Goal: Information Seeking & Learning: Learn about a topic

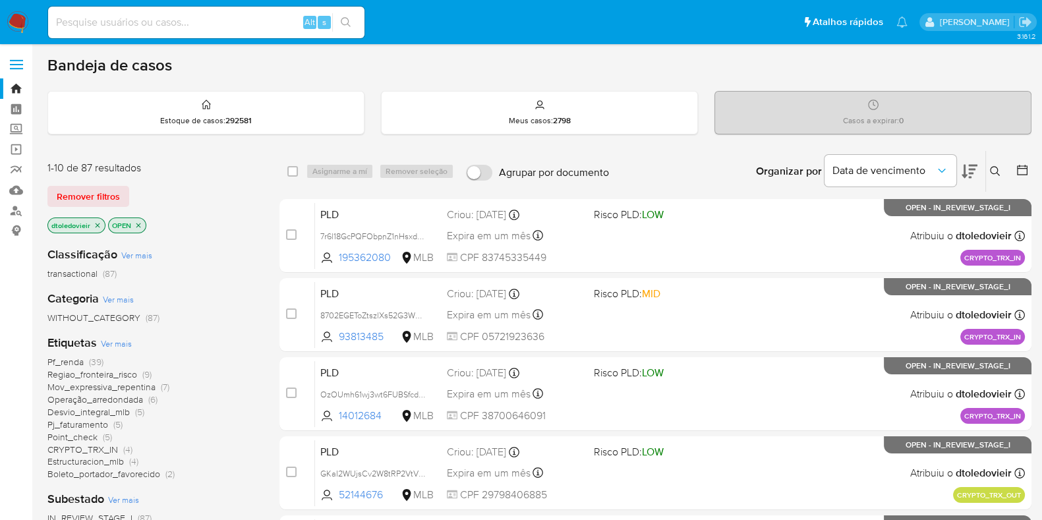
click at [676, 176] on div "Organizar por Data de vencimento Os resultados não podem ser classificados enqu…" at bounding box center [823, 171] width 416 height 41
click at [117, 18] on input at bounding box center [206, 22] width 316 height 17
paste input "GKaI2WUjsCv2W8tRP2VtVVeF"
type input "GKaI2WUjsCv2W8tRP2VtVVeF"
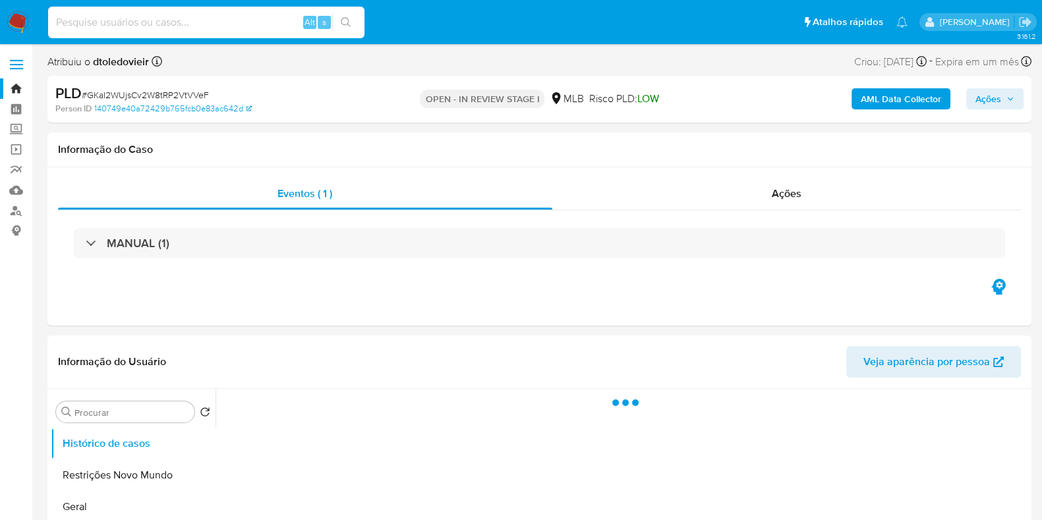
click at [246, 23] on input at bounding box center [206, 22] width 316 height 17
paste input "GKaI2WUjsCv2W8tRP2VtVVeF"
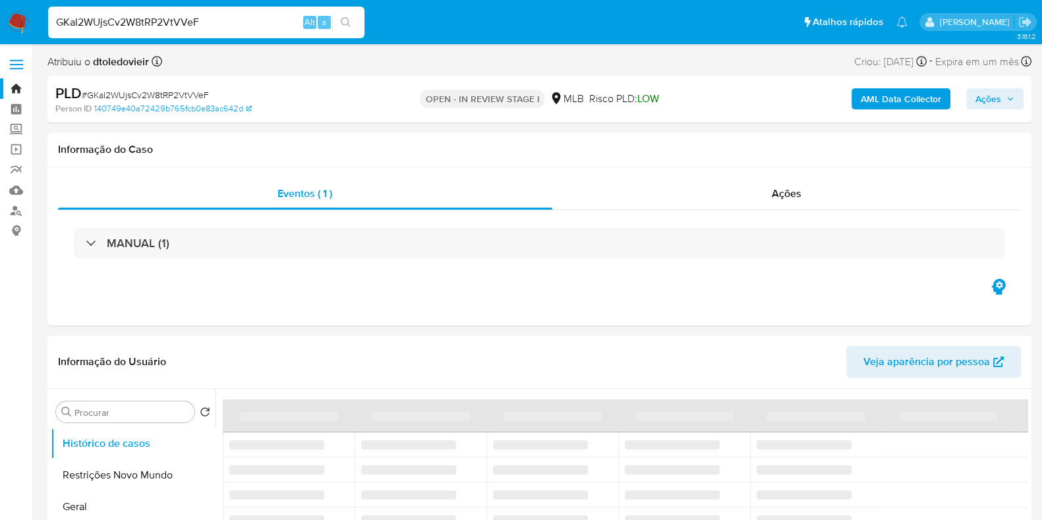
type input "GKaI2WUjsCv2W8tRP2VtVVeF"
select select "10"
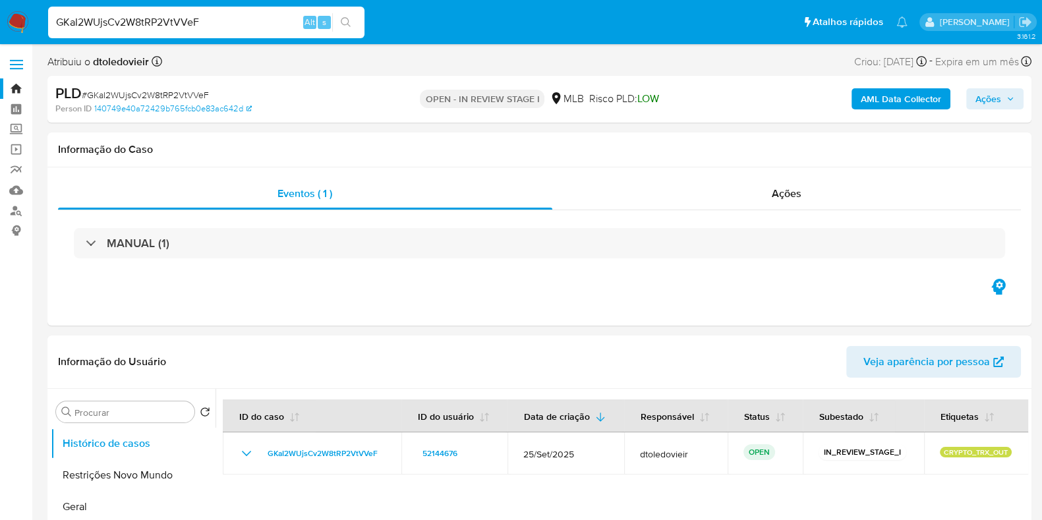
type input "GKaI2WUjsCv2W8tRP2VtVVeF"
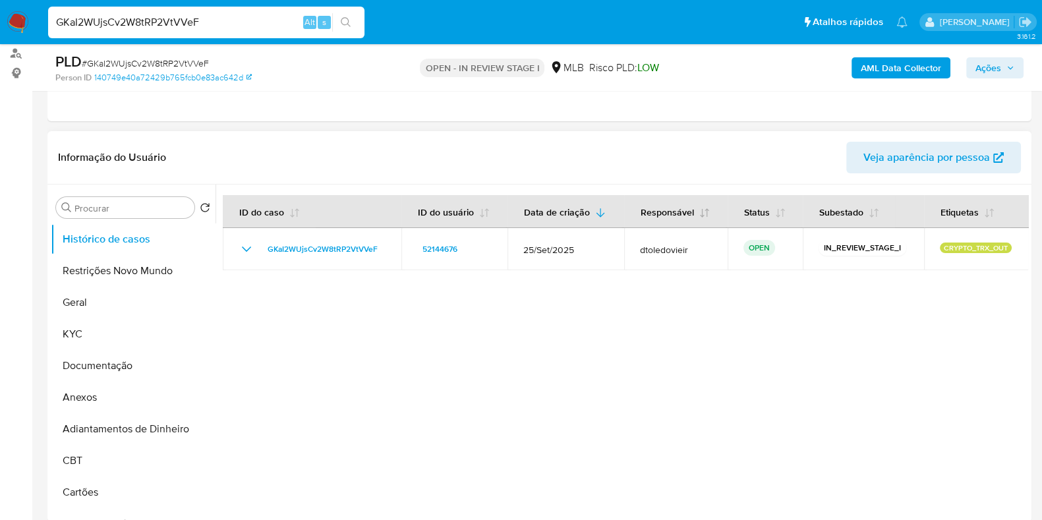
scroll to position [164, 0]
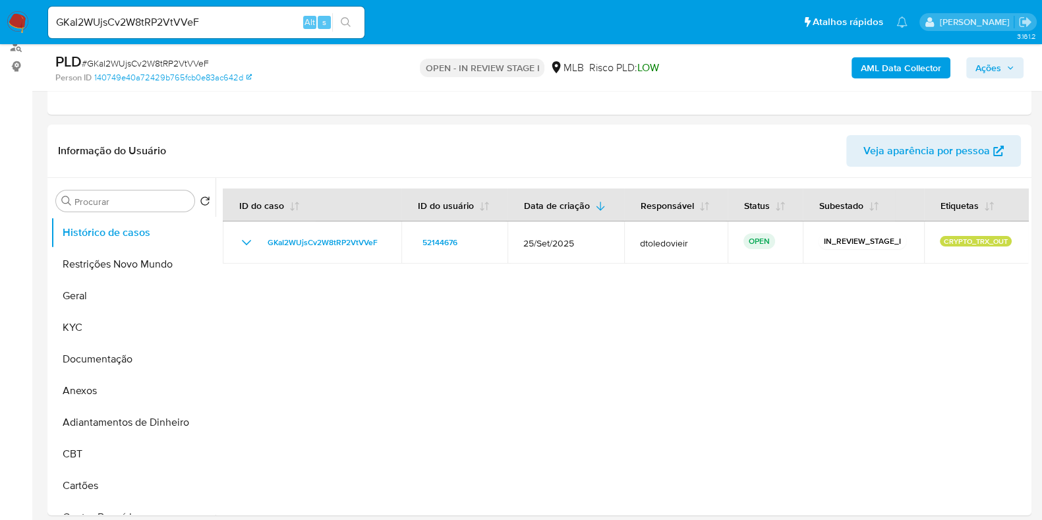
click at [1013, 60] on span "Ações" at bounding box center [994, 68] width 39 height 18
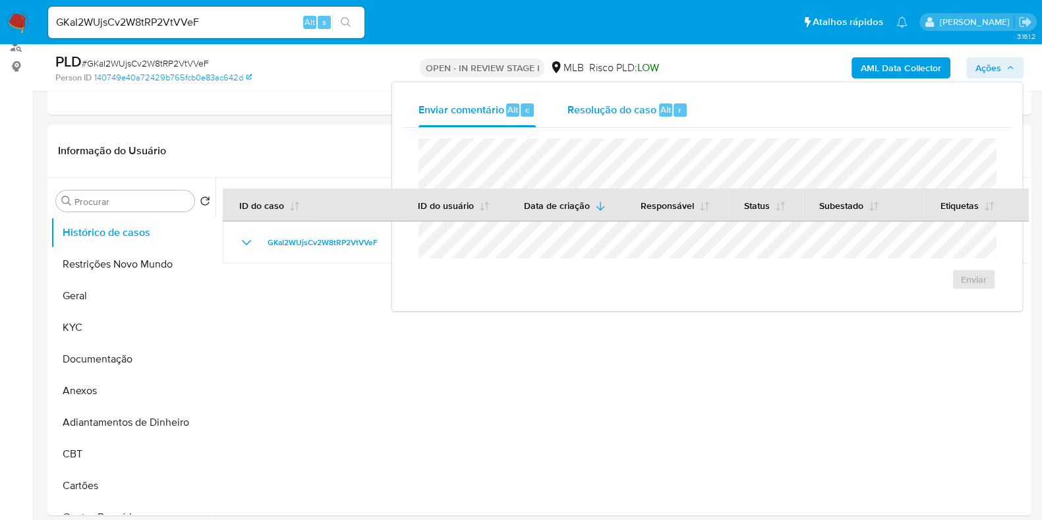
click at [609, 119] on div "Resolução do caso Alt r" at bounding box center [627, 110] width 121 height 34
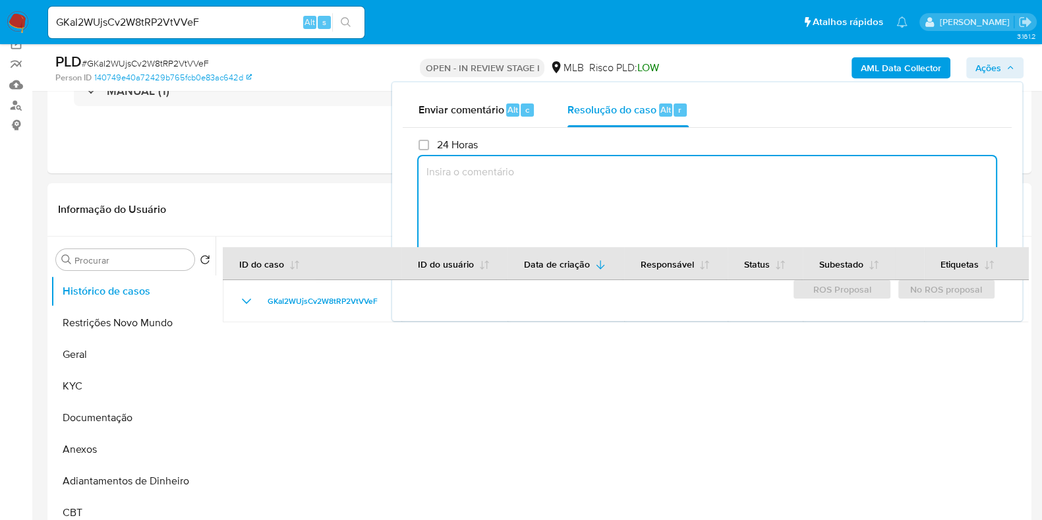
scroll to position [0, 0]
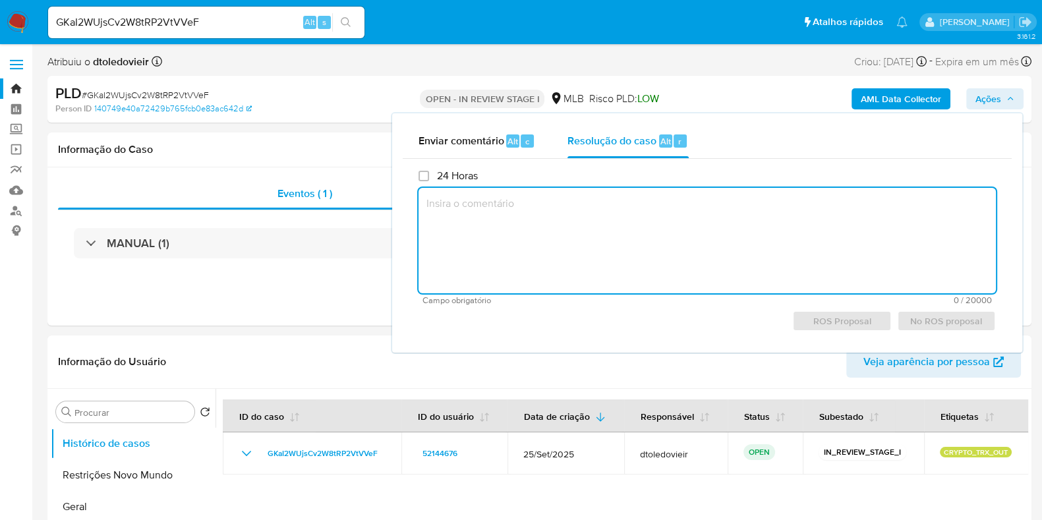
click at [573, 218] on textarea at bounding box center [706, 240] width 577 height 105
paste textarea "A operação foi sinalizada em [DATE], em função de monitoramento contínuo. A not…"
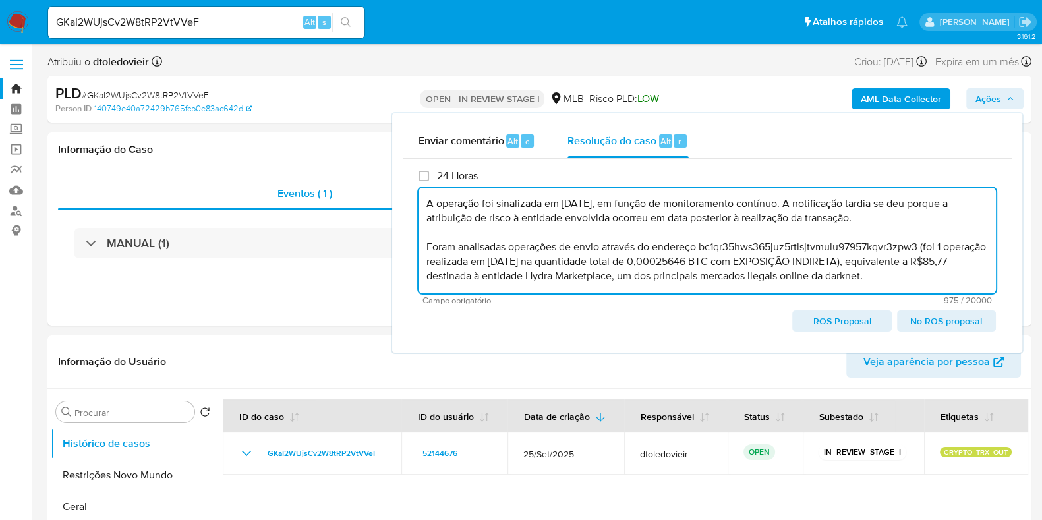
scroll to position [92, 0]
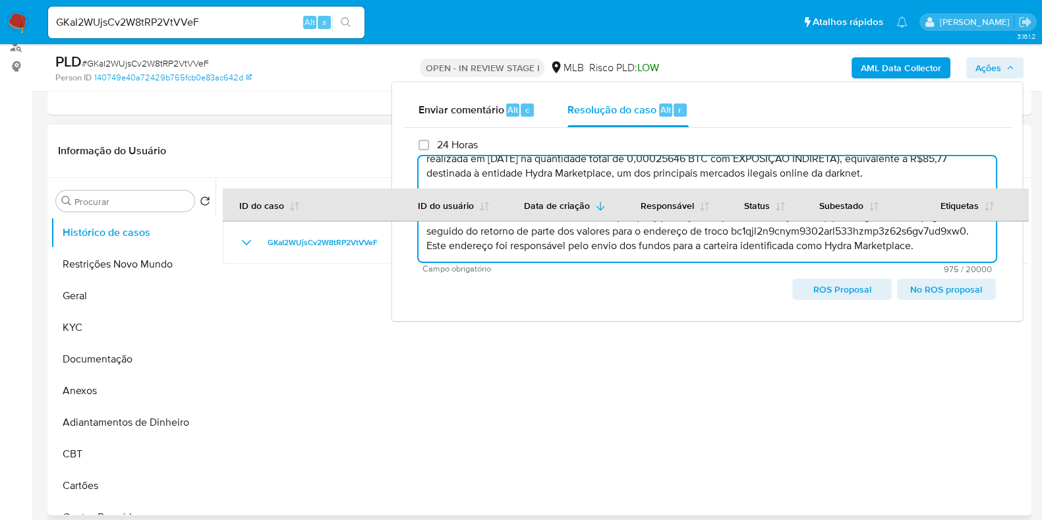
type textarea "A operação foi sinalizada em 25/09/2025, em função de monitoramento contínuo. A…"
click at [276, 333] on div at bounding box center [621, 346] width 812 height 337
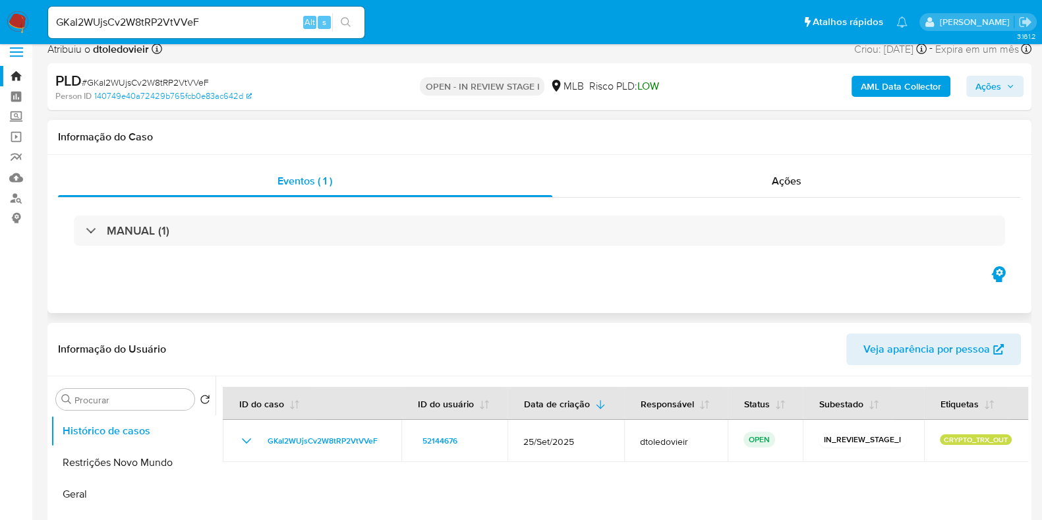
scroll to position [0, 0]
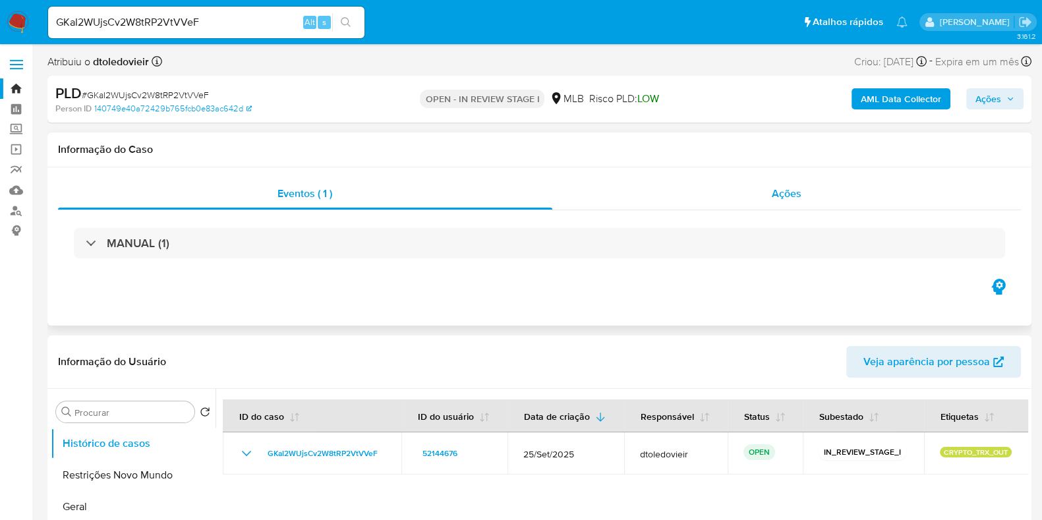
click at [725, 183] on div "Ações" at bounding box center [786, 194] width 469 height 32
click at [730, 195] on div "Ações" at bounding box center [786, 194] width 469 height 32
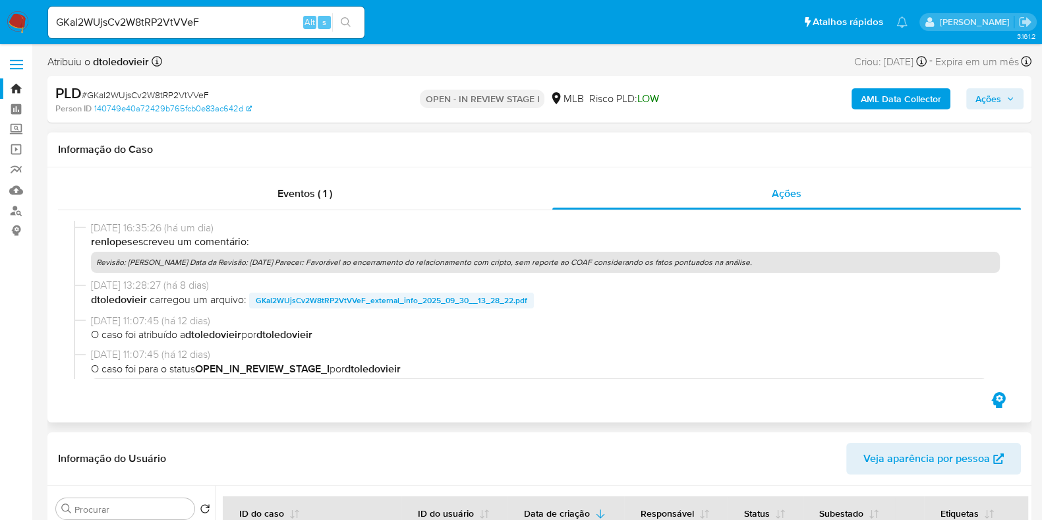
drag, startPoint x: 551, startPoint y: 298, endPoint x: 324, endPoint y: 263, distance: 230.1
click at [335, 302] on span "dtoledovieir carregou um arquivo: GKaI2WUjsCv2W8tRP2VtVVeF_external_info_2025_0…" at bounding box center [545, 301] width 909 height 16
click at [326, 239] on p "renlopes escreveu um comentário:" at bounding box center [545, 242] width 909 height 14
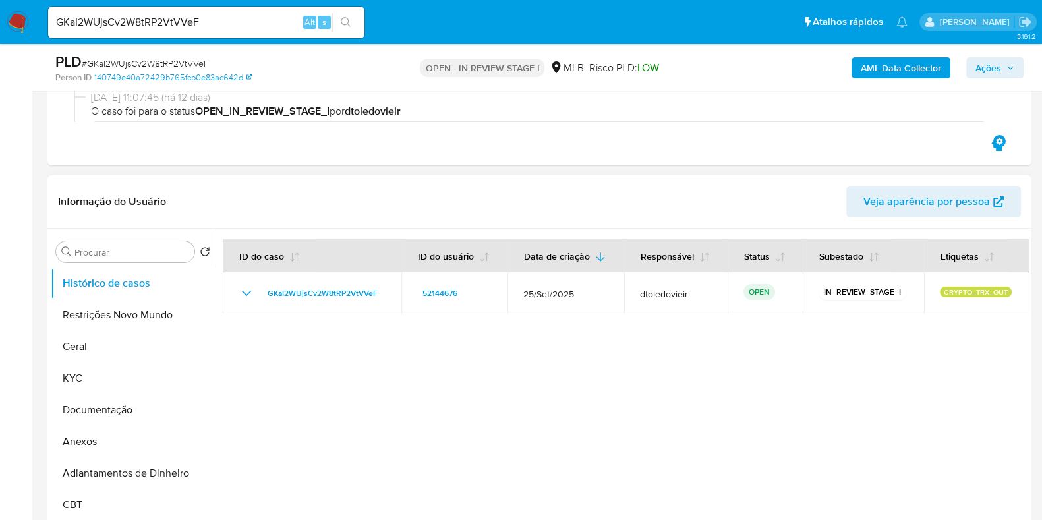
scroll to position [247, 0]
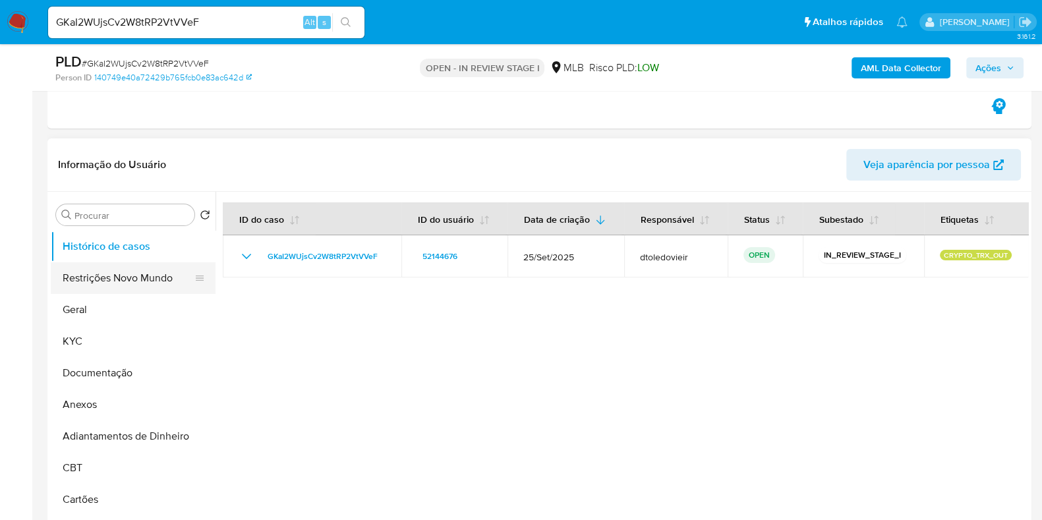
click at [146, 279] on button "Restrições Novo Mundo" at bounding box center [128, 278] width 154 height 32
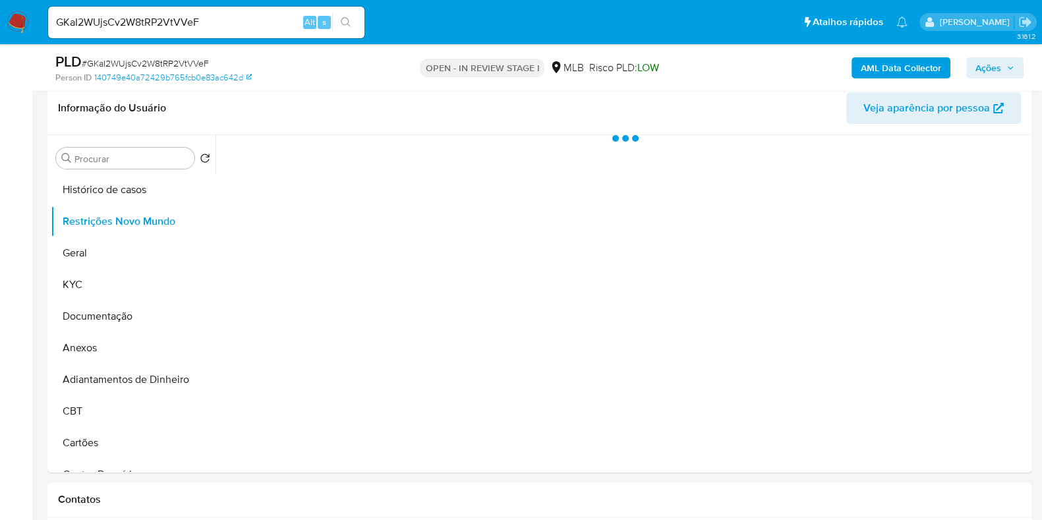
scroll to position [329, 0]
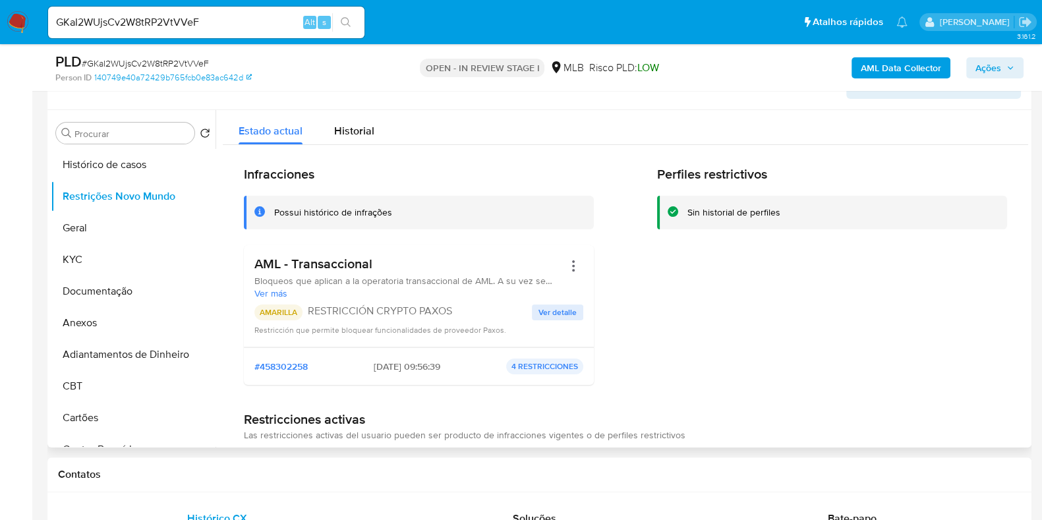
drag, startPoint x: 447, startPoint y: 262, endPoint x: 310, endPoint y: 258, distance: 137.8
click at [289, 265] on h3 "AML - Transaccional" at bounding box center [408, 264] width 309 height 16
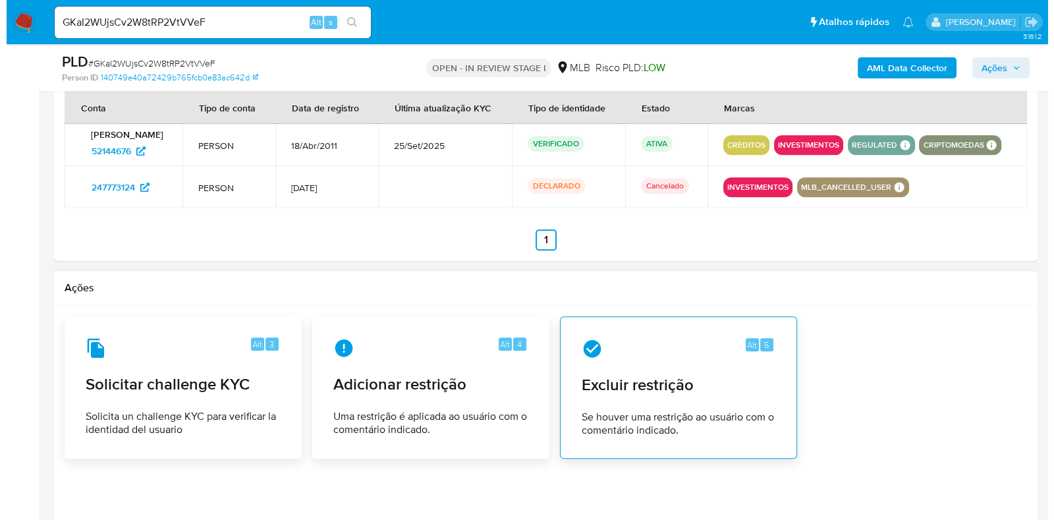
scroll to position [1898, 0]
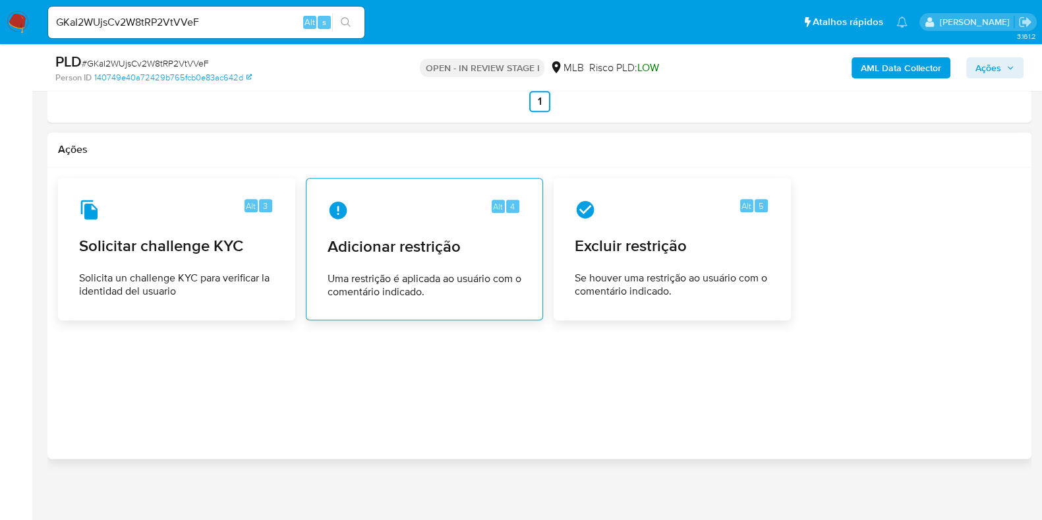
click at [425, 272] on span "Uma restrição é aplicada ao usuário com o comentário indicado." at bounding box center [424, 285] width 194 height 26
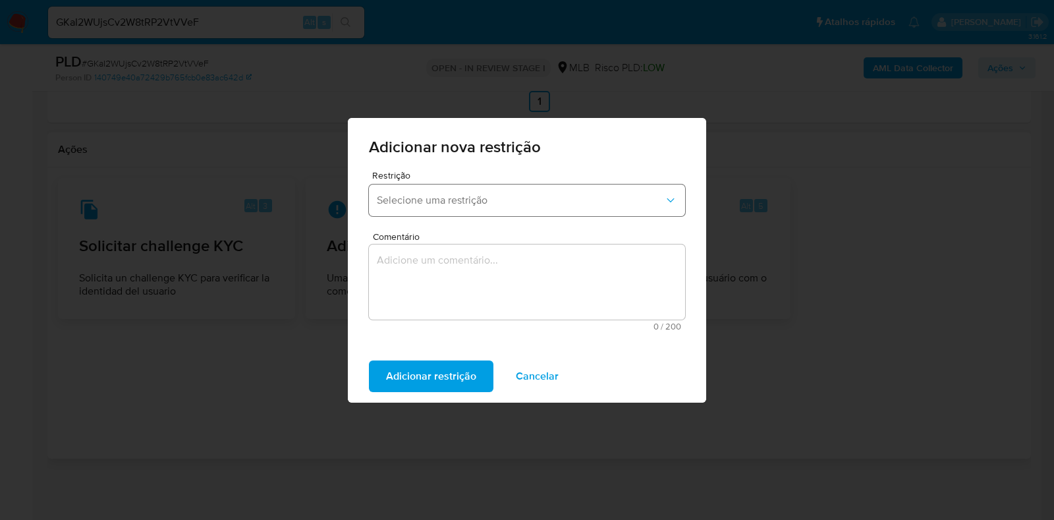
click at [502, 208] on button "Selecione uma restrição" at bounding box center [527, 200] width 316 height 32
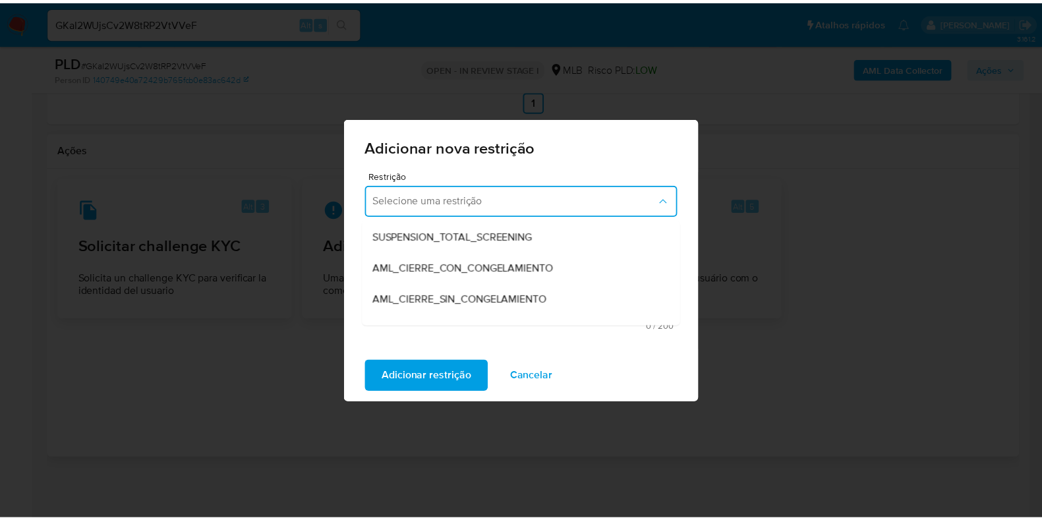
scroll to position [75, 0]
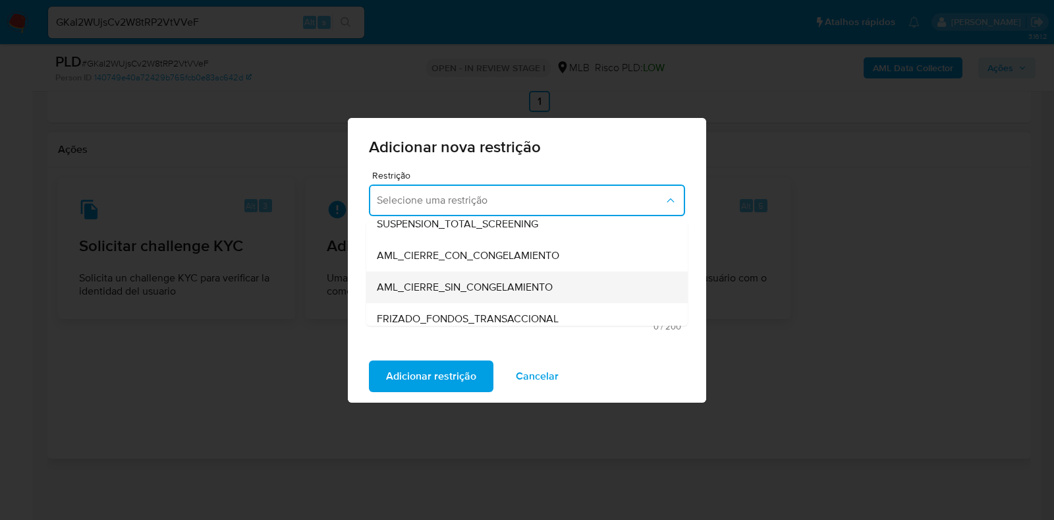
click at [560, 291] on div "AML_CIERRE_SIN_CONGELAMIENTO" at bounding box center [523, 287] width 293 height 32
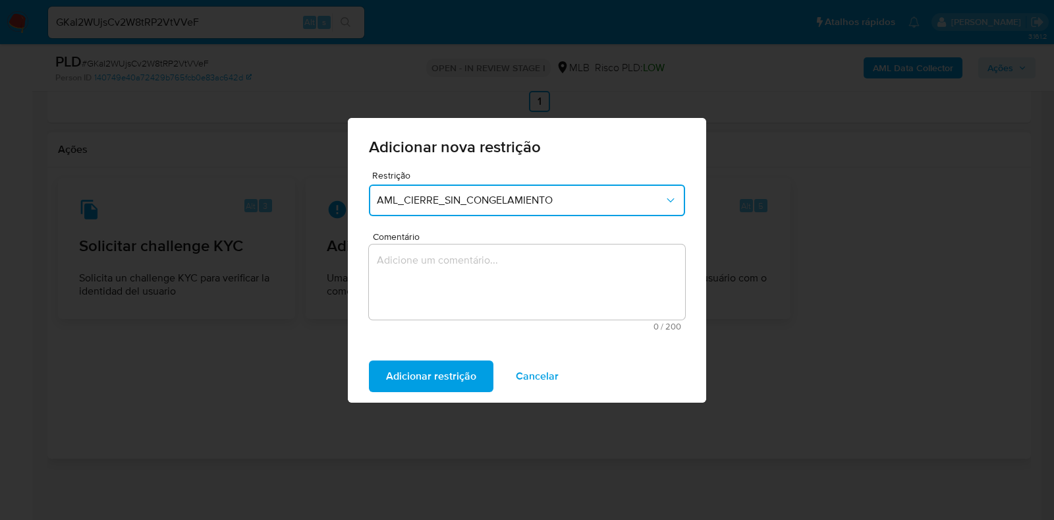
click at [449, 266] on textarea "Comentário" at bounding box center [527, 281] width 316 height 75
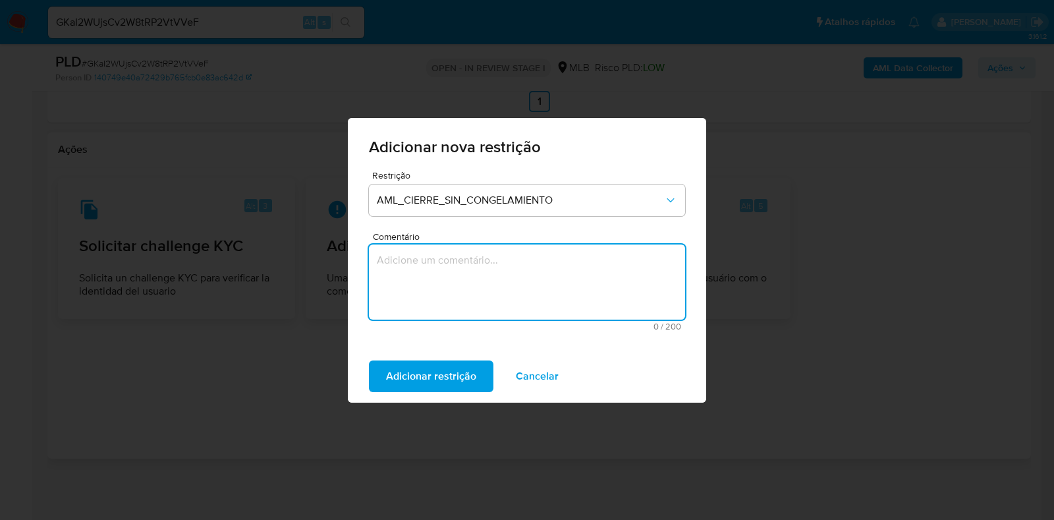
click at [150, 87] on div "Adicionar nova restrição Restrição AML_CIERRE_SIN_CONGELAMIENTO Comentário 0 / …" at bounding box center [527, 260] width 1054 height 520
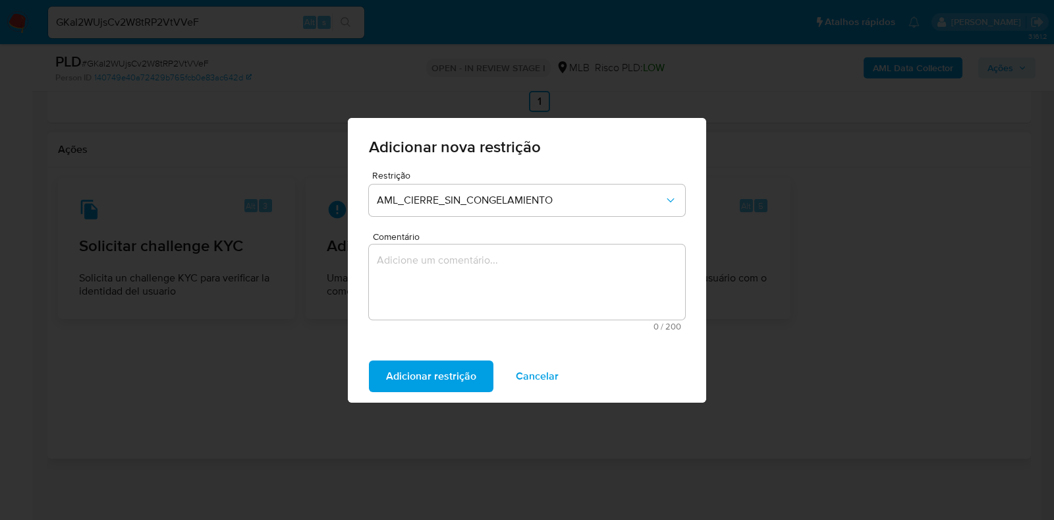
click at [551, 372] on span "Cancelar" at bounding box center [537, 376] width 43 height 29
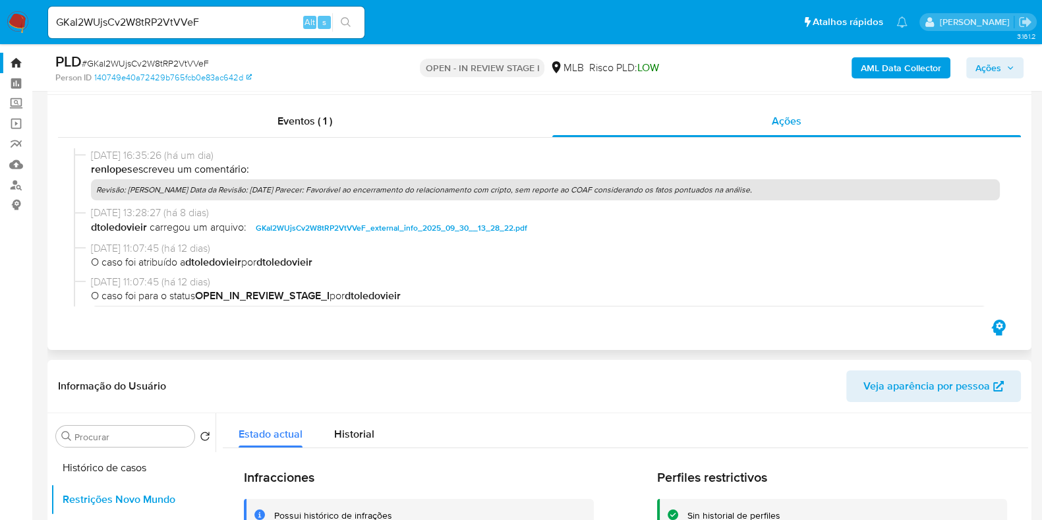
scroll to position [0, 0]
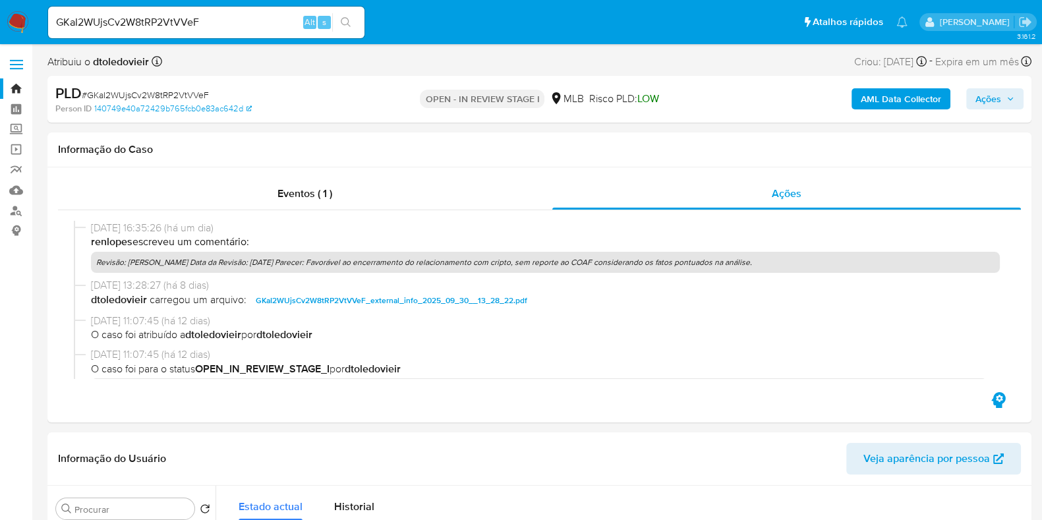
click at [19, 22] on img at bounding box center [18, 22] width 22 height 22
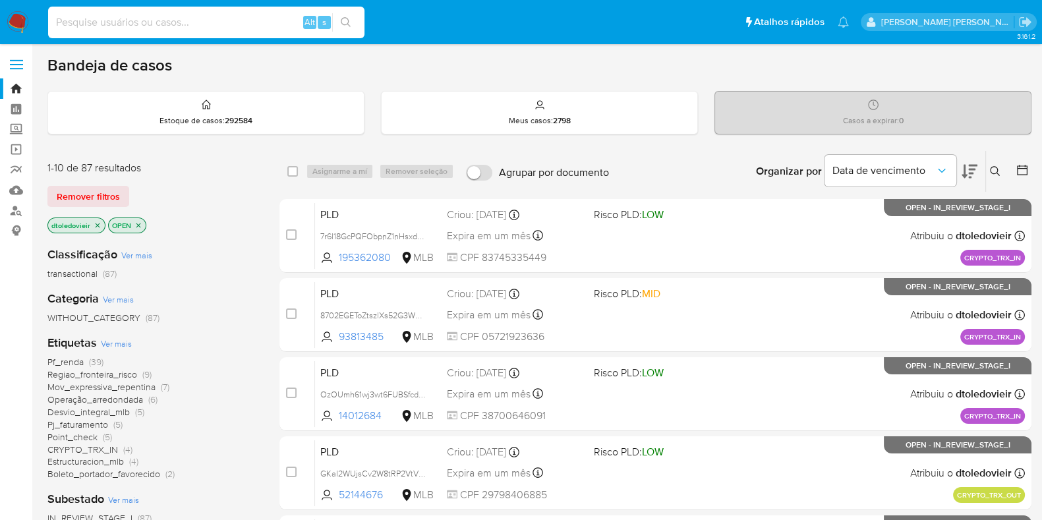
click at [186, 18] on input at bounding box center [206, 22] width 316 height 17
paste input "qvGR4dW1RXMuqbKyx1tqiJ29"
type input "qvGR4dW1RXMuqbKyx1tqiJ29"
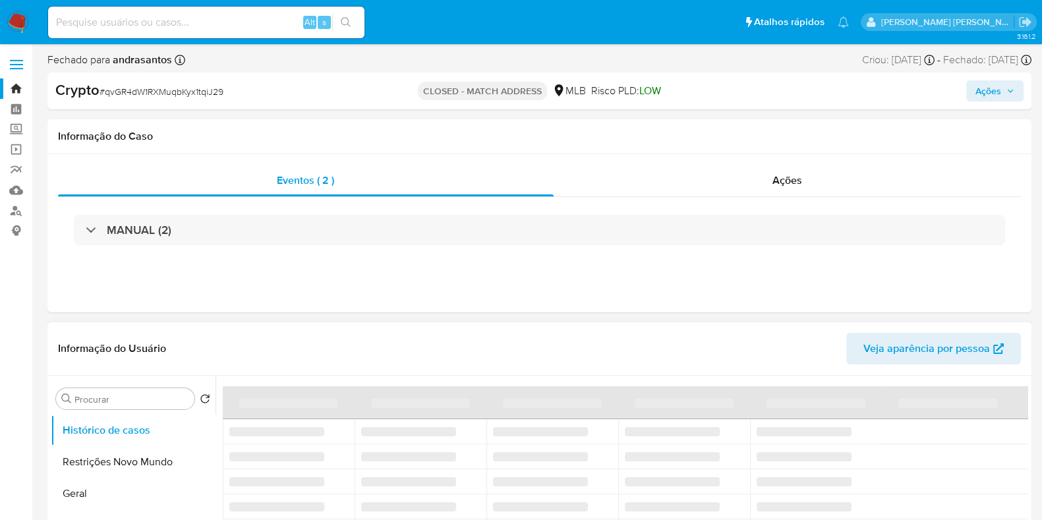
select select "10"
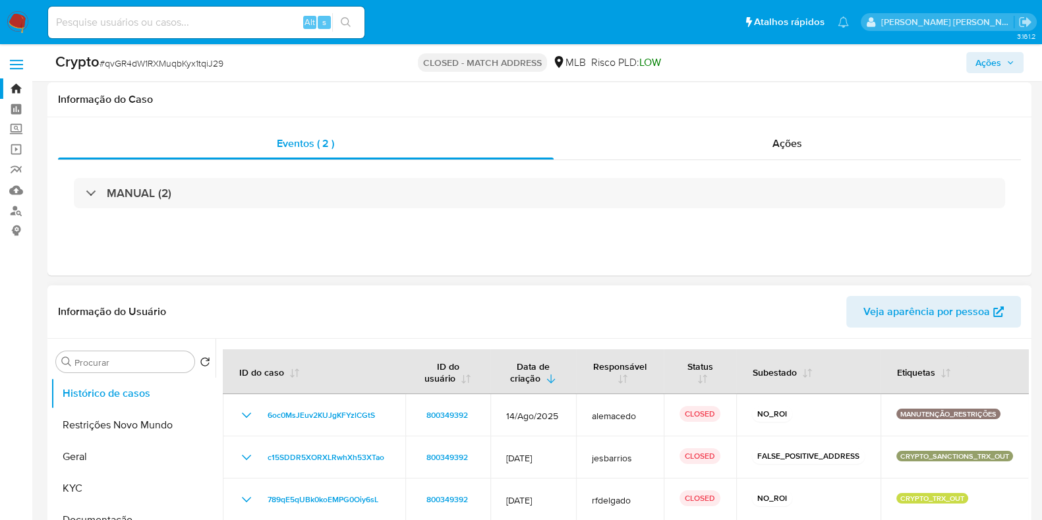
scroll to position [247, 0]
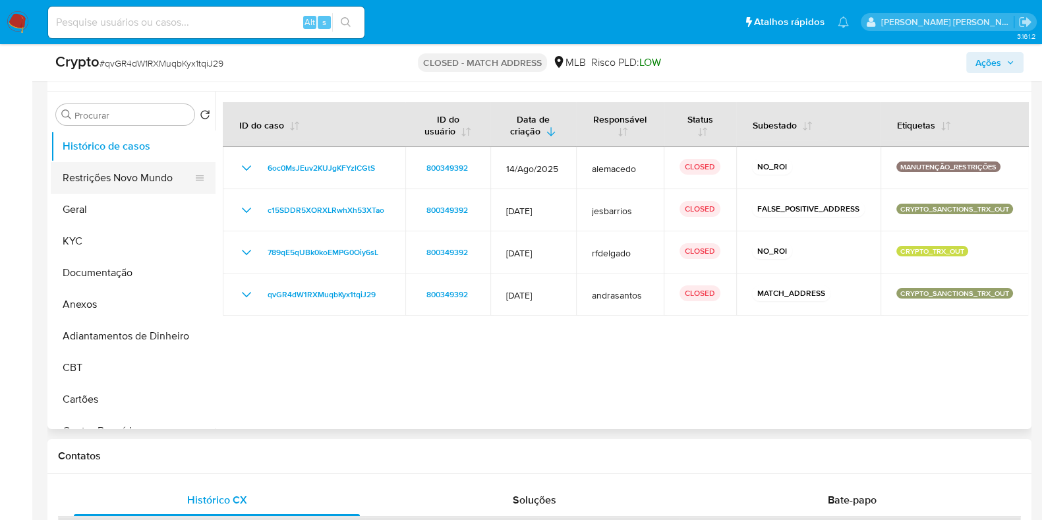
click at [127, 185] on button "Restrições Novo Mundo" at bounding box center [128, 178] width 154 height 32
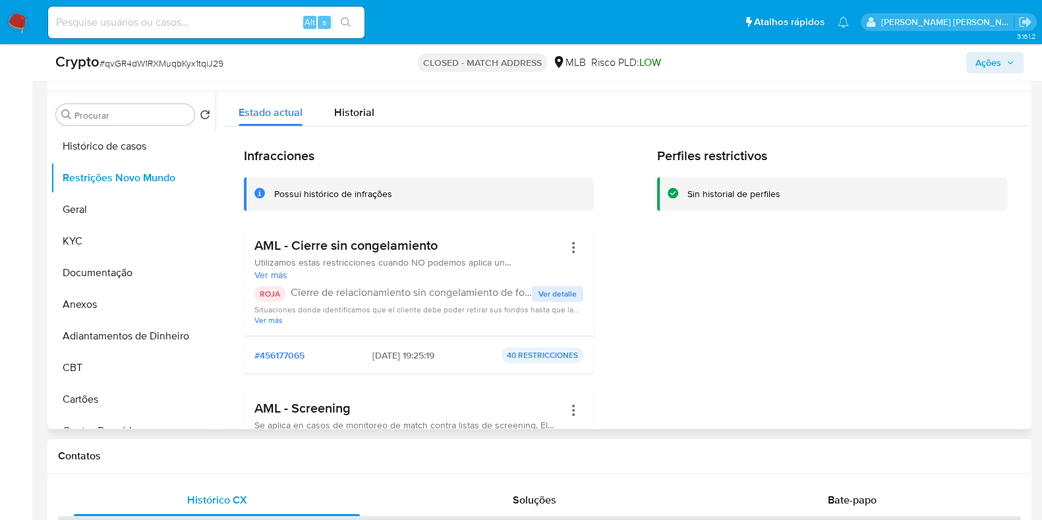
drag, startPoint x: 463, startPoint y: 245, endPoint x: 277, endPoint y: 249, distance: 185.9
click at [254, 249] on h3 "AML - Cierre sin congelamiento" at bounding box center [408, 245] width 309 height 16
click at [560, 294] on span "Ver detalle" at bounding box center [557, 293] width 38 height 13
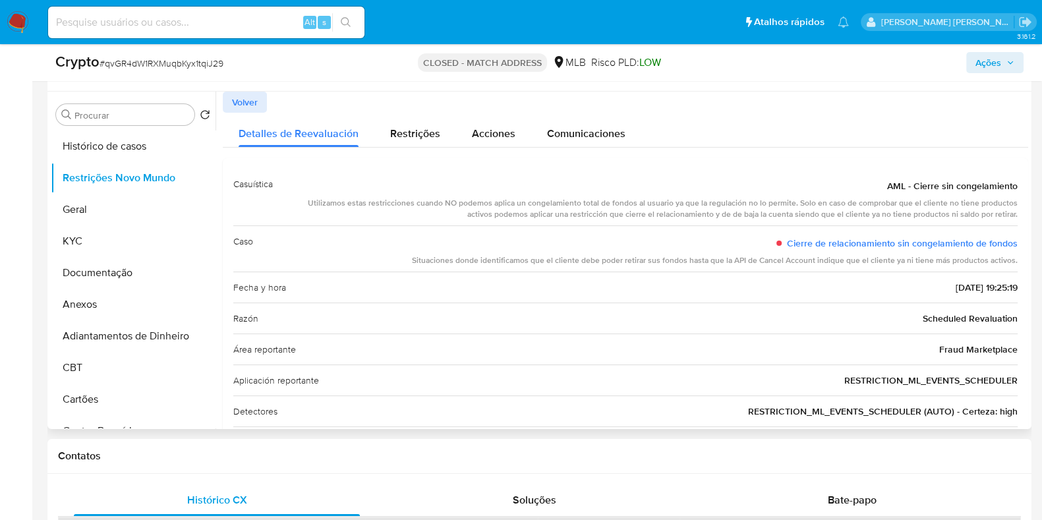
drag, startPoint x: 416, startPoint y: 203, endPoint x: 975, endPoint y: 210, distance: 558.8
click at [973, 209] on div "Utilizamos estas restricciones cuando NO podemos aplica un congelamiento total …" at bounding box center [650, 209] width 734 height 22
click at [1004, 217] on div "Utilizamos estas restricciones cuando NO podemos aplica un congelamiento total …" at bounding box center [650, 209] width 734 height 22
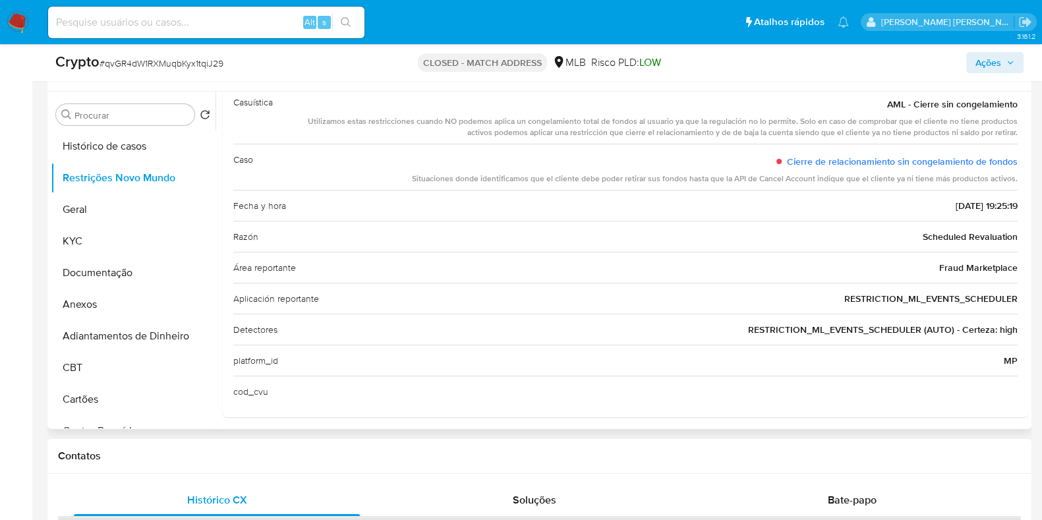
scroll to position [0, 0]
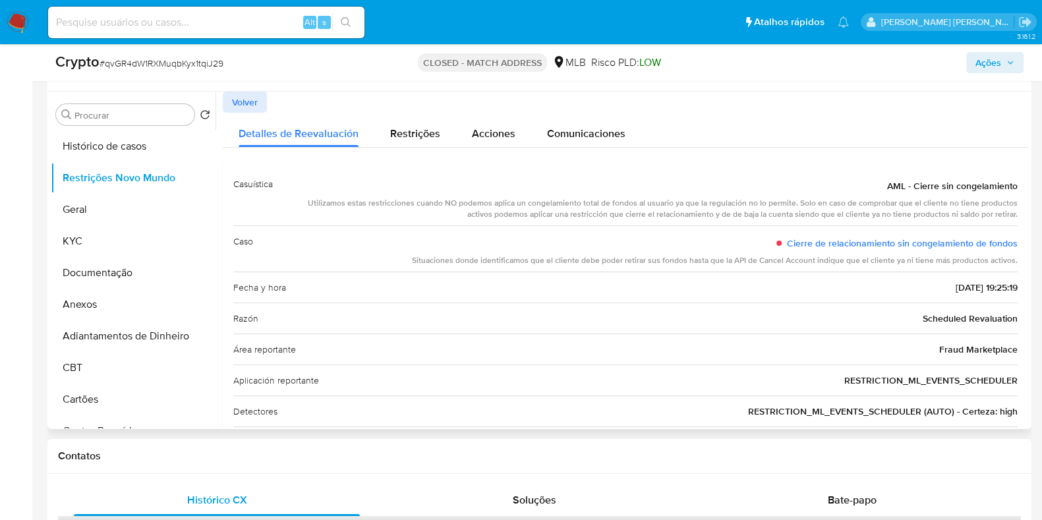
click at [248, 100] on span "Volver" at bounding box center [245, 102] width 26 height 18
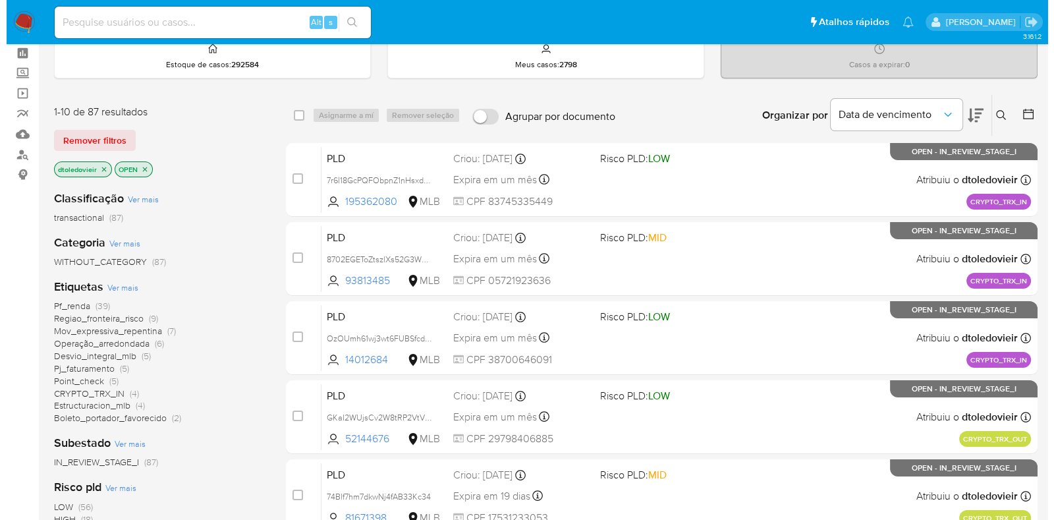
scroll to position [82, 0]
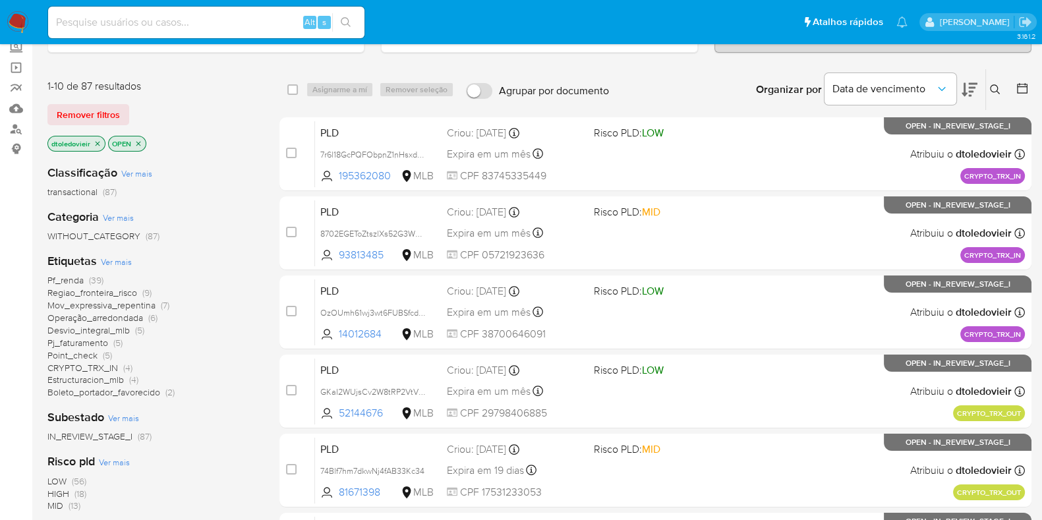
click at [117, 260] on span "Ver mais" at bounding box center [116, 262] width 31 height 12
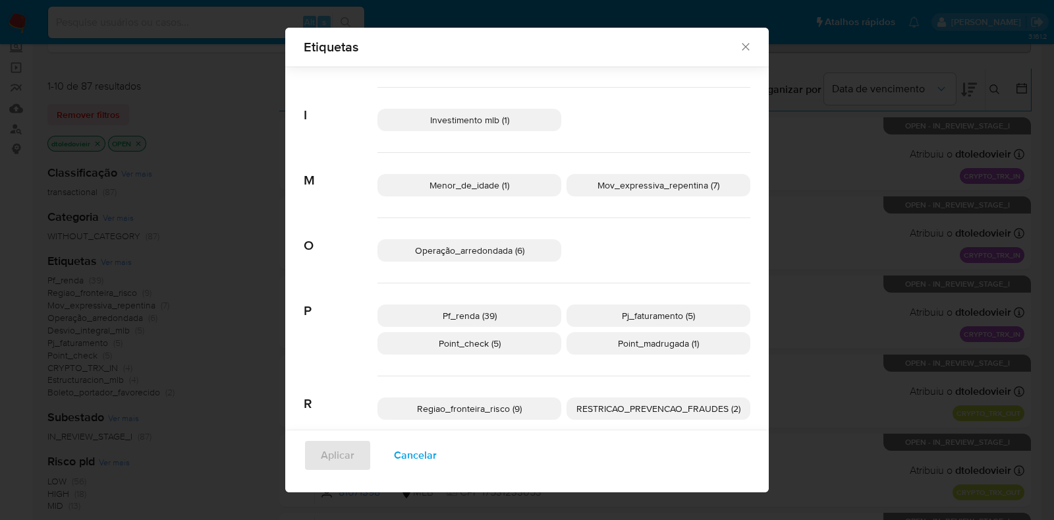
scroll to position [455, 0]
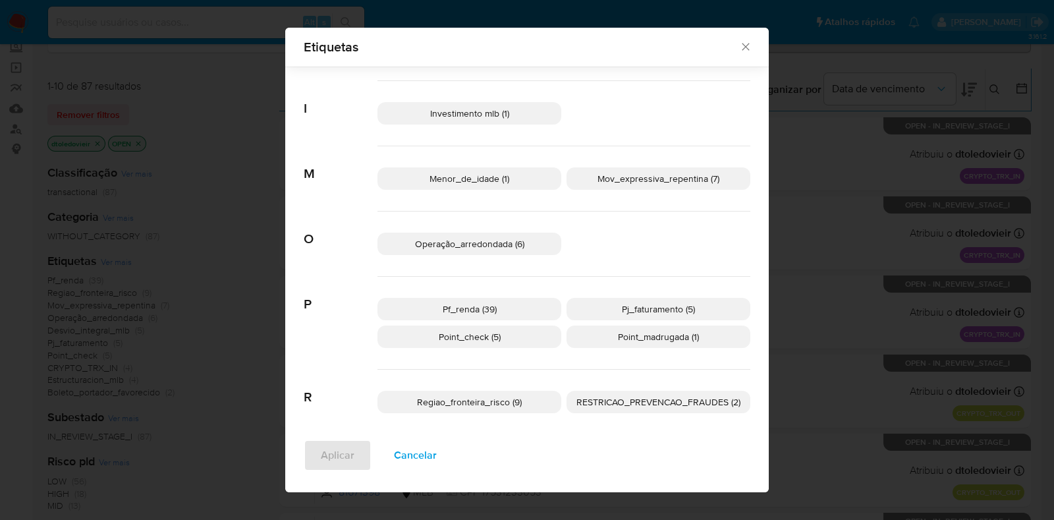
click at [497, 307] on p "Pf_renda (39)" at bounding box center [470, 309] width 184 height 22
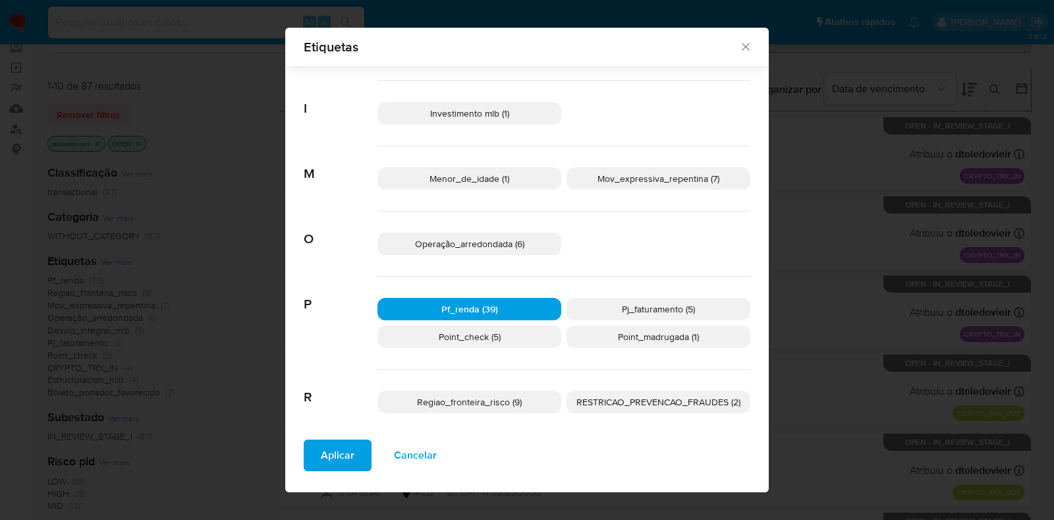
click at [321, 457] on span "Aplicar" at bounding box center [338, 455] width 34 height 29
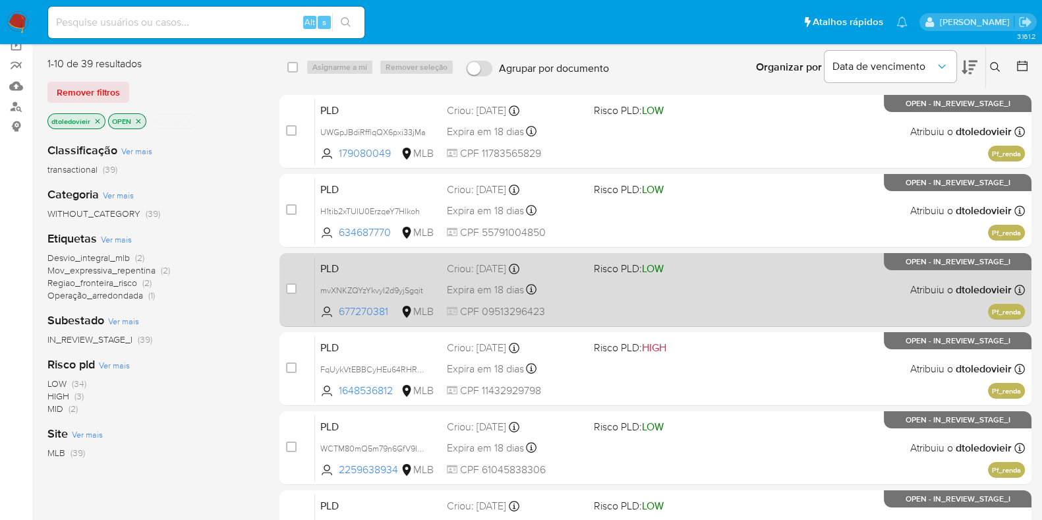
scroll to position [164, 0]
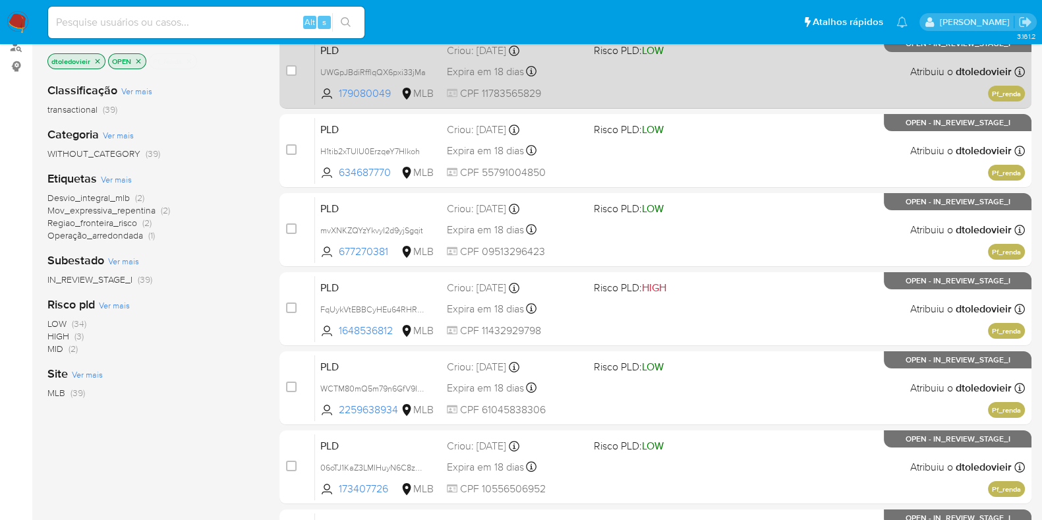
click at [679, 84] on div "PLD UWGpJBdiRfflqQX6pxi33jMa 179080049 MLB Risco PLD: LOW Criou: 12/09/2025 Cri…" at bounding box center [670, 71] width 710 height 67
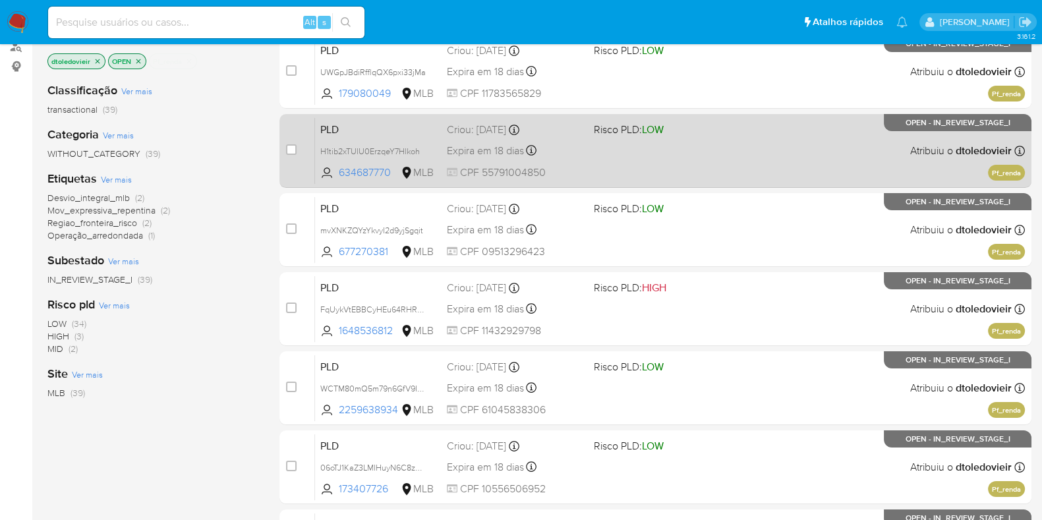
click at [687, 149] on span at bounding box center [662, 150] width 136 height 3
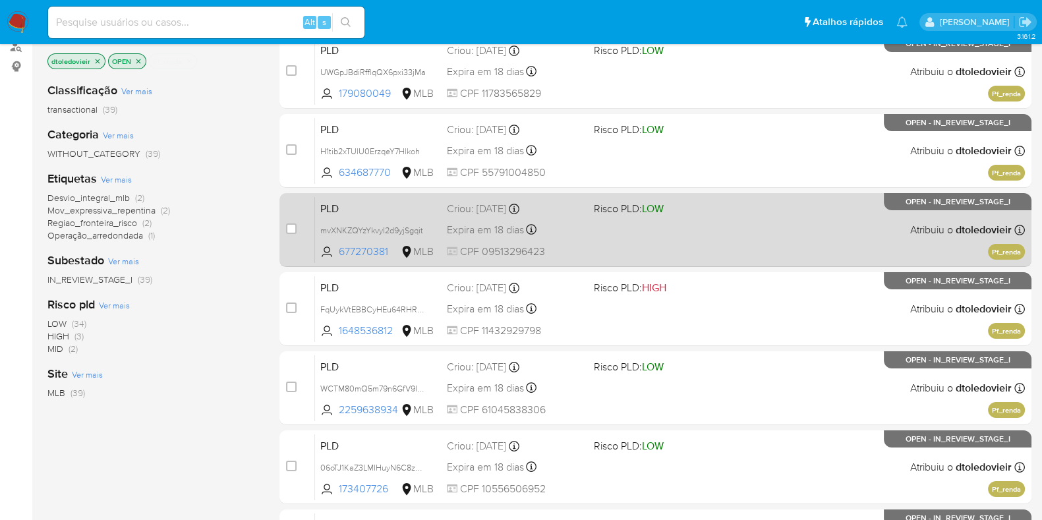
click at [687, 218] on div "PLD mvXNKZQYzYkvyI2d9yjSgqit 677270381 MLB Risco PLD: LOW Criou: 12/09/2025 Cri…" at bounding box center [670, 229] width 710 height 67
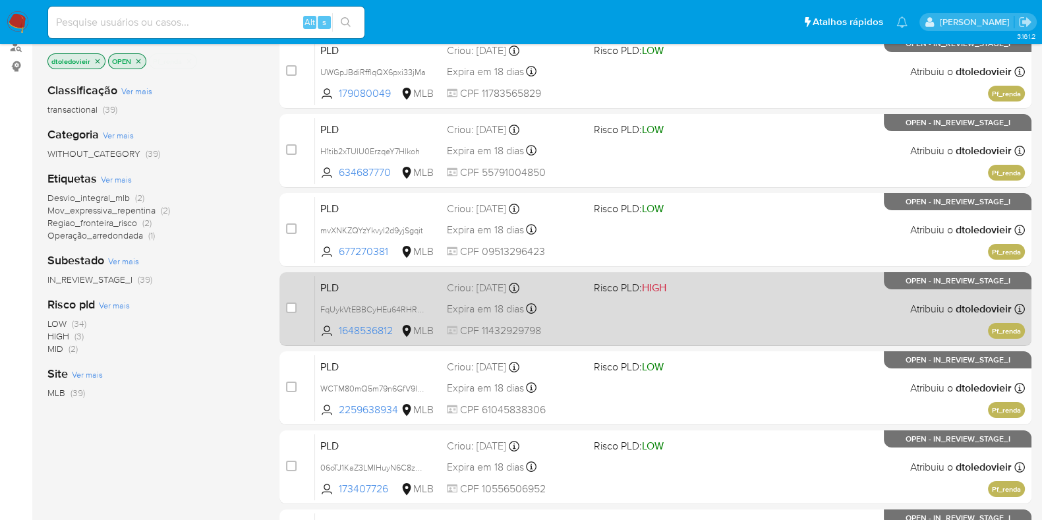
click at [679, 292] on span "Risco PLD: HIGH" at bounding box center [662, 286] width 136 height 17
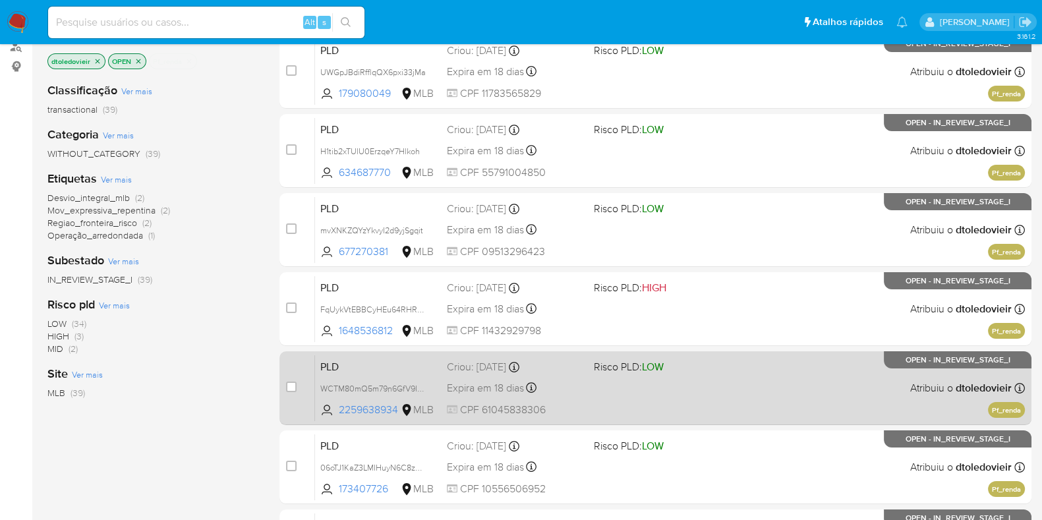
click at [692, 389] on div "PLD WCTM80mQ5m79n6GfV9INJDgV 2259638934 MLB Risco PLD: LOW Criou: 12/09/2025 Cr…" at bounding box center [670, 387] width 710 height 67
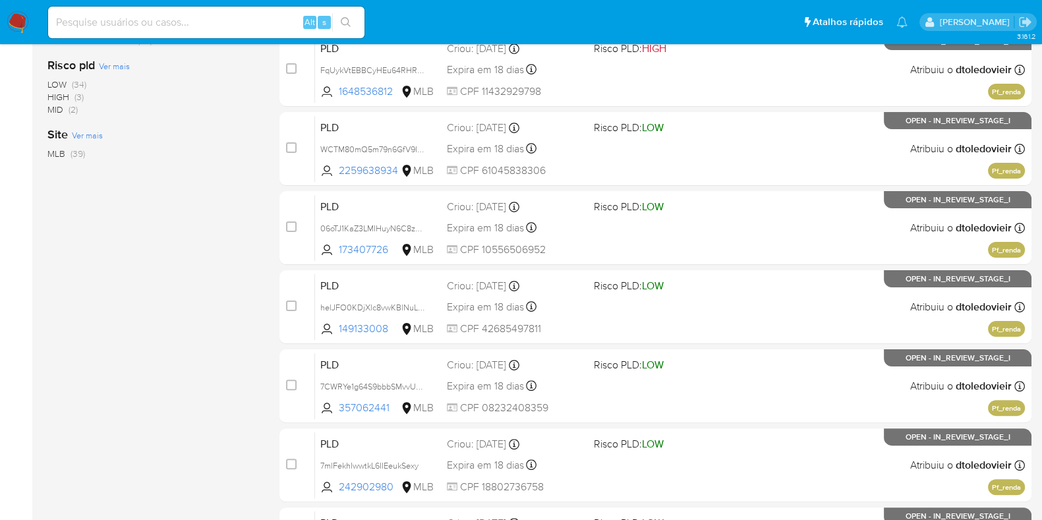
scroll to position [494, 0]
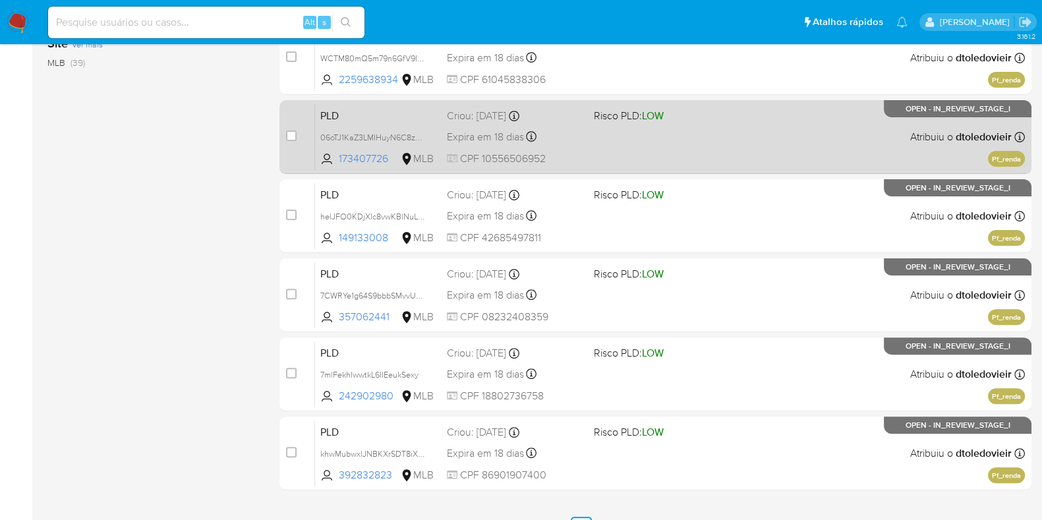
click at [742, 134] on div "PLD 06oTJ1KaZ3LMIHuyN6C8zSGk 173407726 MLB Risco PLD: LOW Criou: 12/09/2025 Cri…" at bounding box center [670, 136] width 710 height 67
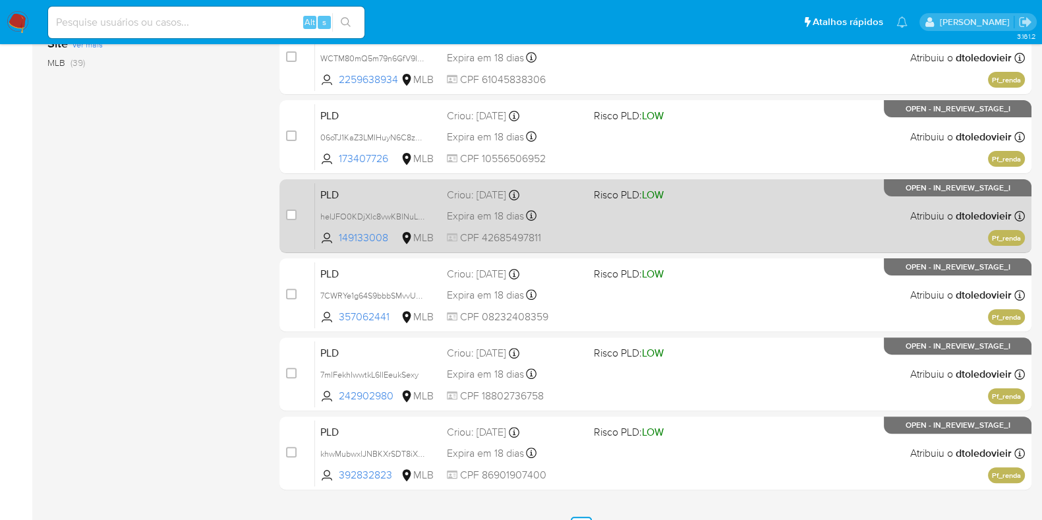
click at [715, 207] on div "PLD helJFO0KDjXlc8vwKBlNuLPu 149133008 MLB Risco PLD: LOW Criou: 12/09/2025 Cri…" at bounding box center [670, 216] width 710 height 67
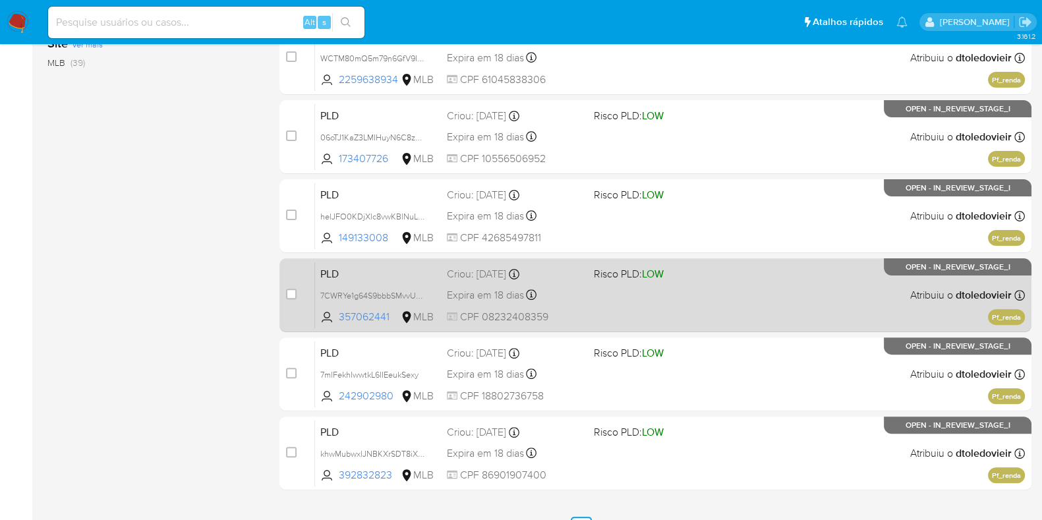
click at [707, 295] on span at bounding box center [662, 294] width 136 height 3
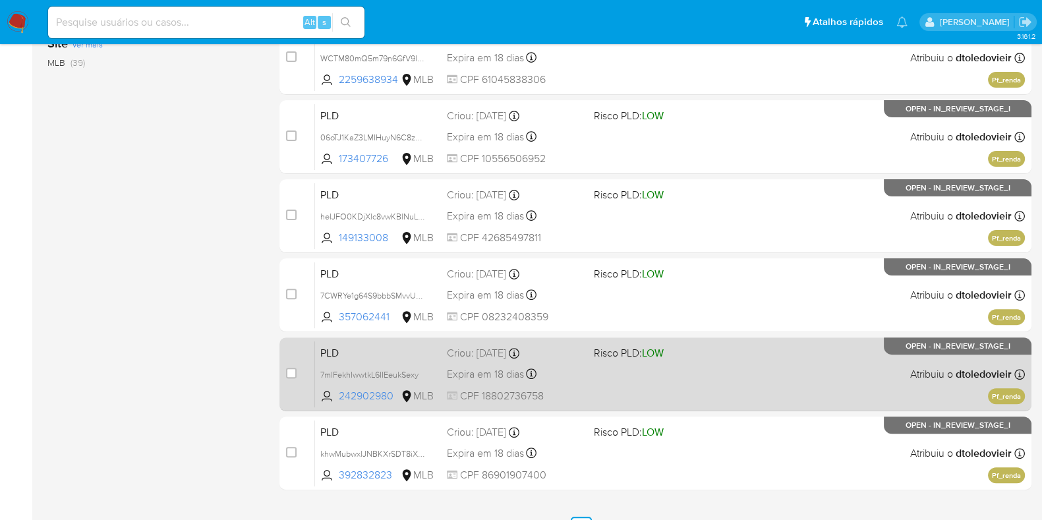
drag, startPoint x: 712, startPoint y: 373, endPoint x: 713, endPoint y: 383, distance: 10.6
click at [712, 374] on div "PLD 7mlFekhIwwtkL6IIEeukSexy 242902980 MLB Risco PLD: LOW Criou: 12/09/2025 Cri…" at bounding box center [670, 374] width 710 height 67
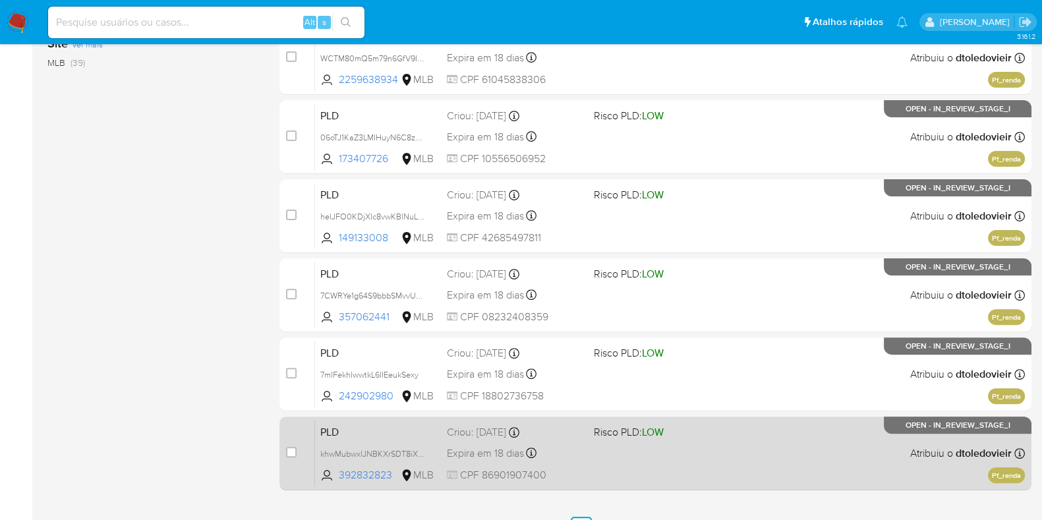
click at [706, 440] on div "PLD khwMubwxlJNBKXrSDT8iXrm3 392832823 MLB Risco PLD: LOW Criou: 12/09/2025 Cri…" at bounding box center [670, 453] width 710 height 67
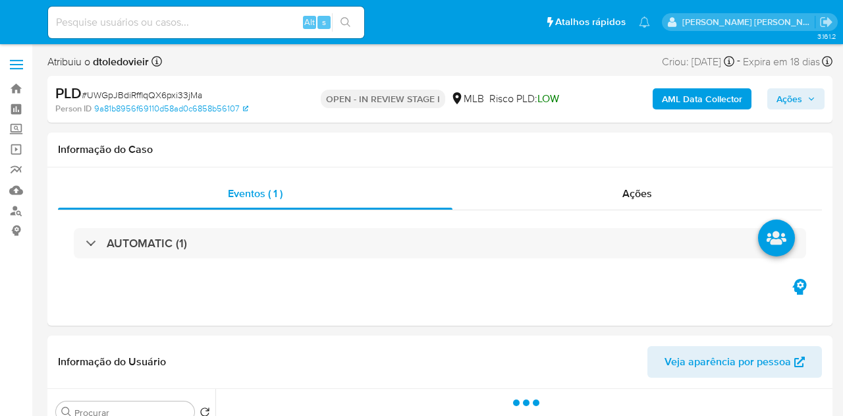
select select "10"
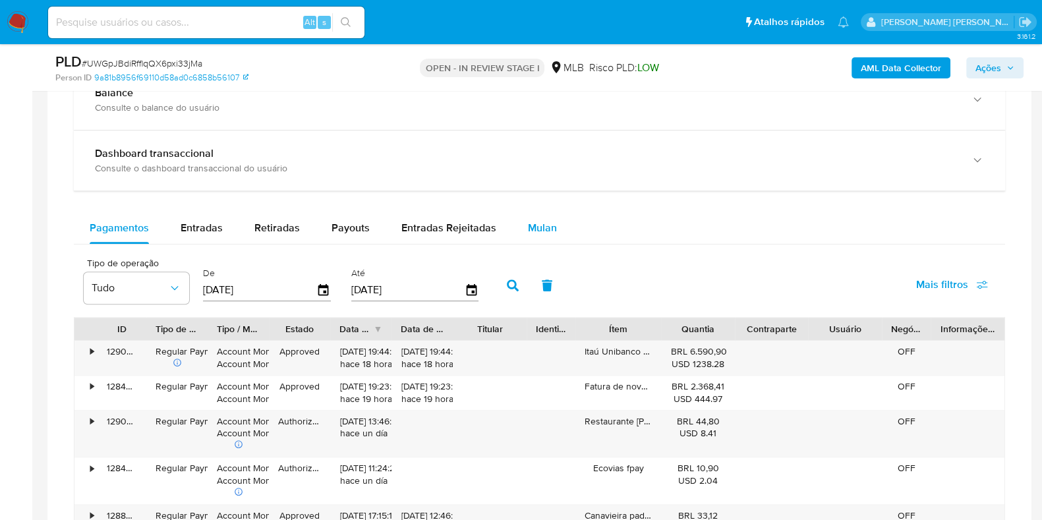
click at [538, 220] on span "Mulan" at bounding box center [542, 227] width 29 height 15
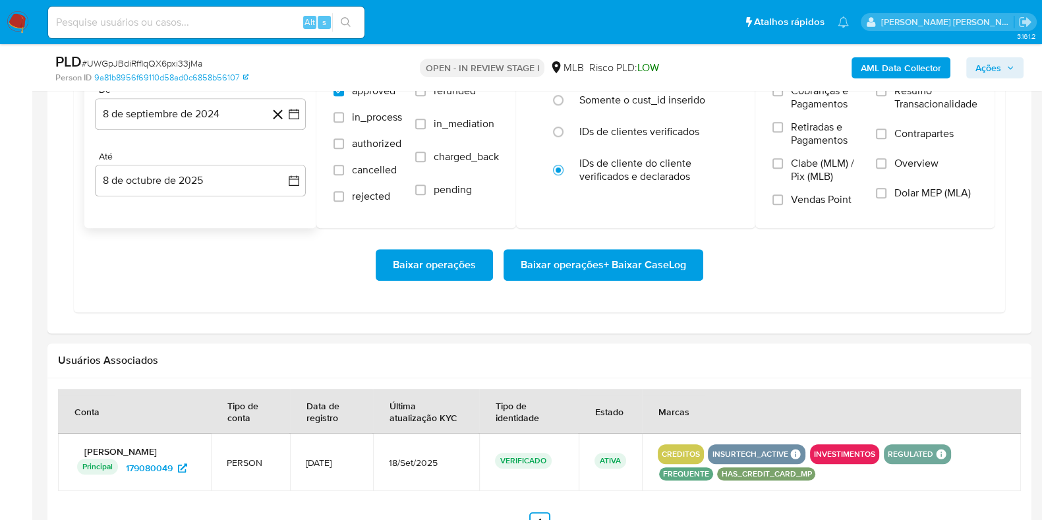
scroll to position [1235, 0]
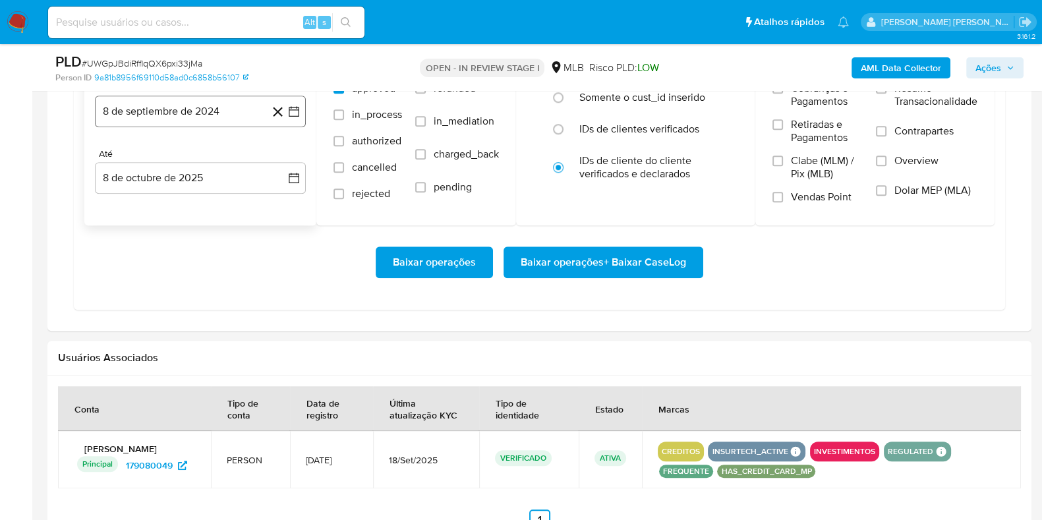
click at [208, 113] on button "8 de septiembre de 2024" at bounding box center [200, 112] width 211 height 32
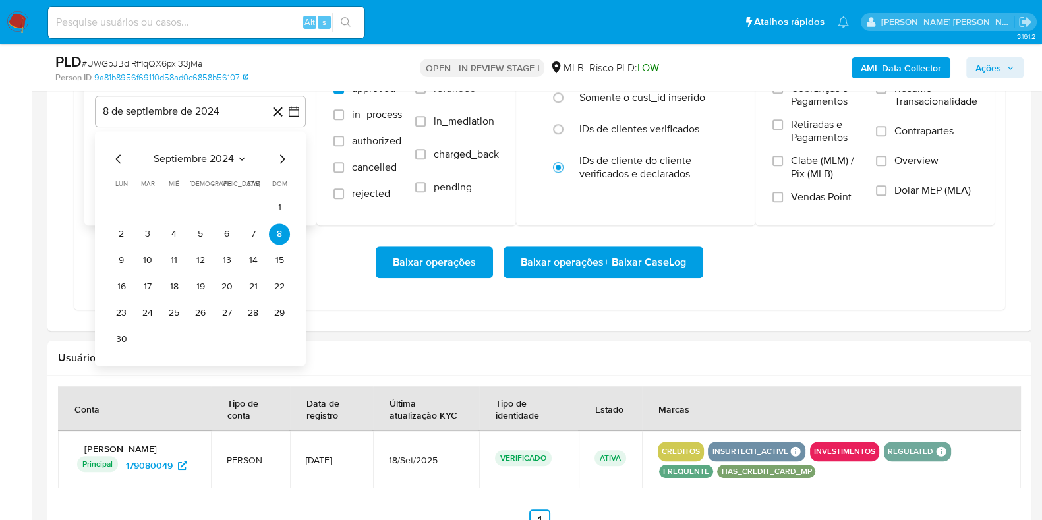
click at [279, 153] on icon "Mes siguiente" at bounding box center [282, 159] width 16 height 16
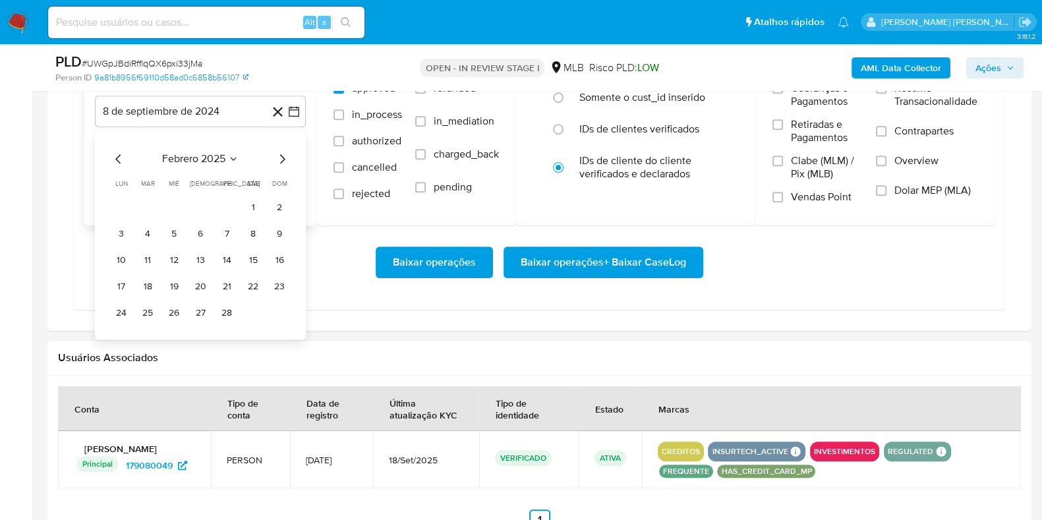
click at [279, 153] on icon "Mes siguiente" at bounding box center [282, 159] width 16 height 16
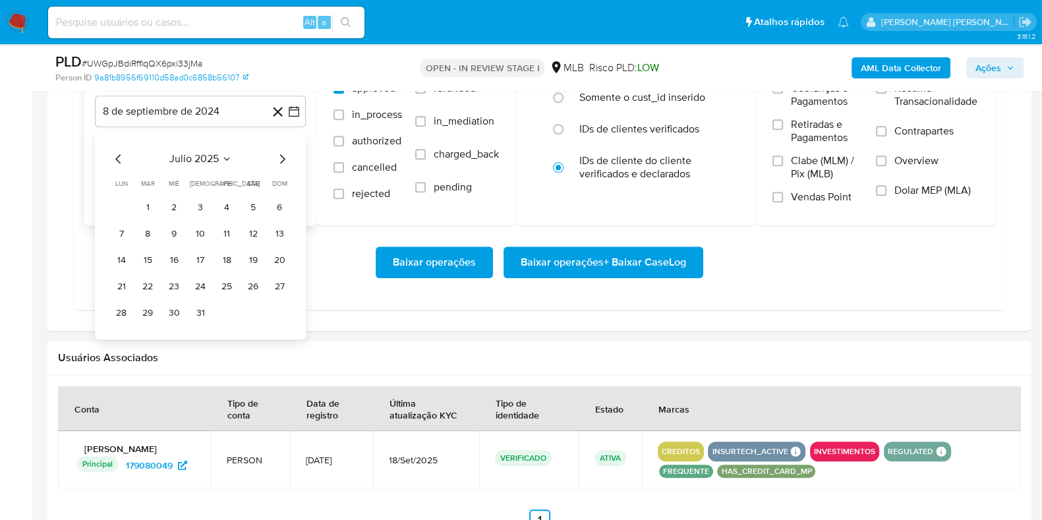
click at [282, 151] on icon "Mes siguiente" at bounding box center [282, 159] width 16 height 16
click at [223, 204] on button "1" at bounding box center [226, 207] width 21 height 21
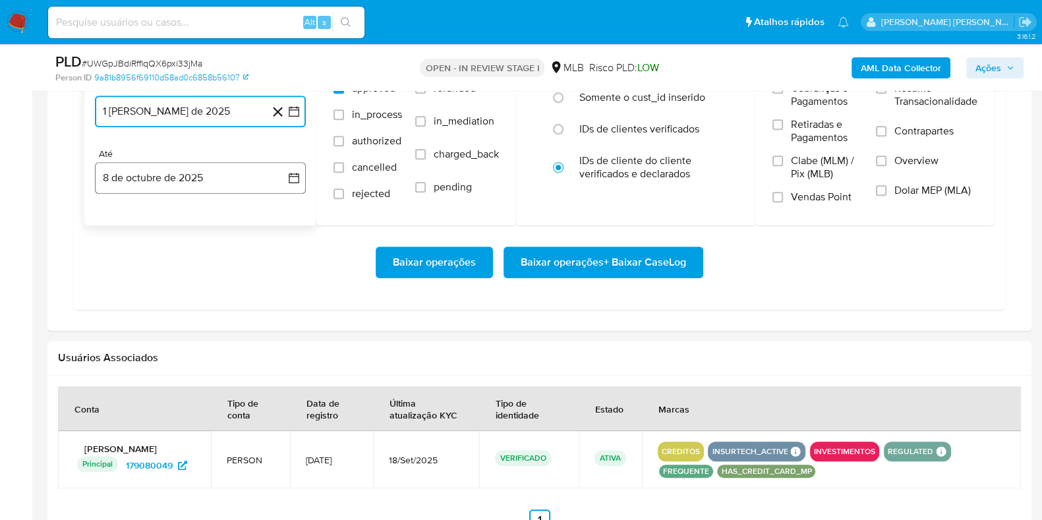
click at [201, 168] on button "8 de octubre de 2025" at bounding box center [200, 178] width 211 height 32
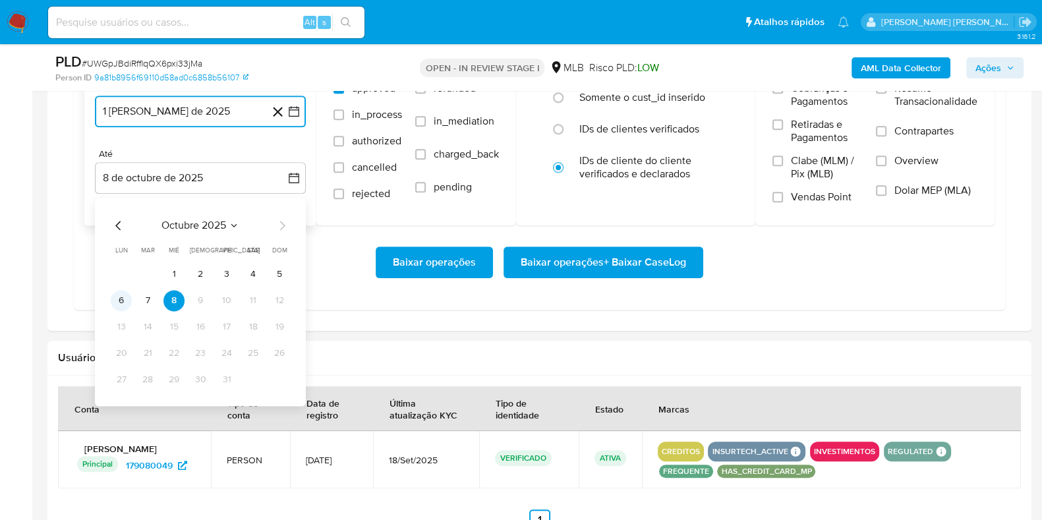
click at [123, 301] on button "6" at bounding box center [121, 300] width 21 height 21
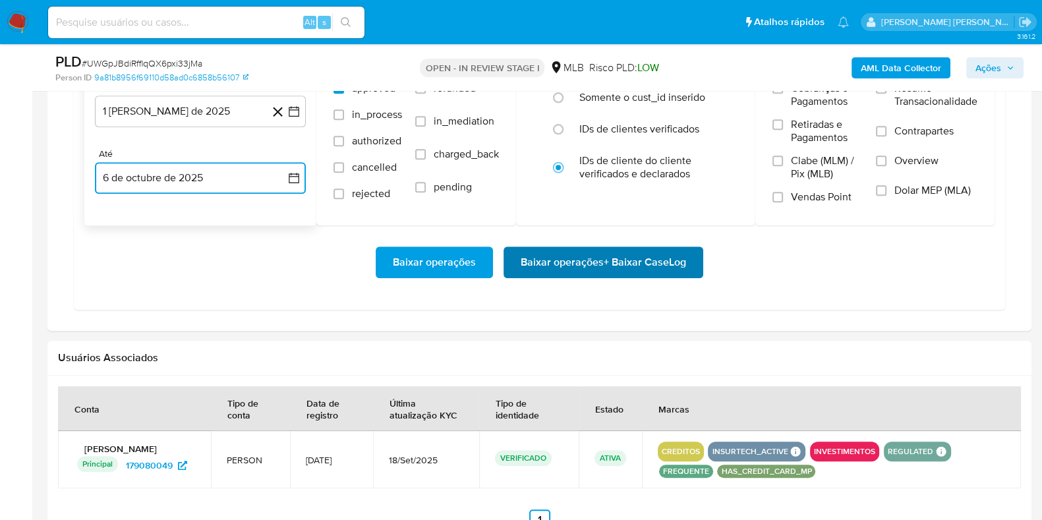
click at [552, 249] on span "Baixar operações + Baixar CaseLog" at bounding box center [603, 262] width 165 height 29
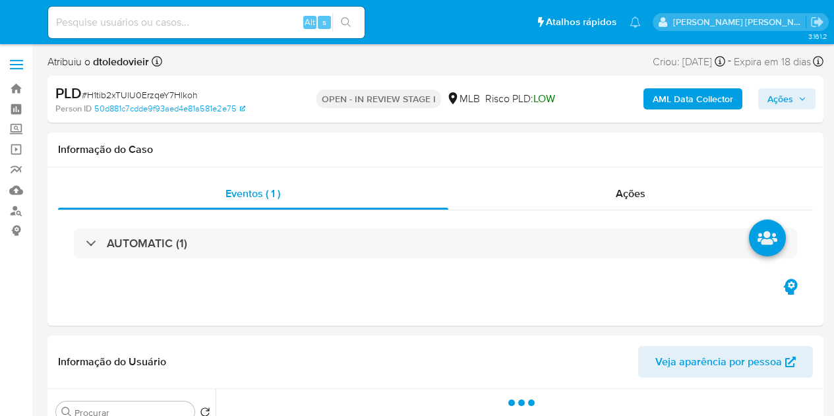
select select "10"
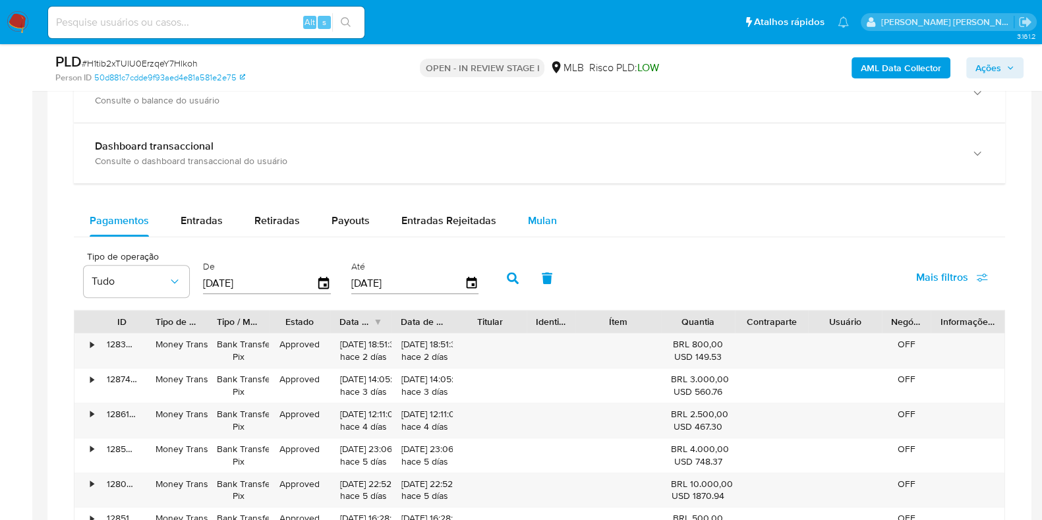
click at [534, 217] on span "Mulan" at bounding box center [542, 220] width 29 height 15
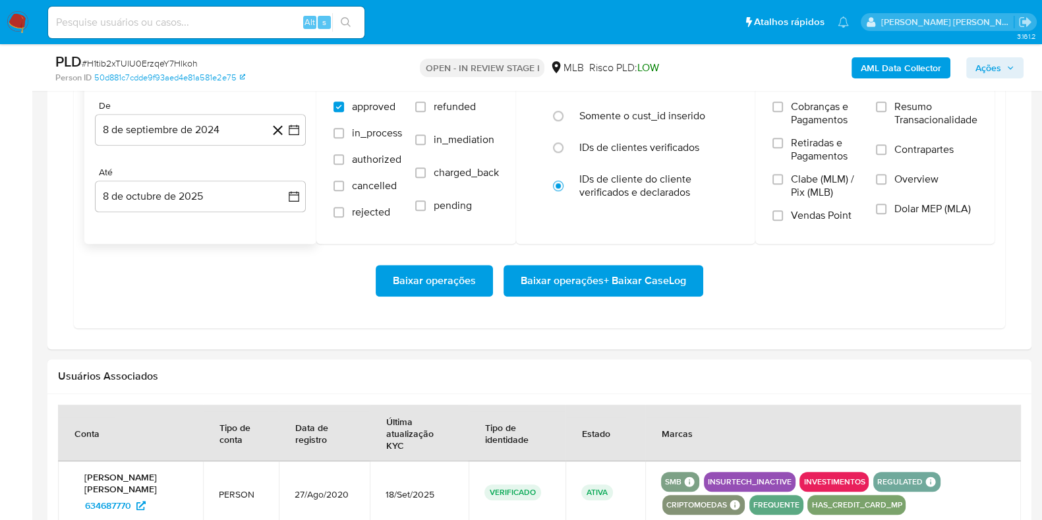
scroll to position [1152, 0]
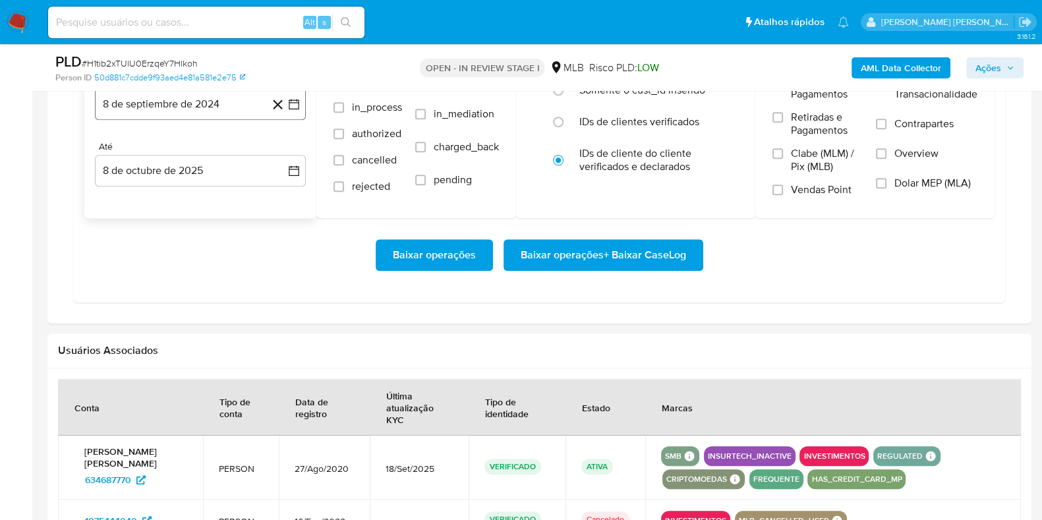
click at [237, 109] on button "8 de septiembre de 2024" at bounding box center [200, 104] width 211 height 32
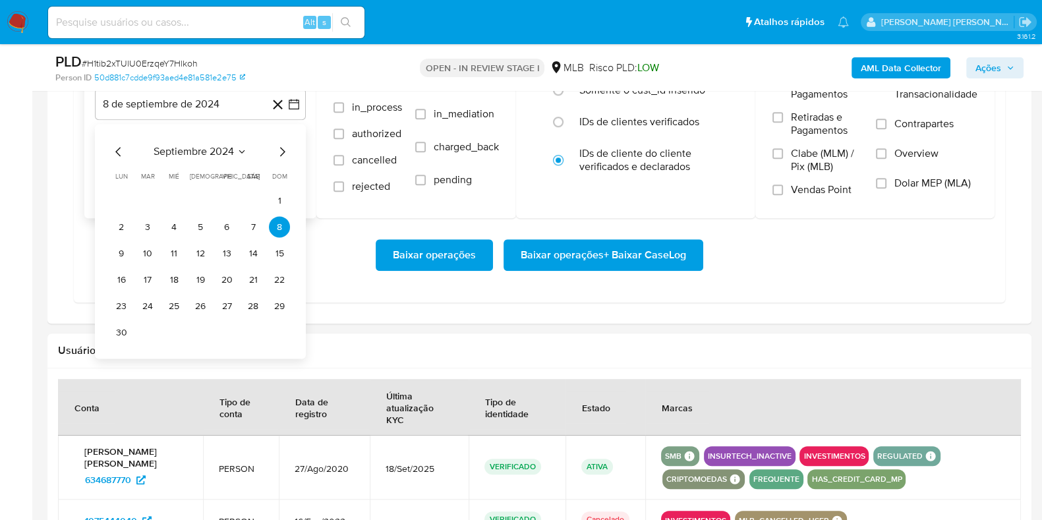
click at [281, 150] on icon "Mes siguiente" at bounding box center [282, 152] width 16 height 16
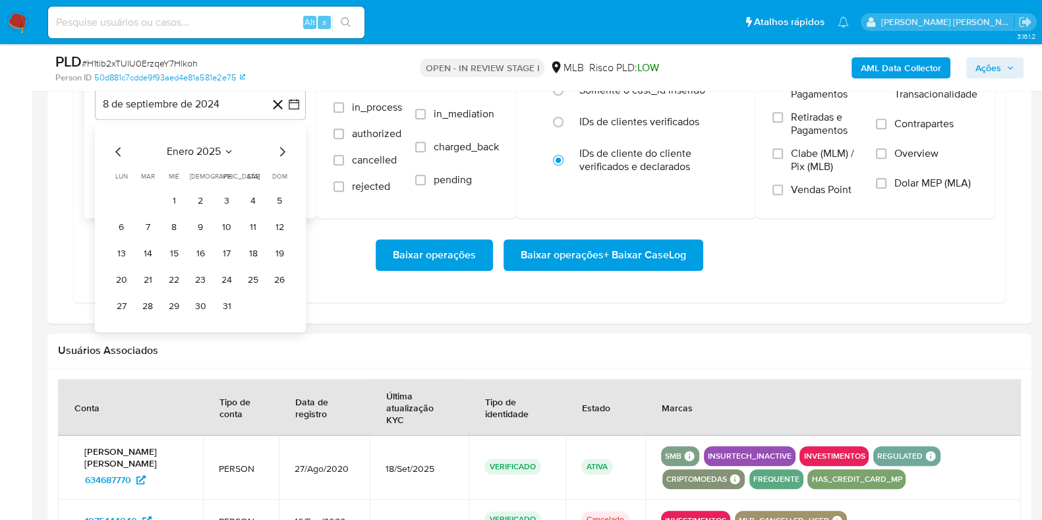
click at [281, 150] on icon "Mes siguiente" at bounding box center [282, 152] width 16 height 16
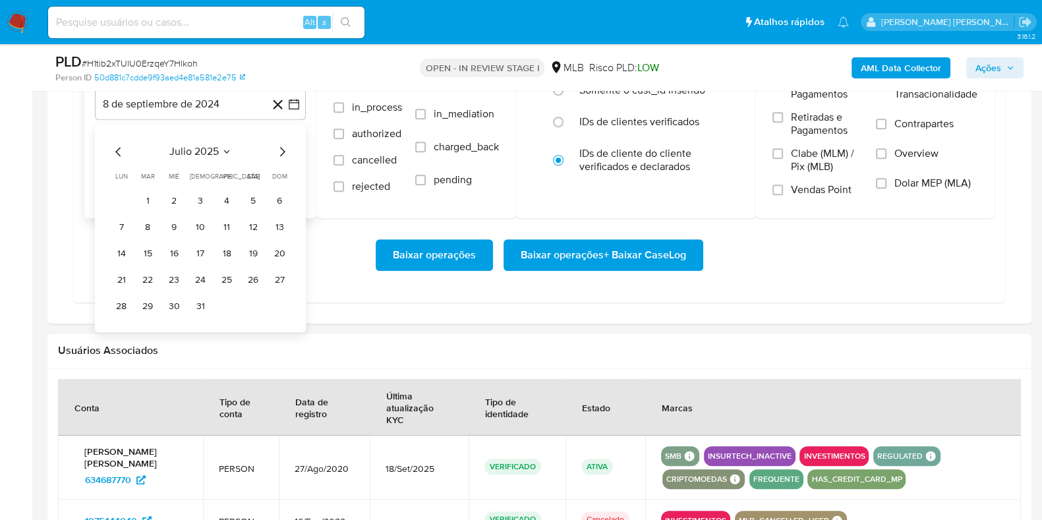
click at [281, 150] on icon "Mes siguiente" at bounding box center [282, 152] width 16 height 16
click at [230, 196] on button "1" at bounding box center [226, 200] width 21 height 21
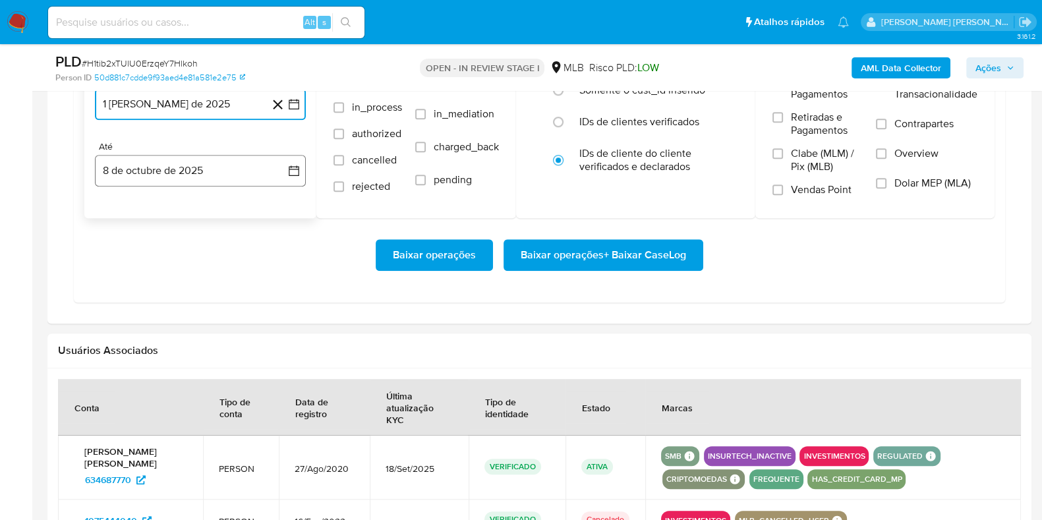
click at [206, 169] on button "8 de octubre de 2025" at bounding box center [200, 171] width 211 height 32
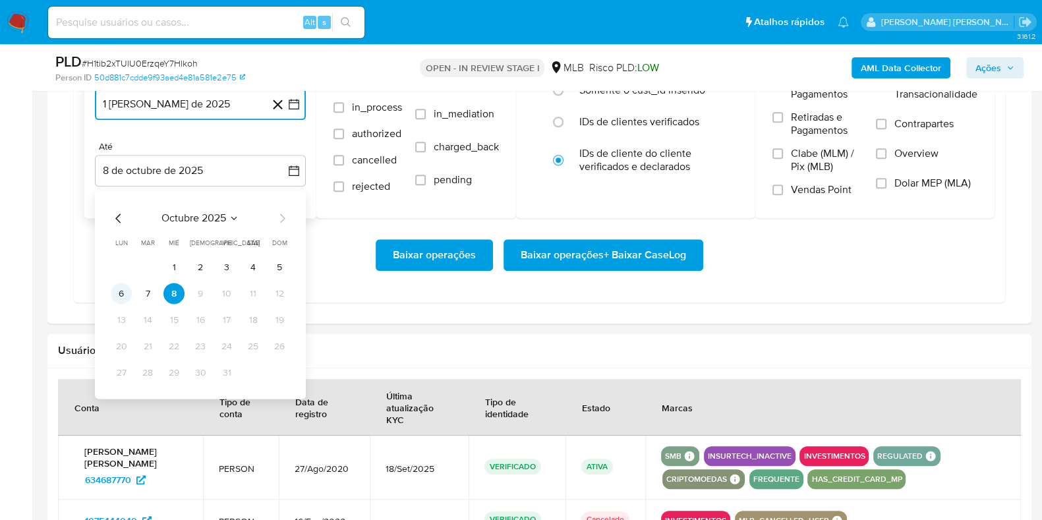
click at [117, 296] on button "6" at bounding box center [121, 293] width 21 height 21
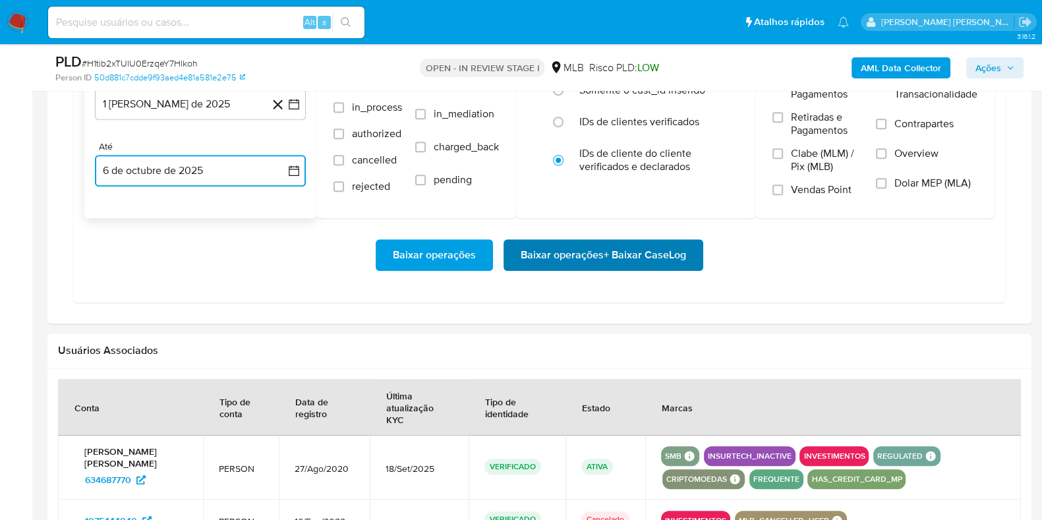
click at [524, 247] on span "Baixar operações + Baixar CaseLog" at bounding box center [603, 254] width 165 height 29
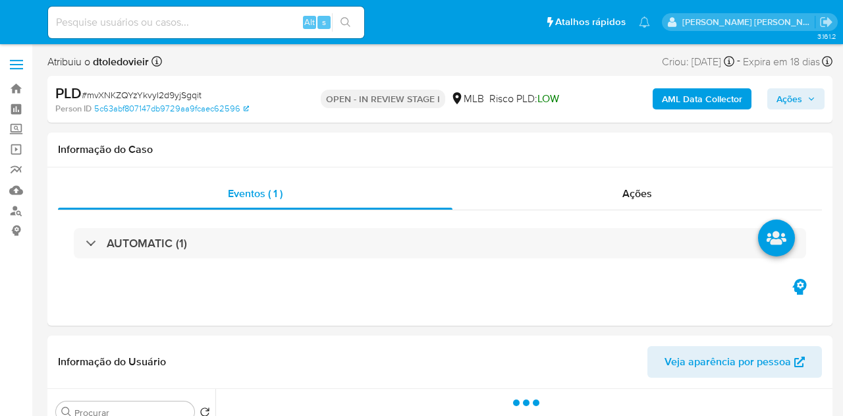
select select "10"
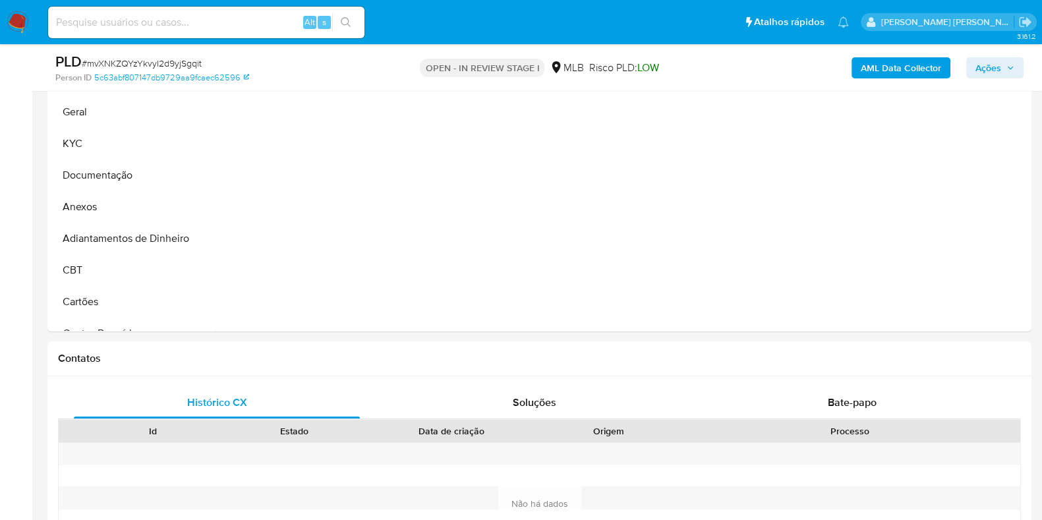
scroll to position [824, 0]
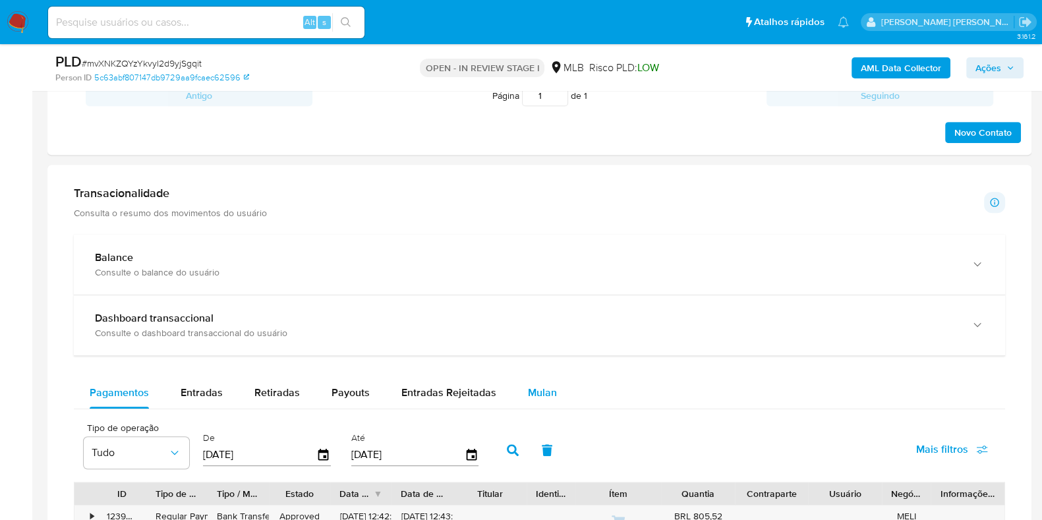
click at [540, 388] on span "Mulan" at bounding box center [542, 392] width 29 height 15
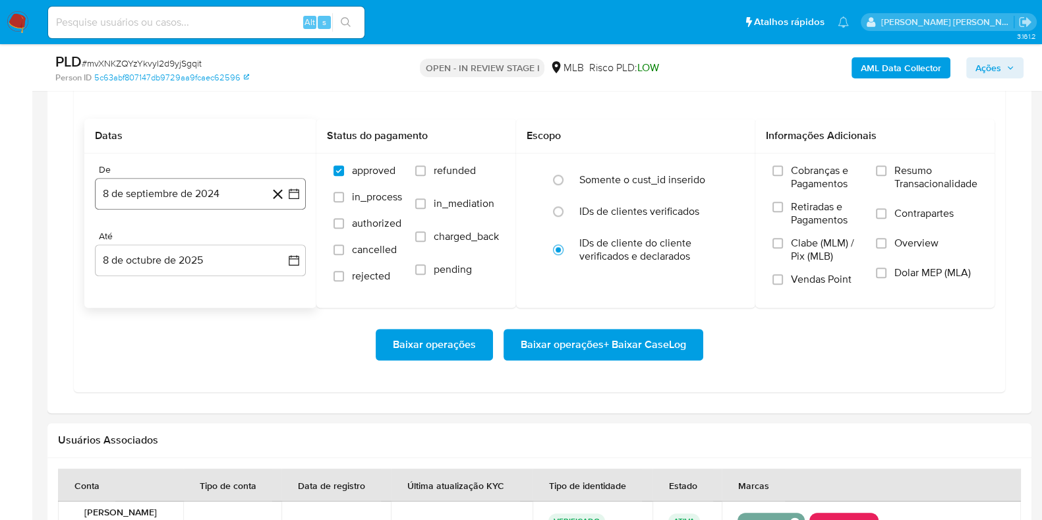
click at [165, 190] on button "8 de septiembre de 2024" at bounding box center [200, 194] width 211 height 32
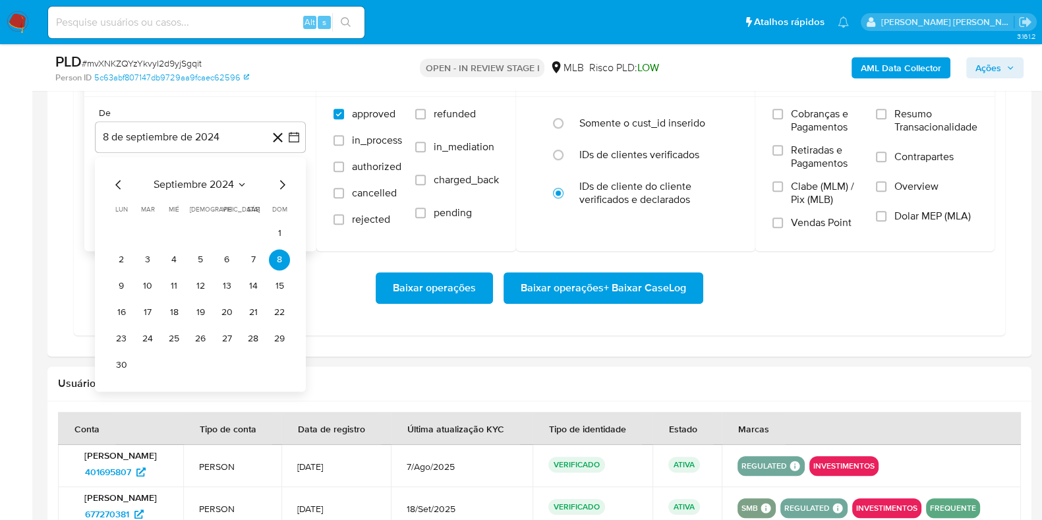
scroll to position [1235, 0]
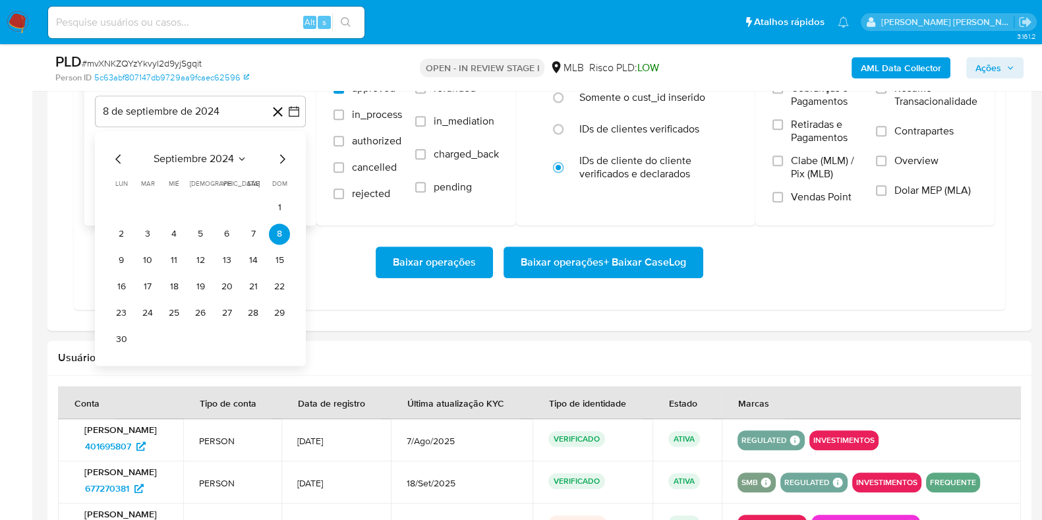
click at [285, 159] on icon "Mes siguiente" at bounding box center [282, 159] width 16 height 16
click at [281, 159] on icon "Mes siguiente" at bounding box center [282, 159] width 16 height 16
click at [279, 156] on icon "Mes siguiente" at bounding box center [282, 159] width 16 height 16
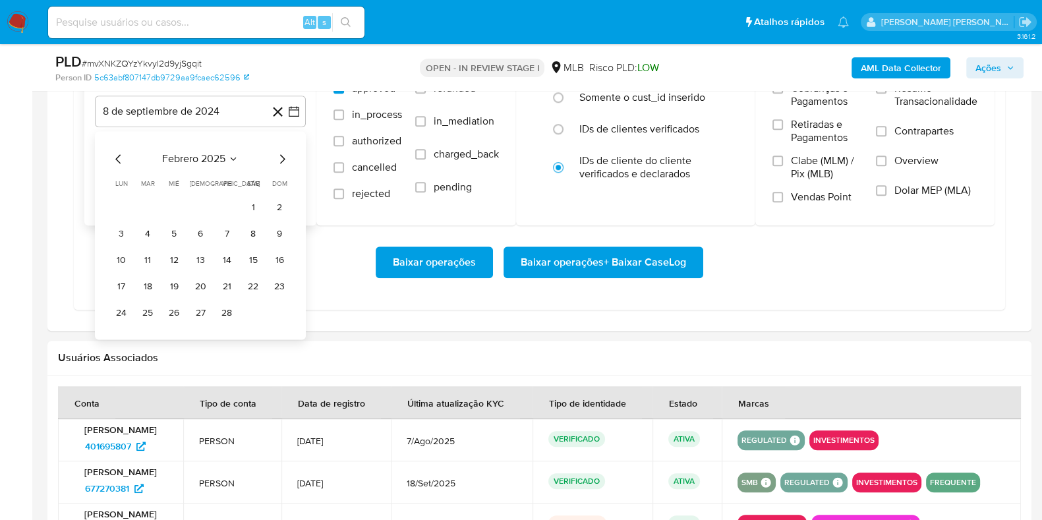
click at [279, 156] on icon "Mes siguiente" at bounding box center [282, 159] width 16 height 16
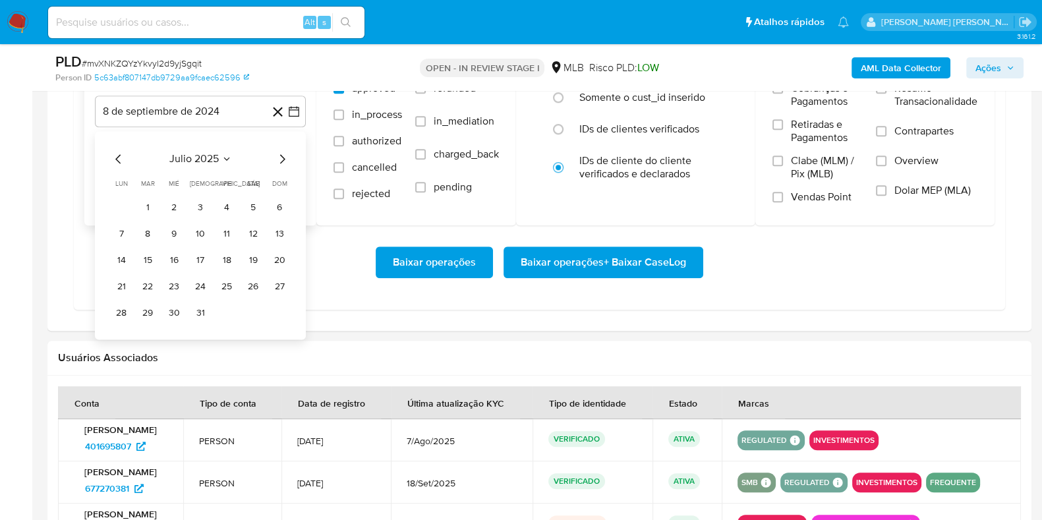
click at [277, 156] on icon "Mes siguiente" at bounding box center [282, 159] width 16 height 16
click at [228, 202] on button "1" at bounding box center [226, 207] width 21 height 21
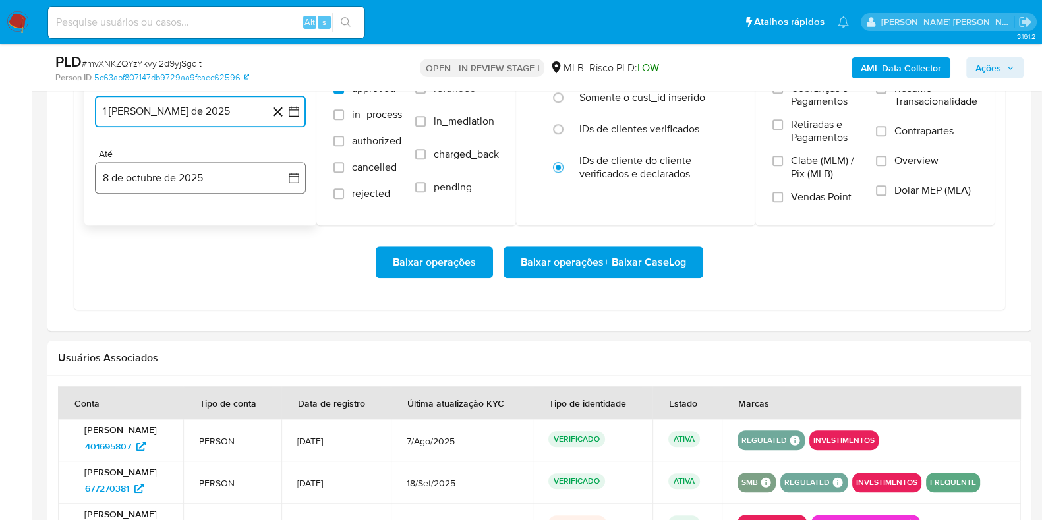
click at [196, 176] on button "8 de octubre de 2025" at bounding box center [200, 178] width 211 height 32
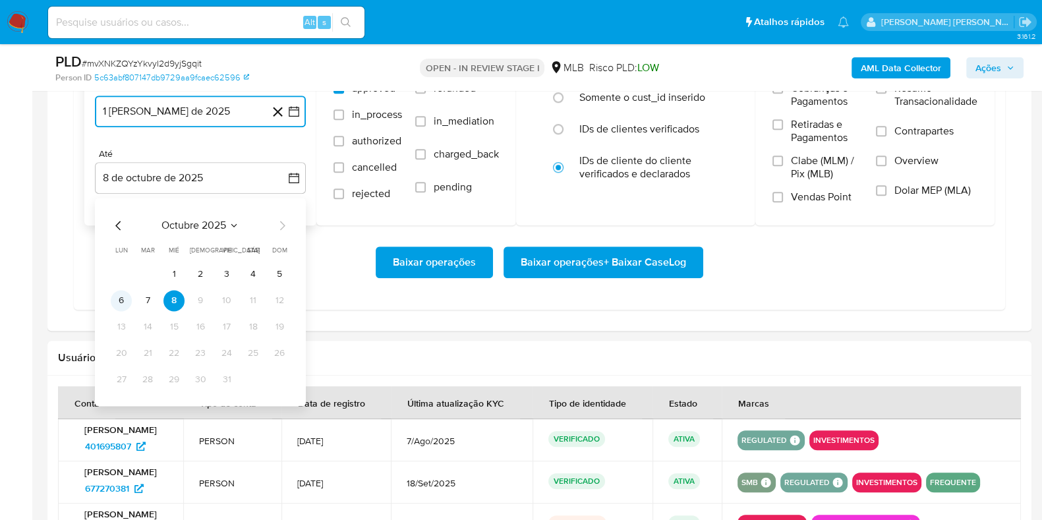
click at [121, 300] on button "6" at bounding box center [121, 300] width 21 height 21
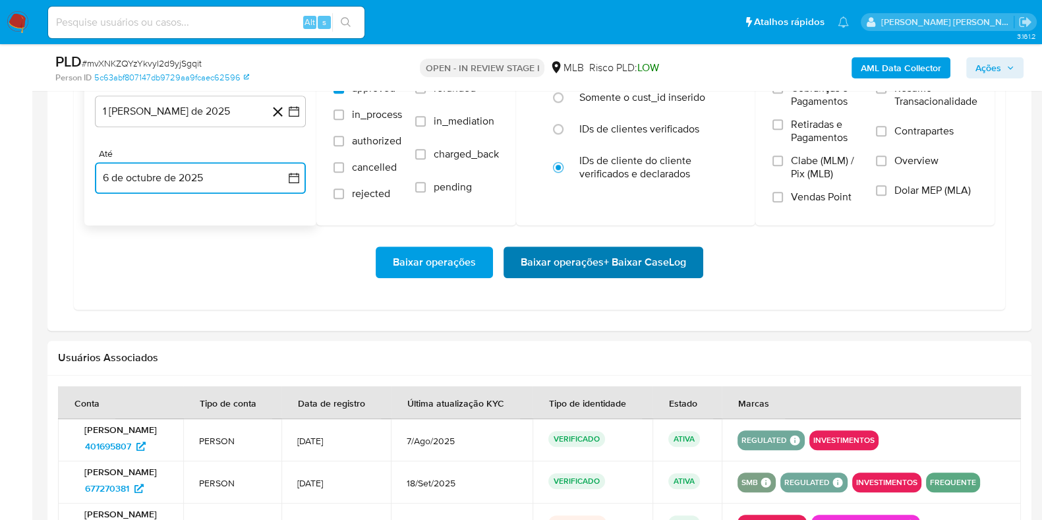
click at [557, 249] on span "Baixar operações + Baixar CaseLog" at bounding box center [603, 262] width 165 height 29
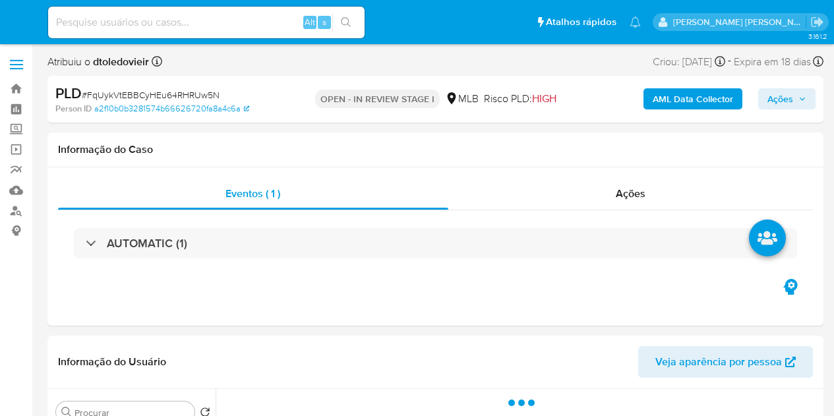
select select "10"
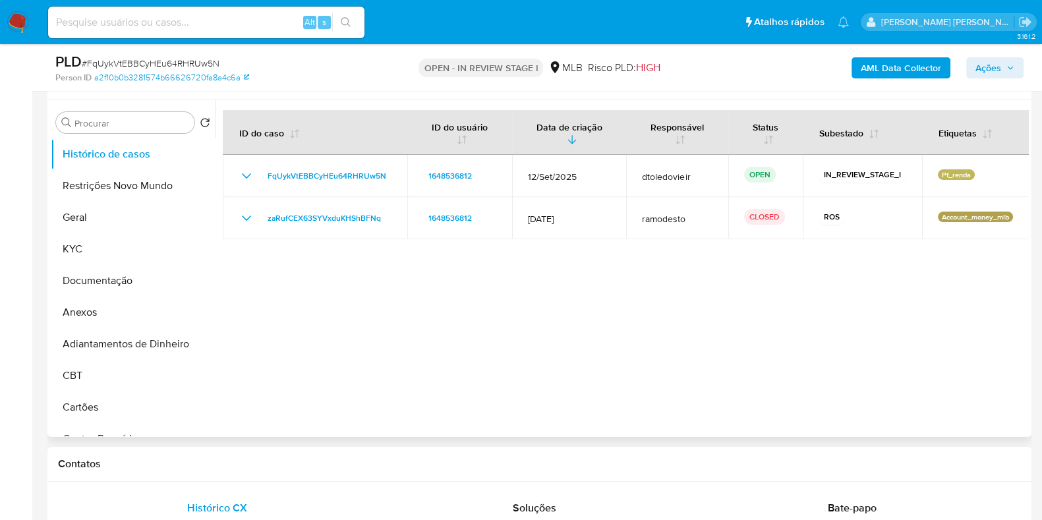
scroll to position [247, 0]
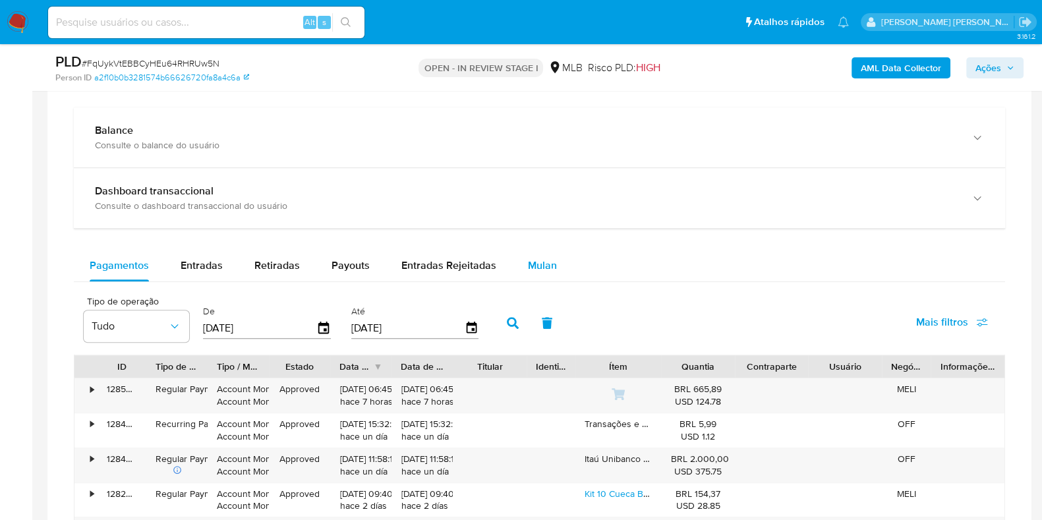
click at [528, 253] on div "Mulan" at bounding box center [542, 266] width 29 height 32
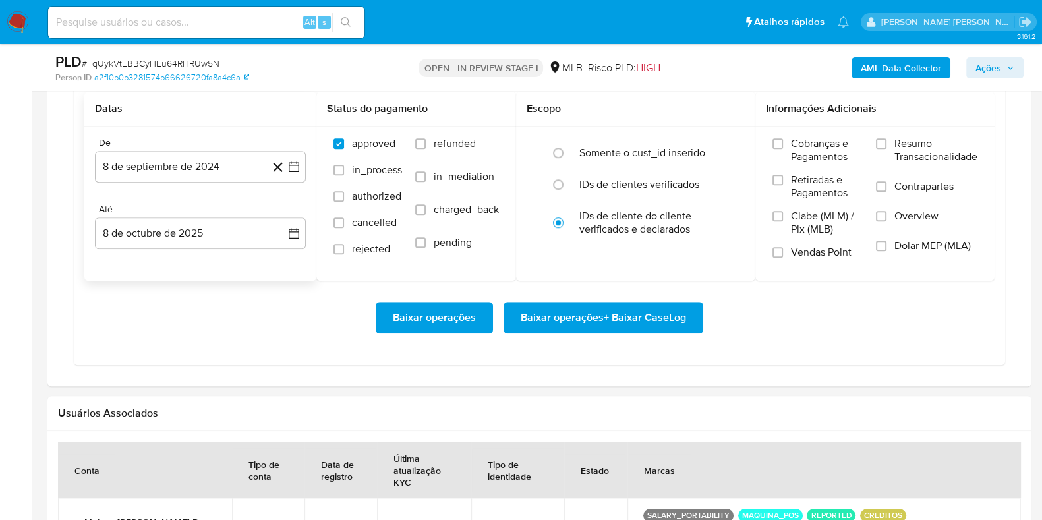
scroll to position [1152, 0]
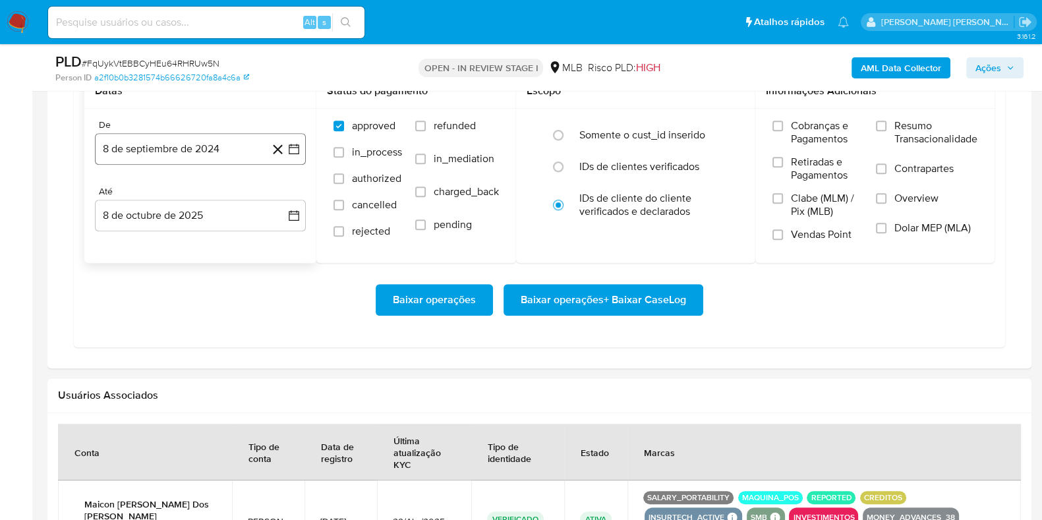
drag, startPoint x: 168, startPoint y: 151, endPoint x: 192, endPoint y: 154, distance: 23.9
click at [167, 151] on button "8 de septiembre de 2024" at bounding box center [200, 149] width 211 height 32
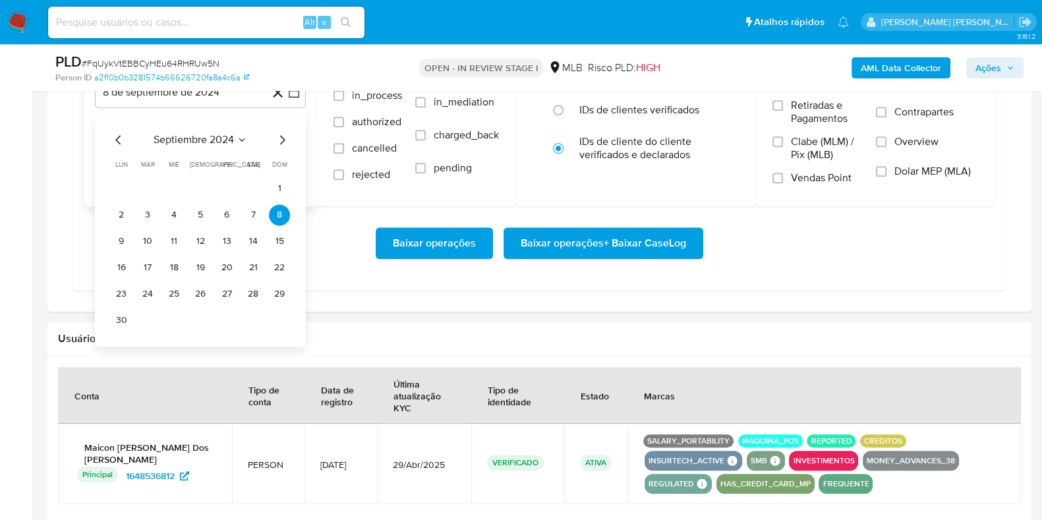
scroll to position [1235, 0]
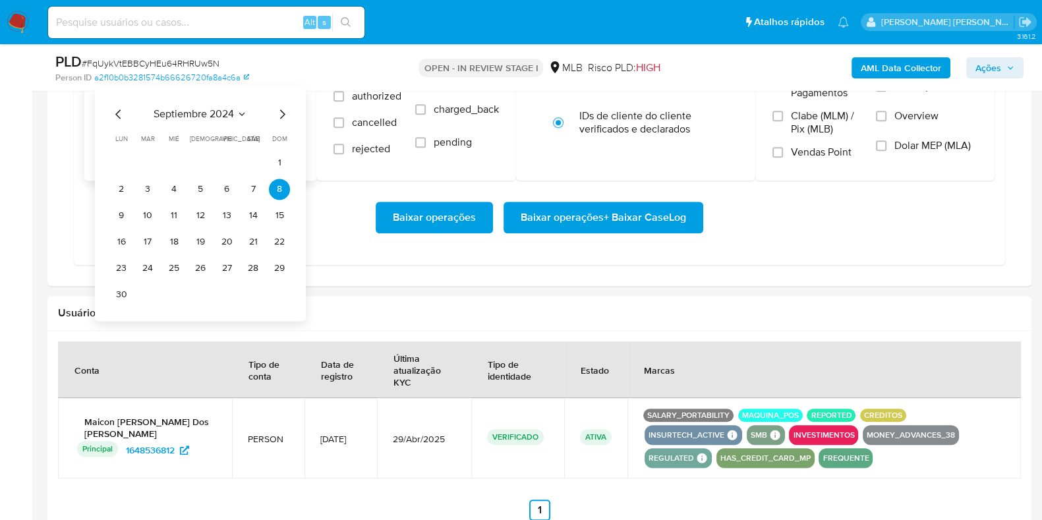
click at [280, 118] on icon "Mes siguiente" at bounding box center [282, 114] width 16 height 16
click at [281, 117] on icon "Mes siguiente" at bounding box center [282, 114] width 16 height 16
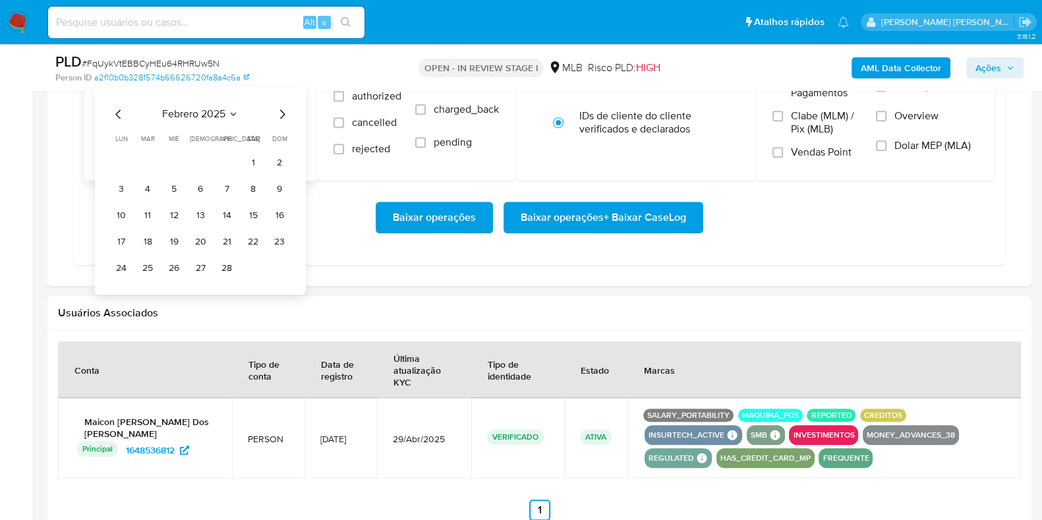
click at [281, 117] on icon "Mes siguiente" at bounding box center [282, 114] width 16 height 16
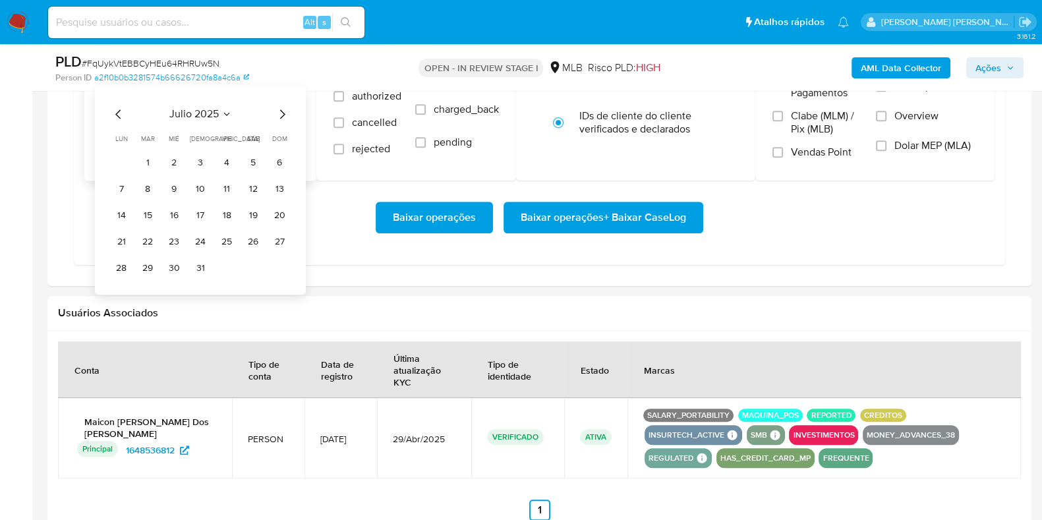
click at [285, 114] on icon "Mes siguiente" at bounding box center [282, 114] width 16 height 16
click at [223, 157] on button "1" at bounding box center [226, 162] width 21 height 21
click at [204, 132] on button "8 de octubre de 2025" at bounding box center [200, 133] width 211 height 32
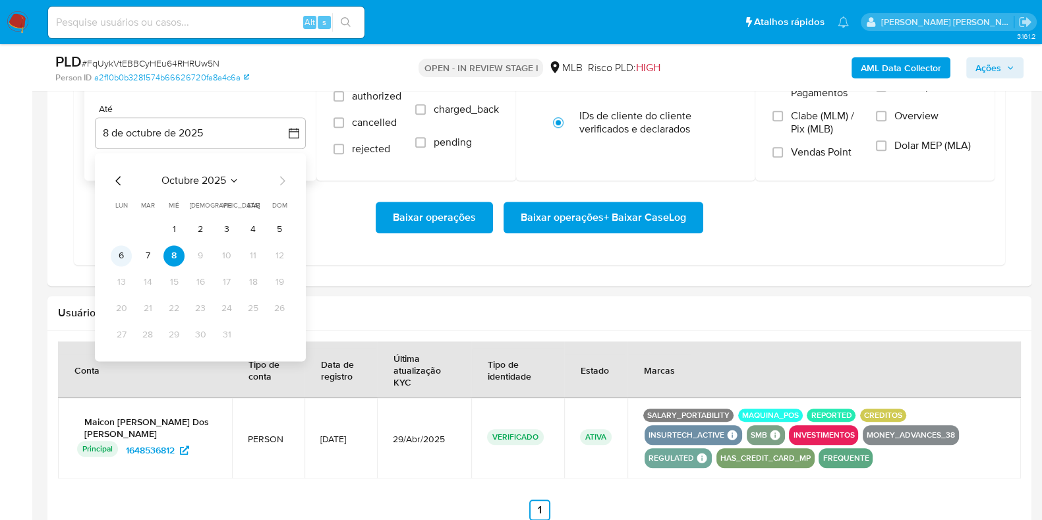
click at [119, 258] on button "6" at bounding box center [121, 255] width 21 height 21
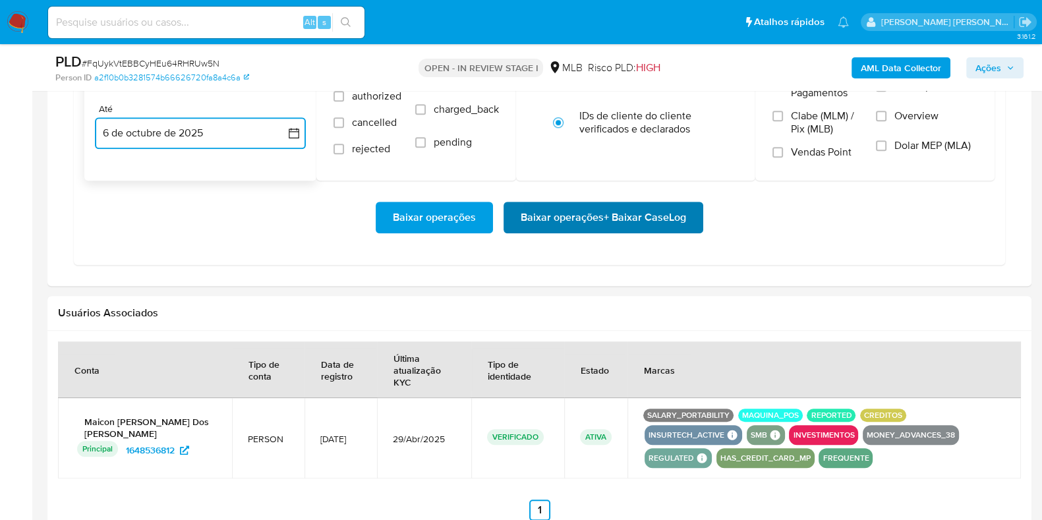
click at [532, 208] on span "Baixar operações + Baixar CaseLog" at bounding box center [603, 217] width 165 height 29
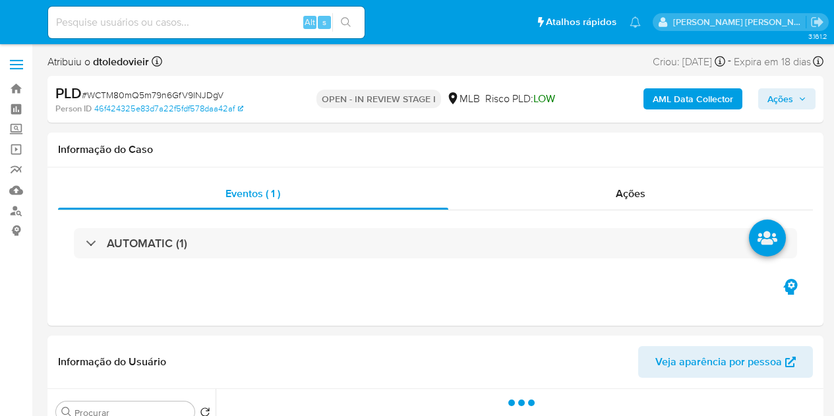
select select "10"
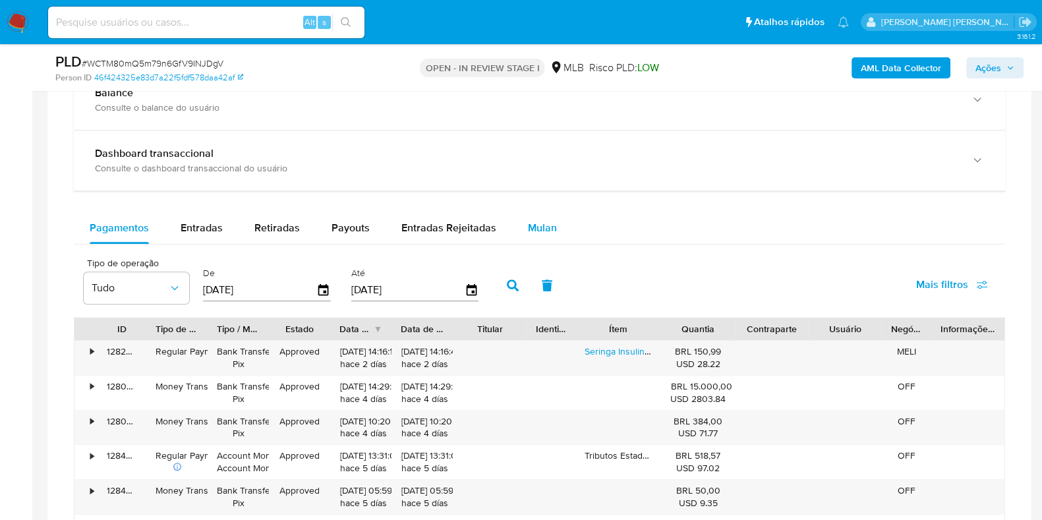
click at [537, 227] on span "Mulan" at bounding box center [542, 227] width 29 height 15
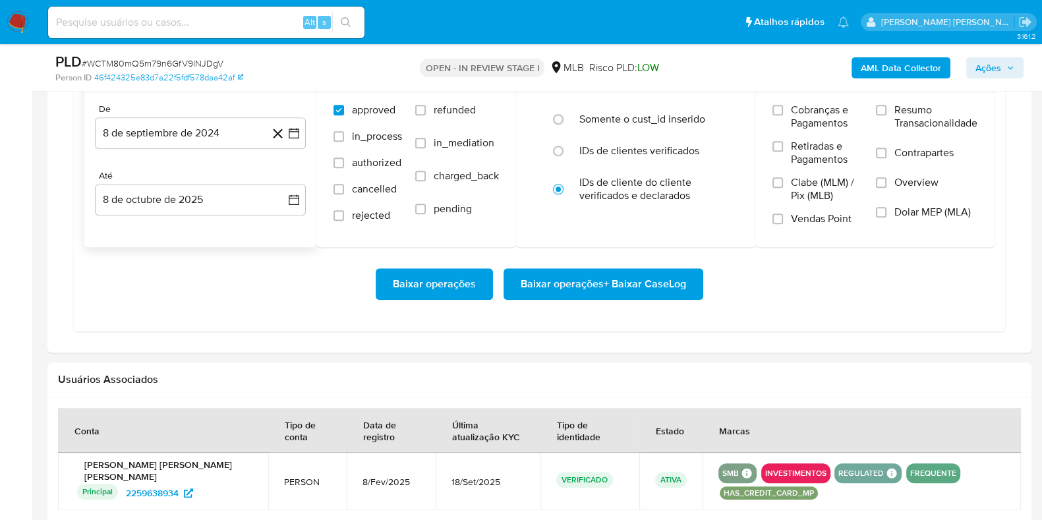
scroll to position [1235, 0]
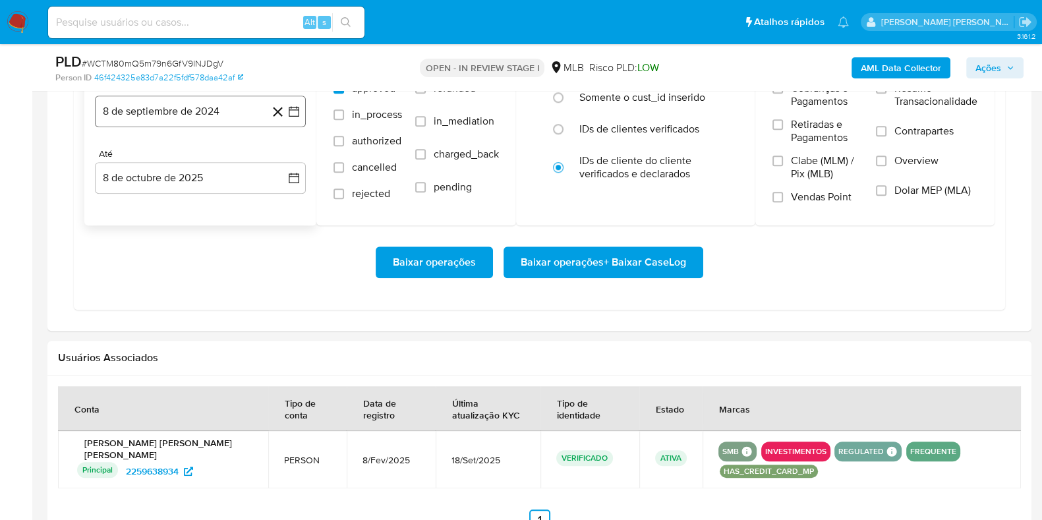
click at [184, 107] on button "8 de septiembre de 2024" at bounding box center [200, 112] width 211 height 32
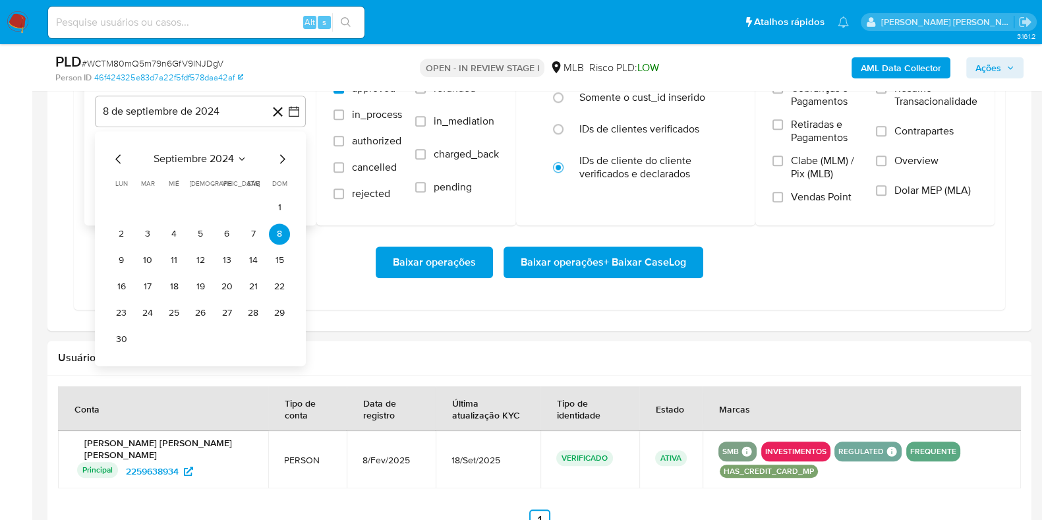
click at [282, 161] on icon "Mes siguiente" at bounding box center [282, 159] width 16 height 16
click at [283, 159] on icon "Mes siguiente" at bounding box center [282, 159] width 16 height 16
click at [283, 156] on icon "Mes siguiente" at bounding box center [282, 159] width 16 height 16
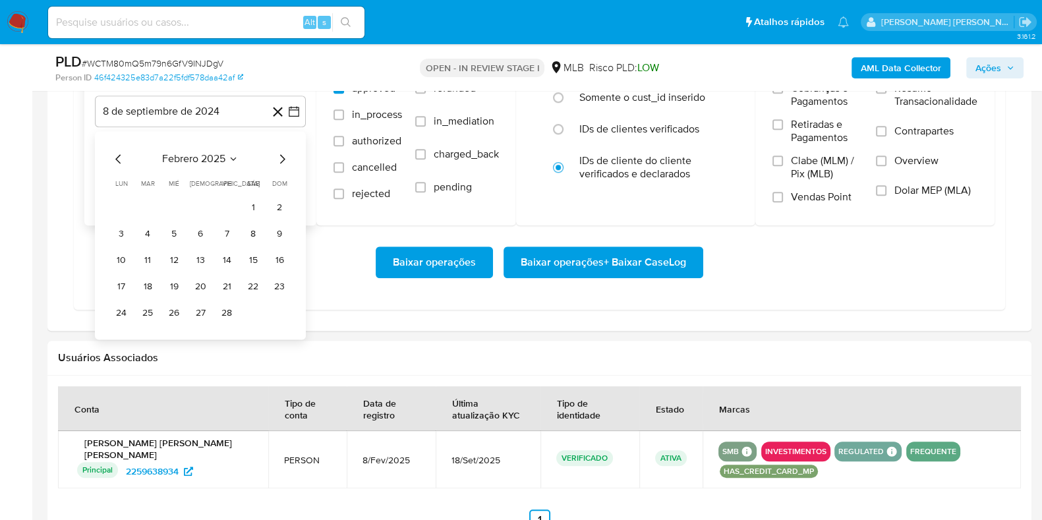
click at [283, 156] on icon "Mes siguiente" at bounding box center [282, 159] width 16 height 16
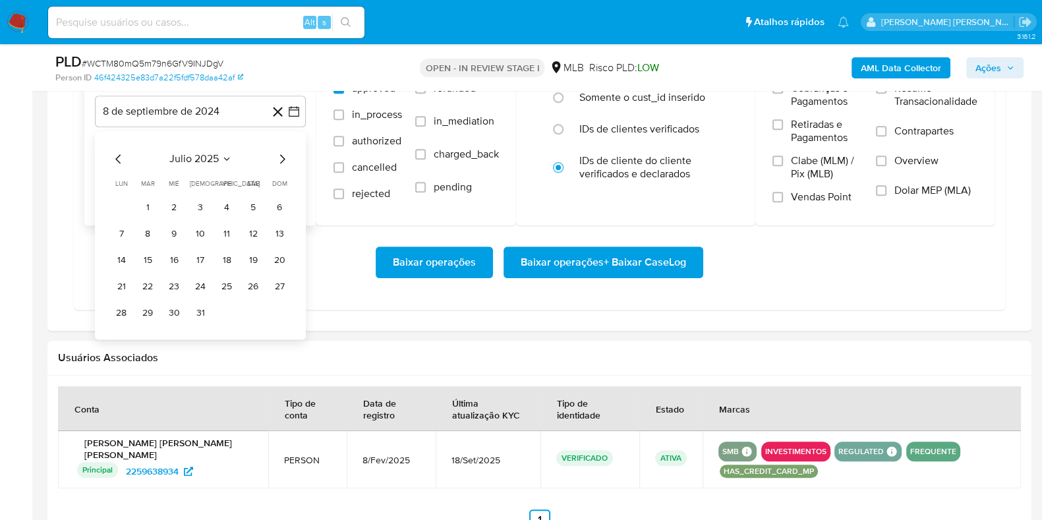
click at [283, 156] on icon "Mes siguiente" at bounding box center [282, 159] width 16 height 16
click at [223, 208] on button "1" at bounding box center [226, 207] width 21 height 21
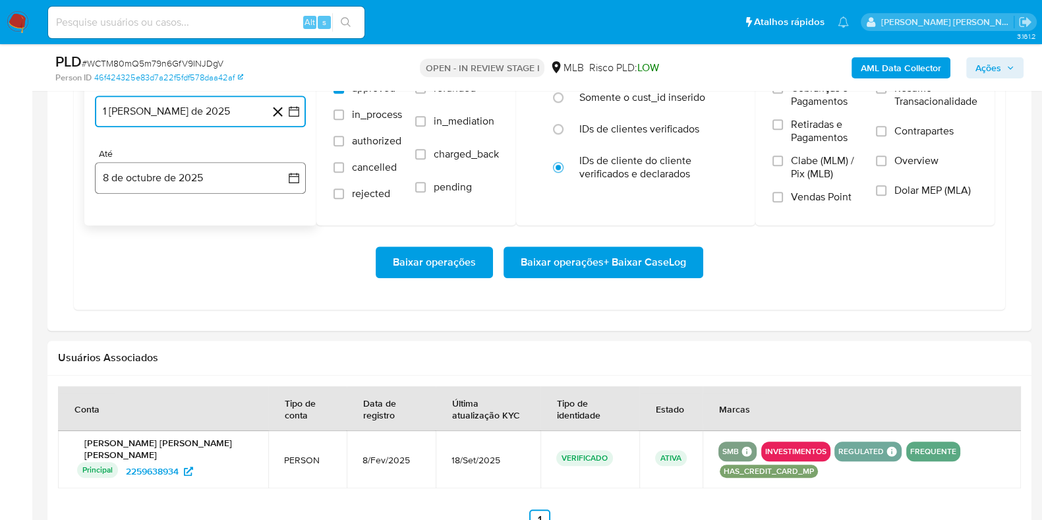
click at [194, 170] on button "8 de octubre de 2025" at bounding box center [200, 178] width 211 height 32
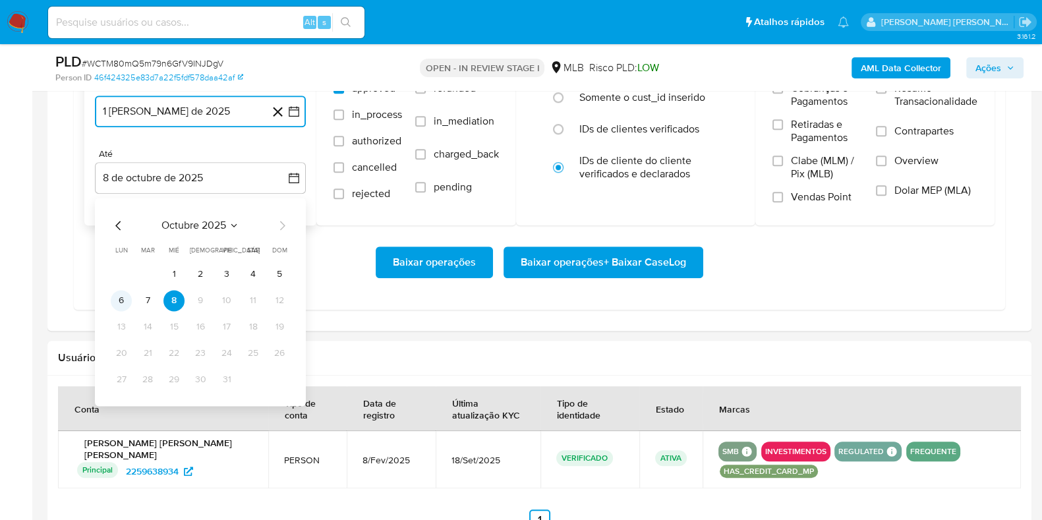
click at [123, 306] on button "6" at bounding box center [121, 300] width 21 height 21
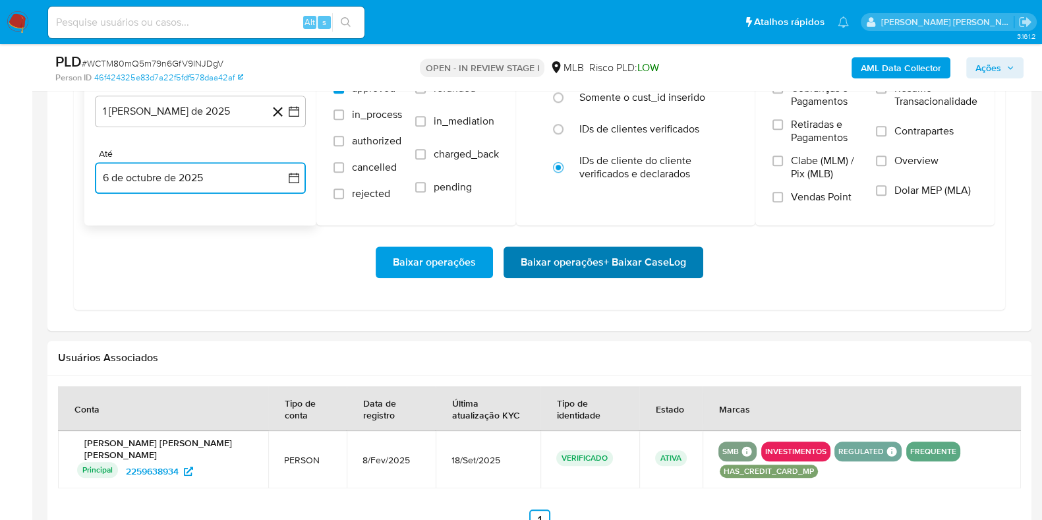
click at [546, 266] on span "Baixar operações + Baixar CaseLog" at bounding box center [603, 262] width 165 height 29
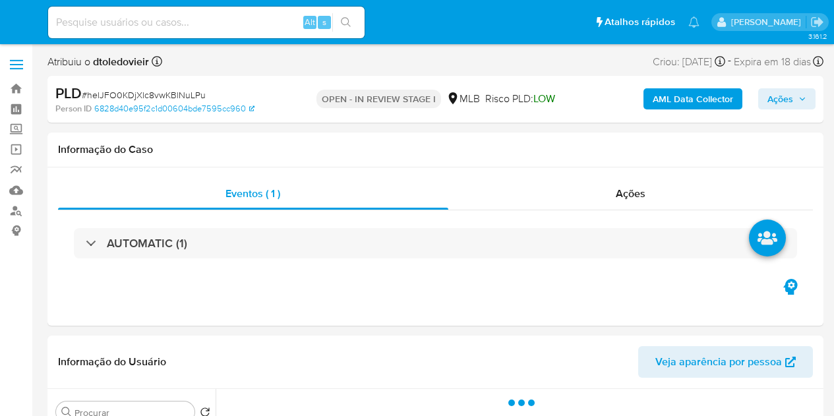
select select "10"
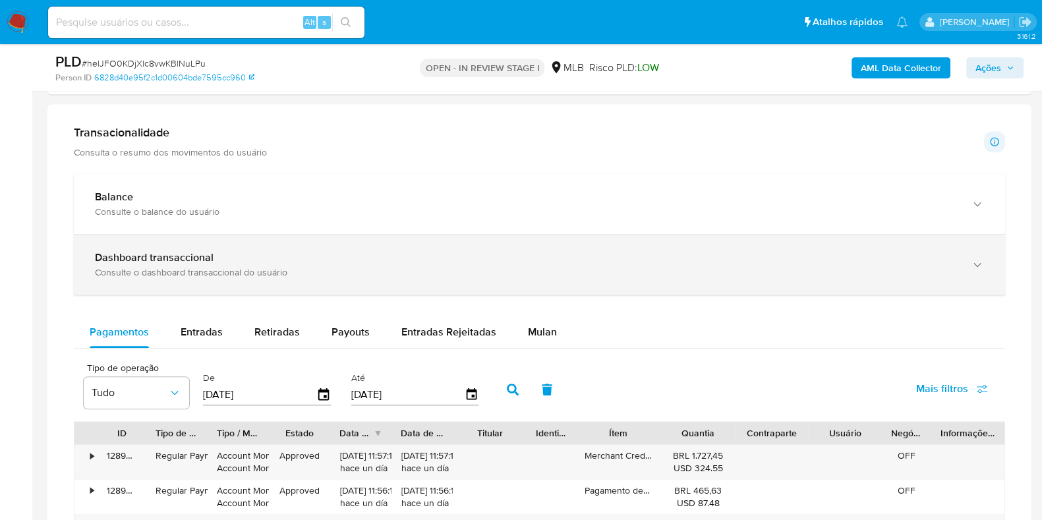
scroll to position [906, 0]
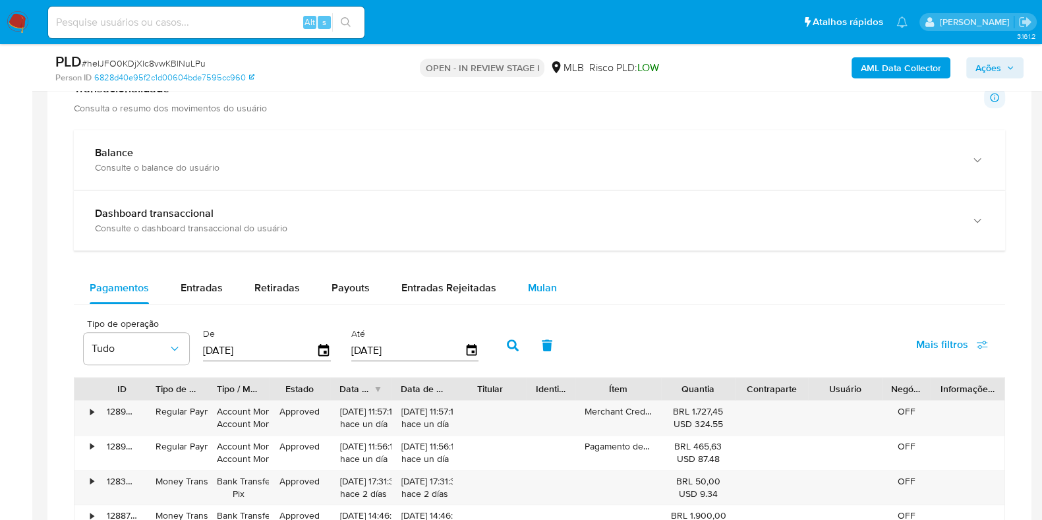
drag, startPoint x: 557, startPoint y: 306, endPoint x: 548, endPoint y: 295, distance: 15.0
click at [555, 306] on div "Pagamentos Entradas Retiradas Payouts Entradas Rejeitadas Mulan Tipo de operaçã…" at bounding box center [539, 528] width 931 height 512
click at [544, 288] on span "Mulan" at bounding box center [542, 287] width 29 height 15
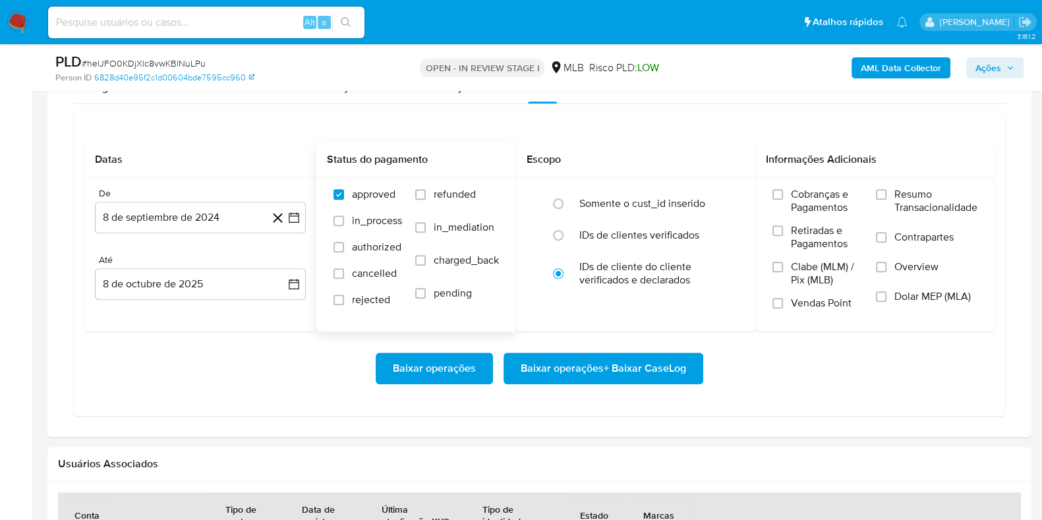
scroll to position [1152, 0]
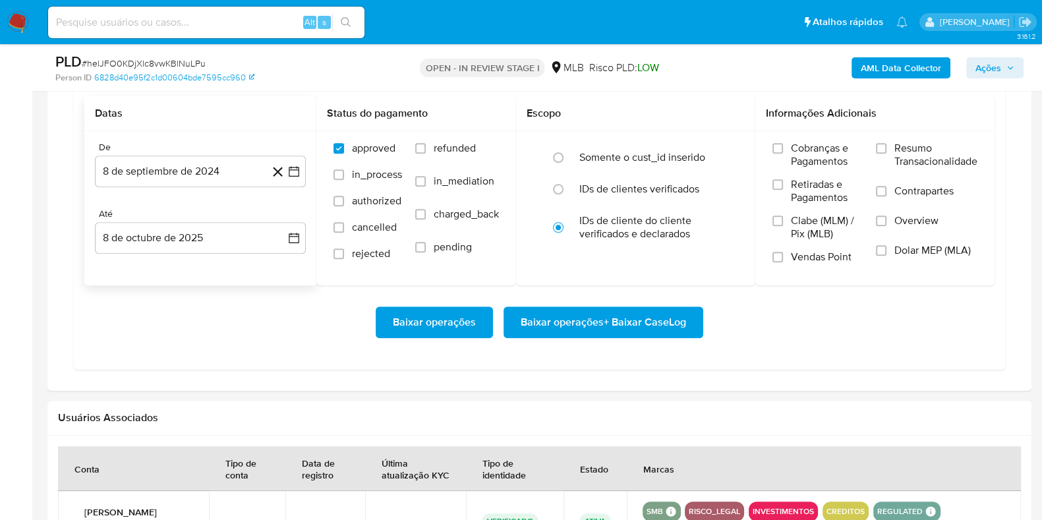
drag, startPoint x: 204, startPoint y: 164, endPoint x: 285, endPoint y: 161, distance: 80.5
click at [204, 165] on button "8 de septiembre de 2024" at bounding box center [200, 172] width 211 height 32
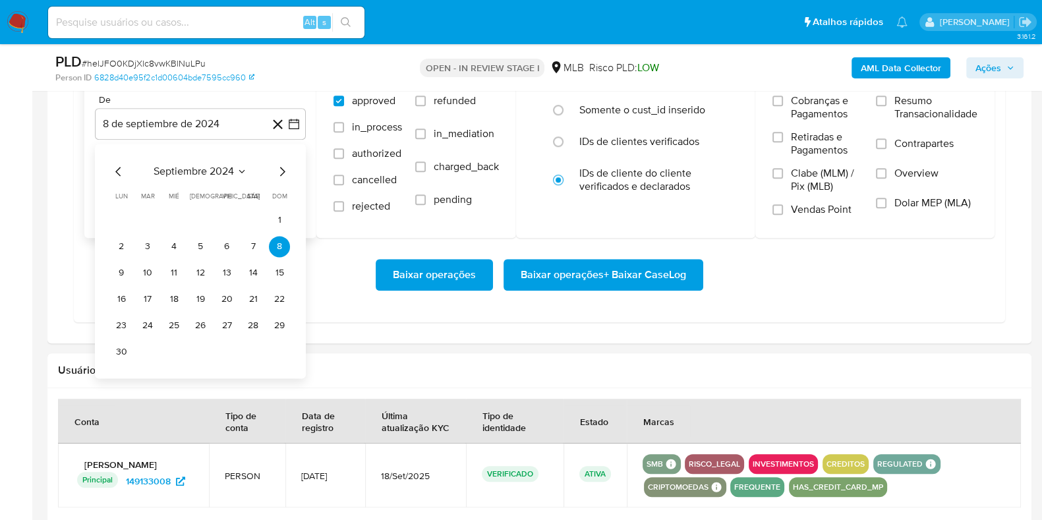
scroll to position [1235, 0]
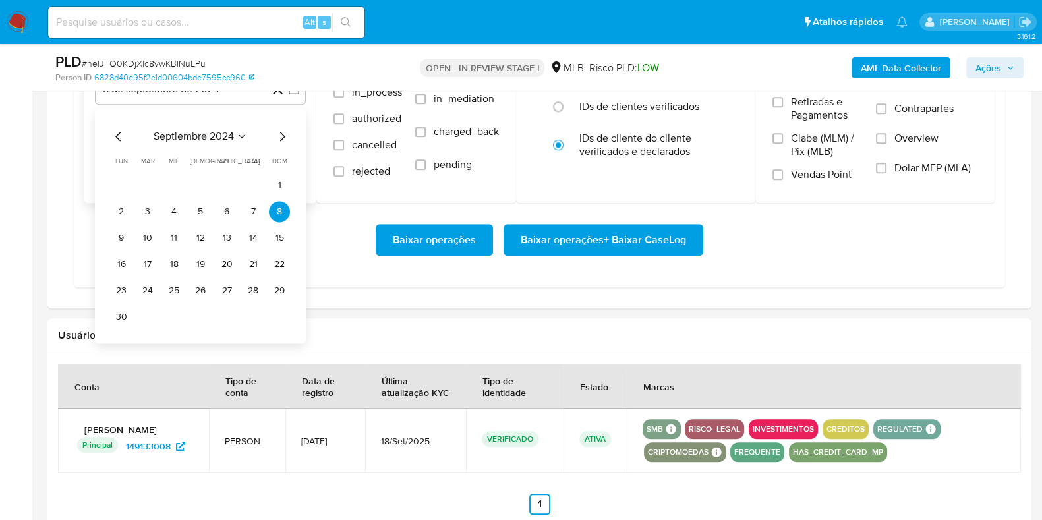
click at [285, 136] on icon "Mes siguiente" at bounding box center [282, 136] width 16 height 16
click at [283, 136] on icon "Mes siguiente" at bounding box center [282, 136] width 16 height 16
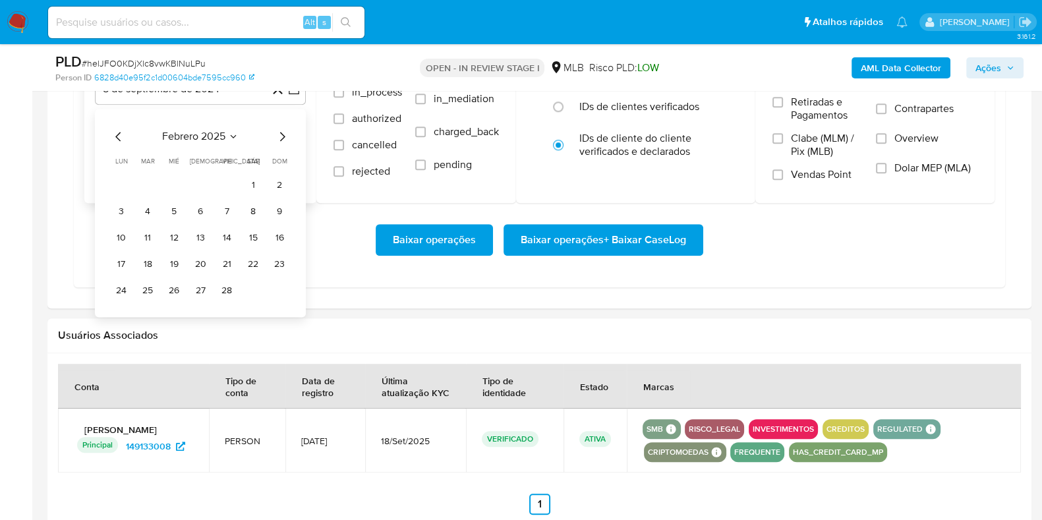
click at [283, 136] on icon "Mes siguiente" at bounding box center [282, 136] width 16 height 16
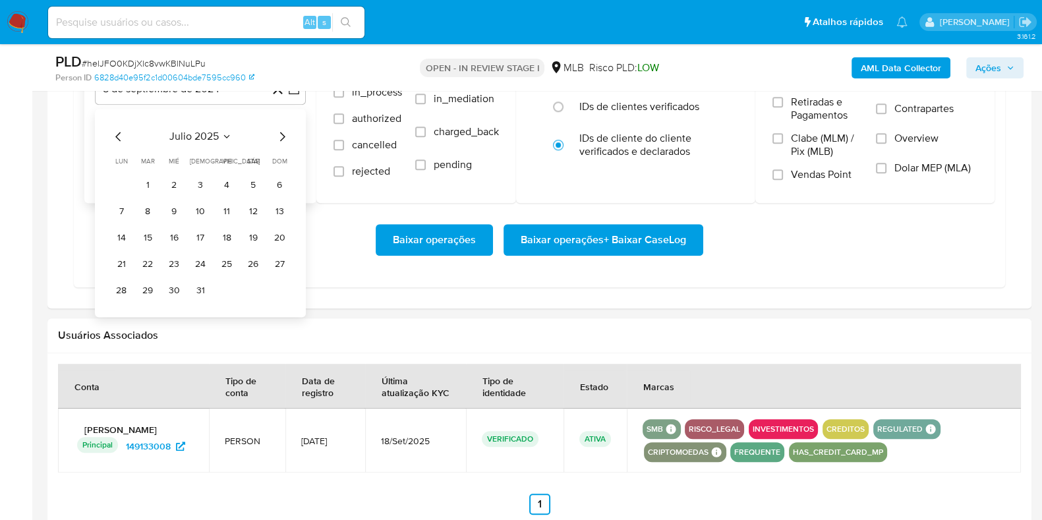
click at [283, 136] on icon "Mes siguiente" at bounding box center [282, 136] width 16 height 16
click at [230, 185] on button "1" at bounding box center [226, 185] width 21 height 21
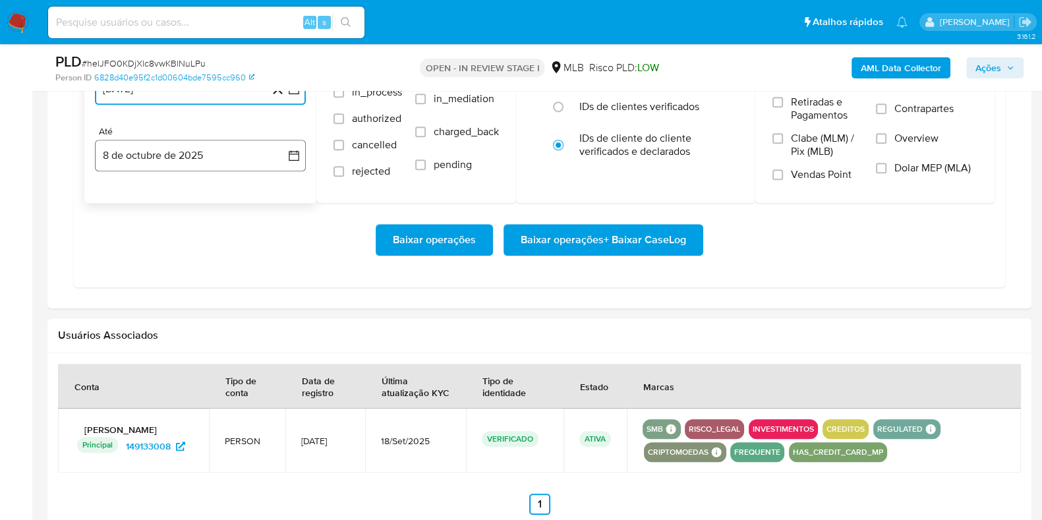
click at [204, 156] on button "8 de octubre de 2025" at bounding box center [200, 156] width 211 height 32
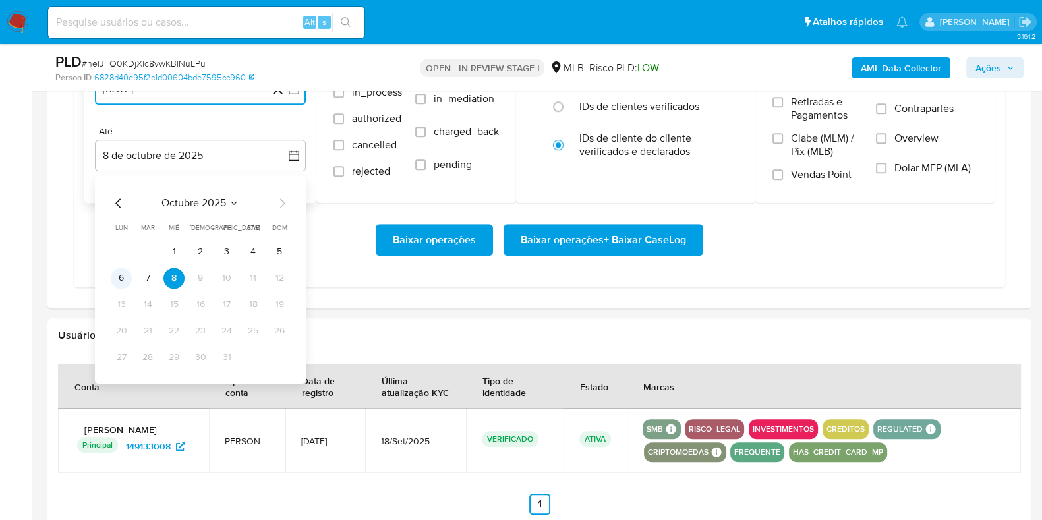
click at [125, 275] on button "6" at bounding box center [121, 278] width 21 height 21
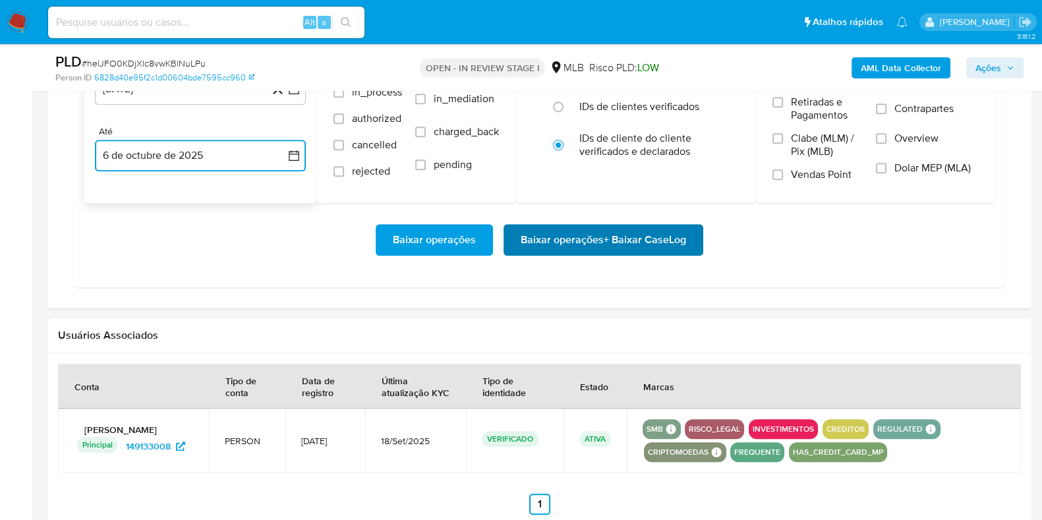
click at [595, 231] on span "Baixar operações + Baixar CaseLog" at bounding box center [603, 239] width 165 height 29
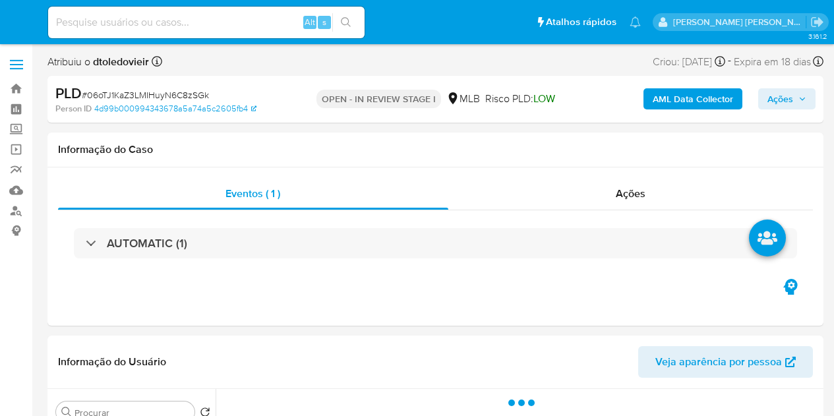
select select "10"
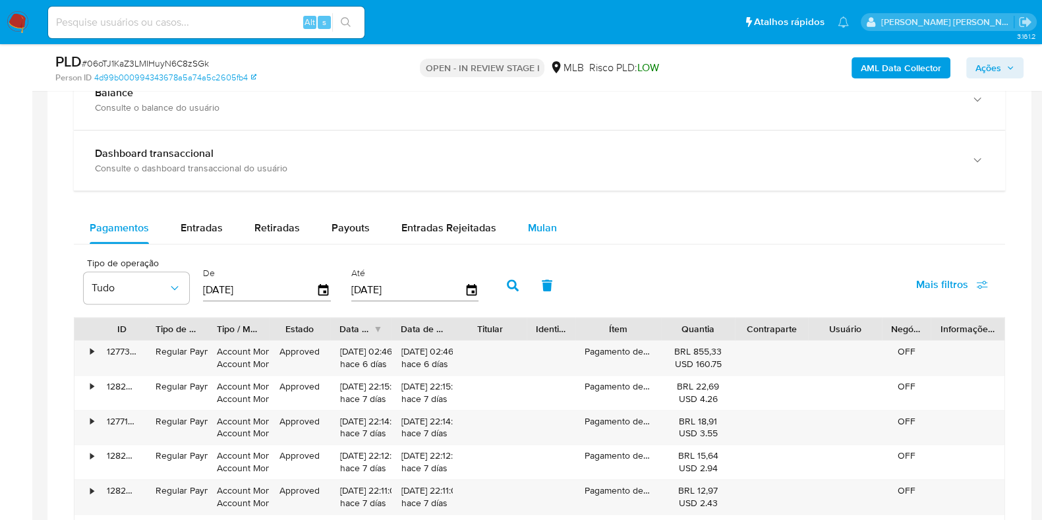
click at [537, 231] on span "Mulan" at bounding box center [542, 227] width 29 height 15
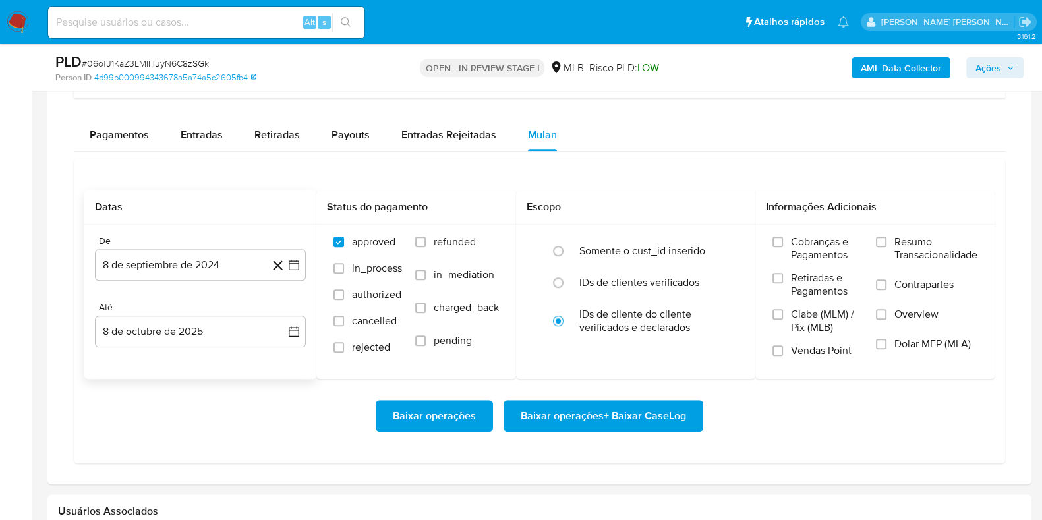
scroll to position [1235, 0]
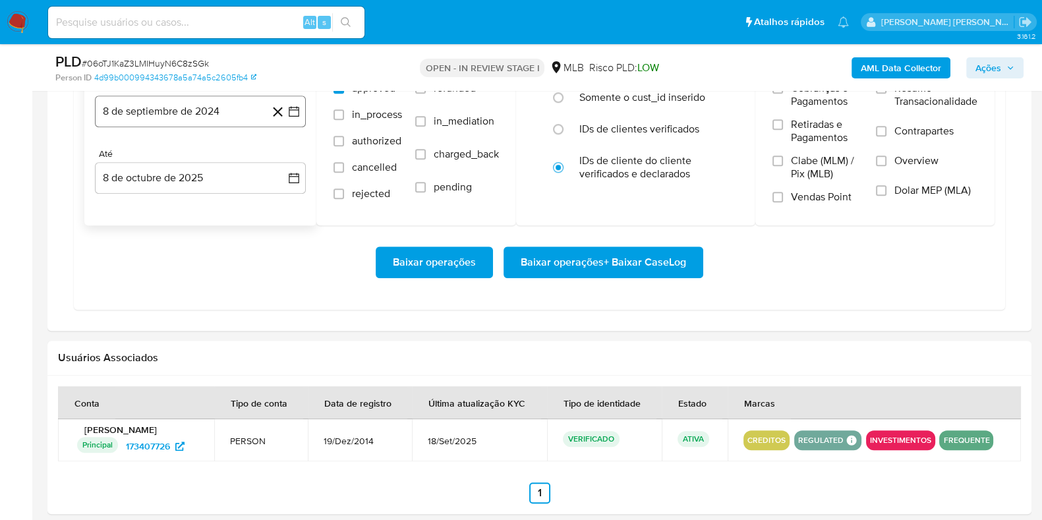
click at [212, 119] on button "8 de septiembre de 2024" at bounding box center [200, 112] width 211 height 32
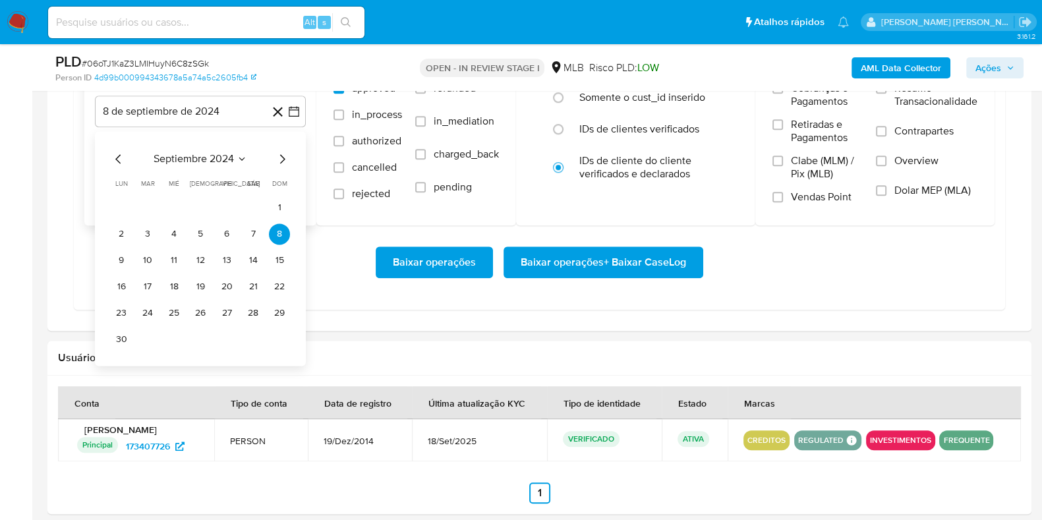
click at [283, 157] on icon "Mes siguiente" at bounding box center [282, 159] width 16 height 16
click at [283, 157] on icon "Mes siguiente" at bounding box center [282, 158] width 5 height 9
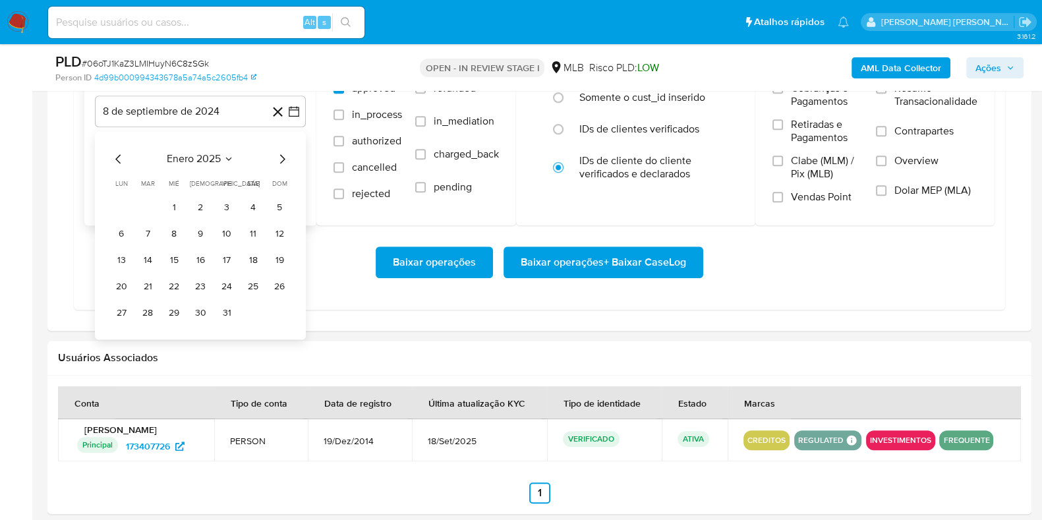
click at [283, 157] on icon "Mes siguiente" at bounding box center [282, 158] width 5 height 9
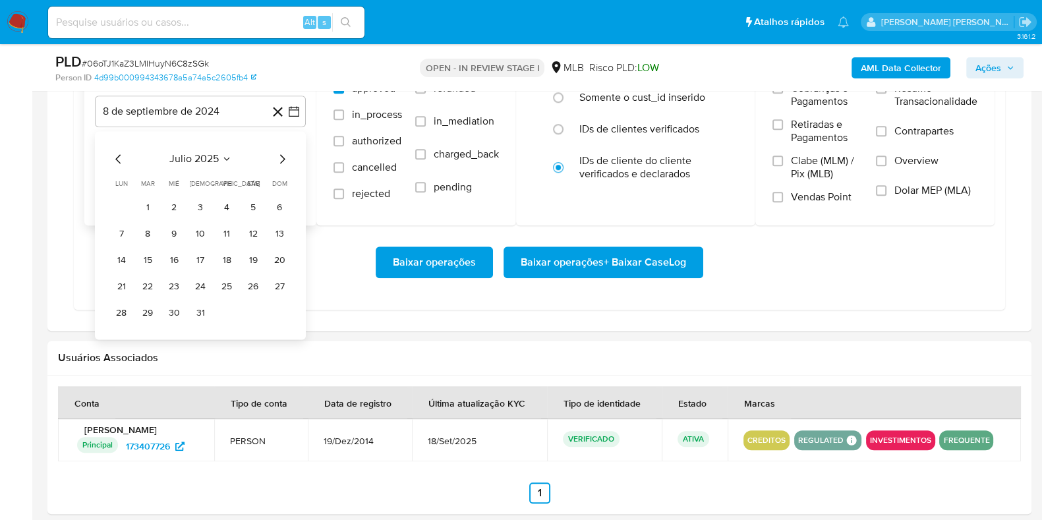
click at [283, 157] on icon "Mes siguiente" at bounding box center [282, 158] width 5 height 9
click at [224, 199] on button "1" at bounding box center [226, 207] width 21 height 21
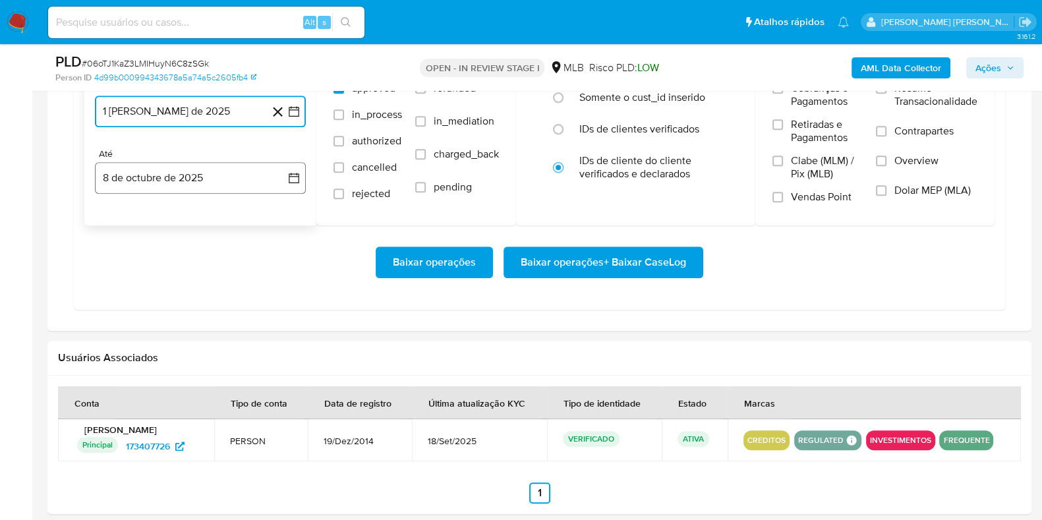
click at [203, 167] on button "8 de octubre de 2025" at bounding box center [200, 178] width 211 height 32
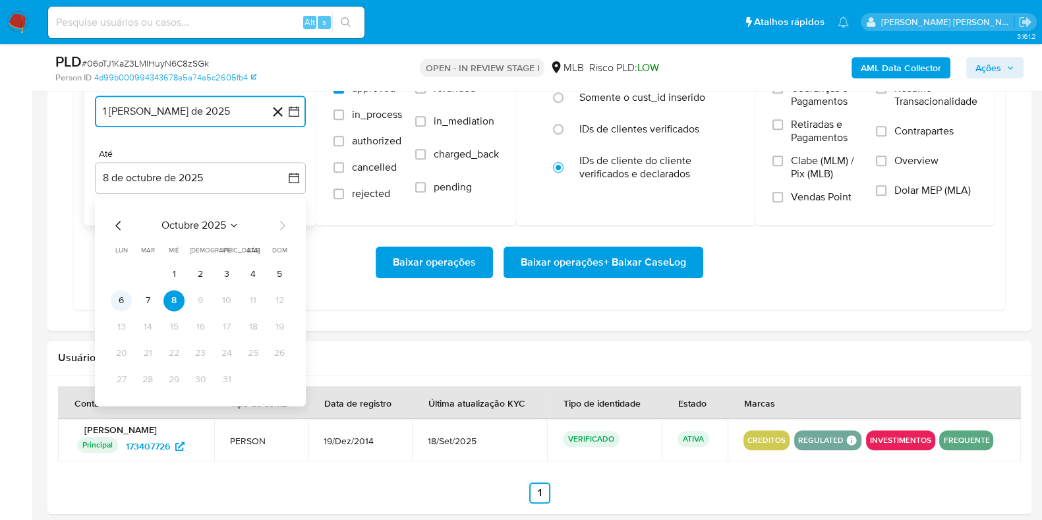
click at [122, 295] on button "6" at bounding box center [121, 300] width 21 height 21
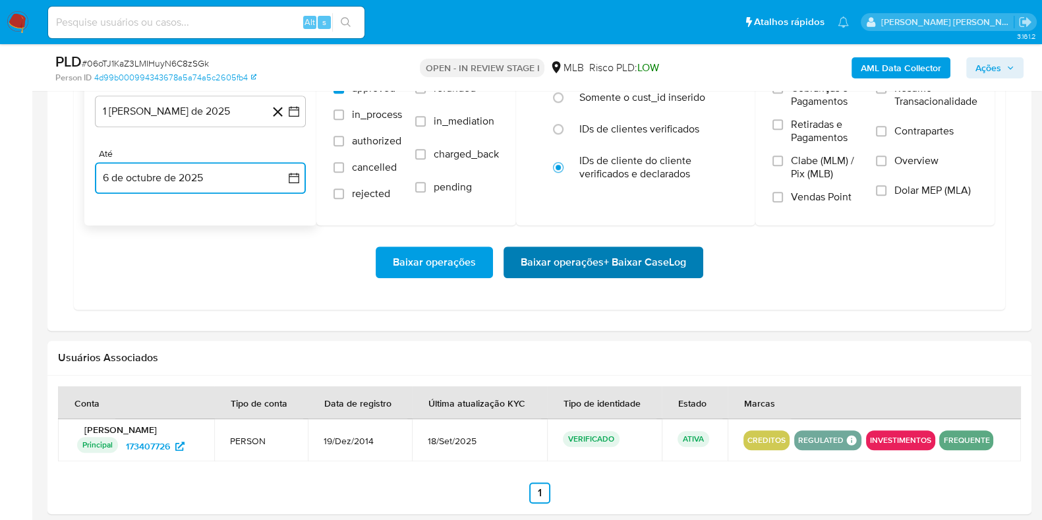
click at [584, 262] on span "Baixar operações + Baixar CaseLog" at bounding box center [603, 262] width 165 height 29
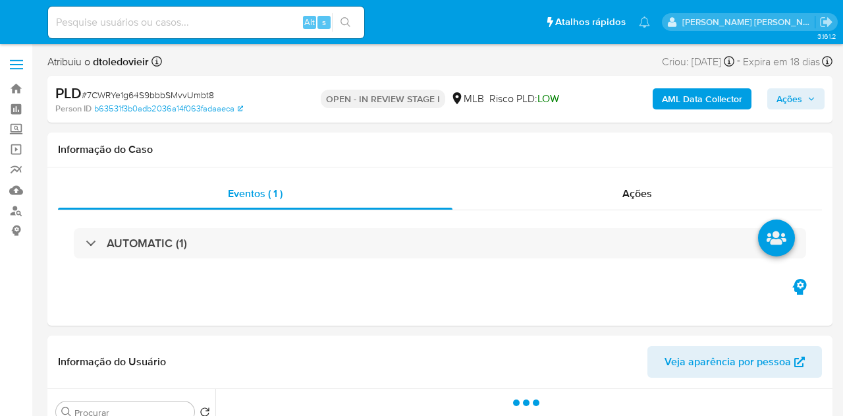
select select "10"
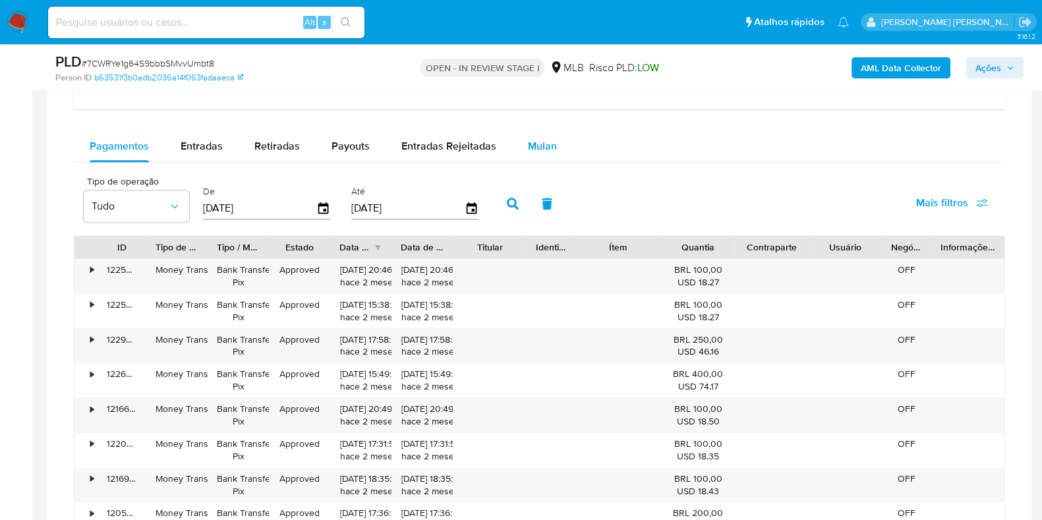
click at [548, 156] on div "Mulan" at bounding box center [542, 146] width 29 height 32
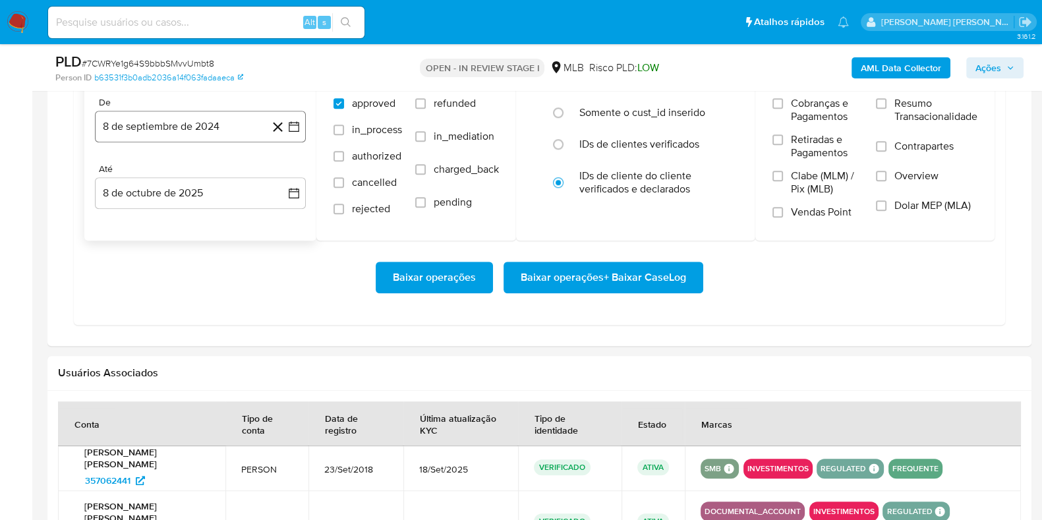
scroll to position [1235, 0]
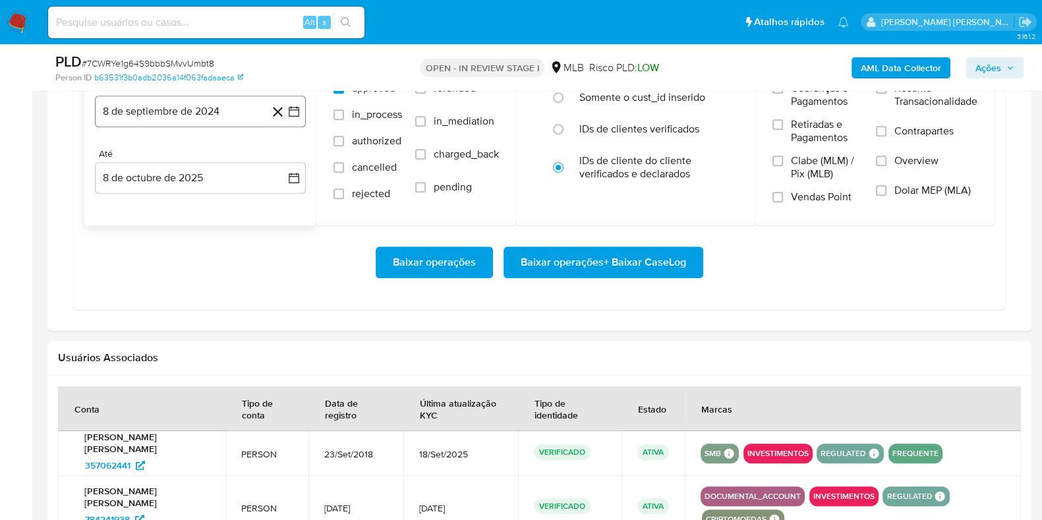
click at [206, 100] on button "8 de septiembre de 2024" at bounding box center [200, 112] width 211 height 32
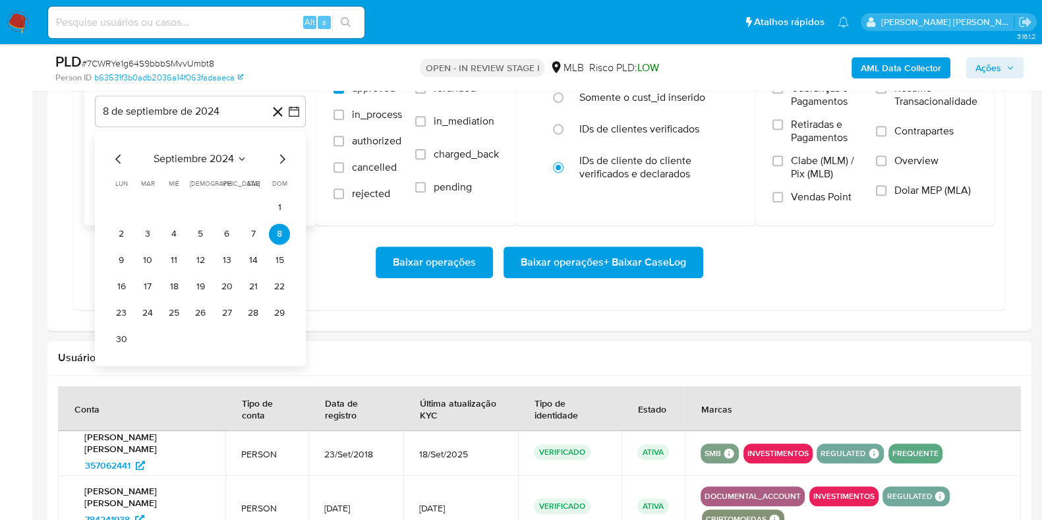
click at [281, 159] on icon "Mes siguiente" at bounding box center [282, 158] width 5 height 9
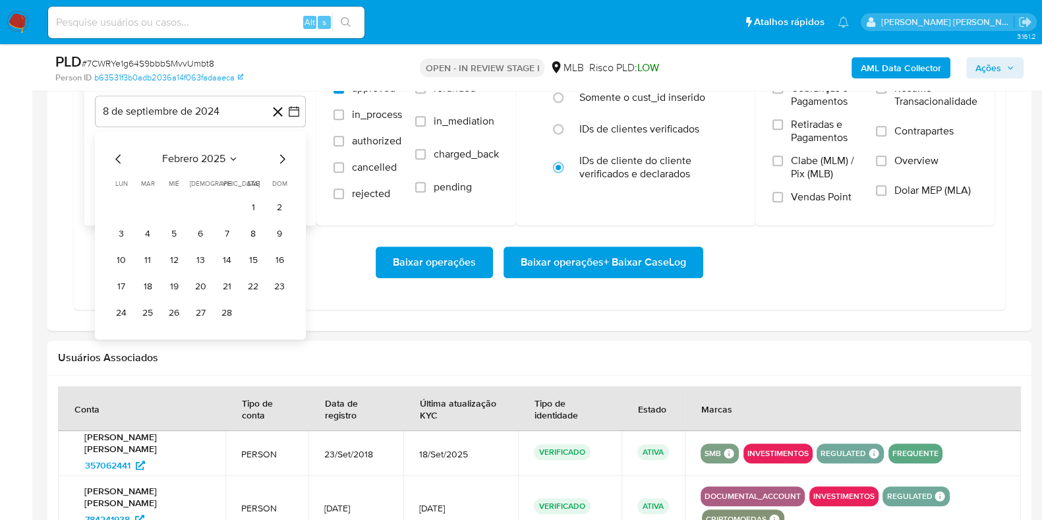
click at [281, 159] on icon "Mes siguiente" at bounding box center [282, 158] width 5 height 9
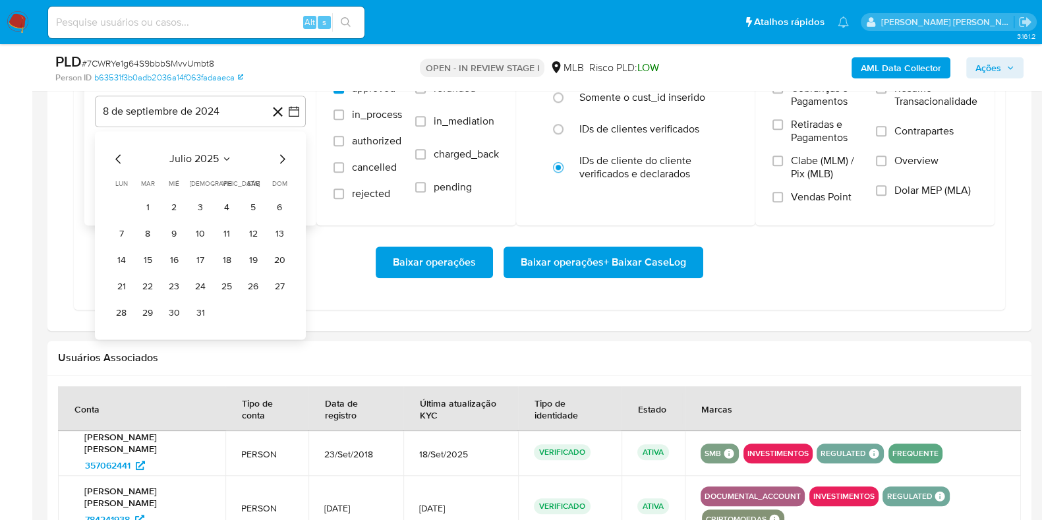
click at [281, 159] on icon "Mes siguiente" at bounding box center [282, 158] width 5 height 9
click at [223, 203] on button "1" at bounding box center [226, 207] width 21 height 21
click at [179, 157] on div "Até 8 de octubre de 2025 8-10-2025" at bounding box center [200, 170] width 211 height 45
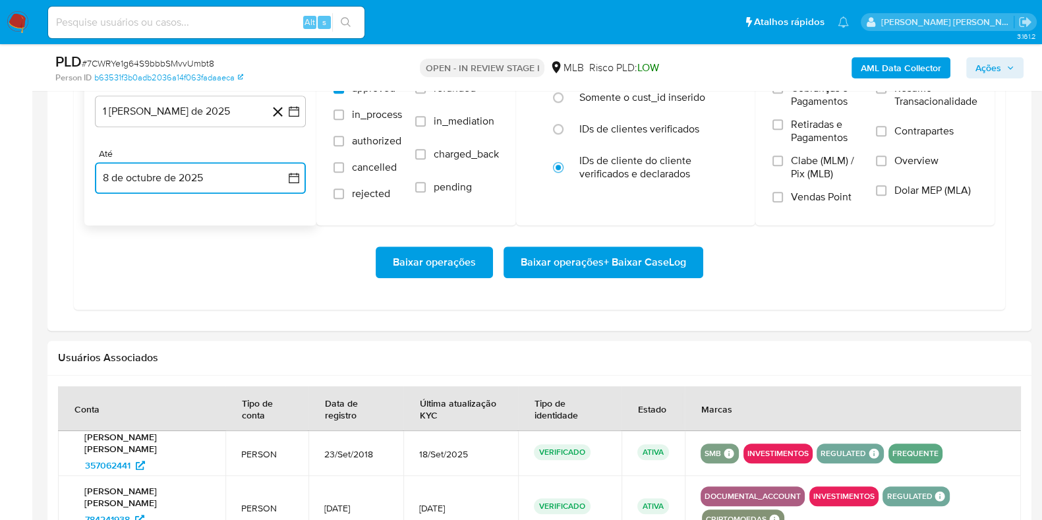
click at [173, 175] on button "8 de octubre de 2025" at bounding box center [200, 178] width 211 height 32
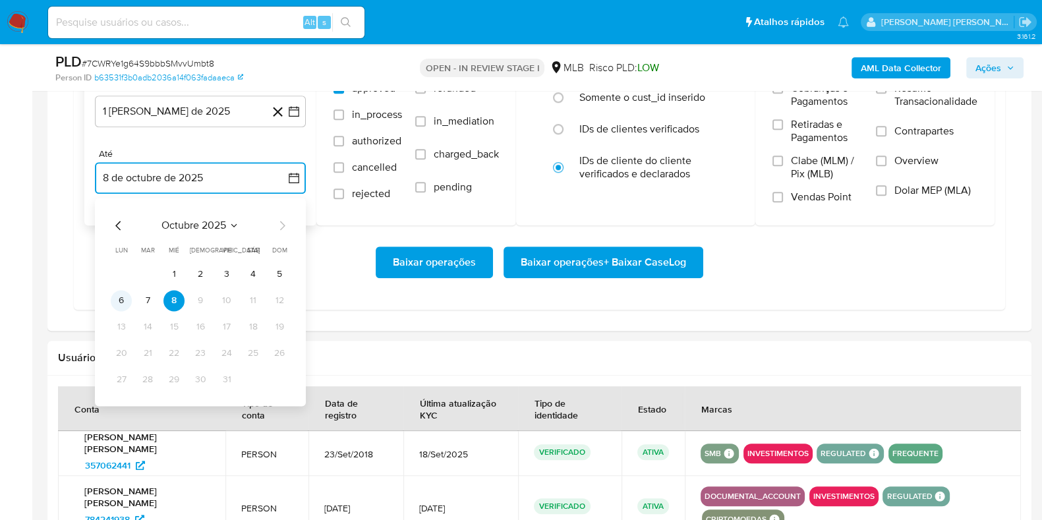
click at [119, 291] on button "6" at bounding box center [121, 300] width 21 height 21
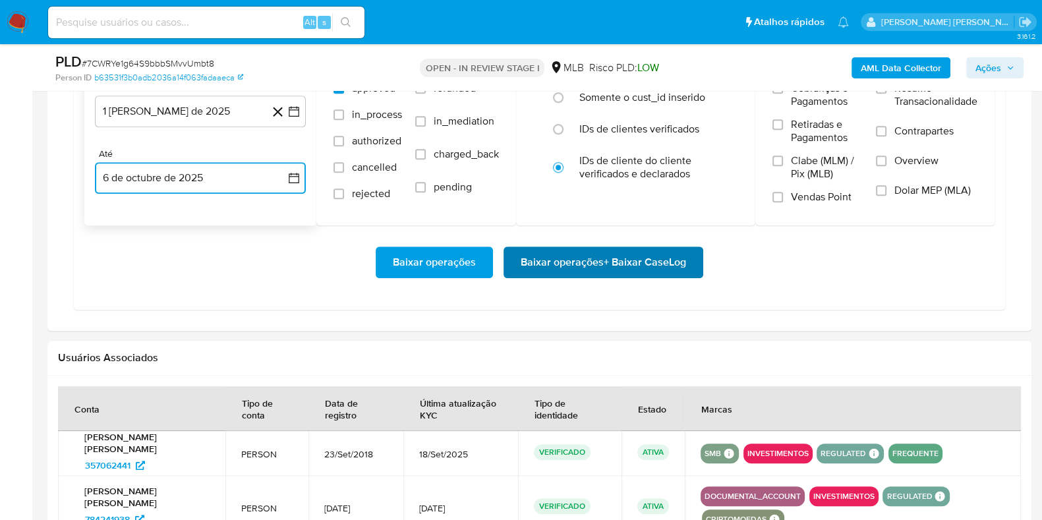
click at [557, 248] on span "Baixar operações + Baixar CaseLog" at bounding box center [603, 262] width 165 height 29
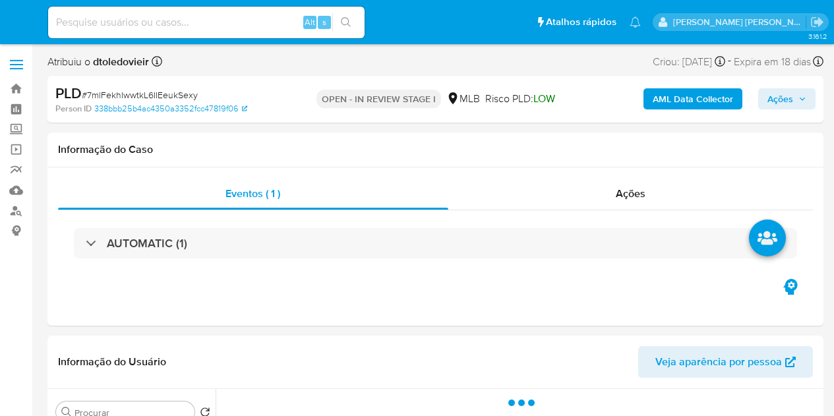
select select "10"
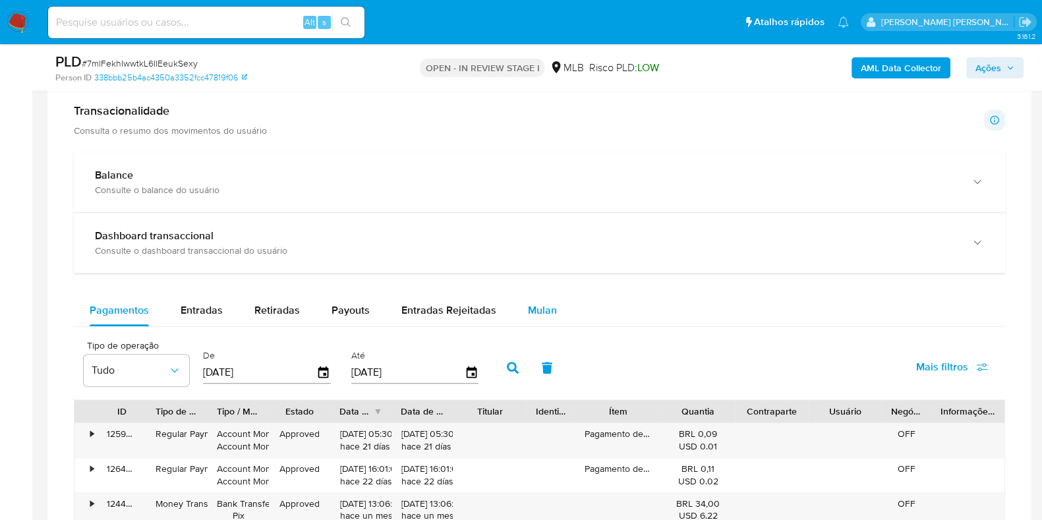
click at [528, 302] on span "Mulan" at bounding box center [542, 309] width 29 height 15
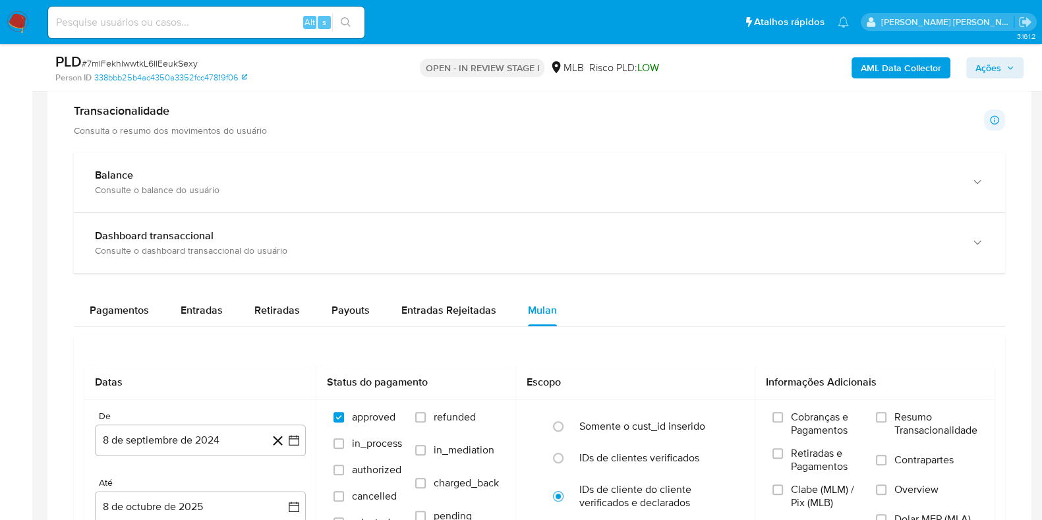
scroll to position [1235, 0]
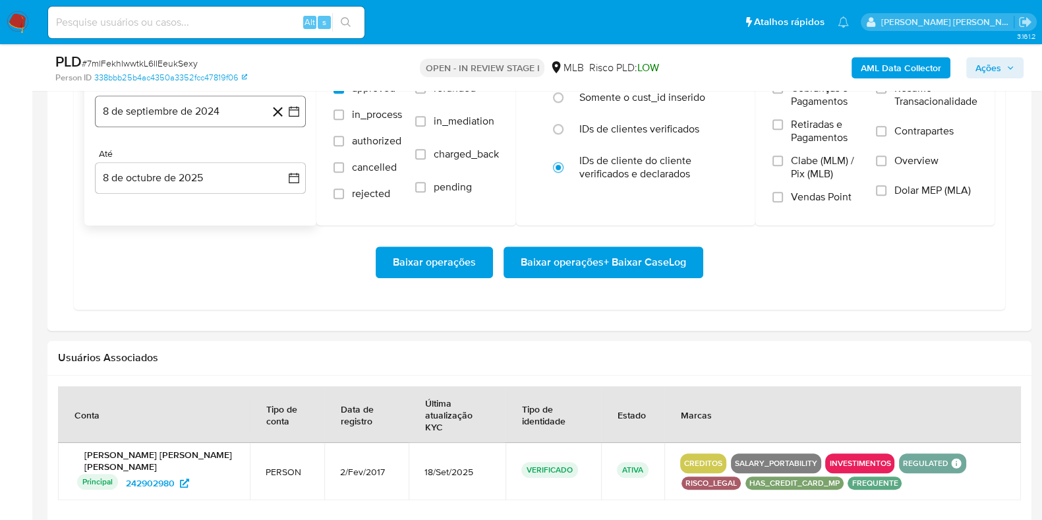
click at [172, 111] on button "8 de septiembre de 2024" at bounding box center [200, 112] width 211 height 32
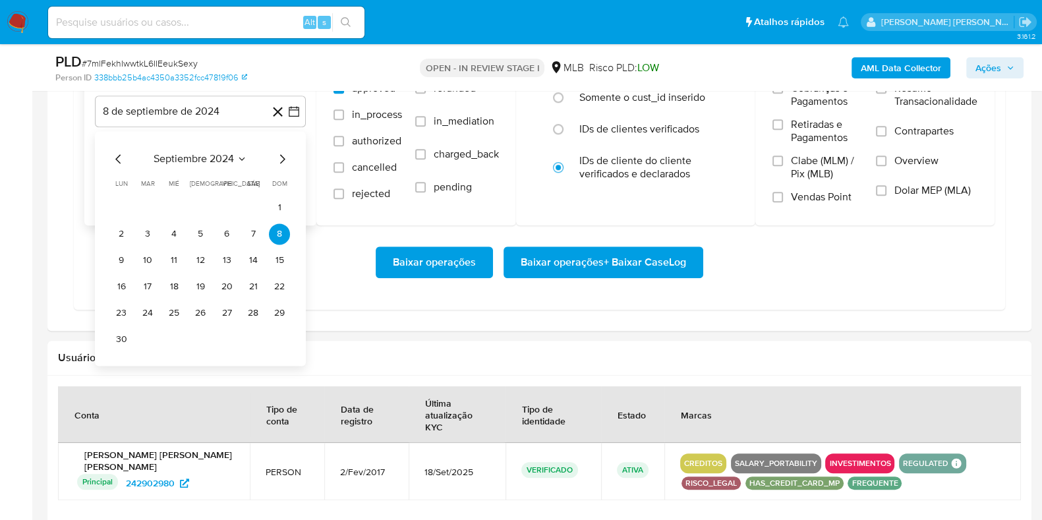
click at [277, 159] on icon "Mes siguiente" at bounding box center [282, 159] width 16 height 16
click at [279, 159] on icon "Mes siguiente" at bounding box center [282, 159] width 16 height 16
click at [281, 159] on icon "Mes siguiente" at bounding box center [282, 159] width 16 height 16
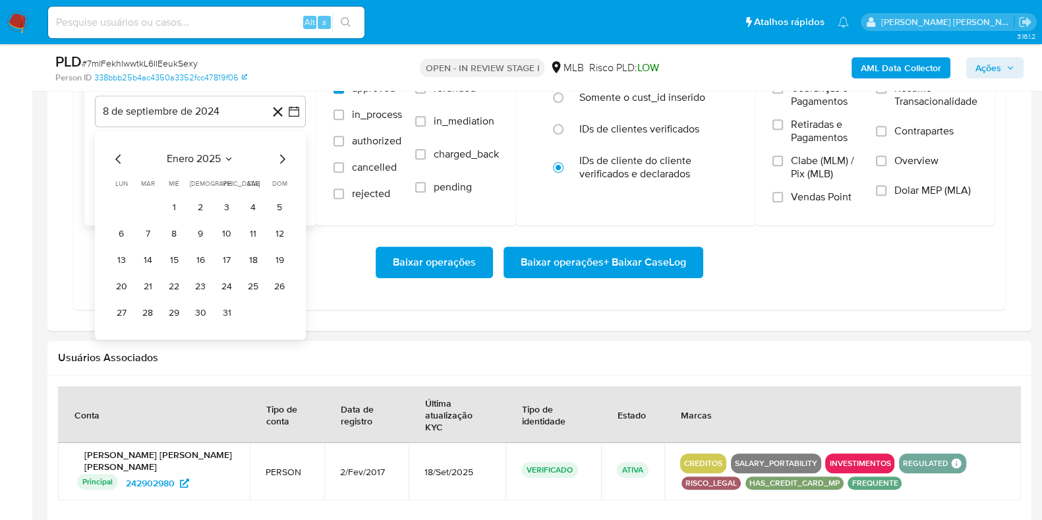
click at [281, 156] on icon "Mes siguiente" at bounding box center [282, 159] width 16 height 16
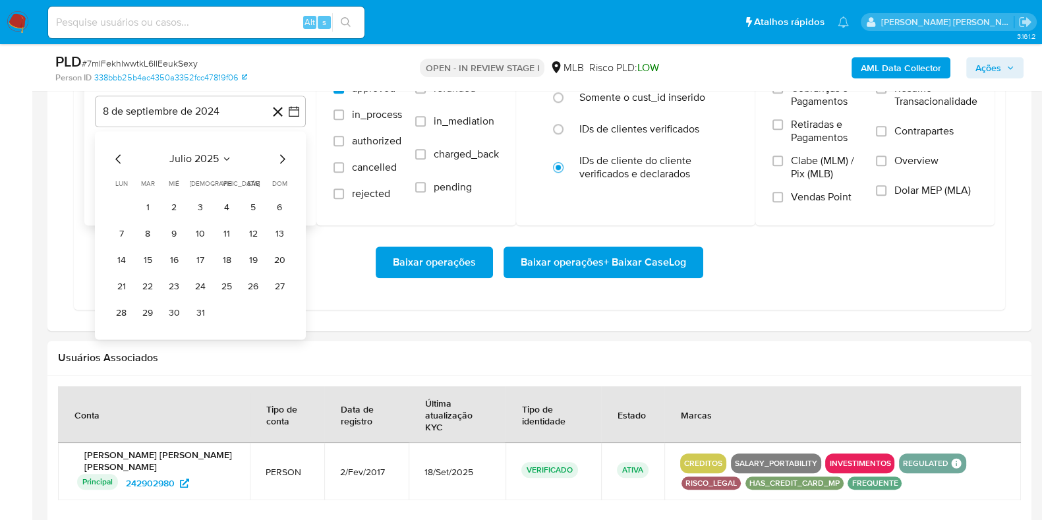
click at [279, 159] on icon "Mes siguiente" at bounding box center [282, 159] width 16 height 16
click at [234, 202] on button "1" at bounding box center [226, 207] width 21 height 21
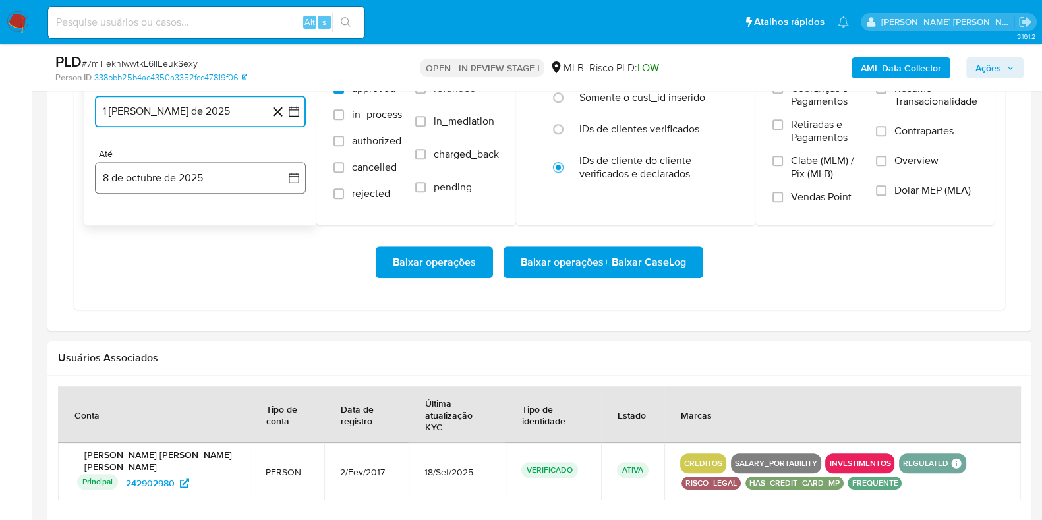
click at [204, 186] on button "8 de octubre de 2025" at bounding box center [200, 178] width 211 height 32
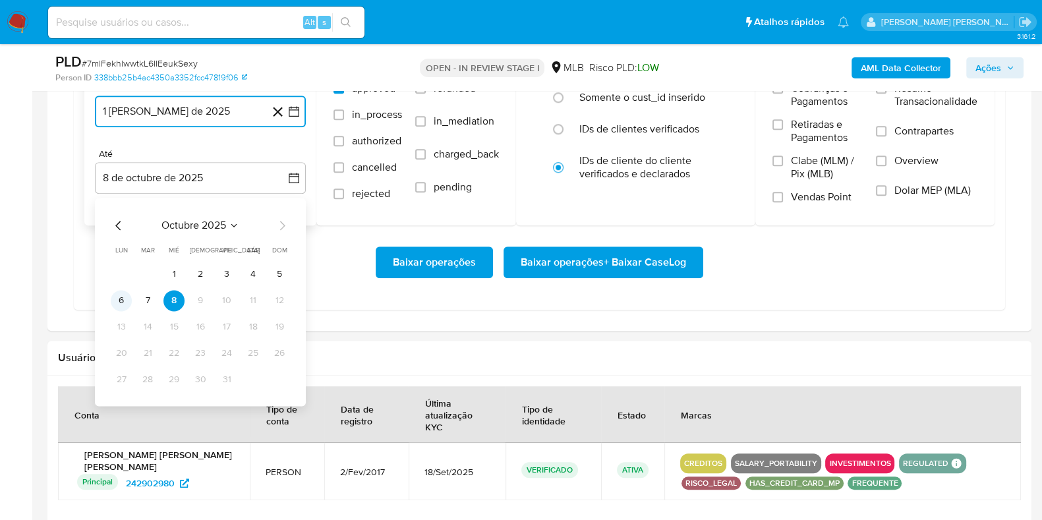
click at [122, 295] on button "6" at bounding box center [121, 300] width 21 height 21
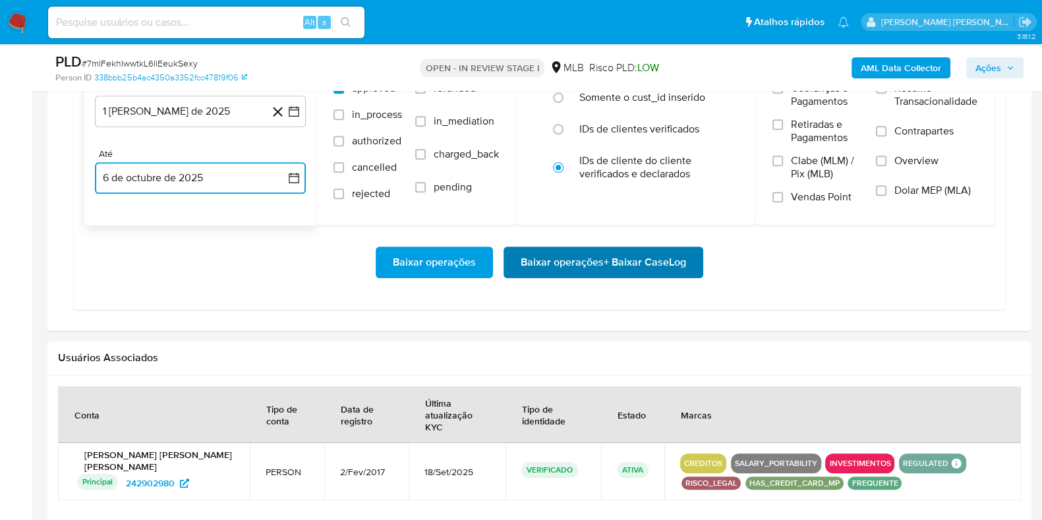
click at [568, 248] on span "Baixar operações + Baixar CaseLog" at bounding box center [603, 262] width 165 height 29
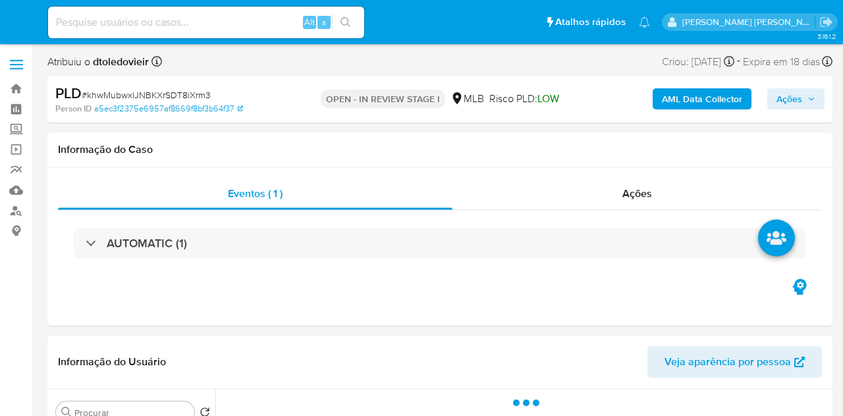
select select "10"
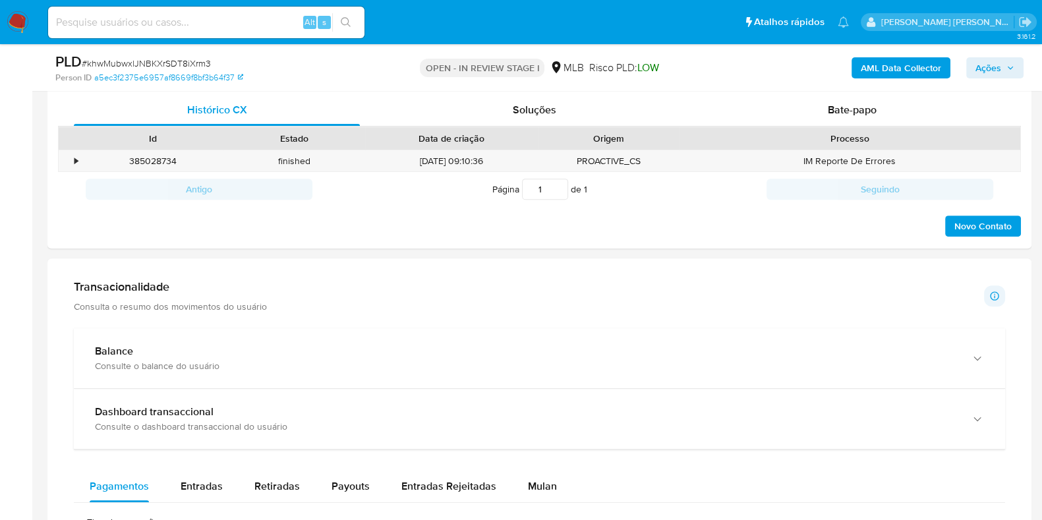
scroll to position [988, 0]
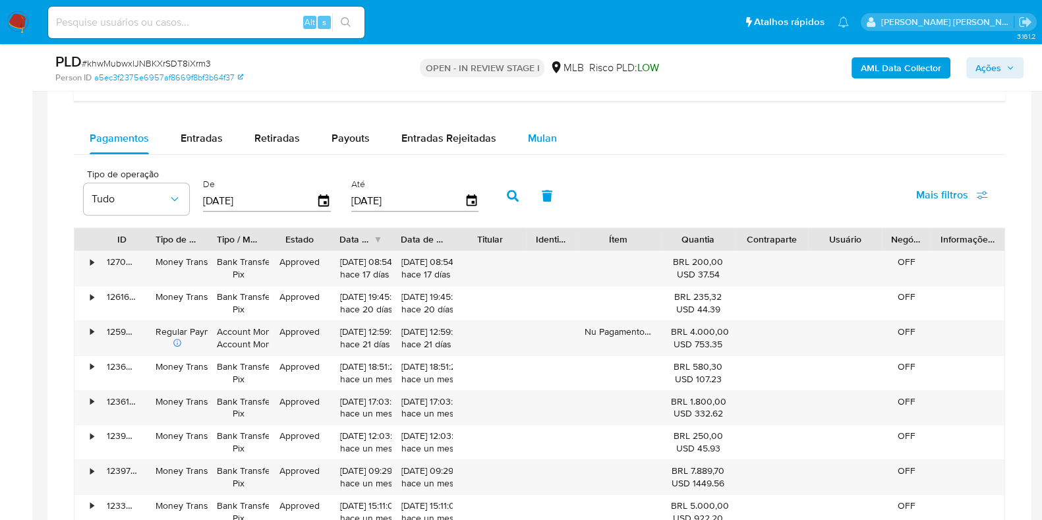
click at [545, 140] on span "Mulan" at bounding box center [542, 137] width 29 height 15
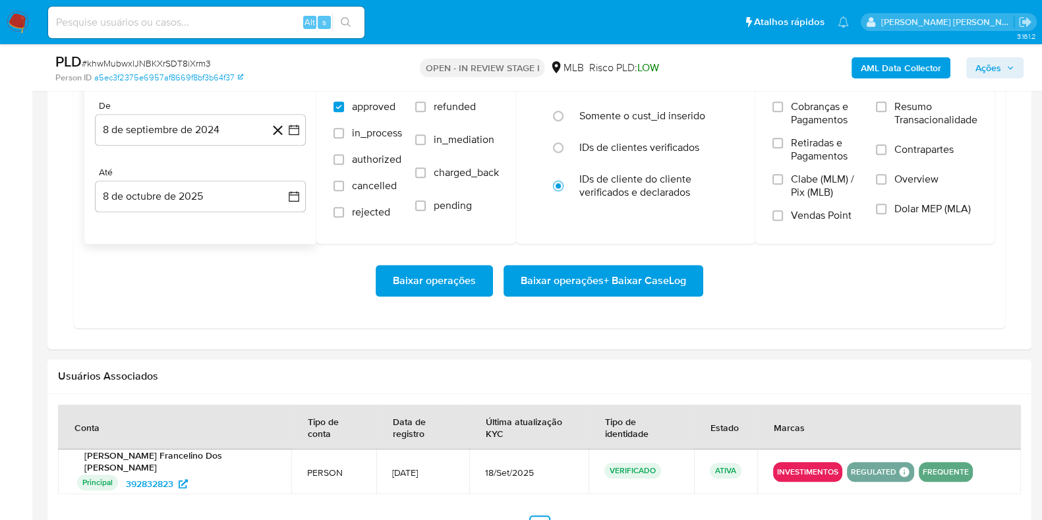
scroll to position [1152, 0]
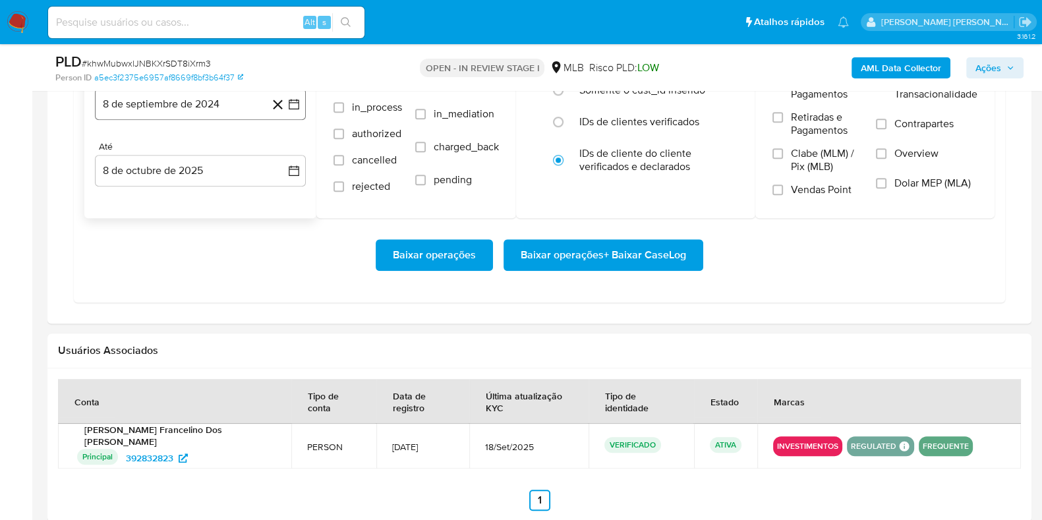
click at [198, 107] on button "8 de septiembre de 2024" at bounding box center [200, 104] width 211 height 32
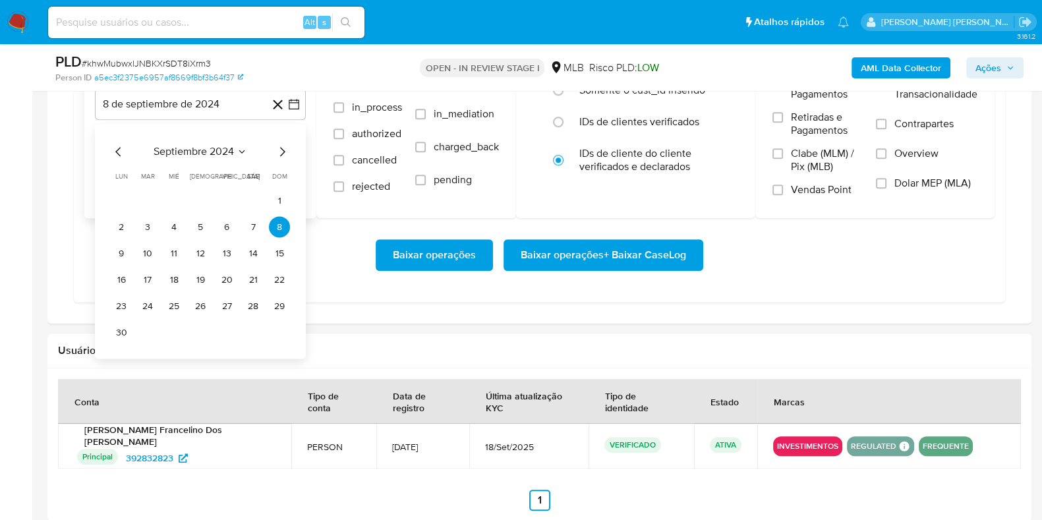
click at [285, 150] on icon "Mes siguiente" at bounding box center [282, 152] width 16 height 16
click at [284, 150] on icon "Mes siguiente" at bounding box center [282, 152] width 5 height 9
click at [283, 150] on icon "Mes siguiente" at bounding box center [282, 152] width 16 height 16
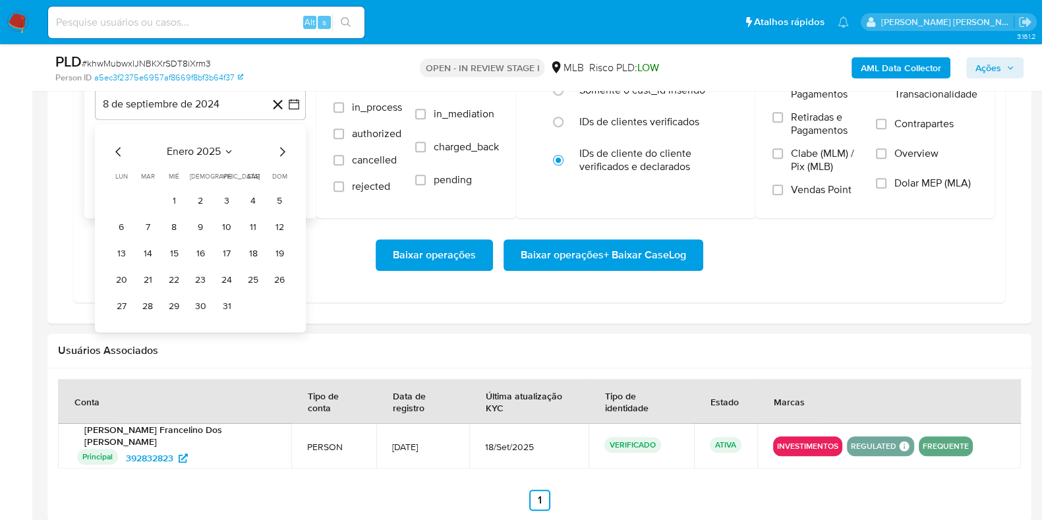
click at [281, 150] on icon "Mes siguiente" at bounding box center [282, 152] width 16 height 16
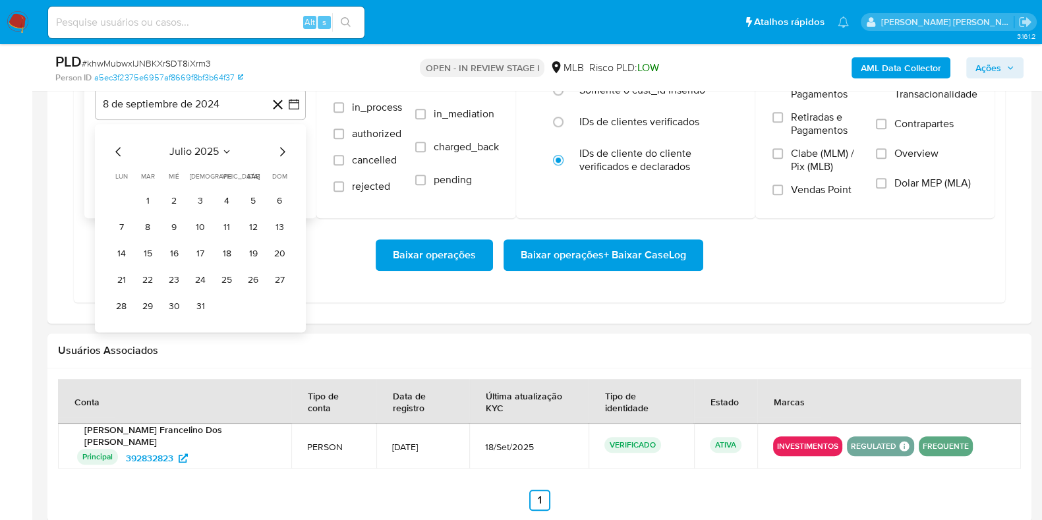
click at [281, 150] on icon "Mes siguiente" at bounding box center [282, 152] width 16 height 16
click at [116, 148] on icon "Mes anterior" at bounding box center [119, 152] width 16 height 16
click at [222, 198] on button "1" at bounding box center [226, 200] width 21 height 21
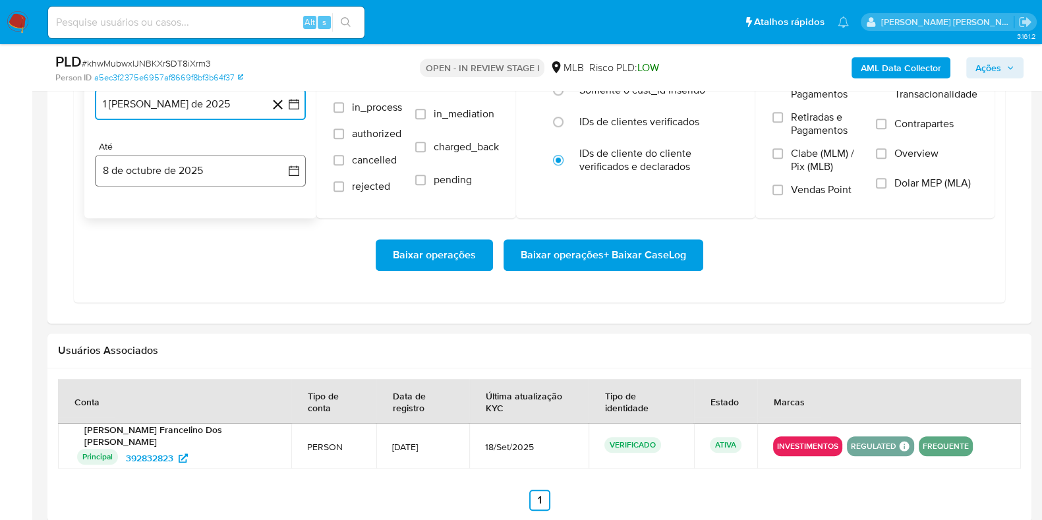
click at [180, 175] on button "8 de octubre de 2025" at bounding box center [200, 171] width 211 height 32
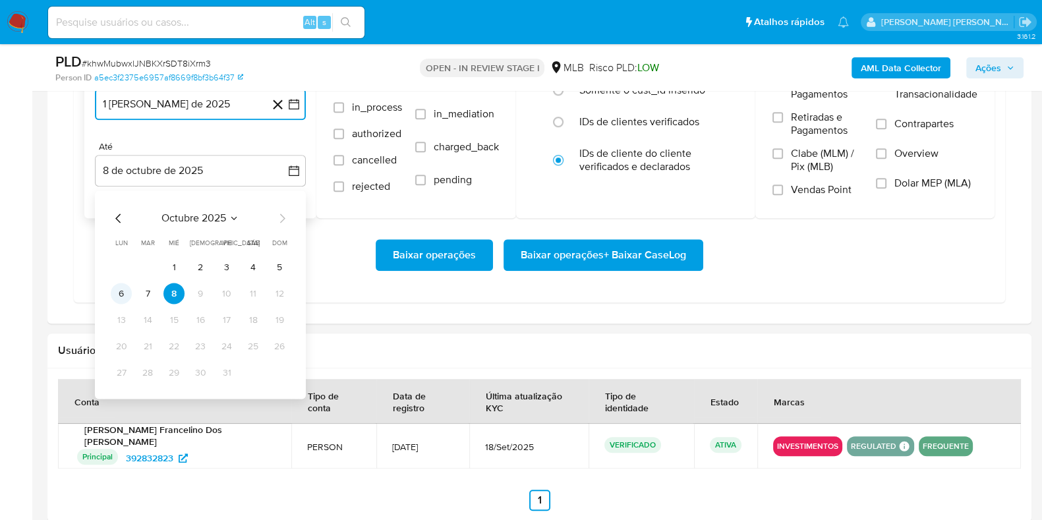
click at [121, 291] on button "6" at bounding box center [121, 293] width 21 height 21
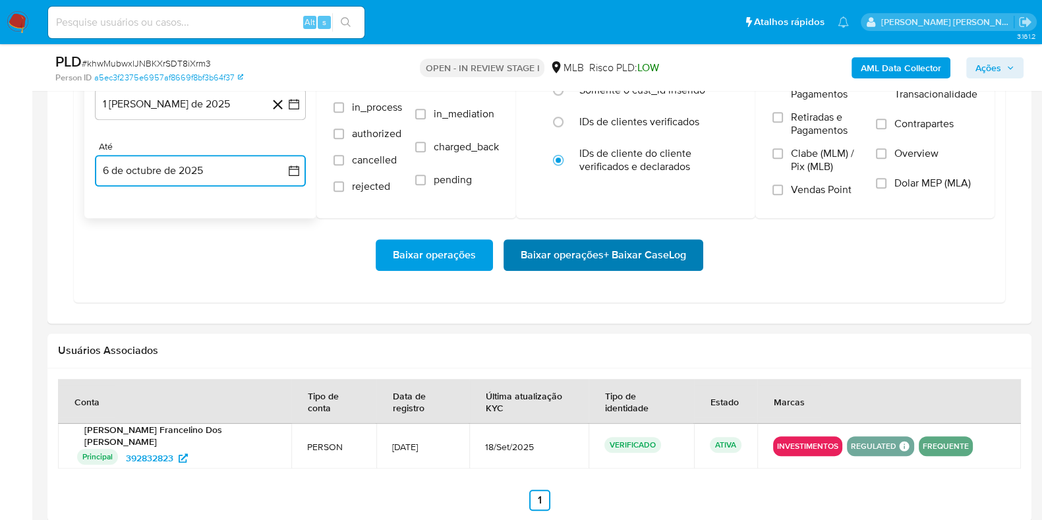
click at [554, 264] on span "Baixar operações + Baixar CaseLog" at bounding box center [603, 254] width 165 height 29
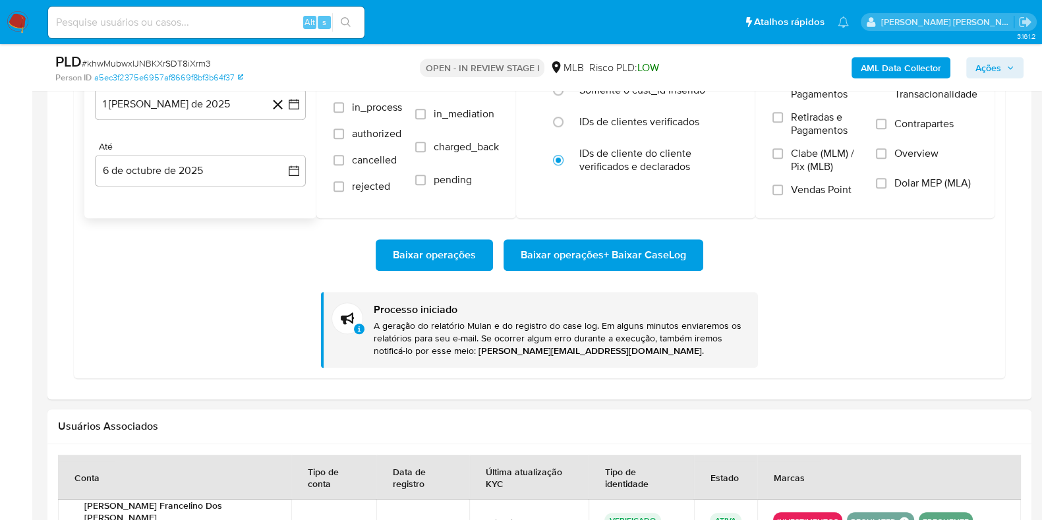
click at [26, 24] on img at bounding box center [18, 22] width 22 height 22
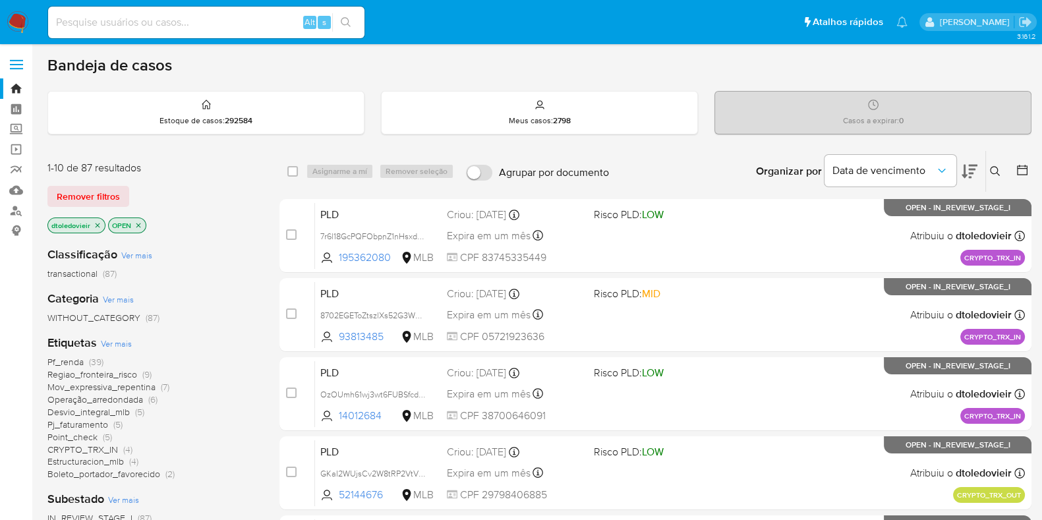
click at [20, 18] on img at bounding box center [18, 22] width 22 height 22
click at [267, 28] on input at bounding box center [206, 22] width 316 height 17
paste input "1775475544"
type input "1775475544"
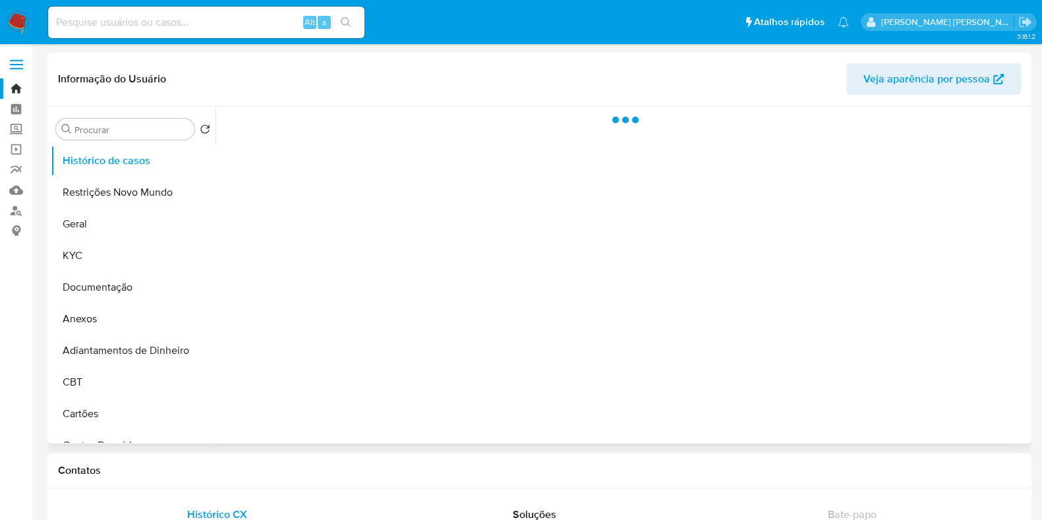
select select "10"
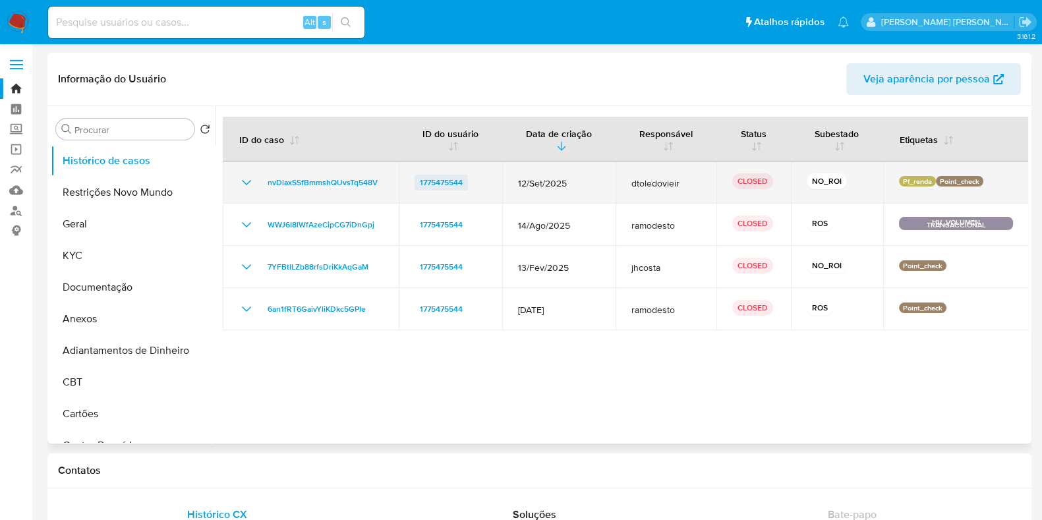
drag, startPoint x: 480, startPoint y: 184, endPoint x: 412, endPoint y: 184, distance: 67.9
click at [414, 184] on div "1775475544" at bounding box center [450, 183] width 72 height 16
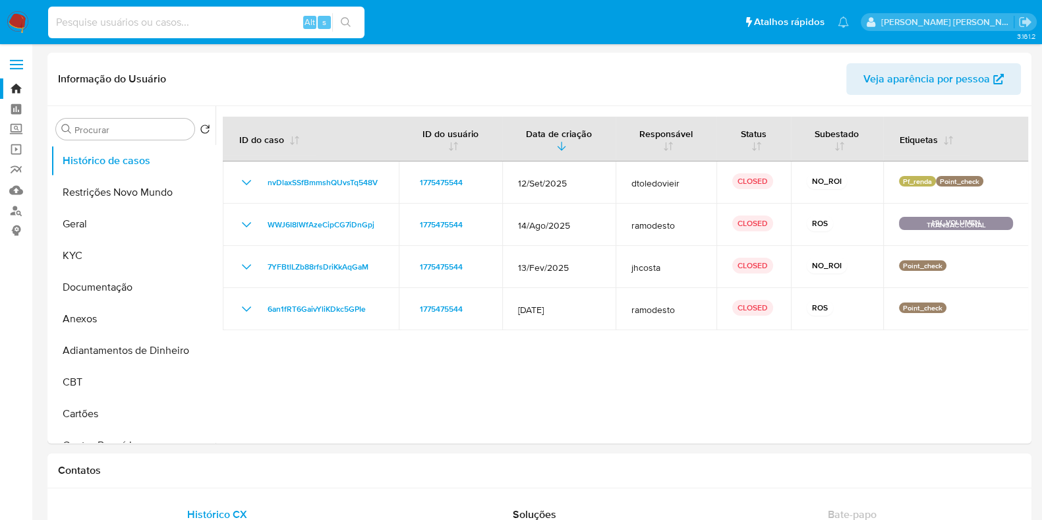
click at [163, 24] on input at bounding box center [206, 22] width 316 height 17
paste input "243172881"
type input "243172881"
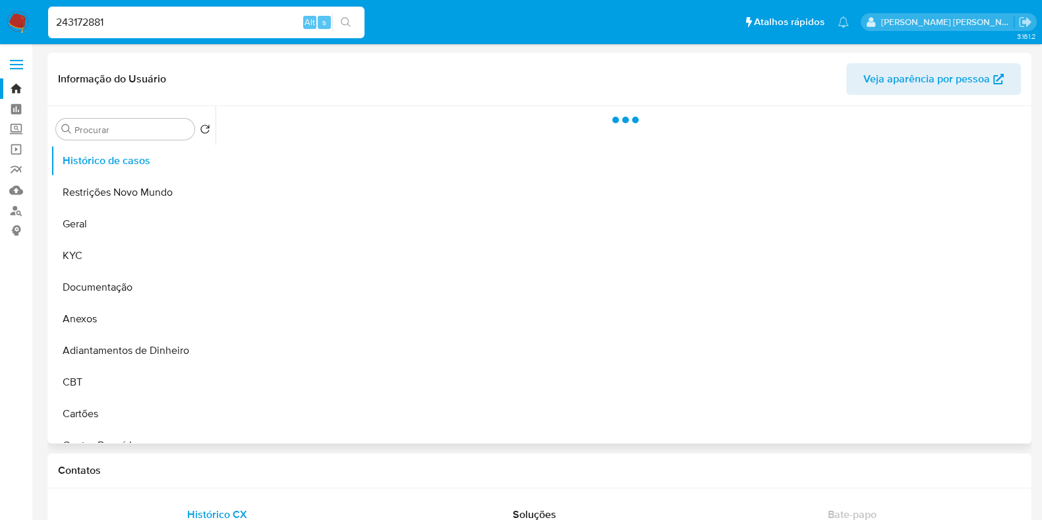
select select "10"
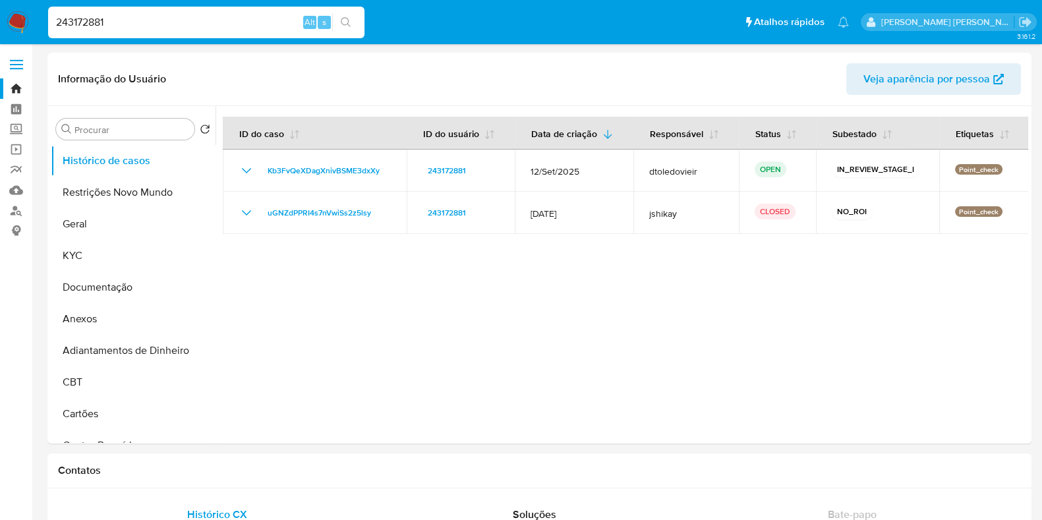
click at [224, 22] on input "243172881" at bounding box center [206, 22] width 316 height 17
paste input "195968267"
type input "195968267"
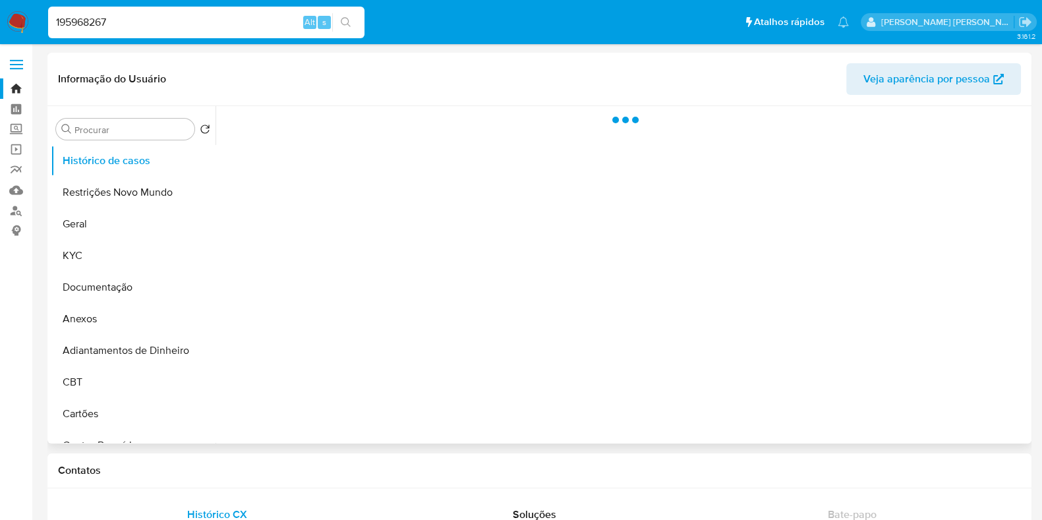
select select "10"
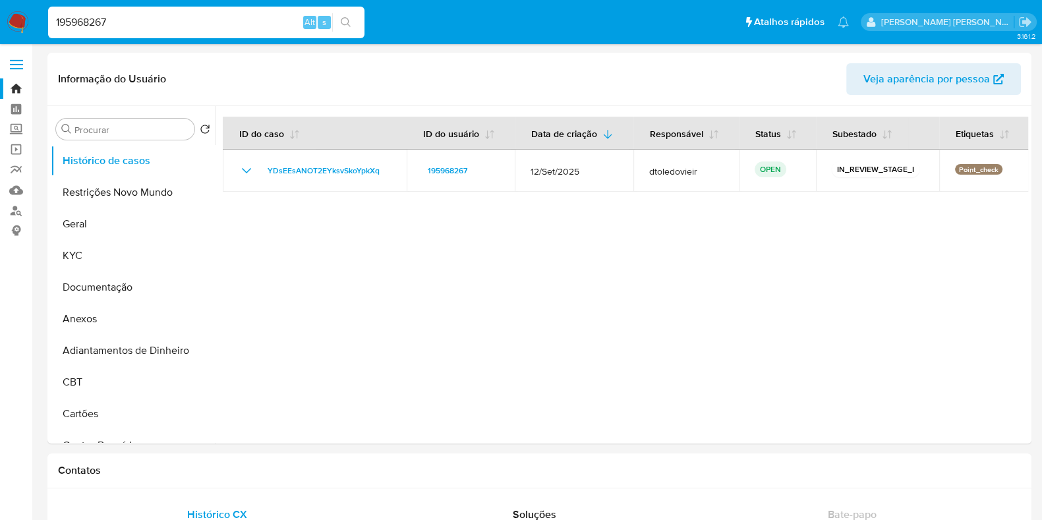
click at [233, 32] on div "195968267 Alt s" at bounding box center [206, 23] width 316 height 32
click at [252, 24] on input "195968267" at bounding box center [206, 22] width 316 height 17
paste input "722232765"
type input "722232765"
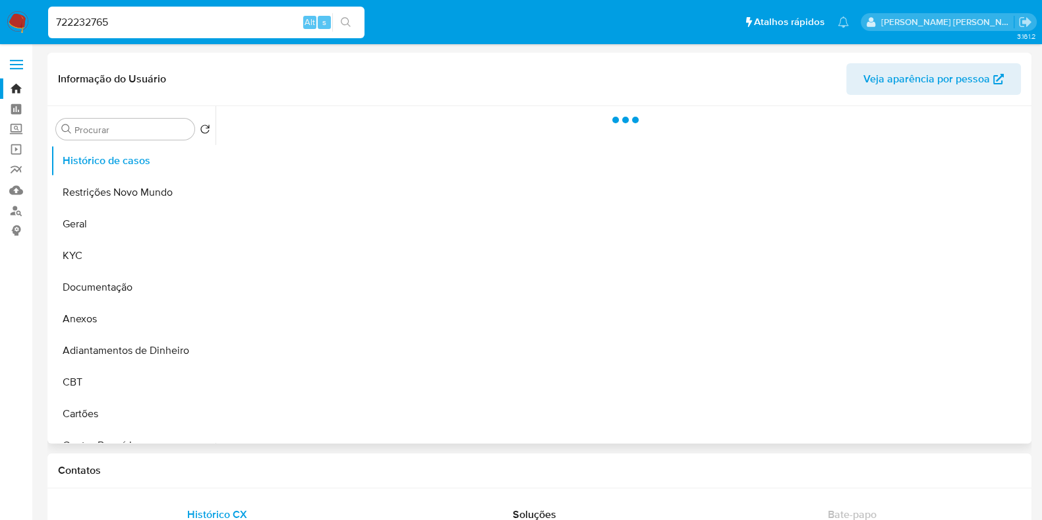
select select "10"
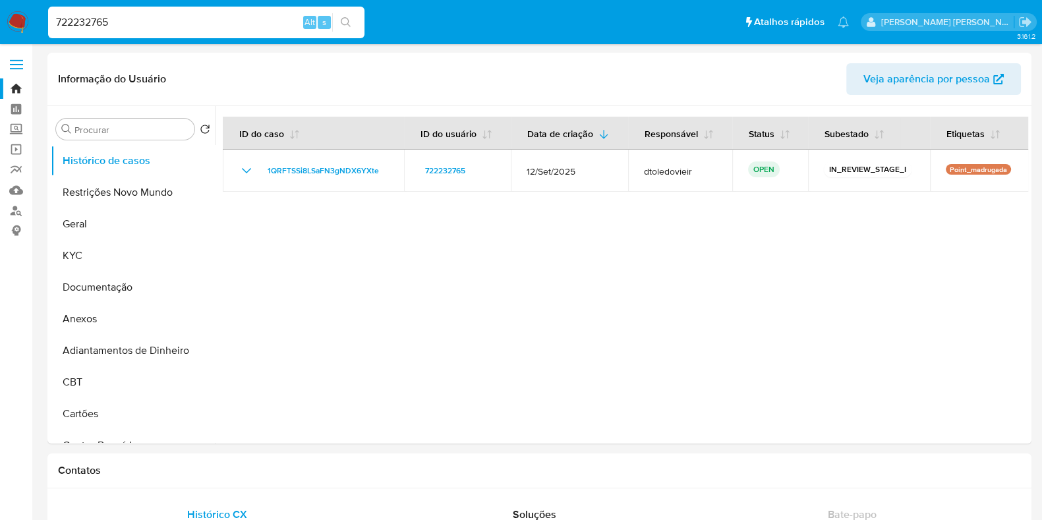
click at [216, 20] on input "722232765" at bounding box center [206, 22] width 316 height 17
paste input "69774142"
type input "69774142"
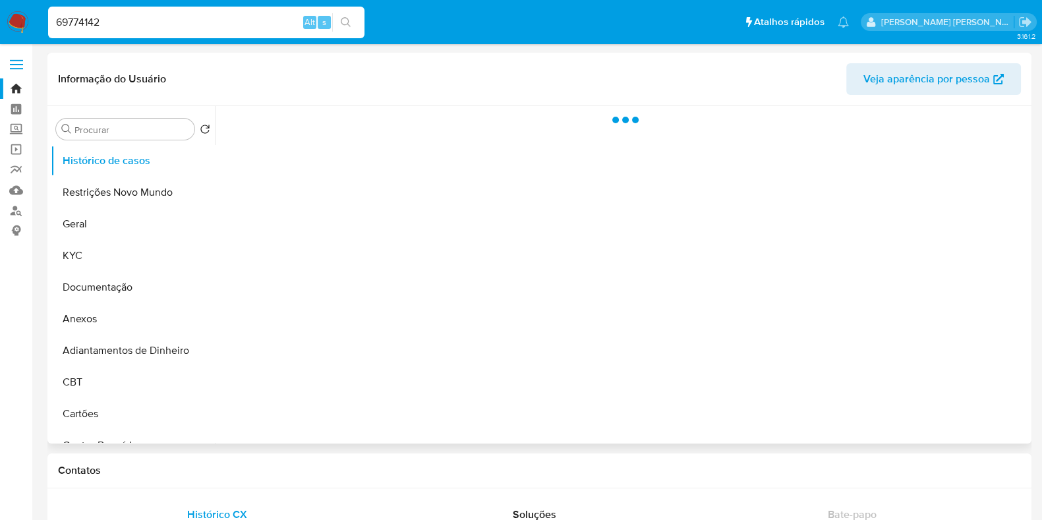
select select "10"
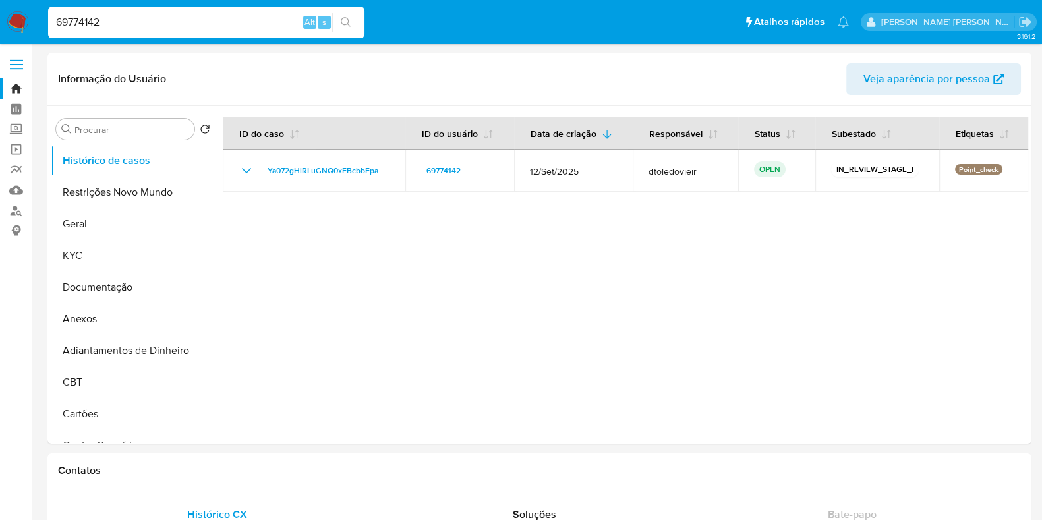
click at [225, 24] on input "69774142" at bounding box center [206, 22] width 316 height 17
paste input "1335526472"
type input "1335526472"
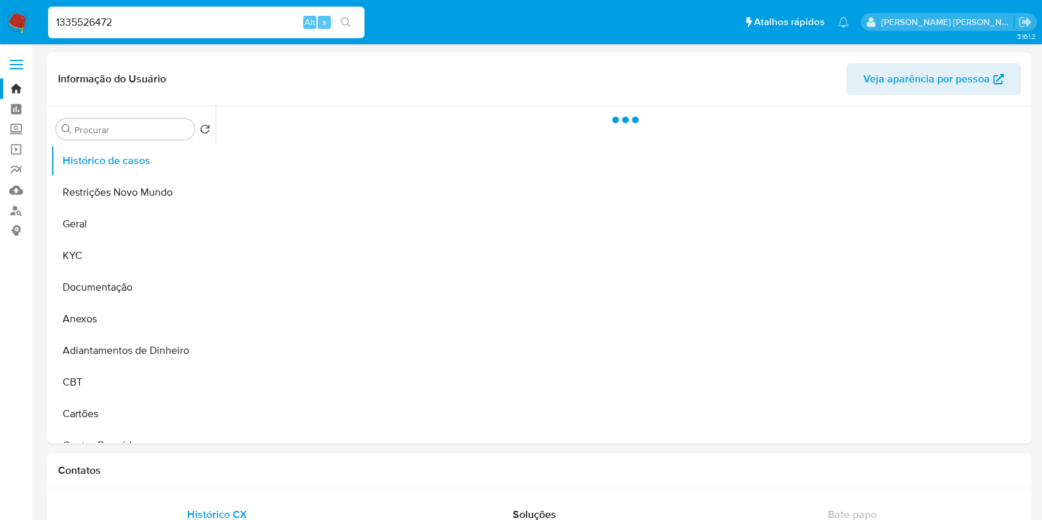
select select "10"
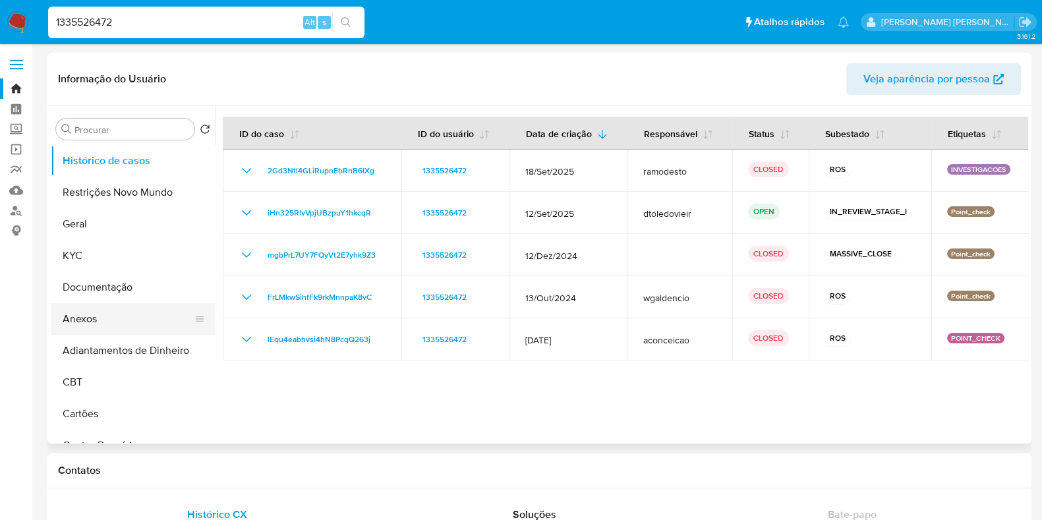
click at [107, 318] on button "Anexos" at bounding box center [128, 319] width 154 height 32
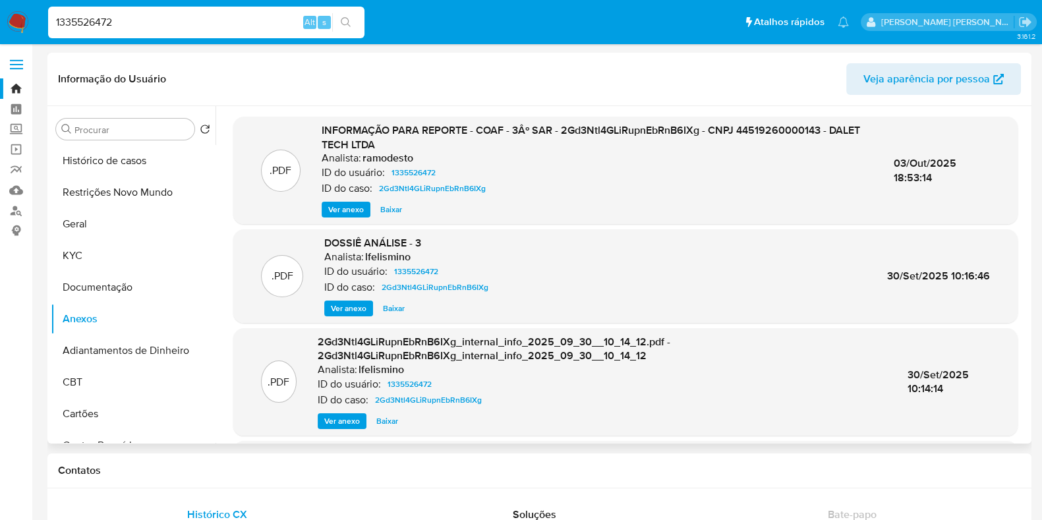
click at [334, 211] on span "Ver anexo" at bounding box center [346, 209] width 36 height 13
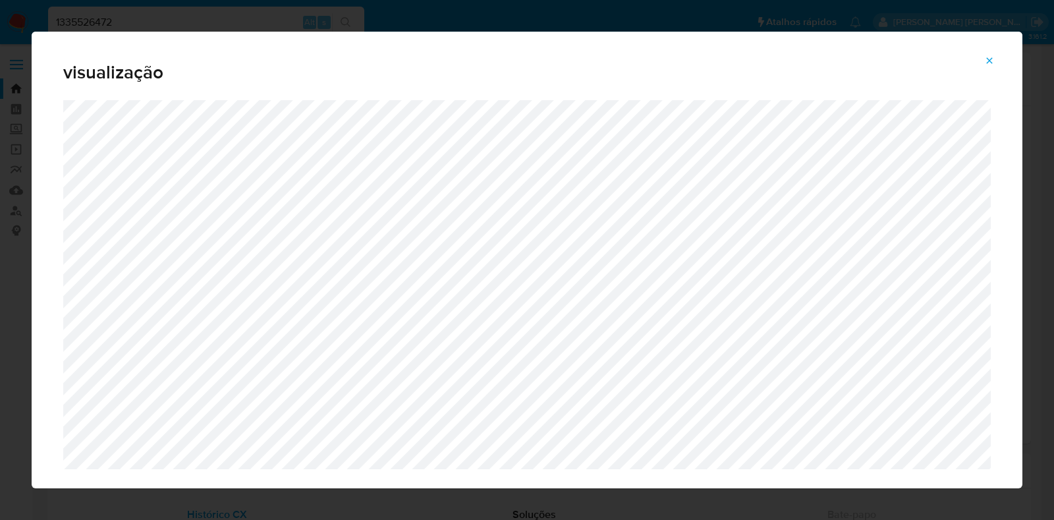
select select "10"
click at [992, 57] on icon "Attachment preview" at bounding box center [989, 60] width 11 height 11
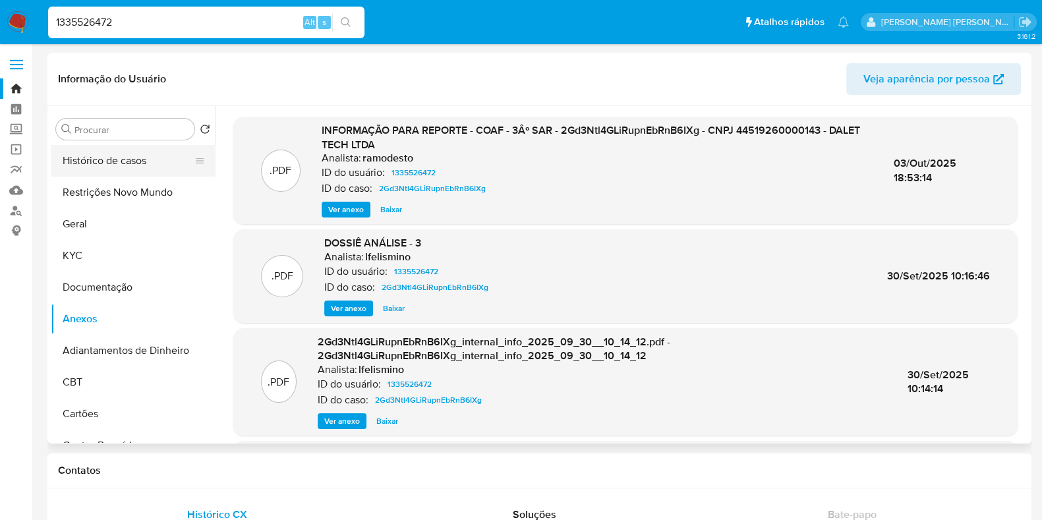
click at [104, 152] on button "Histórico de casos" at bounding box center [128, 161] width 154 height 32
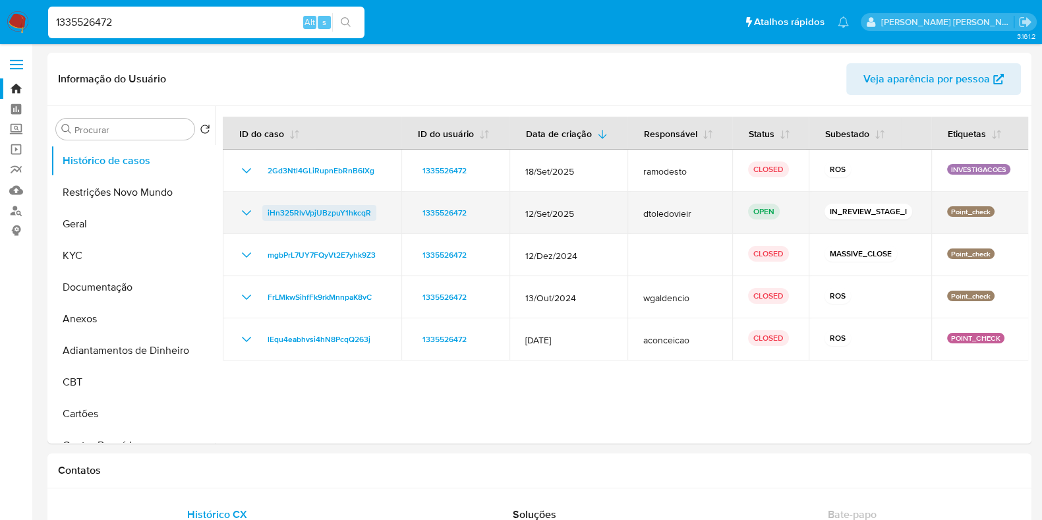
click at [326, 210] on span "iHn325RlvVpjUBzpuY1hkcqR" at bounding box center [319, 213] width 103 height 16
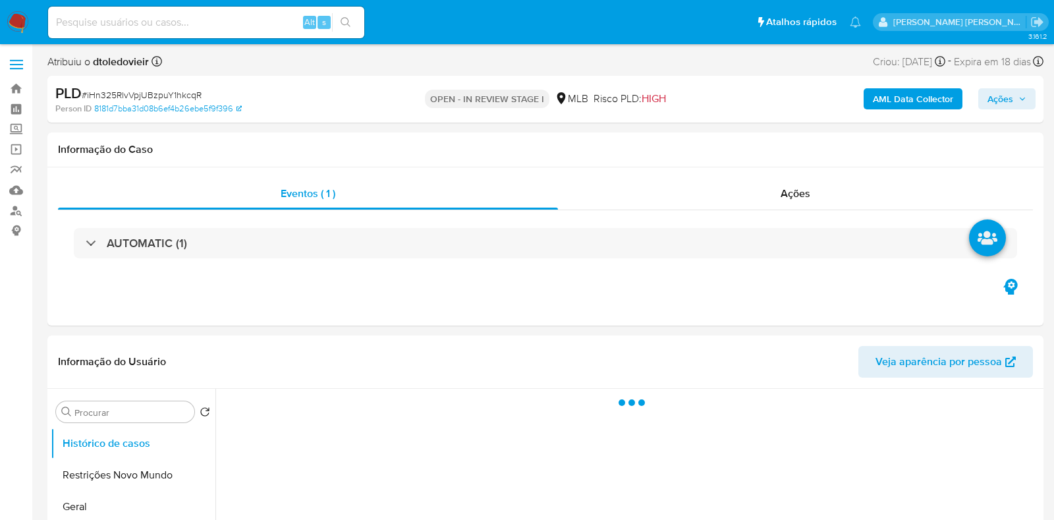
select select "10"
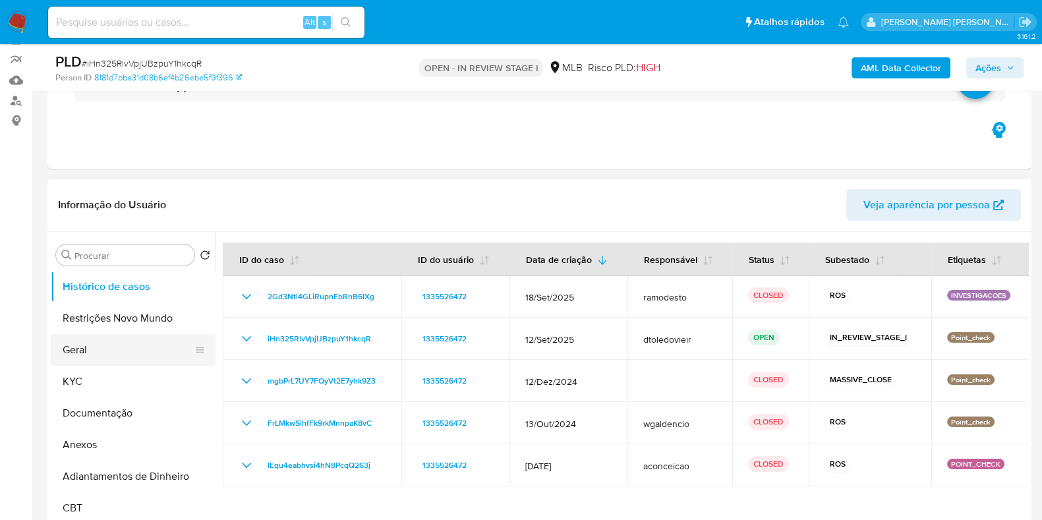
scroll to position [164, 0]
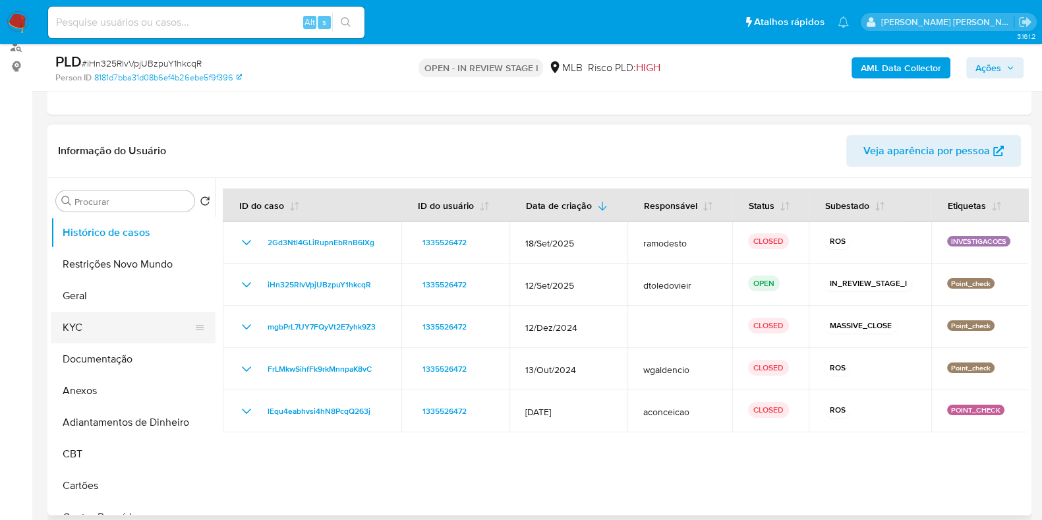
click at [82, 326] on button "KYC" at bounding box center [128, 328] width 154 height 32
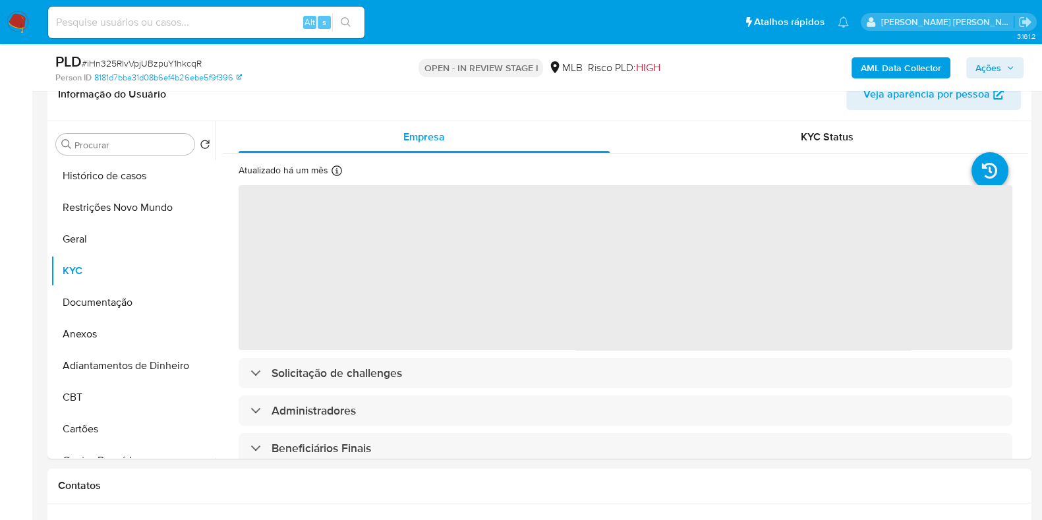
scroll to position [247, 0]
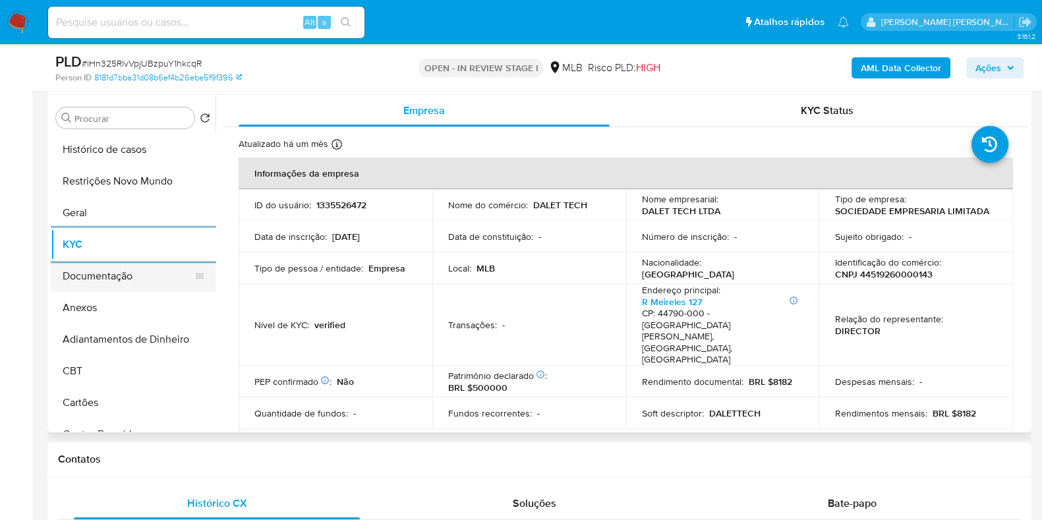
click at [109, 268] on button "Documentação" at bounding box center [128, 276] width 154 height 32
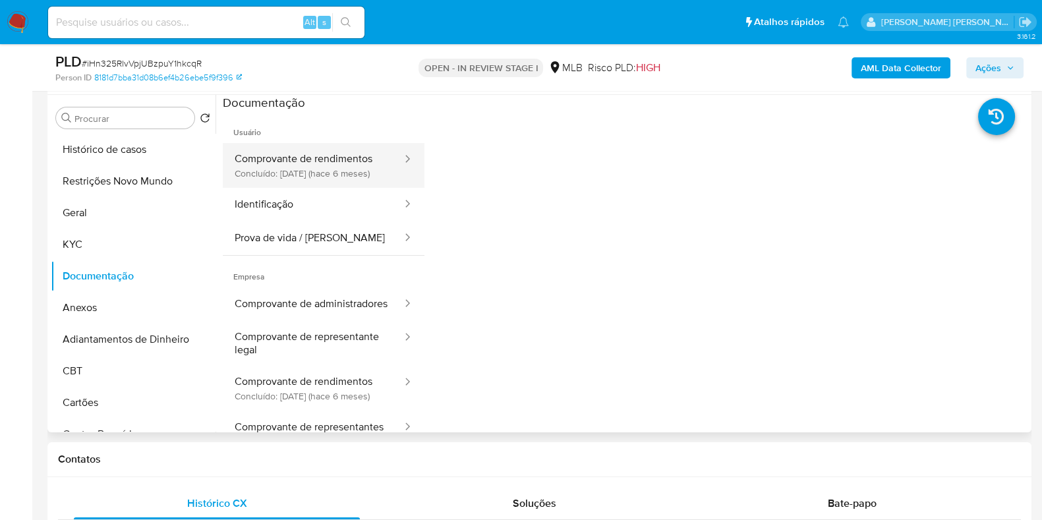
click at [354, 173] on button "Comprovante de rendimentos Concluído: [DATE] (hace 6 meses)" at bounding box center [313, 165] width 181 height 45
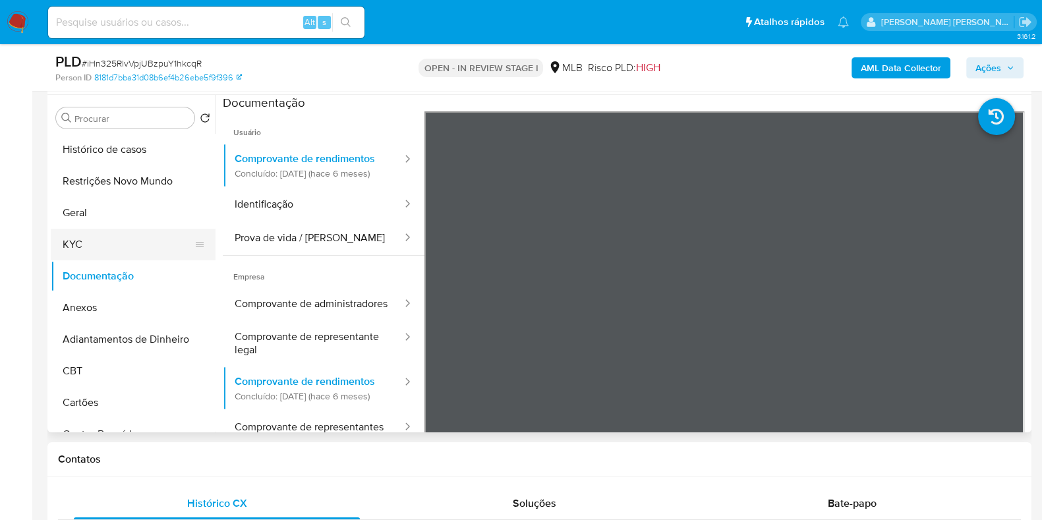
click at [143, 231] on button "KYC" at bounding box center [128, 245] width 154 height 32
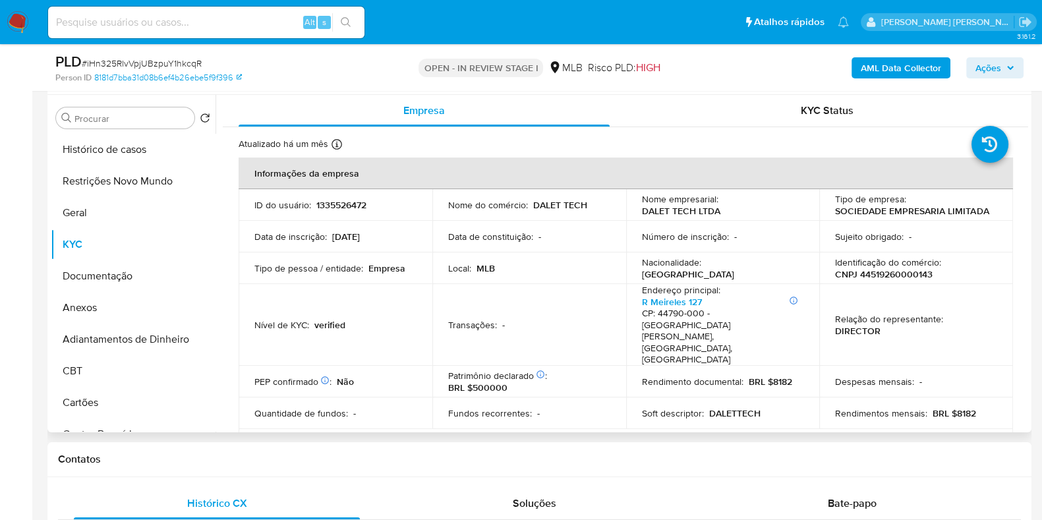
click at [880, 271] on p "CNPJ 44519260000143" at bounding box center [884, 274] width 98 height 12
copy p "44519260000143"
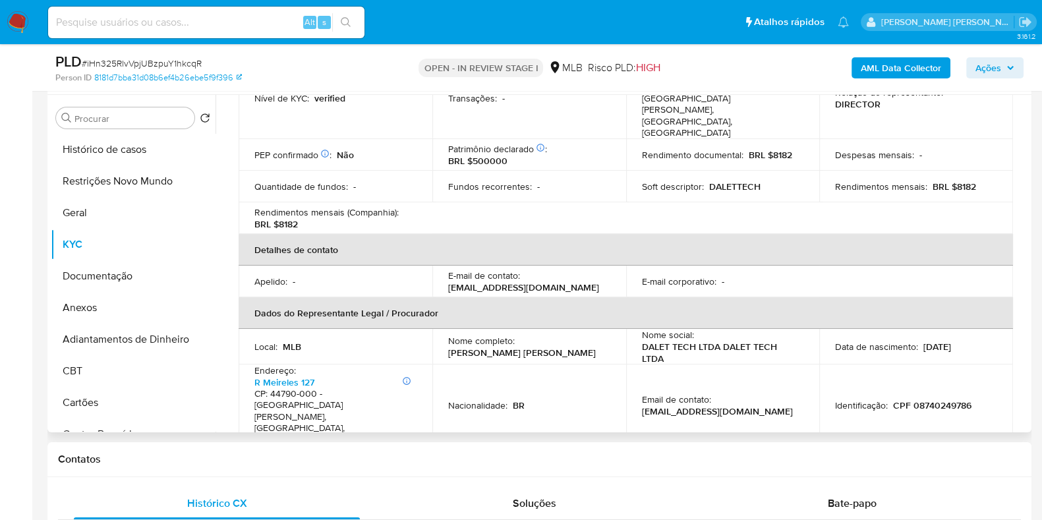
scroll to position [329, 0]
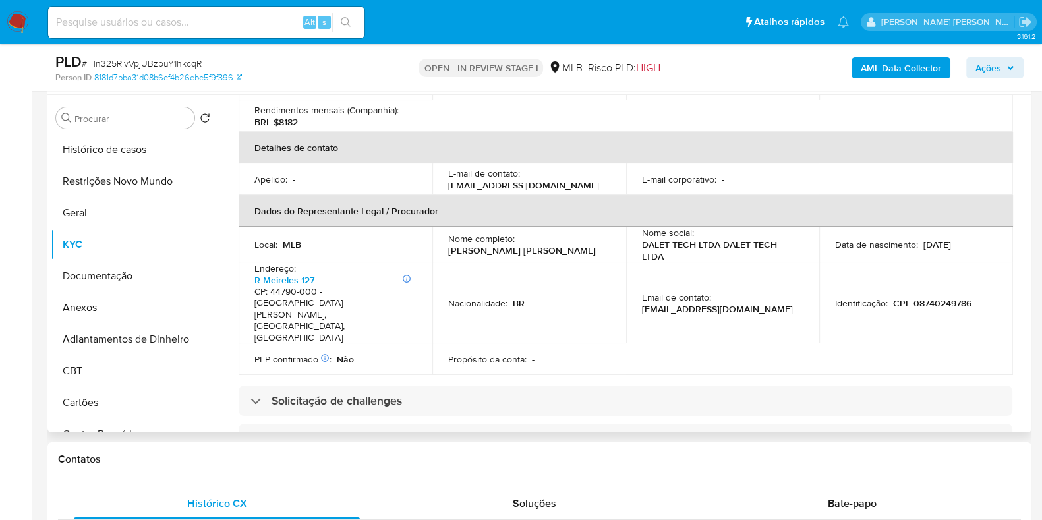
drag, startPoint x: 591, startPoint y: 216, endPoint x: 443, endPoint y: 220, distance: 147.6
click at [443, 227] on td "Nome completo : Marcos Emanuel Cardoso Lopes" at bounding box center [529, 245] width 194 height 36
copy p "Marcos Emanuel Cardoso Lopes"
click at [942, 297] on p "CPF 08740249786" at bounding box center [932, 303] width 78 height 12
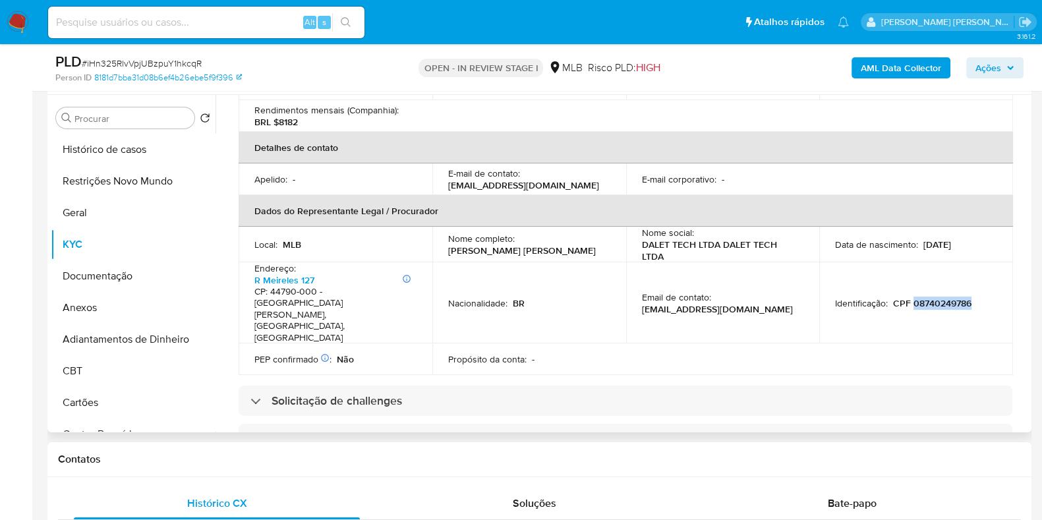
copy p "08740249786"
drag, startPoint x: 581, startPoint y: 216, endPoint x: 439, endPoint y: 214, distance: 142.3
click at [439, 227] on td "Nome completo : Marcos Emanuel Cardoso Lopes" at bounding box center [529, 245] width 194 height 36
copy p "Marcos Emanuel Cardoso Lopes"
click at [138, 150] on button "Histórico de casos" at bounding box center [128, 150] width 154 height 32
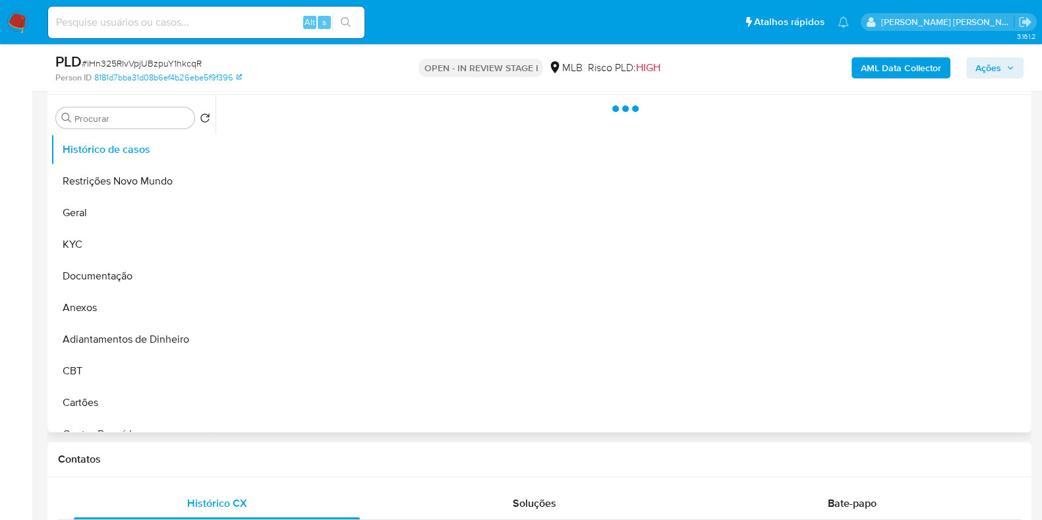
scroll to position [0, 0]
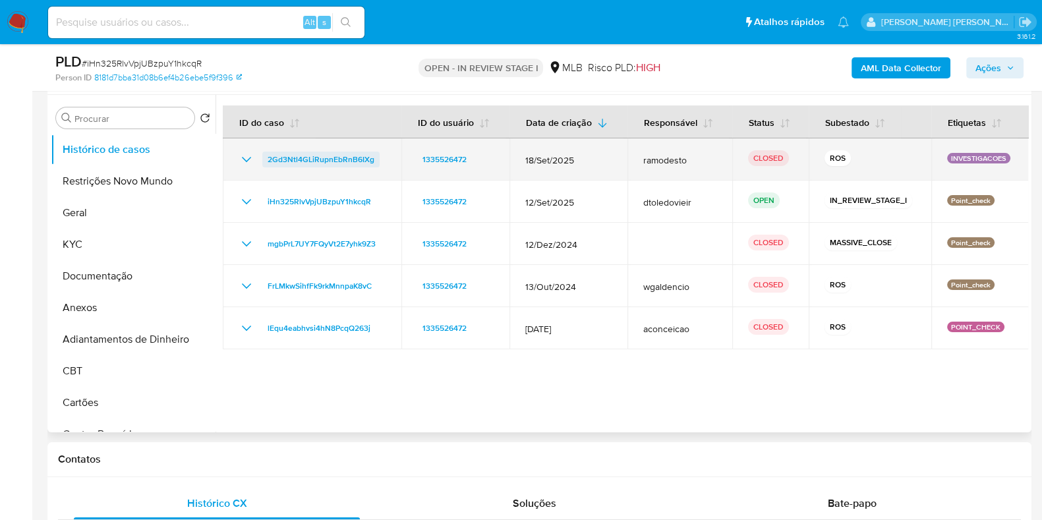
drag, startPoint x: 368, startPoint y: 161, endPoint x: 267, endPoint y: 165, distance: 101.5
click at [267, 165] on div "2Gd3Ntl4GLiRupnEbRnB6IXg" at bounding box center [312, 160] width 147 height 16
click at [246, 156] on icon "Mostrar/Ocultar" at bounding box center [247, 160] width 16 height 16
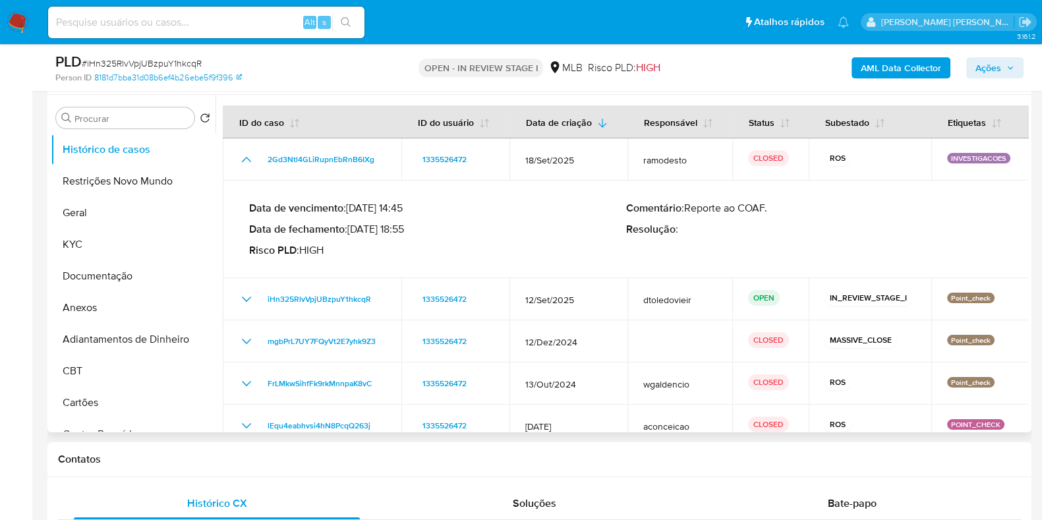
drag, startPoint x: 405, startPoint y: 226, endPoint x: 351, endPoint y: 234, distance: 54.6
click at [351, 234] on p "Data de fechamento : 03/10/2025 18:55" at bounding box center [437, 229] width 377 height 13
click at [988, 80] on div "AML Data Collector Ações" at bounding box center [863, 67] width 319 height 31
click at [962, 74] on div "AML Data Collector Ações" at bounding box center [863, 67] width 319 height 31
click at [983, 66] on span "Ações" at bounding box center [988, 67] width 26 height 21
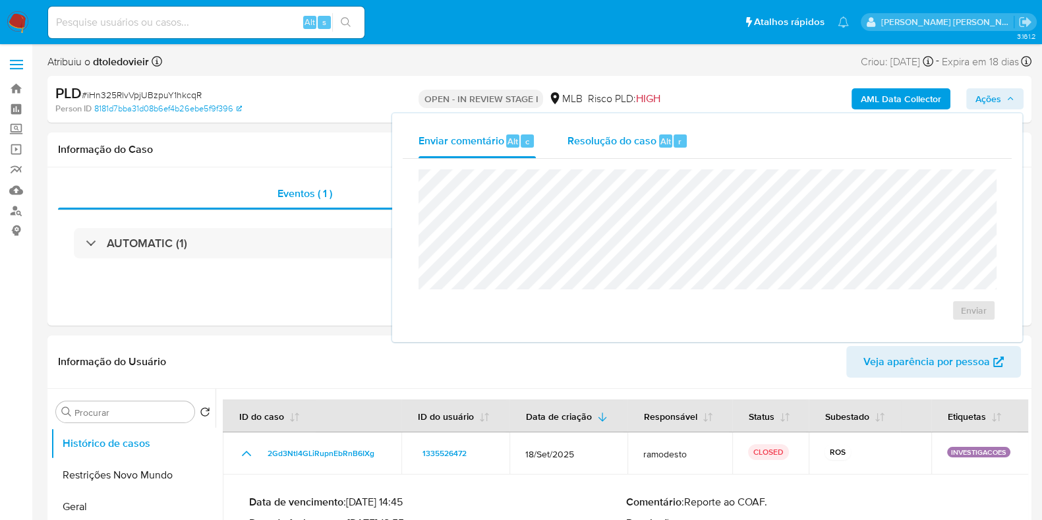
click at [626, 130] on div "Resolução do caso Alt r" at bounding box center [627, 141] width 121 height 34
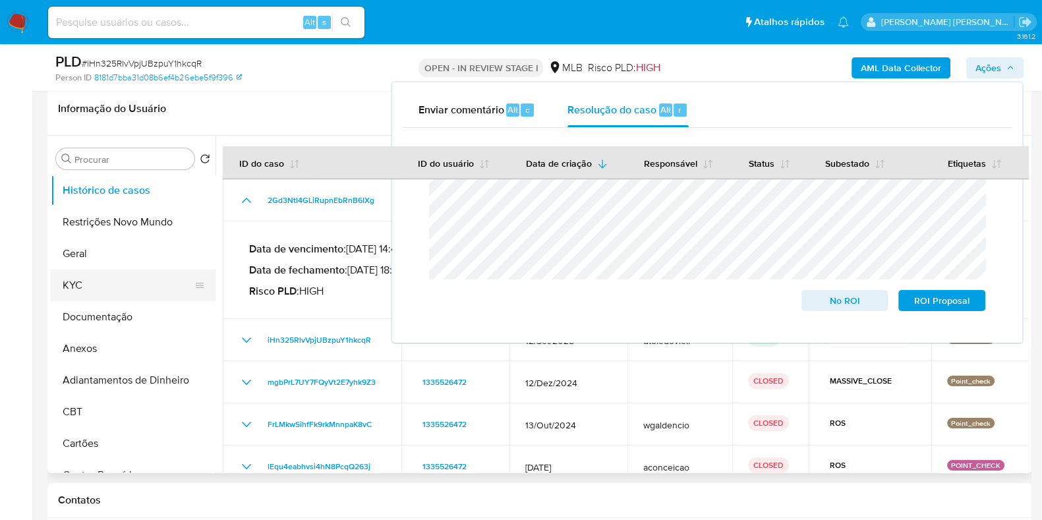
scroll to position [247, 0]
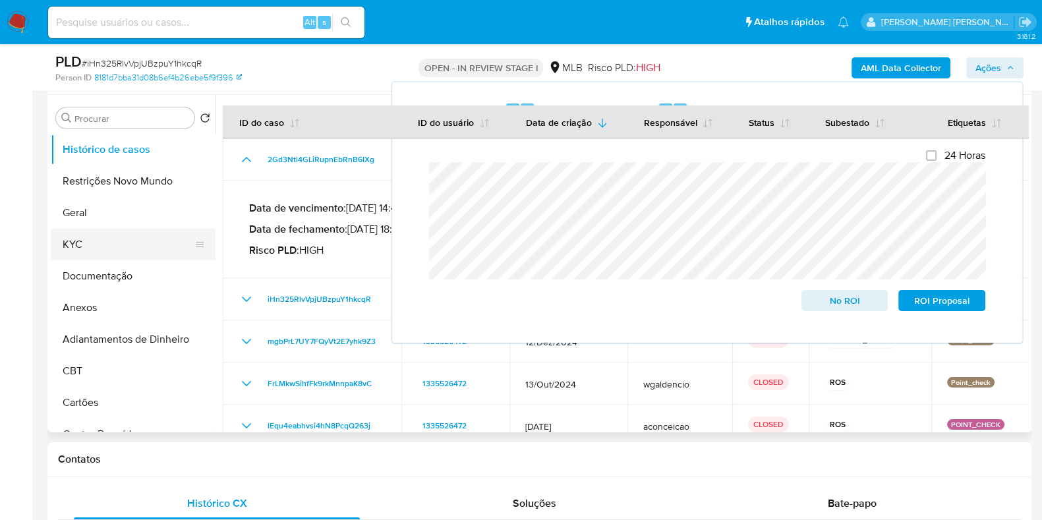
click at [130, 246] on button "KYC" at bounding box center [128, 245] width 154 height 32
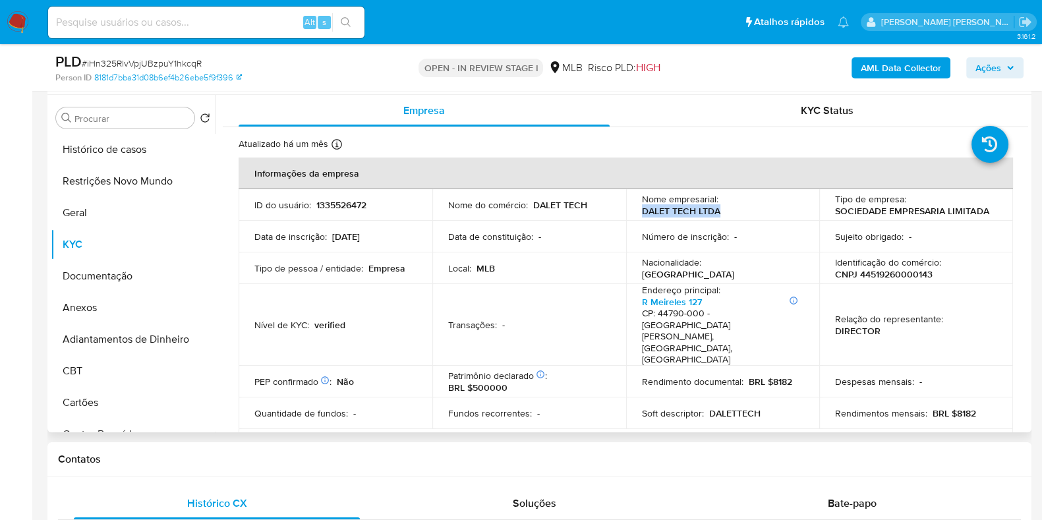
drag, startPoint x: 735, startPoint y: 215, endPoint x: 632, endPoint y: 214, distance: 102.8
click at [632, 214] on td "Nome empresarial : DALET TECH LTDA" at bounding box center [723, 205] width 194 height 32
copy p "DALET TECH LTDA"
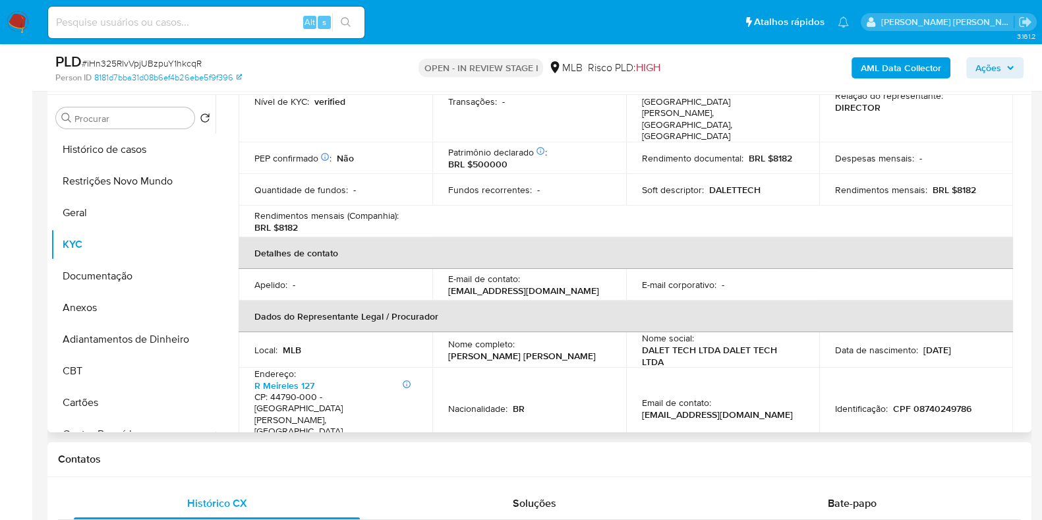
scroll to position [298, 0]
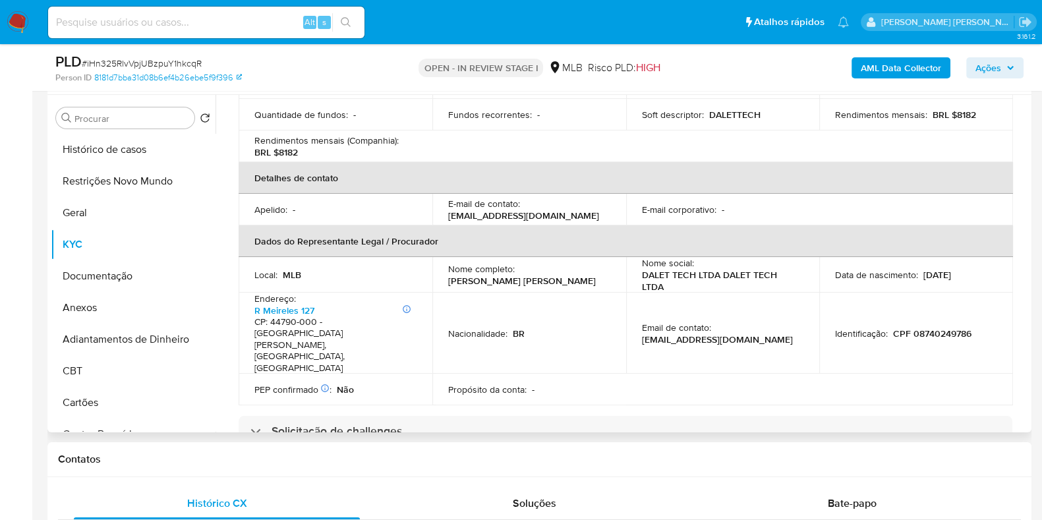
click at [932, 327] on p "CPF 08740249786" at bounding box center [932, 333] width 78 height 12
copy p "08740249786"
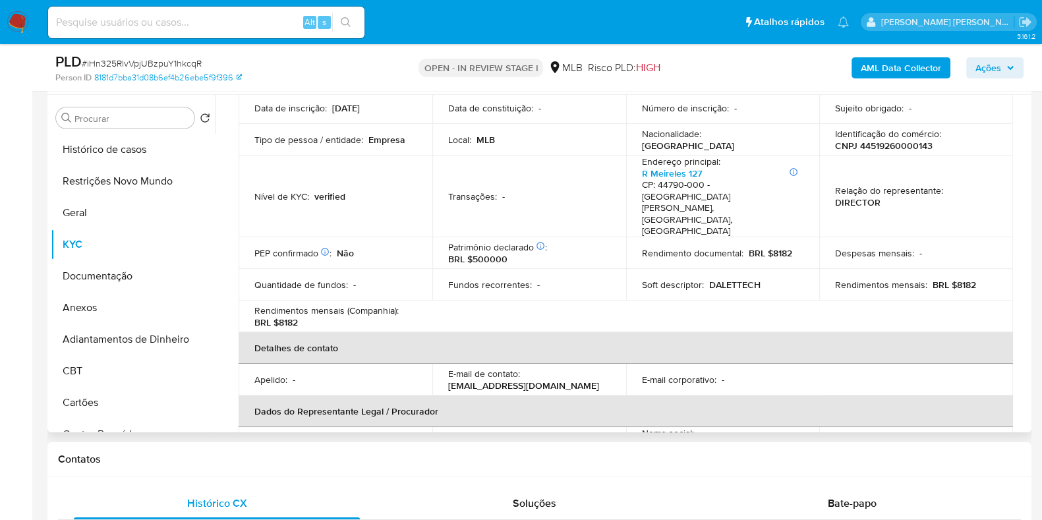
scroll to position [0, 0]
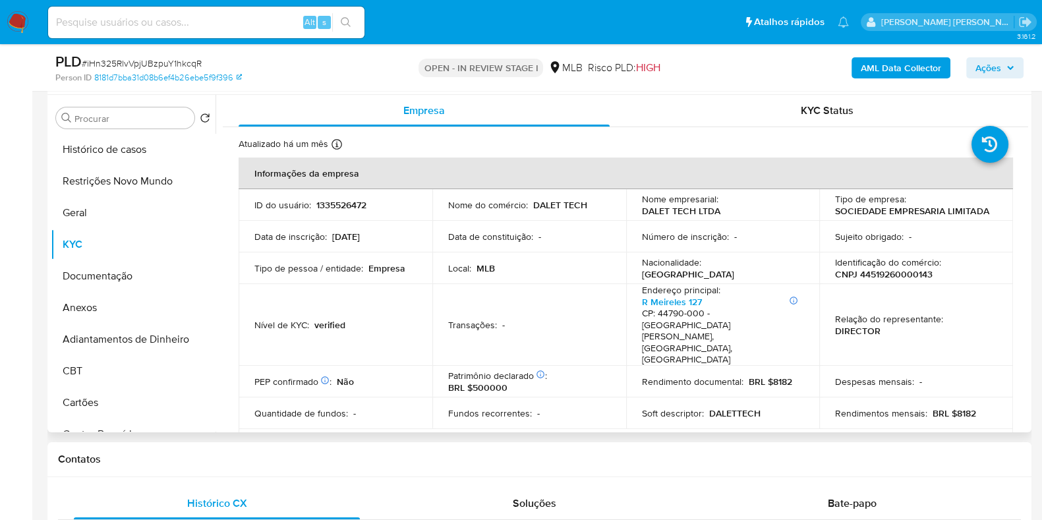
click at [891, 279] on p "CNPJ 44519260000143" at bounding box center [884, 274] width 98 height 12
copy p "44519260000143"
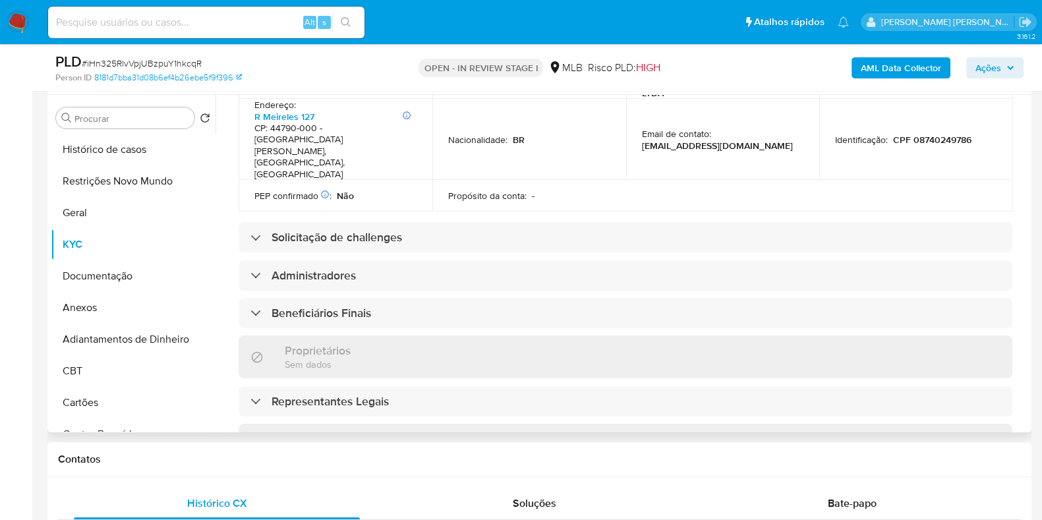
scroll to position [298, 0]
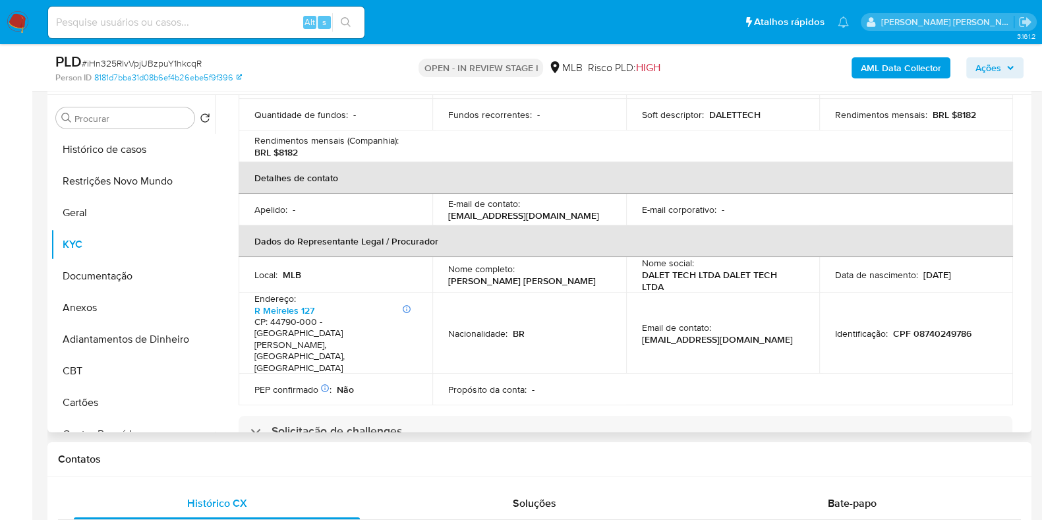
click at [936, 327] on p "CPF 08740249786" at bounding box center [932, 333] width 78 height 12
copy p "08740249786"
drag, startPoint x: 604, startPoint y: 244, endPoint x: 441, endPoint y: 248, distance: 162.8
click at [441, 257] on td "Nome completo : Marcos Emanuel Cardoso Lopes" at bounding box center [529, 275] width 194 height 36
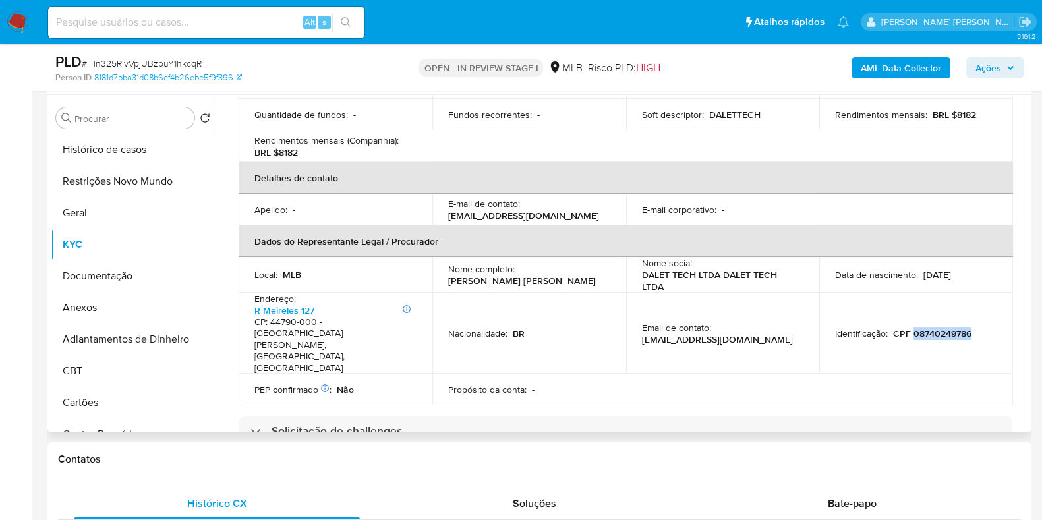
copy p "Marcos Emanuel Cardoso Lopes"
click at [117, 185] on button "Restrições Novo Mundo" at bounding box center [128, 181] width 154 height 32
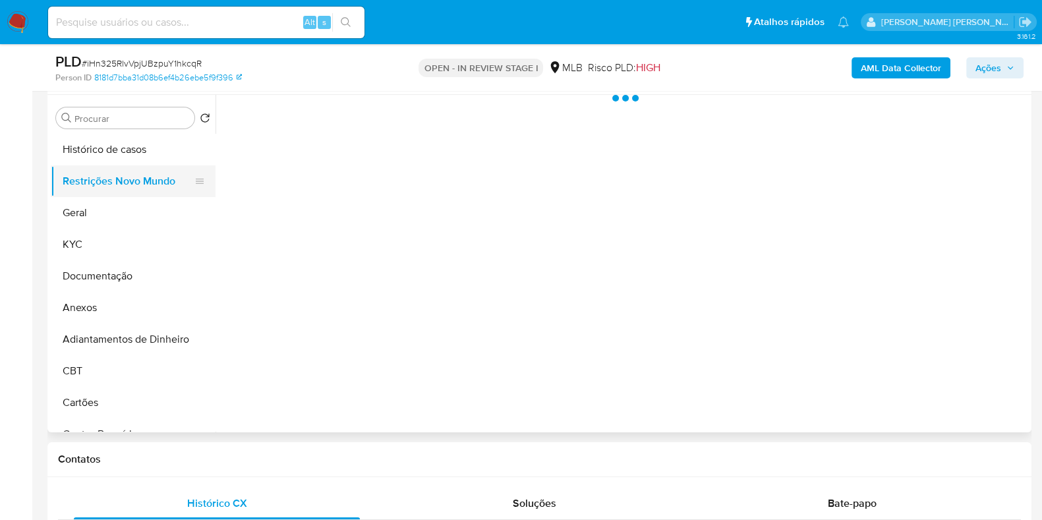
scroll to position [0, 0]
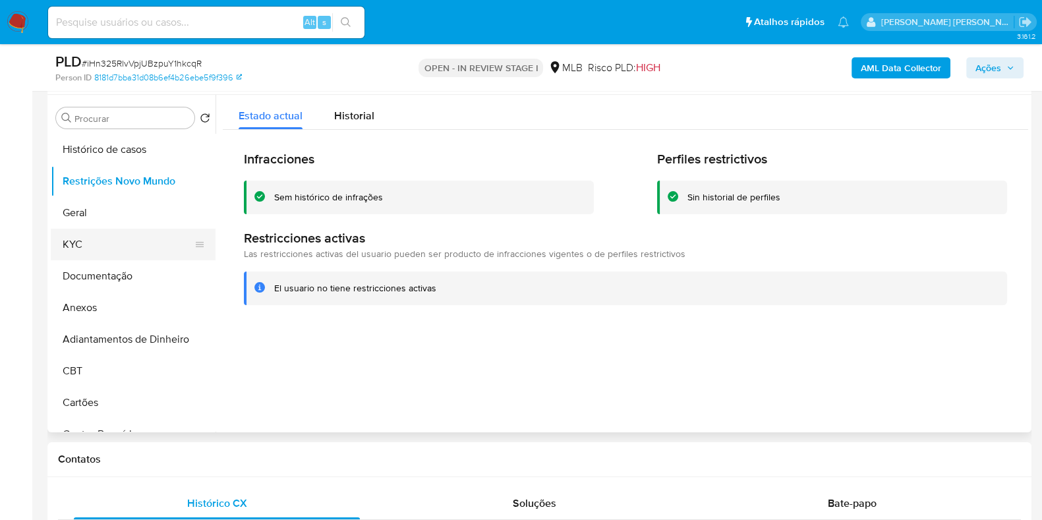
click at [117, 255] on button "KYC" at bounding box center [128, 245] width 154 height 32
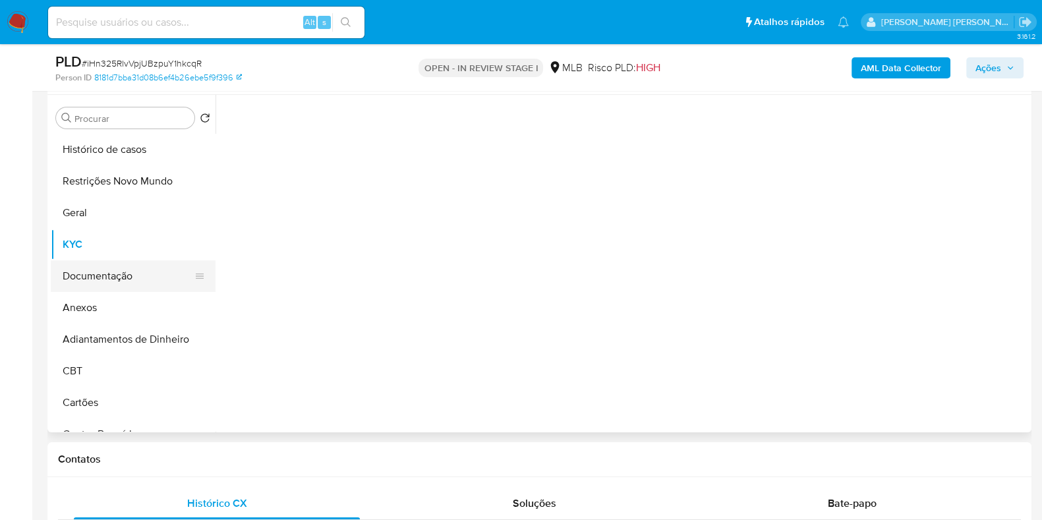
click at [111, 272] on button "Documentação" at bounding box center [128, 276] width 154 height 32
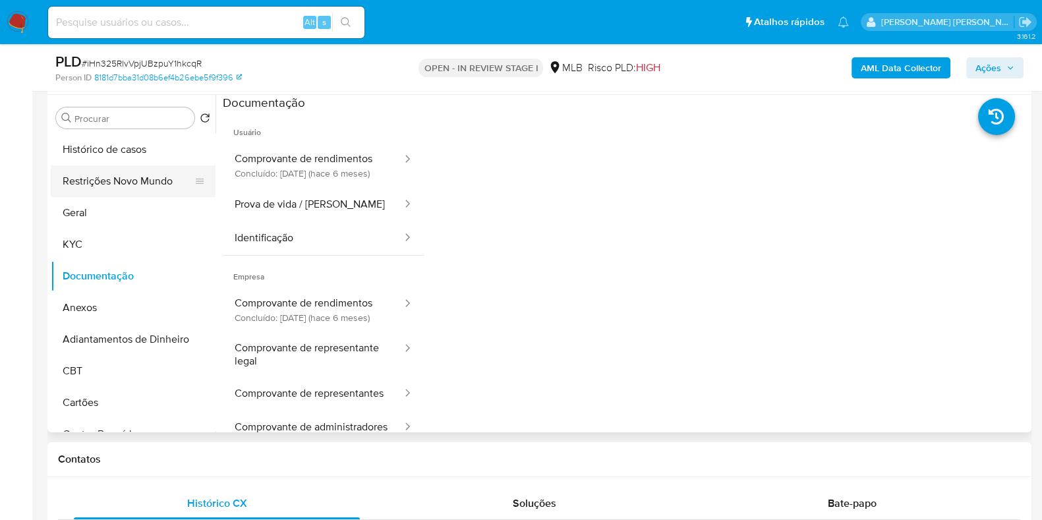
click at [132, 181] on button "Restrições Novo Mundo" at bounding box center [128, 181] width 154 height 32
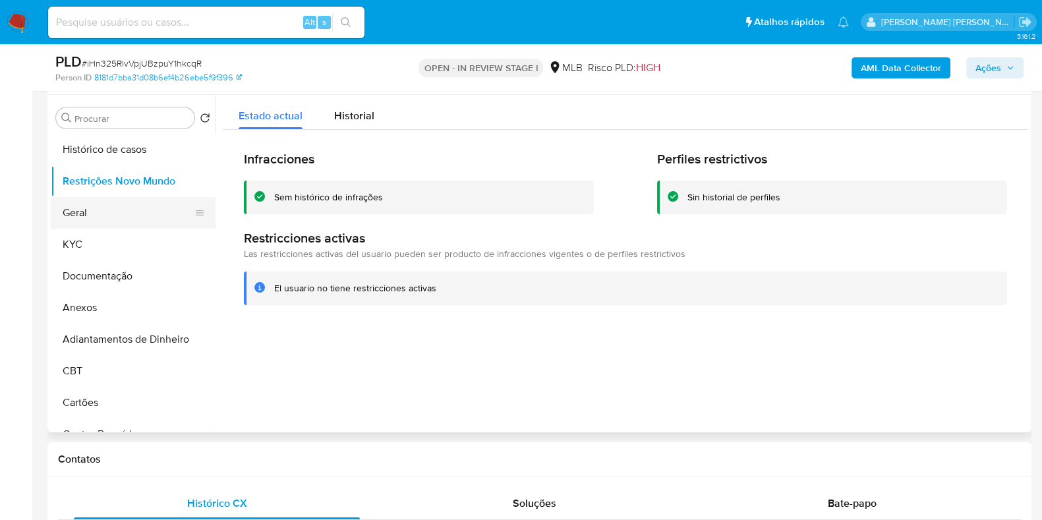
click at [71, 212] on button "Geral" at bounding box center [128, 213] width 154 height 32
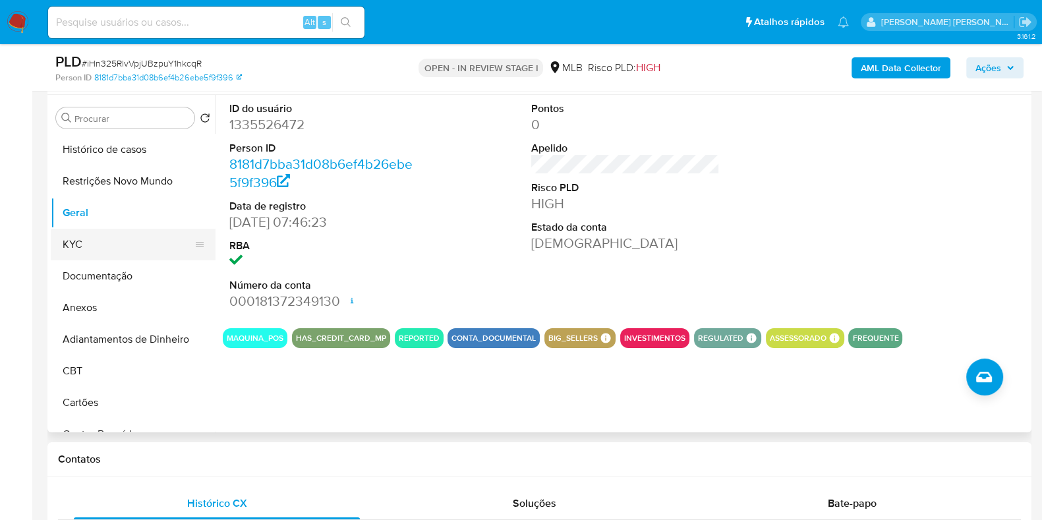
drag, startPoint x: 94, startPoint y: 236, endPoint x: 154, endPoint y: 247, distance: 60.3
click at [92, 237] on button "KYC" at bounding box center [128, 245] width 154 height 32
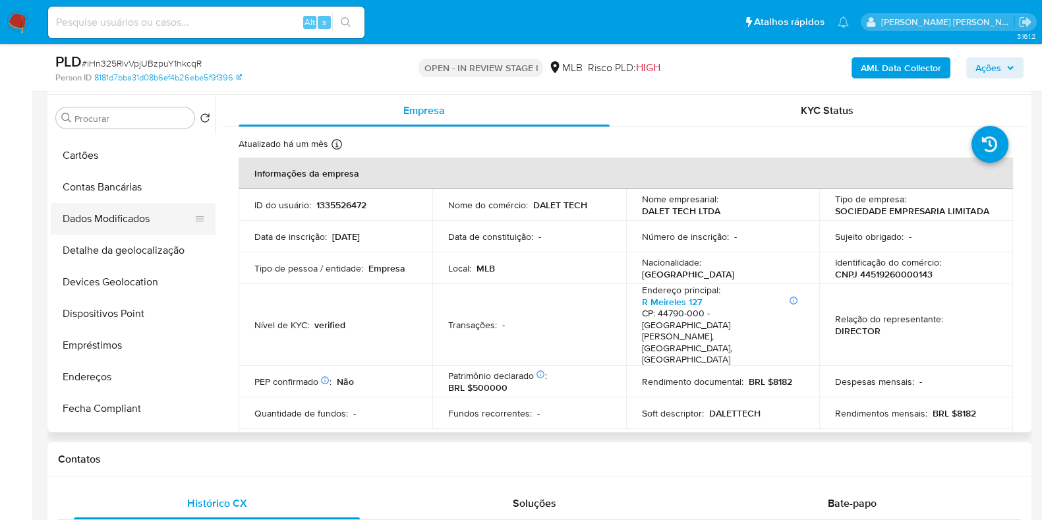
scroll to position [246, 0]
drag, startPoint x: 103, startPoint y: 360, endPoint x: 100, endPoint y: 373, distance: 13.4
click at [101, 372] on ul "Histórico de casos Restrições Novo Mundo Geral KYC Documentação Anexos Adiantam…" at bounding box center [133, 282] width 165 height 297
click at [100, 374] on button "Endereços" at bounding box center [128, 378] width 154 height 32
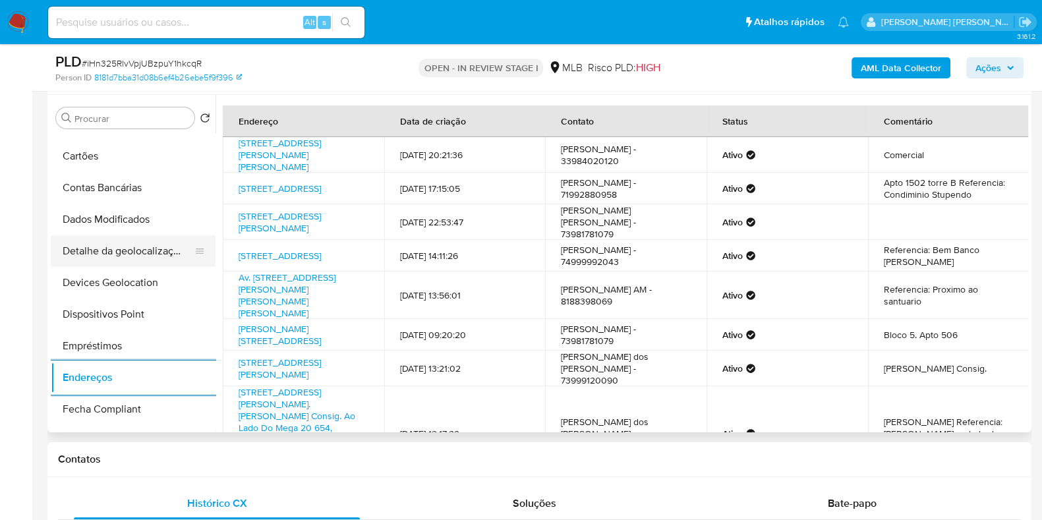
click at [130, 243] on button "Detalhe da geolocalização" at bounding box center [128, 251] width 154 height 32
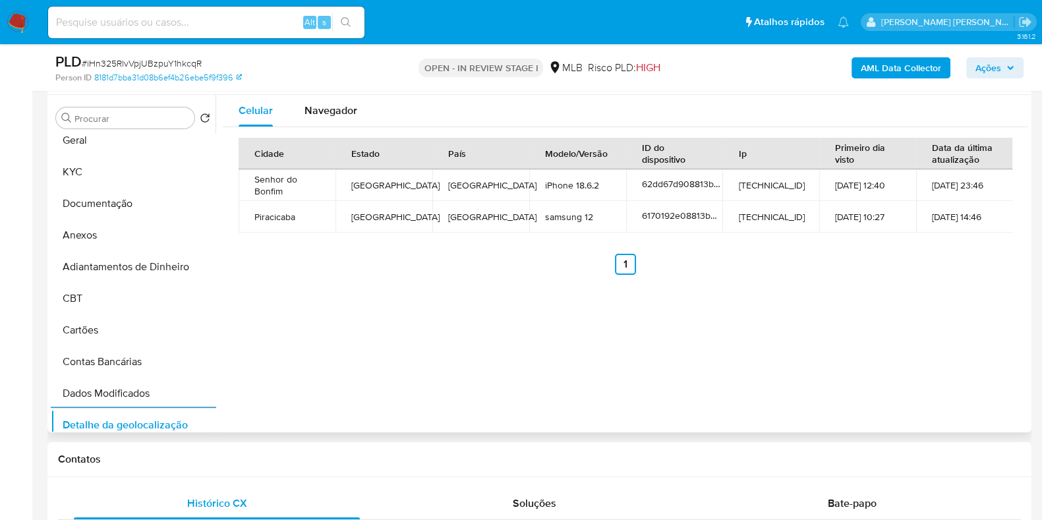
scroll to position [0, 0]
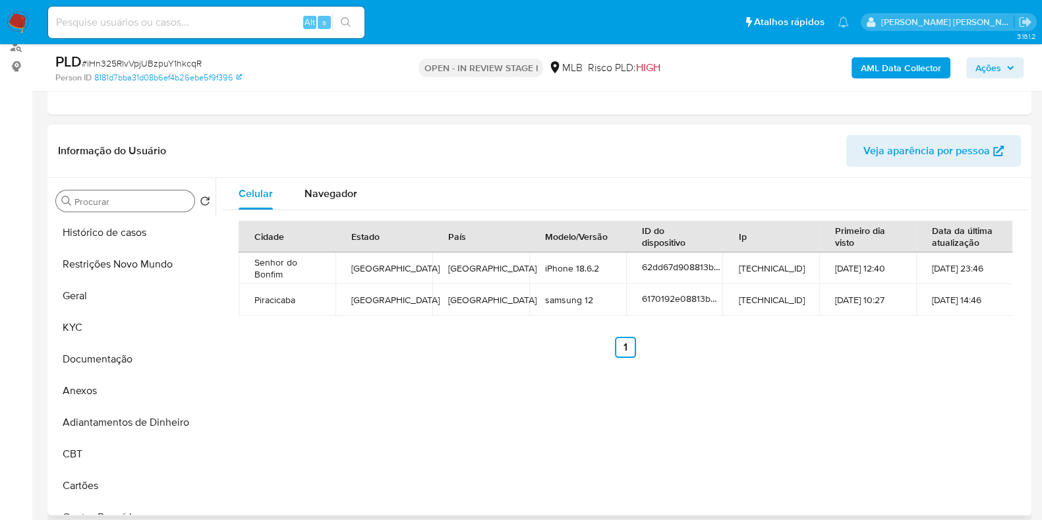
click at [134, 196] on input "Procurar" at bounding box center [131, 202] width 115 height 12
click at [107, 261] on button "Restrições Novo Mundo" at bounding box center [128, 264] width 154 height 32
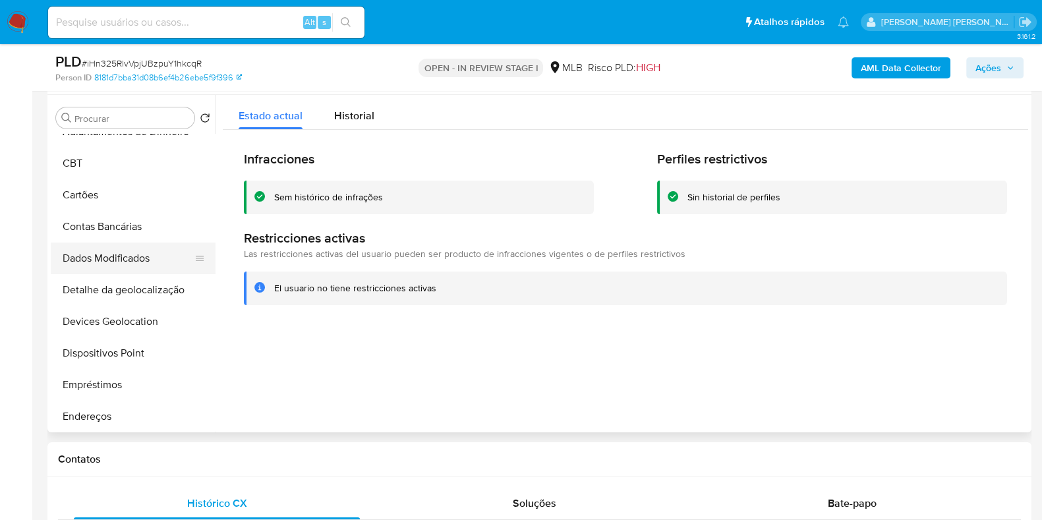
scroll to position [247, 0]
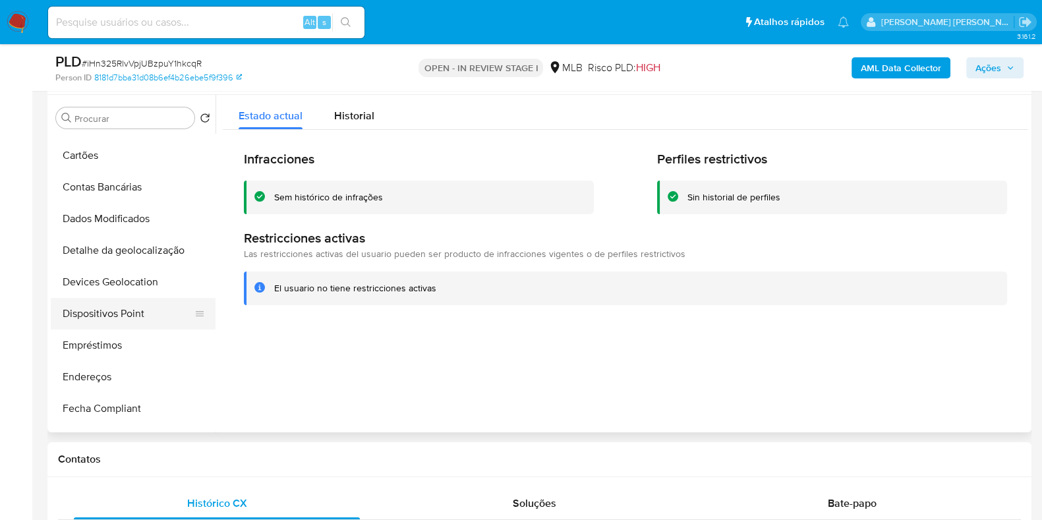
click at [122, 322] on button "Dispositivos Point" at bounding box center [128, 314] width 154 height 32
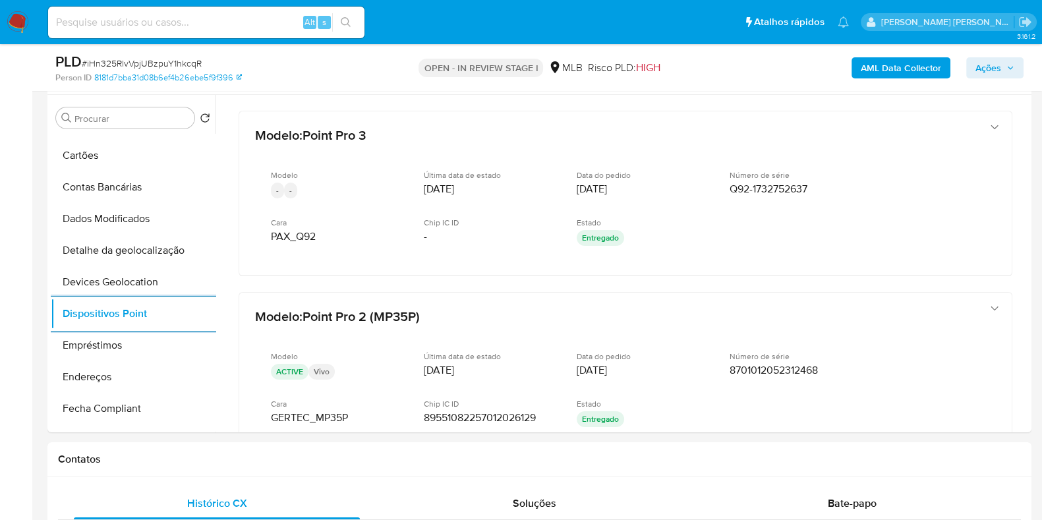
click at [891, 73] on b "AML Data Collector" at bounding box center [901, 67] width 80 height 21
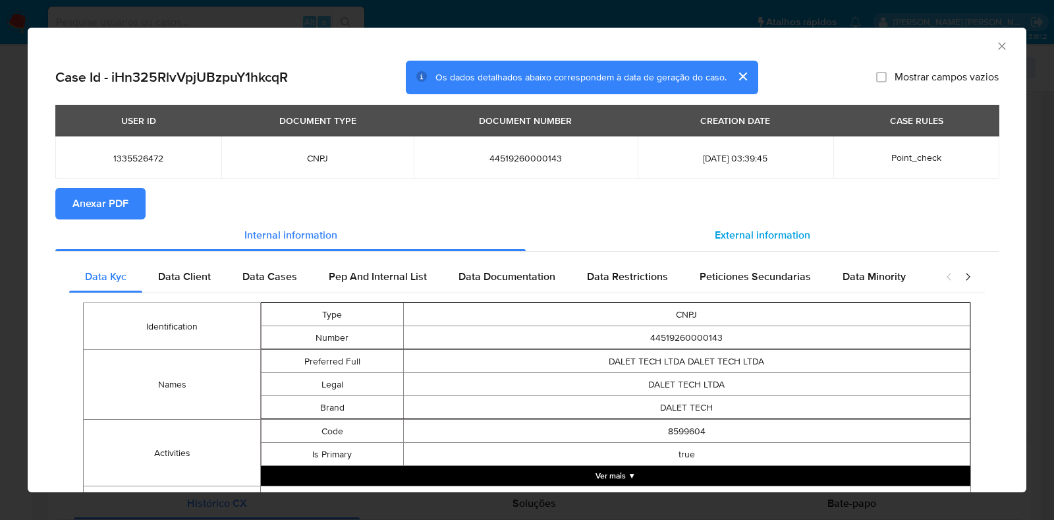
click at [755, 233] on span "External information" at bounding box center [763, 234] width 96 height 15
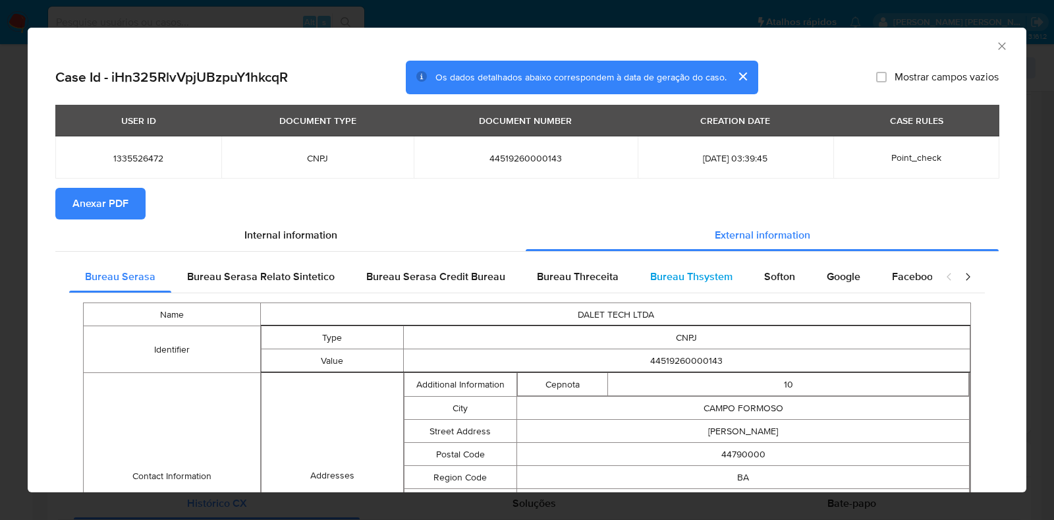
click at [710, 276] on span "Bureau Thsystem" at bounding box center [691, 276] width 82 height 15
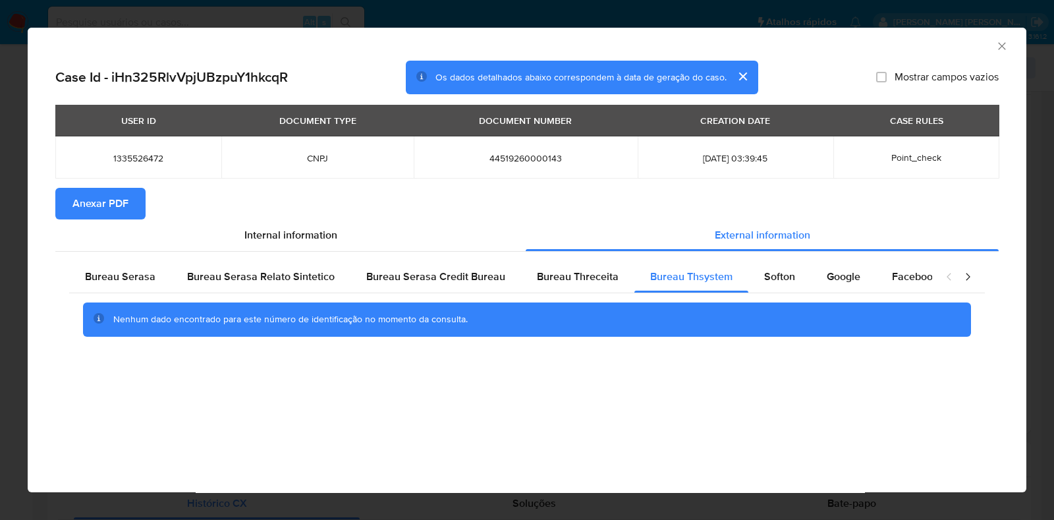
click at [108, 210] on span "Anexar PDF" at bounding box center [100, 203] width 56 height 29
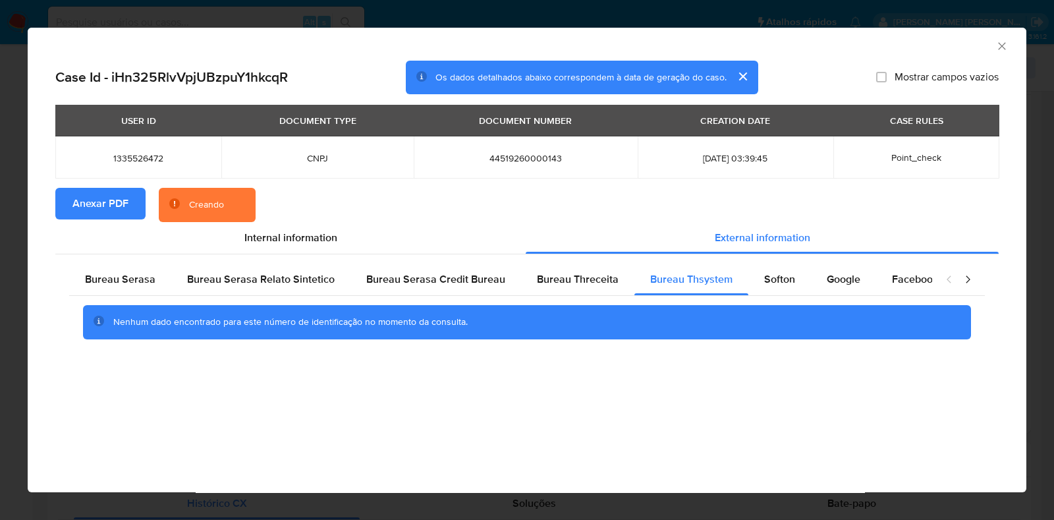
click at [11, 291] on div "AML Data Collector Case Id - iHn325RlvVpjUBzpuY1hkcqR Os dados detalhados abaix…" at bounding box center [527, 260] width 1054 height 520
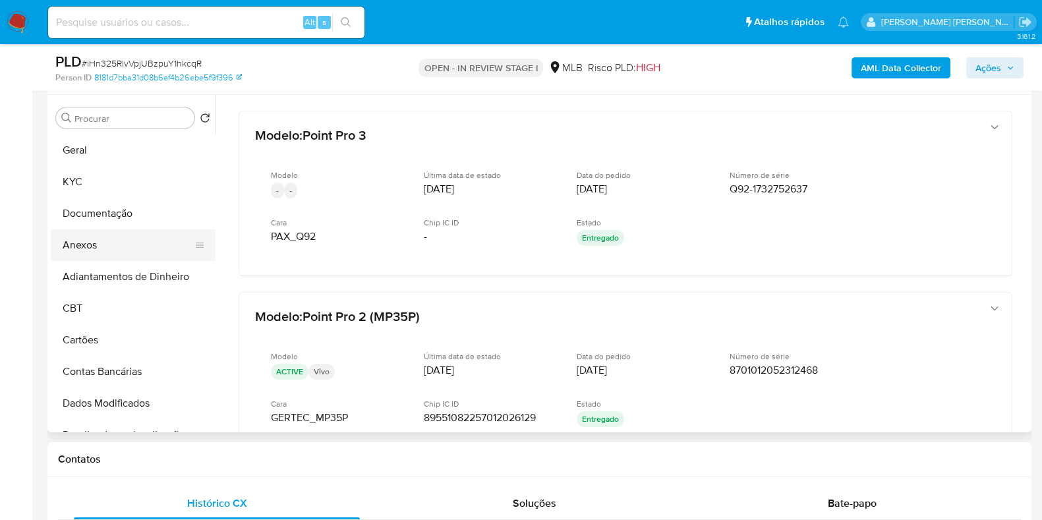
scroll to position [0, 0]
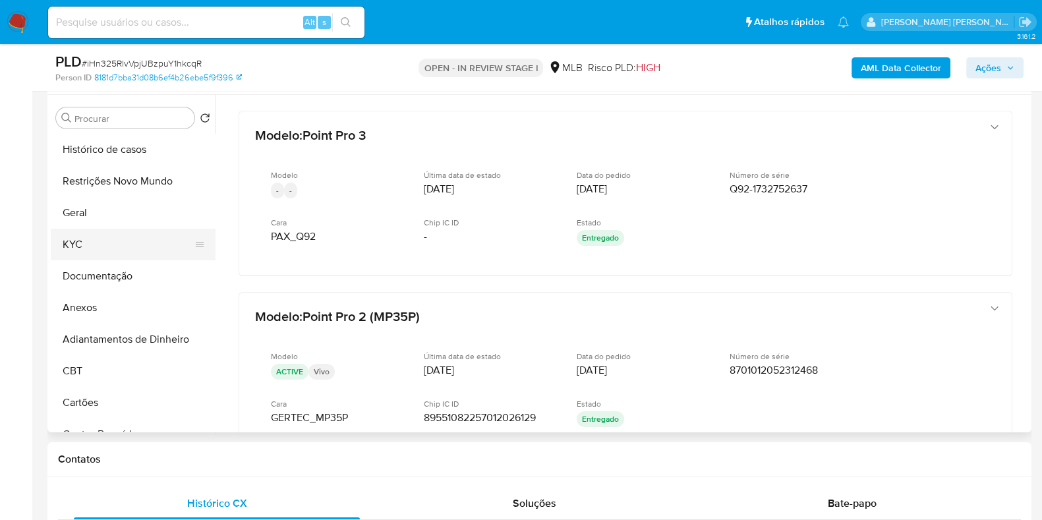
click at [134, 244] on button "KYC" at bounding box center [128, 245] width 154 height 32
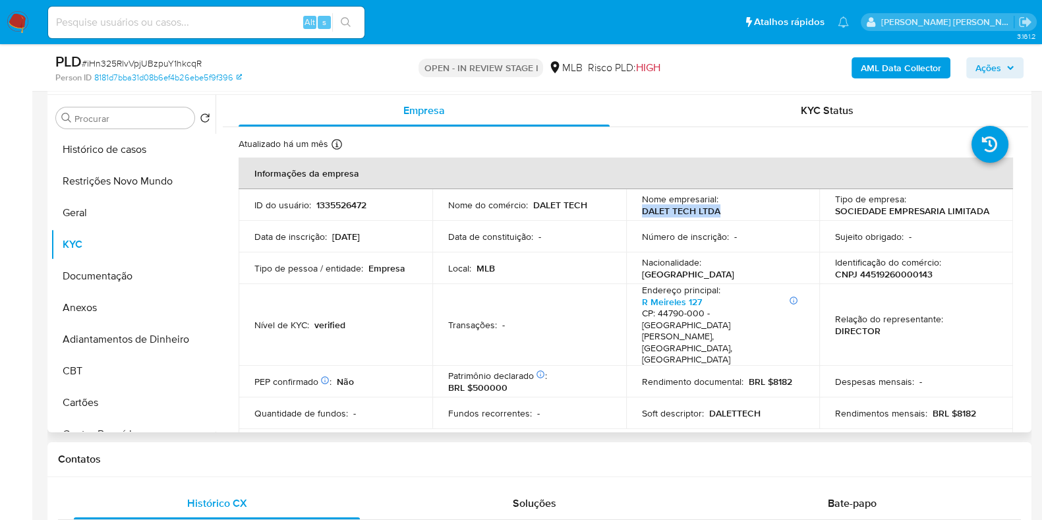
drag, startPoint x: 731, startPoint y: 211, endPoint x: 635, endPoint y: 210, distance: 95.5
click at [635, 210] on td "Nome empresarial : DALET TECH LTDA" at bounding box center [723, 205] width 194 height 32
copy p "DALET TECH LTDA"
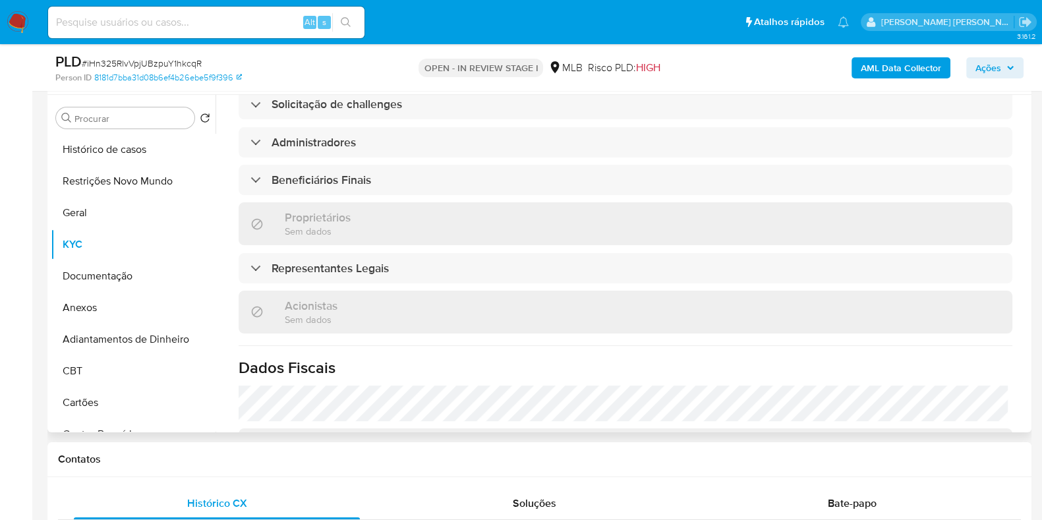
scroll to position [741, 0]
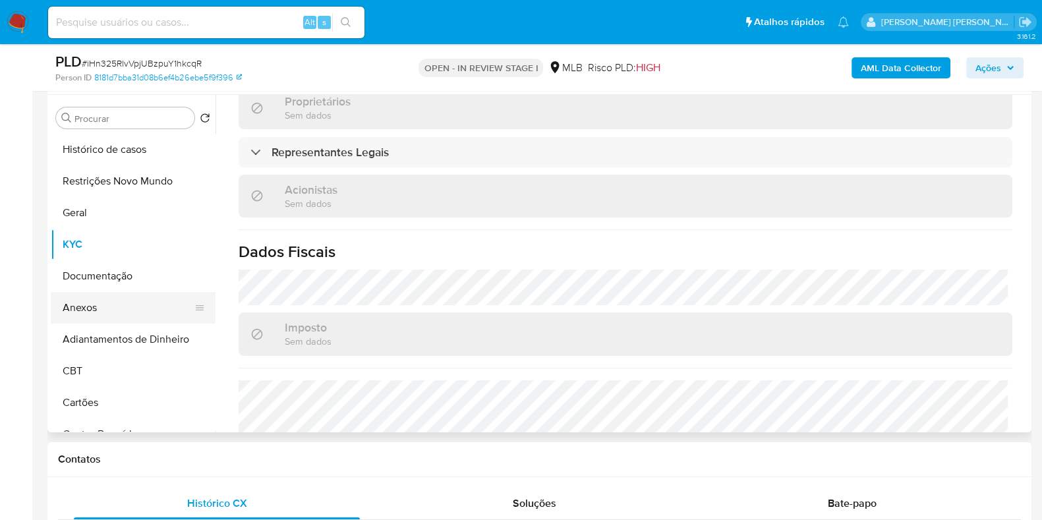
click at [80, 297] on button "Anexos" at bounding box center [128, 308] width 154 height 32
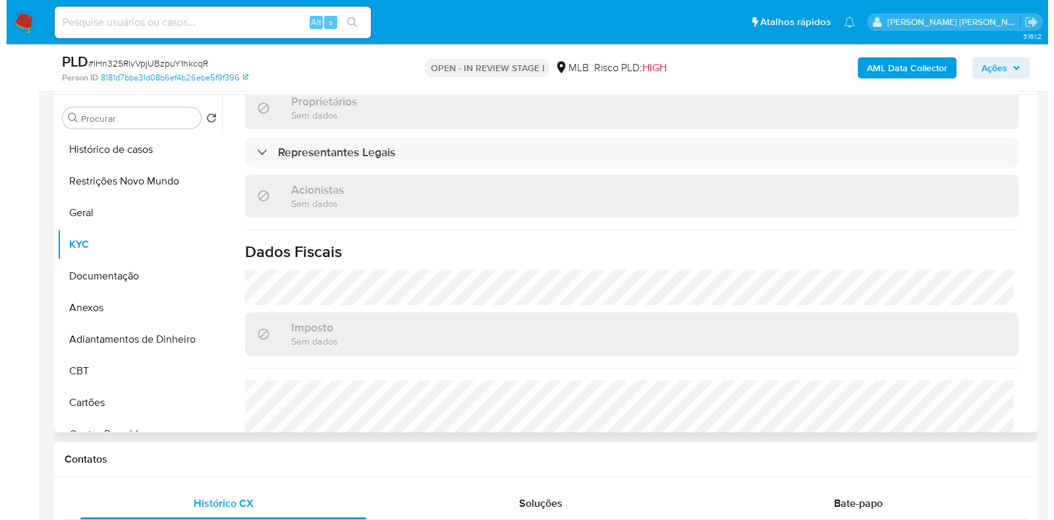
scroll to position [0, 0]
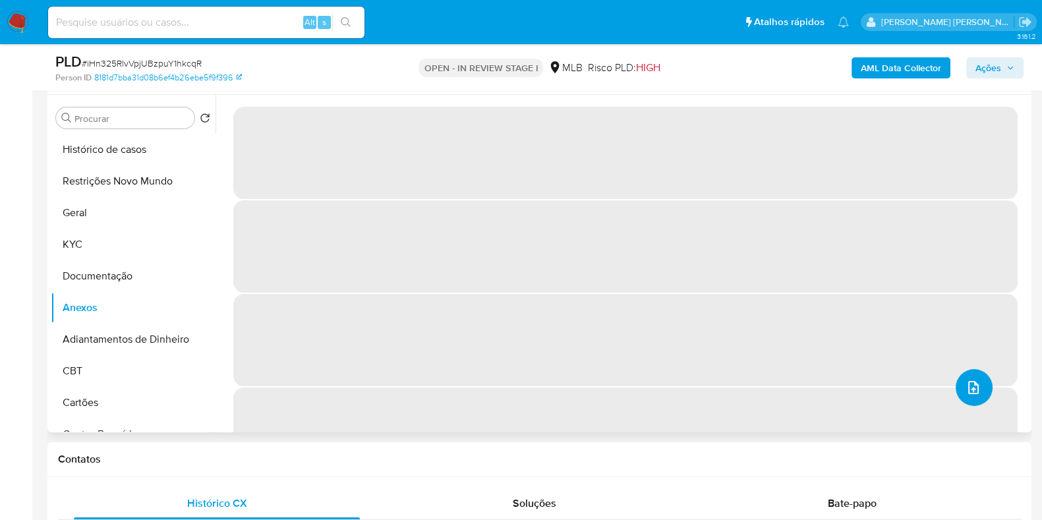
click at [973, 393] on span "upload-file" at bounding box center [973, 388] width 16 height 16
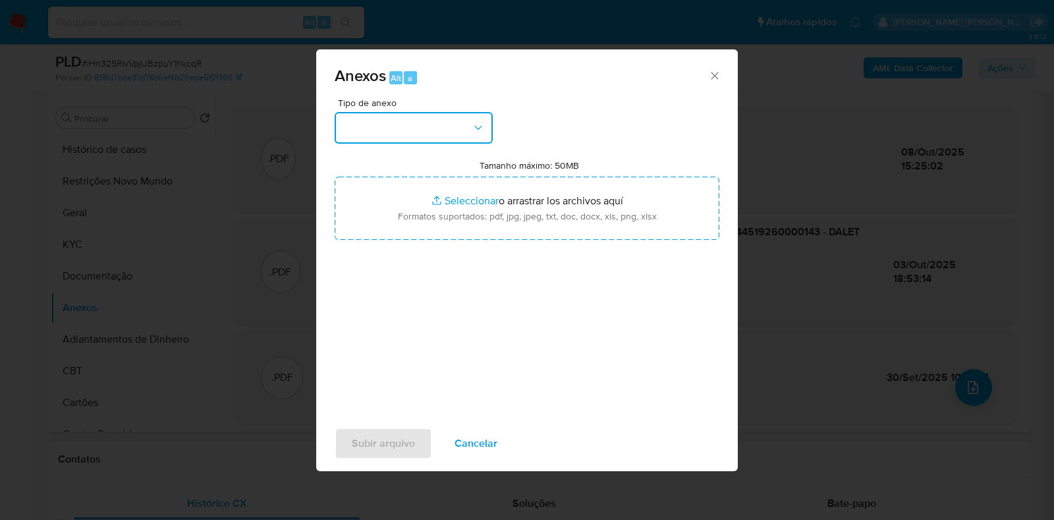
click at [435, 127] on button "button" at bounding box center [414, 128] width 158 height 32
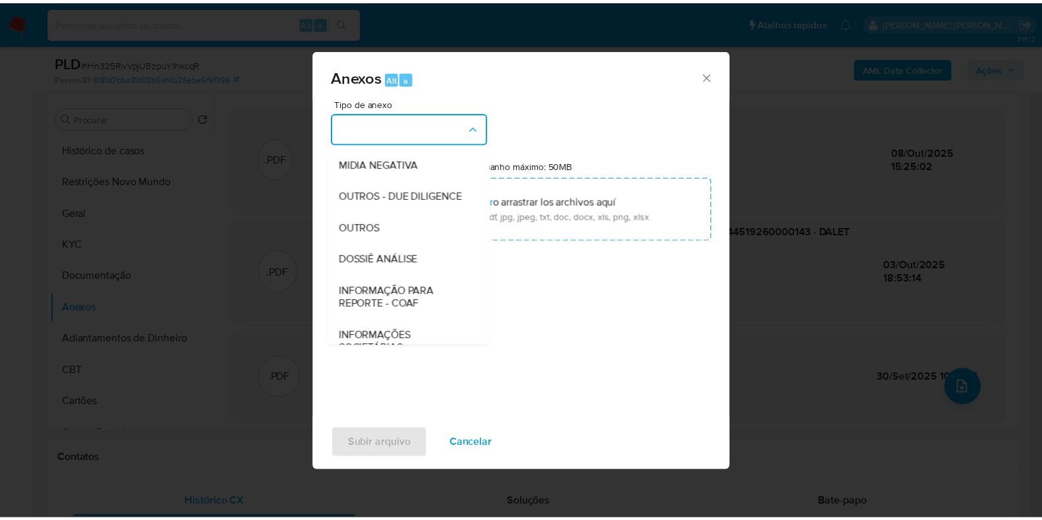
scroll to position [203, 0]
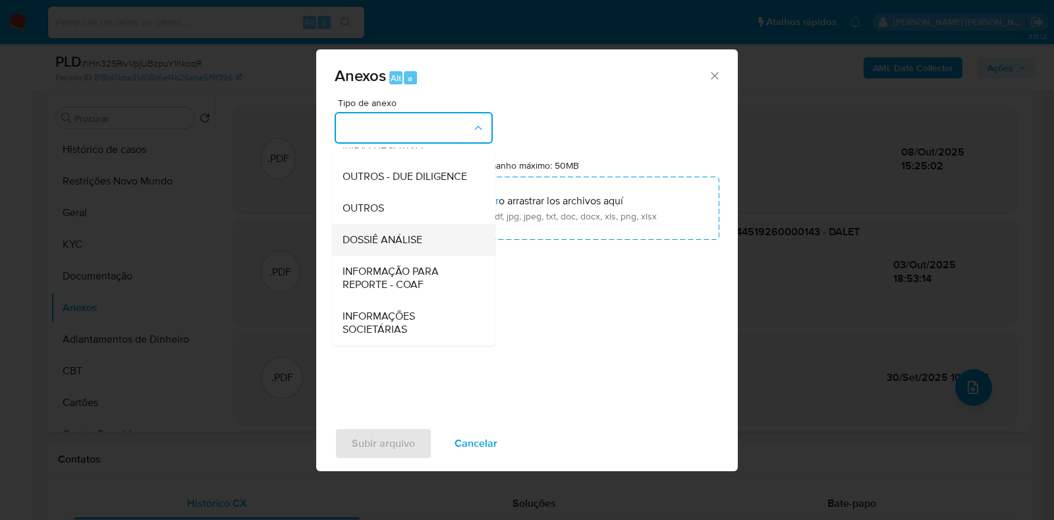
click at [400, 242] on span "DOSSIÊ ANÁLISE" at bounding box center [383, 239] width 80 height 13
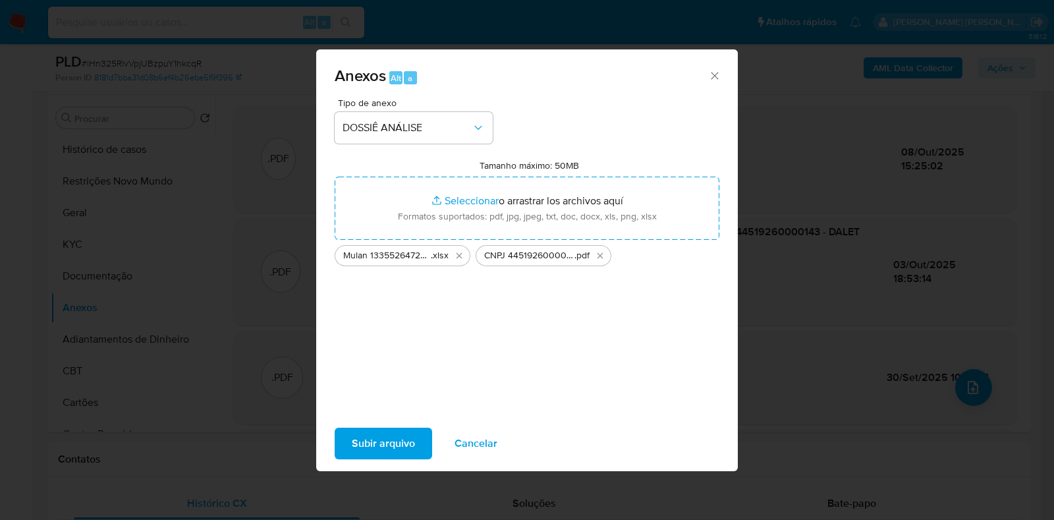
click at [380, 440] on span "Subir arquivo" at bounding box center [383, 443] width 63 height 29
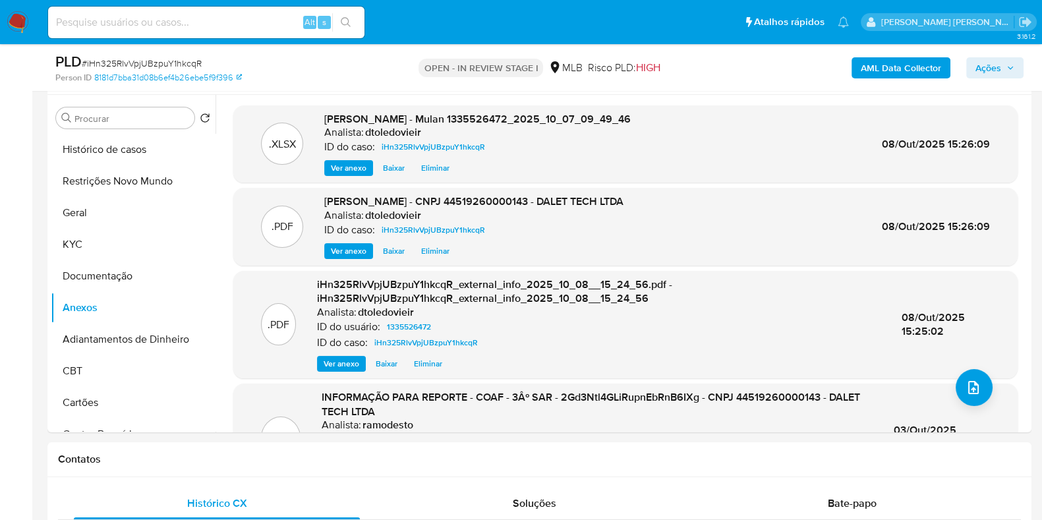
click at [984, 74] on span "Ações" at bounding box center [988, 67] width 26 height 21
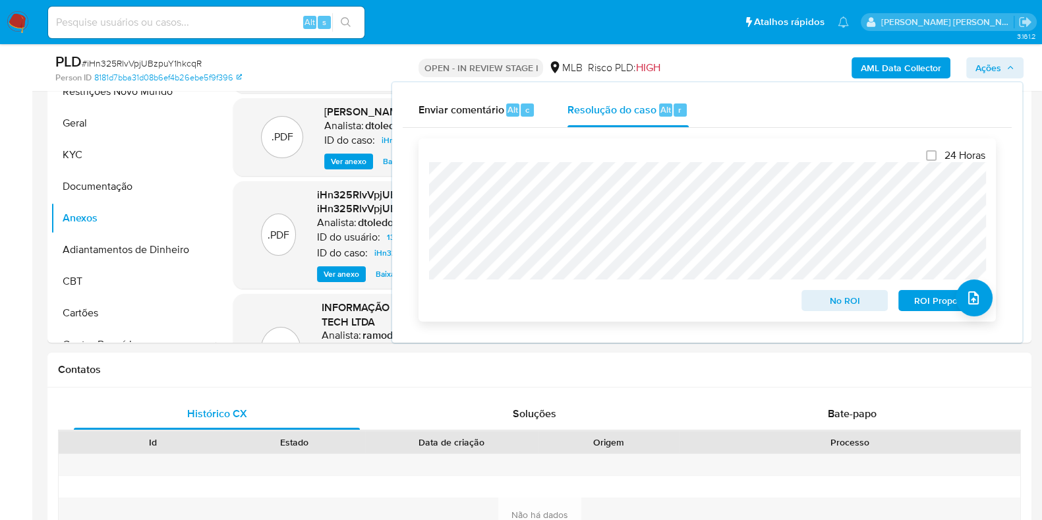
scroll to position [412, 0]
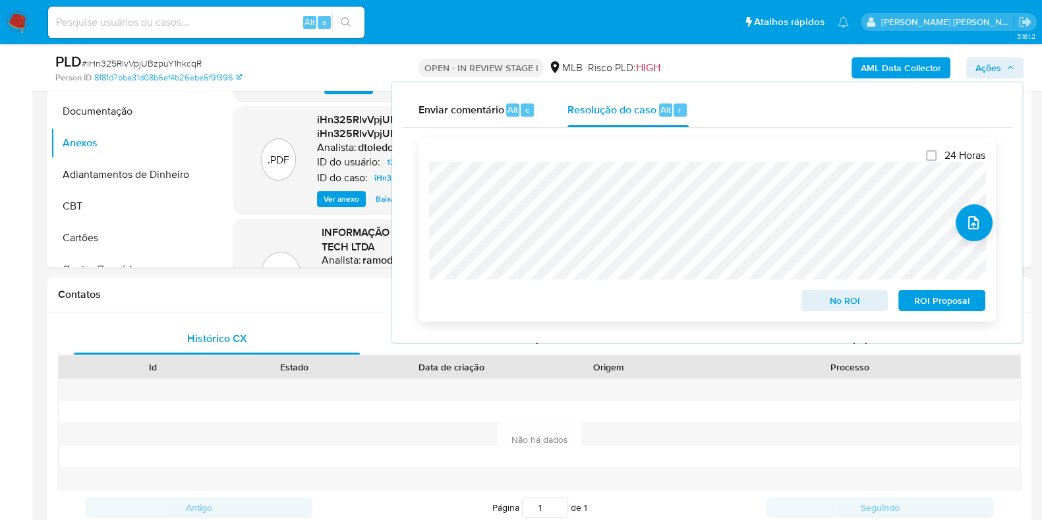
click at [822, 302] on span "No ROI" at bounding box center [844, 300] width 69 height 18
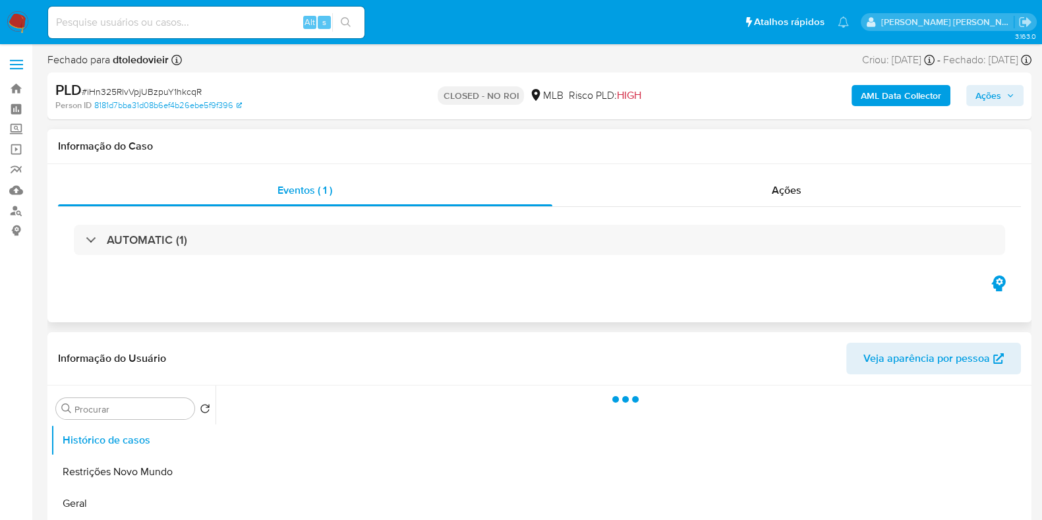
select select "10"
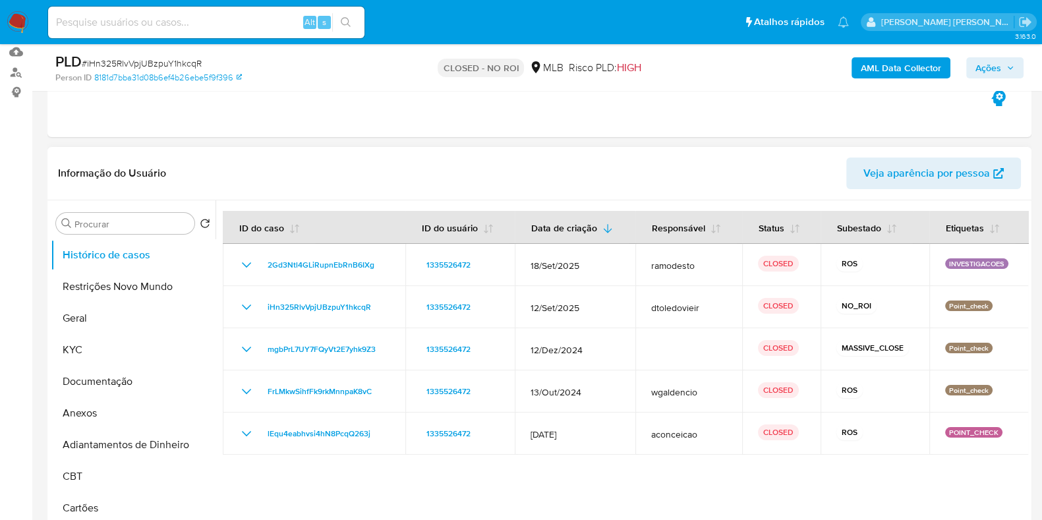
scroll to position [164, 0]
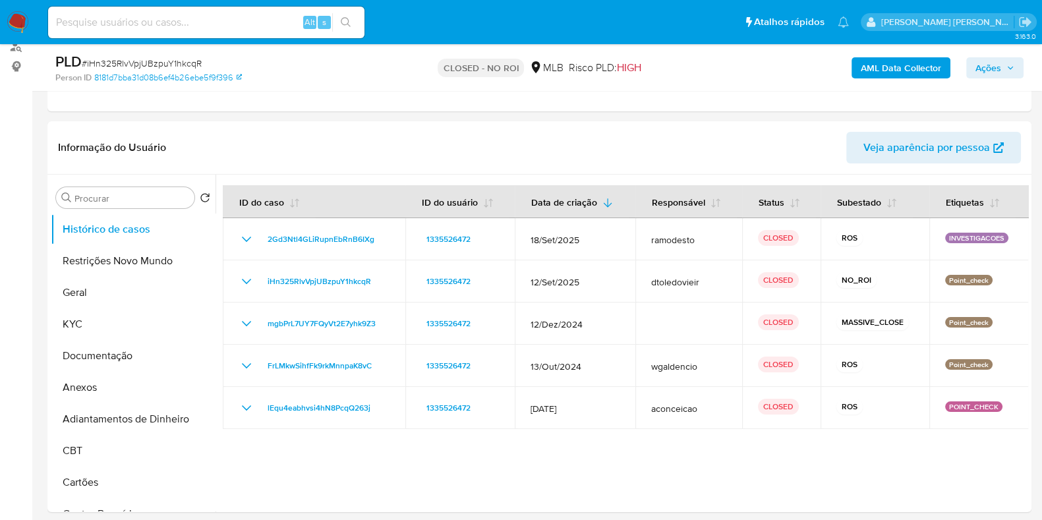
click at [22, 22] on img at bounding box center [18, 22] width 22 height 22
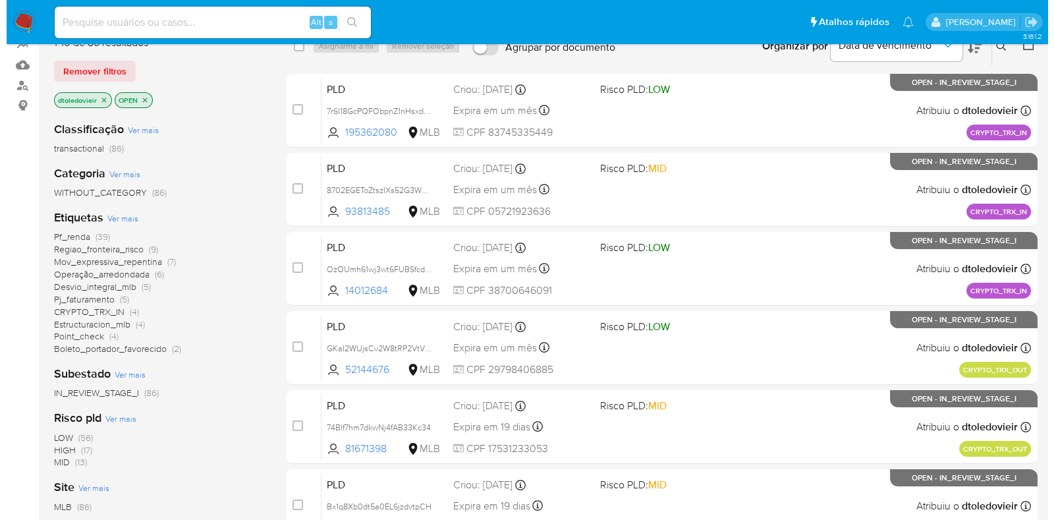
scroll to position [164, 0]
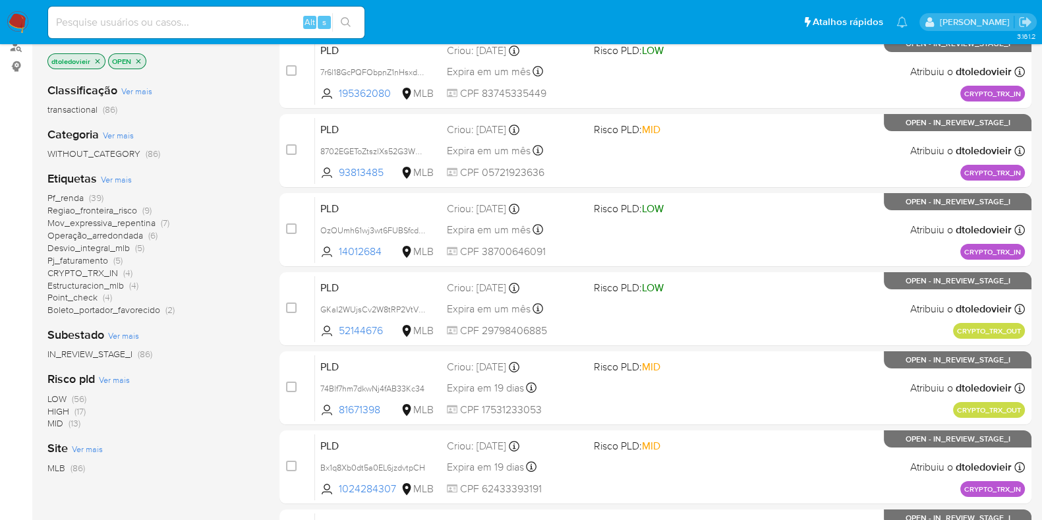
click at [111, 175] on span "Ver mais" at bounding box center [116, 179] width 31 height 12
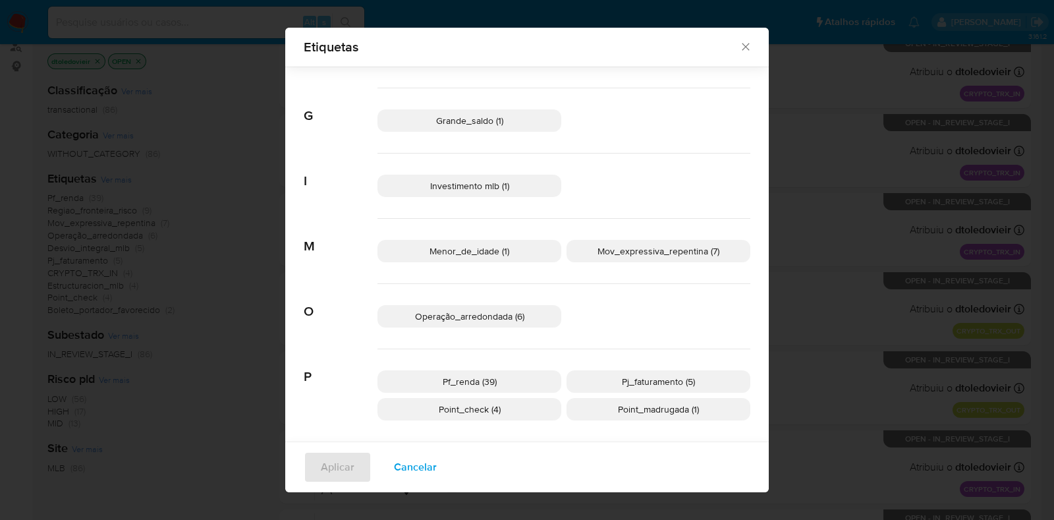
scroll to position [455, 0]
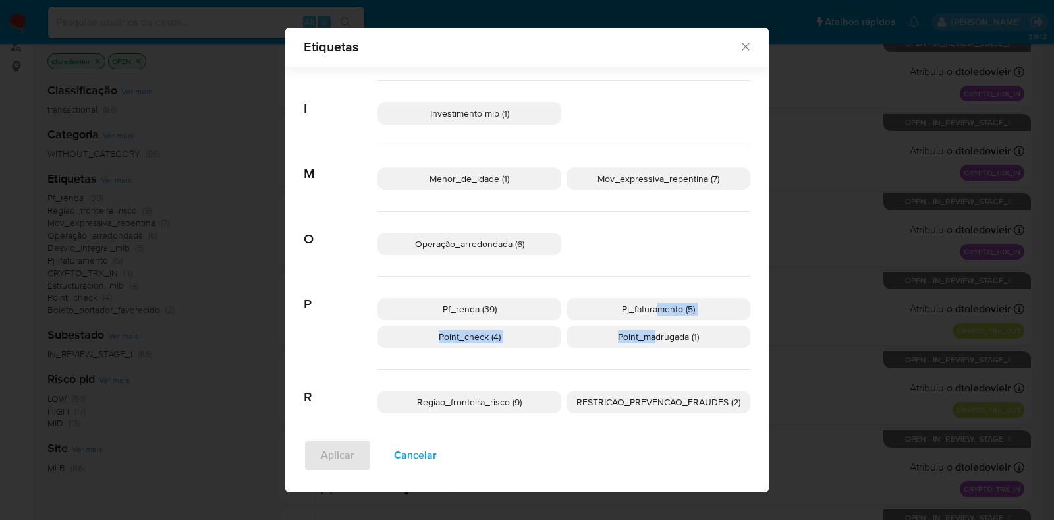
click at [648, 334] on div "Pf_renda (39) Pj_faturamento (5) Point_check (4) Point_madrugada (1)" at bounding box center [564, 323] width 373 height 93
click at [567, 285] on div "Pf_renda (39) Pj_faturamento (5) Point_check (4) Point_madrugada (1)" at bounding box center [564, 323] width 373 height 93
click at [494, 397] on span "Regiao_fronteira_risco (9)" at bounding box center [469, 401] width 105 height 13
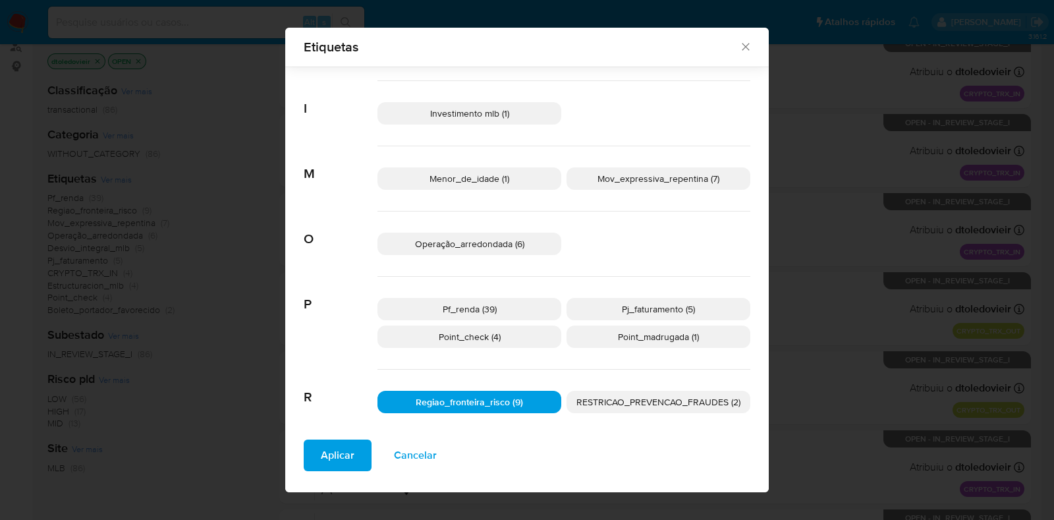
click at [506, 339] on p "Point_check (4)" at bounding box center [470, 336] width 184 height 22
click at [514, 308] on p "Pf_renda (39)" at bounding box center [470, 309] width 184 height 22
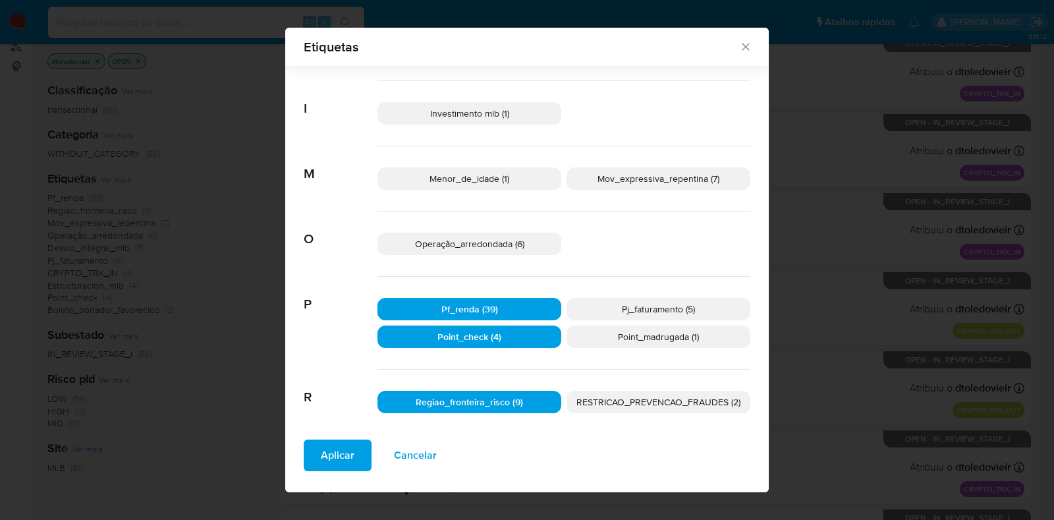
click at [519, 306] on p "Pf_renda (39)" at bounding box center [470, 309] width 184 height 22
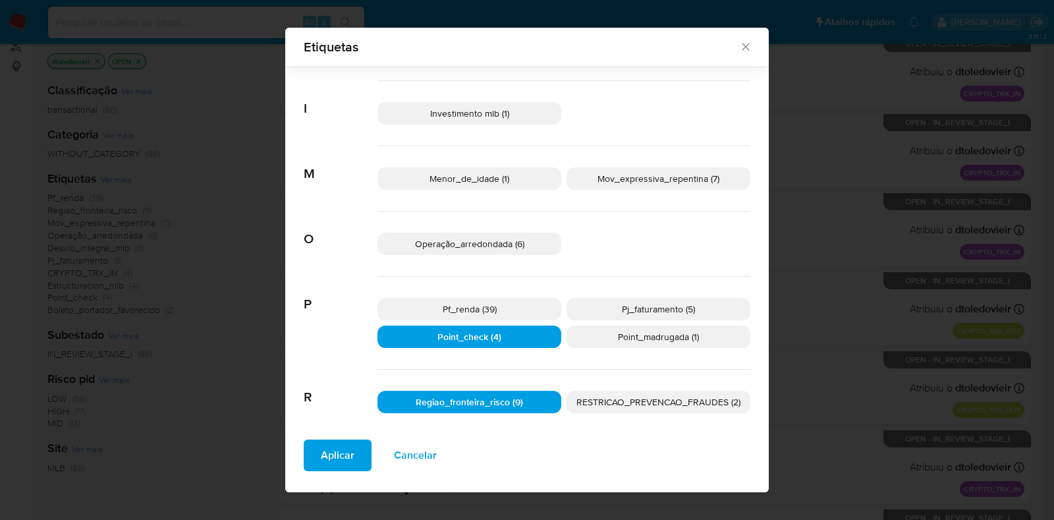
click at [495, 331] on p "Point_check (4)" at bounding box center [470, 336] width 184 height 22
click at [500, 399] on span "Regiao_fronteira_risco (9)" at bounding box center [469, 401] width 107 height 13
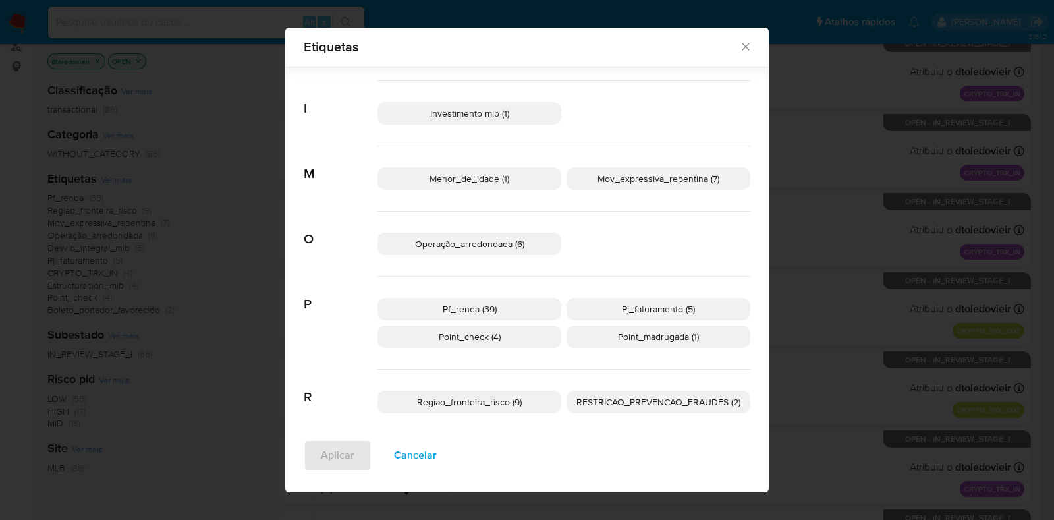
click at [462, 322] on div "Pf_renda (39) Pj_faturamento (5) Point_check (4) Point_madrugada (1)" at bounding box center [564, 323] width 373 height 93
click at [477, 308] on span "Pf_renda (39)" at bounding box center [470, 308] width 54 height 13
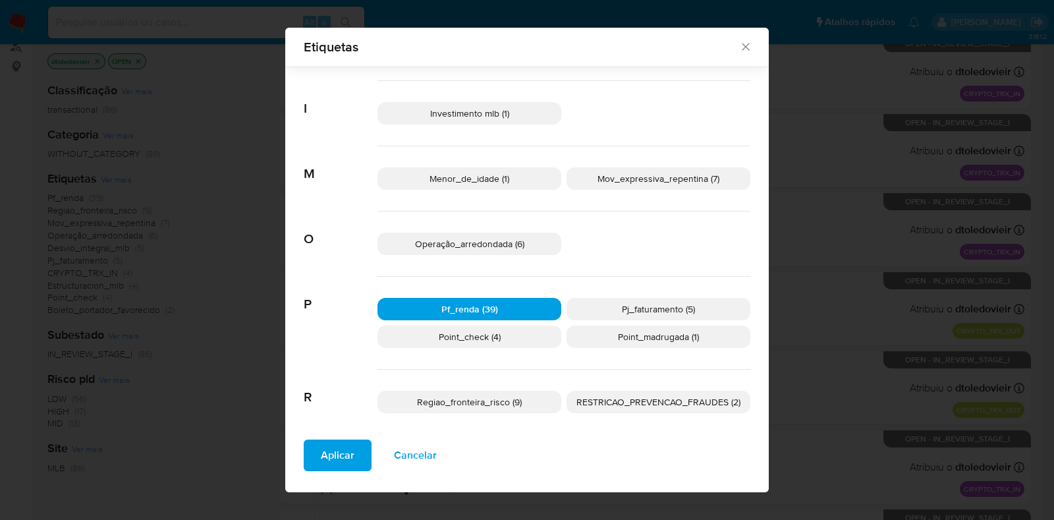
click at [321, 457] on span "Aplicar" at bounding box center [338, 455] width 34 height 29
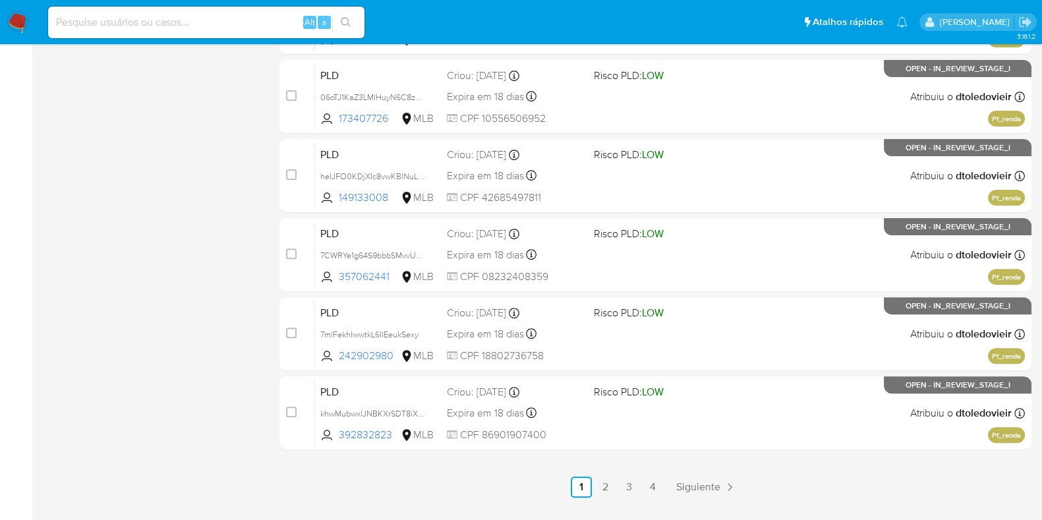
scroll to position [566, 0]
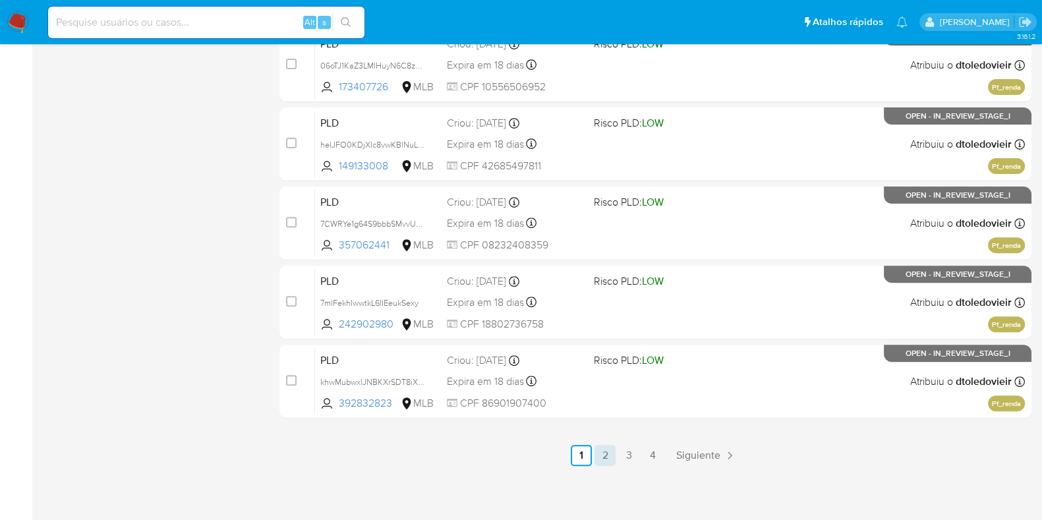
click at [608, 455] on link "2" at bounding box center [604, 455] width 21 height 21
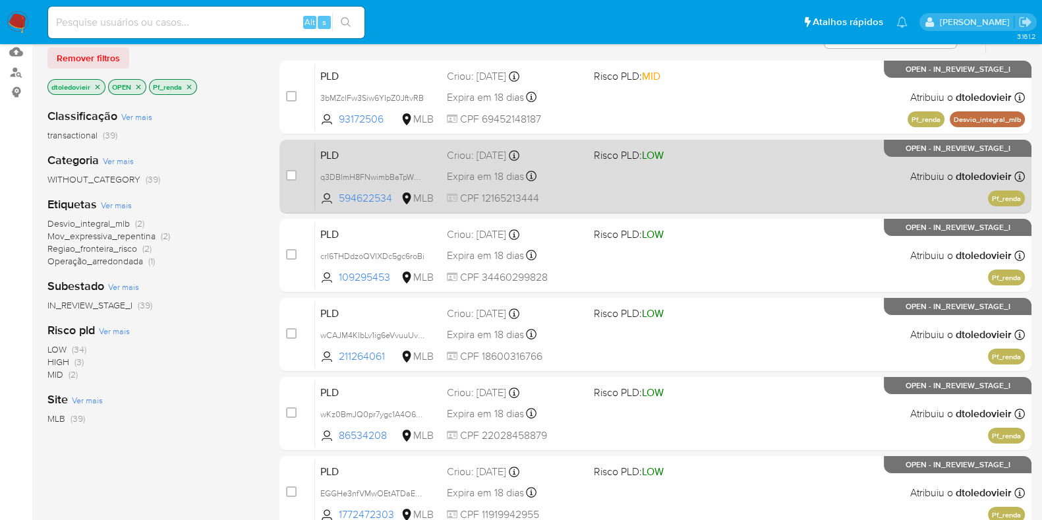
scroll to position [164, 0]
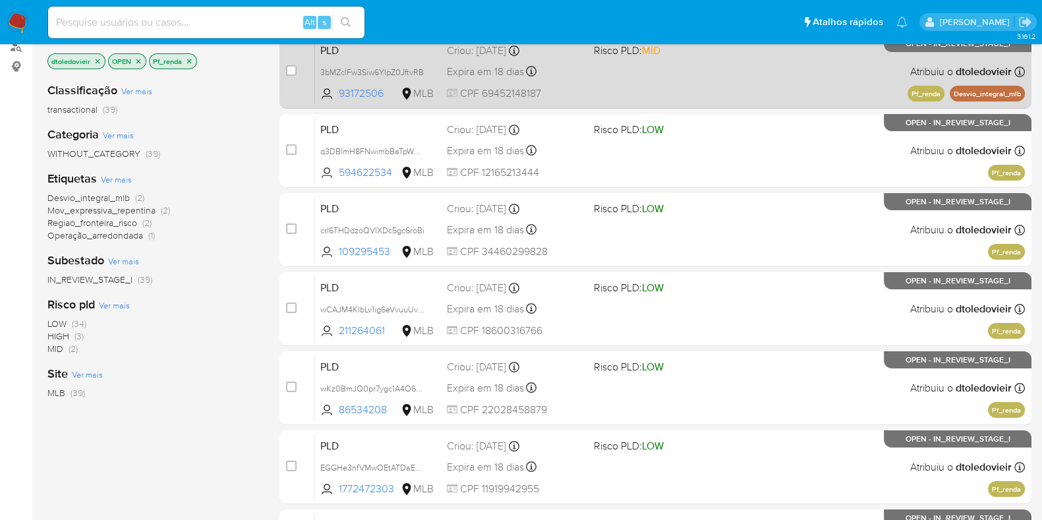
click at [708, 80] on div "PLD 3bMZclFw3Siw6YIpZ0JftvRB 93172506 MLB Risco PLD: MID Criou: 12/09/2025 Crio…" at bounding box center [670, 71] width 710 height 67
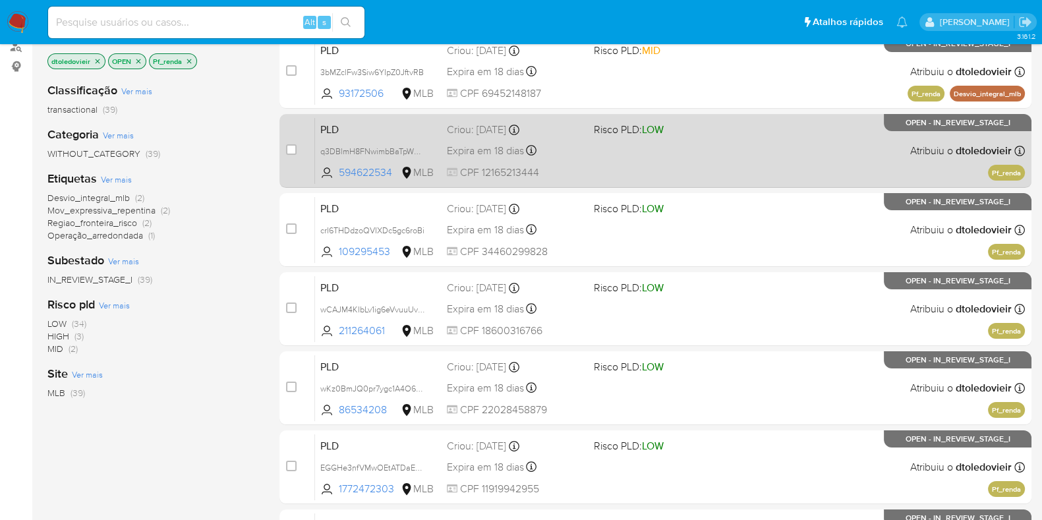
click at [700, 153] on div "PLD q3DBlmH8FNwimbBaTpWXsOXi 594622534 MLB Risco PLD: LOW Criou: 12/09/2025 Cri…" at bounding box center [670, 150] width 710 height 67
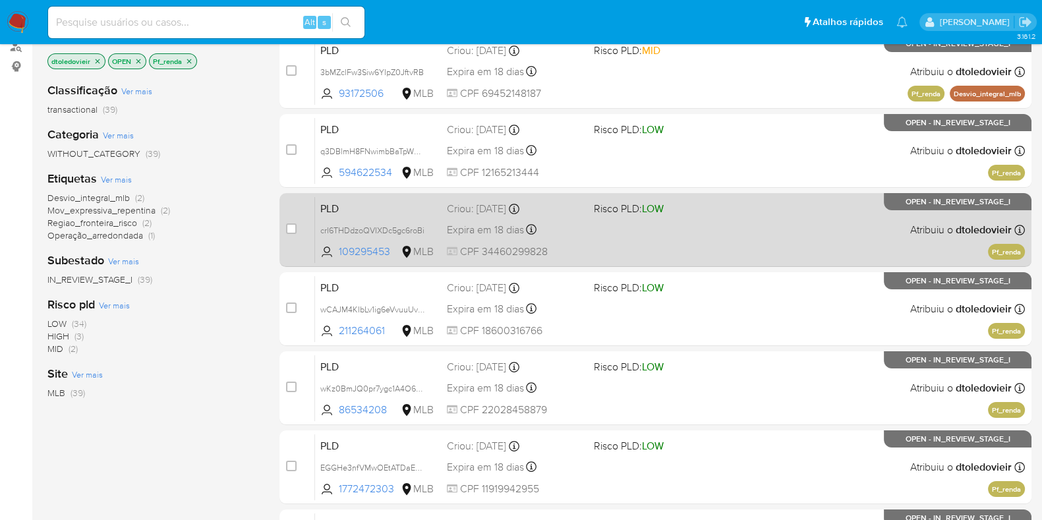
click at [695, 228] on span at bounding box center [662, 229] width 136 height 3
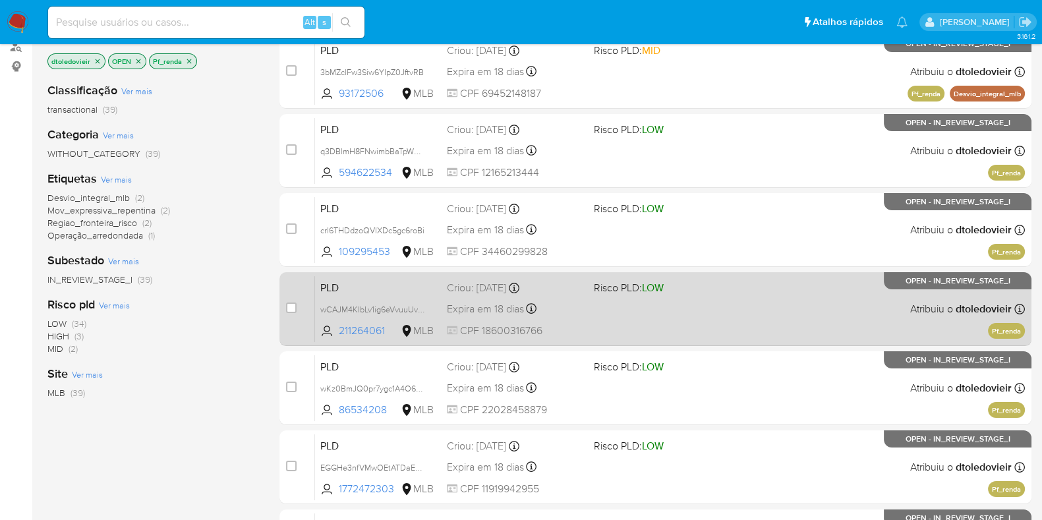
click at [703, 311] on div "PLD wCAJM4KIbLv1ig6eVvuuUvGo 211264061 MLB Risco PLD: LOW Criou: 12/09/2025 Cri…" at bounding box center [670, 308] width 710 height 67
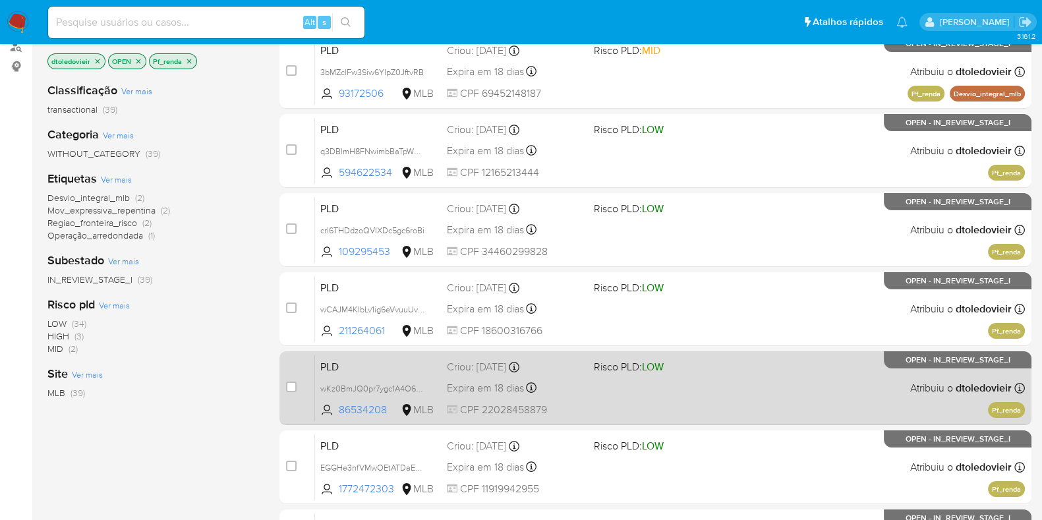
click at [694, 383] on div "PLD wKz0BmJQ0pr7ygc1A4O6Jgsh 86534208 MLB Risco PLD: LOW Criou: 12/09/2025 Crio…" at bounding box center [670, 387] width 710 height 67
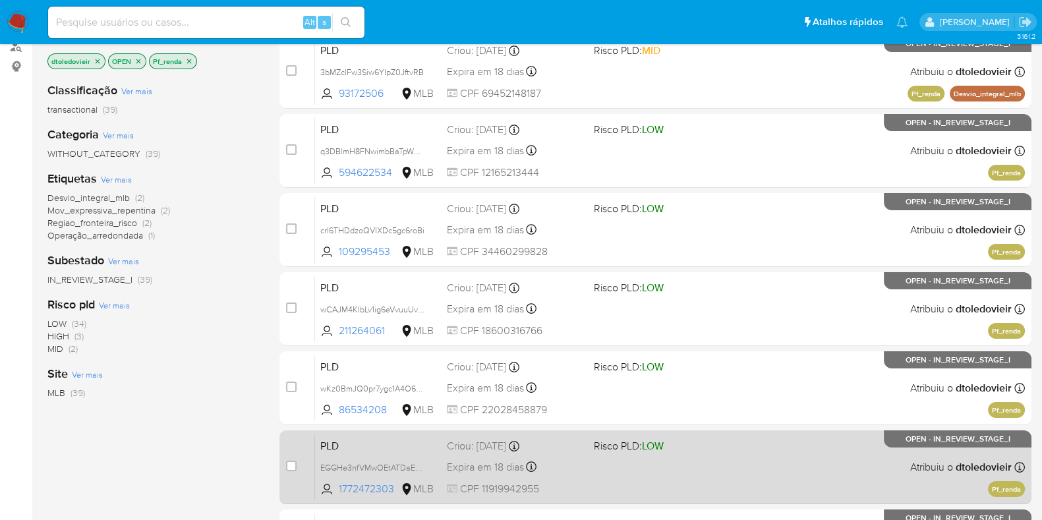
click at [697, 447] on span "Risco PLD: LOW" at bounding box center [662, 444] width 136 height 17
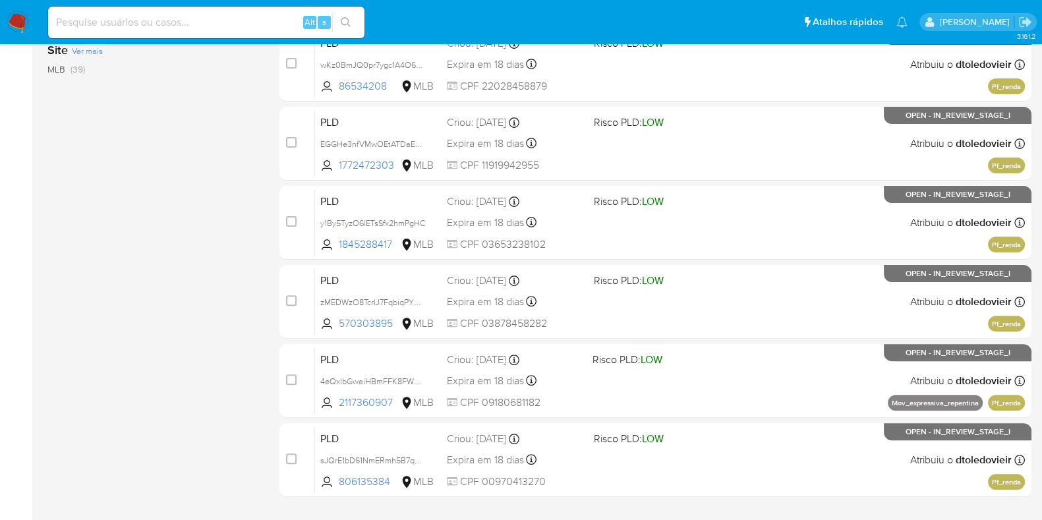
scroll to position [494, 0]
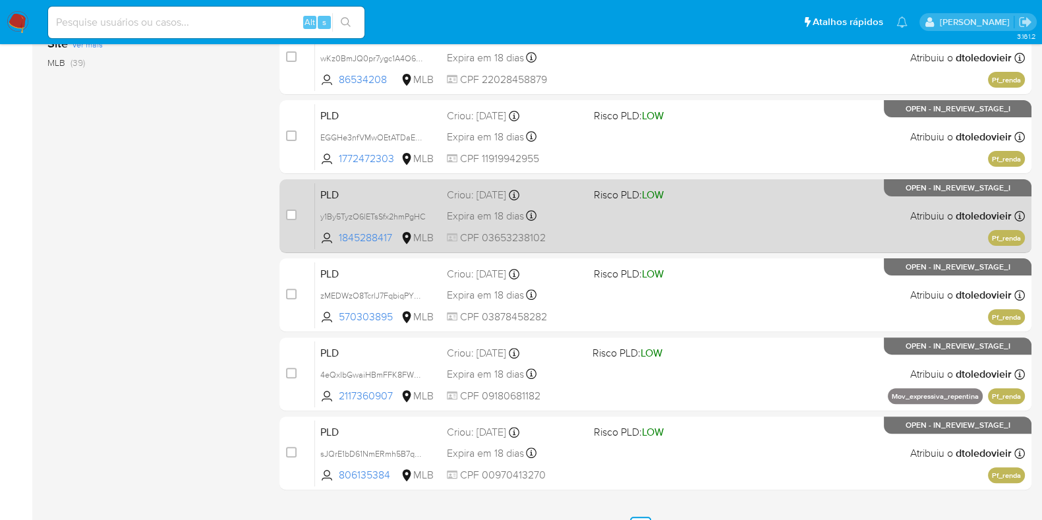
click at [729, 214] on span at bounding box center [662, 215] width 136 height 3
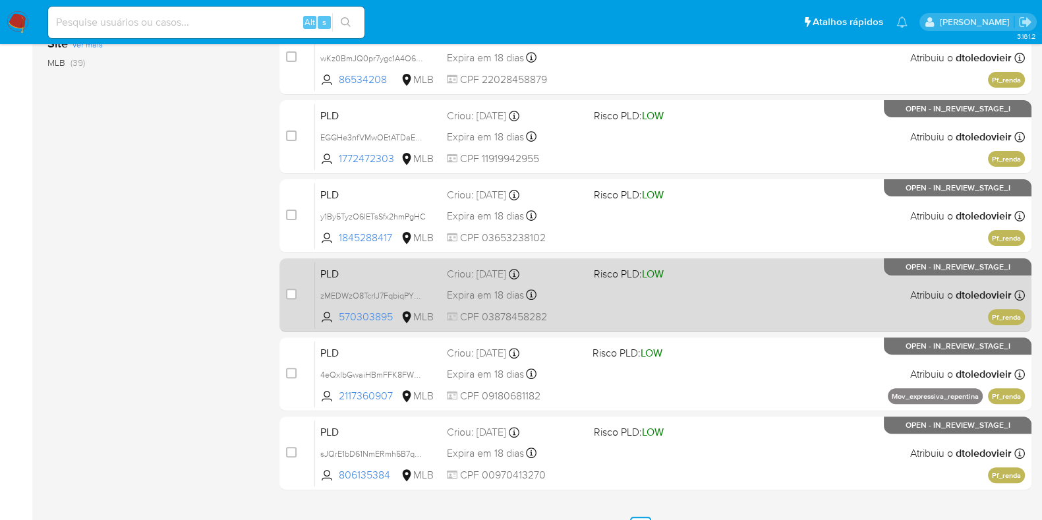
click at [710, 295] on div "PLD zMEDWzO8TcrlJ7FqbiqPYV55 570303895 MLB Risco PLD: LOW Criou: 12/09/2025 Cri…" at bounding box center [670, 295] width 710 height 67
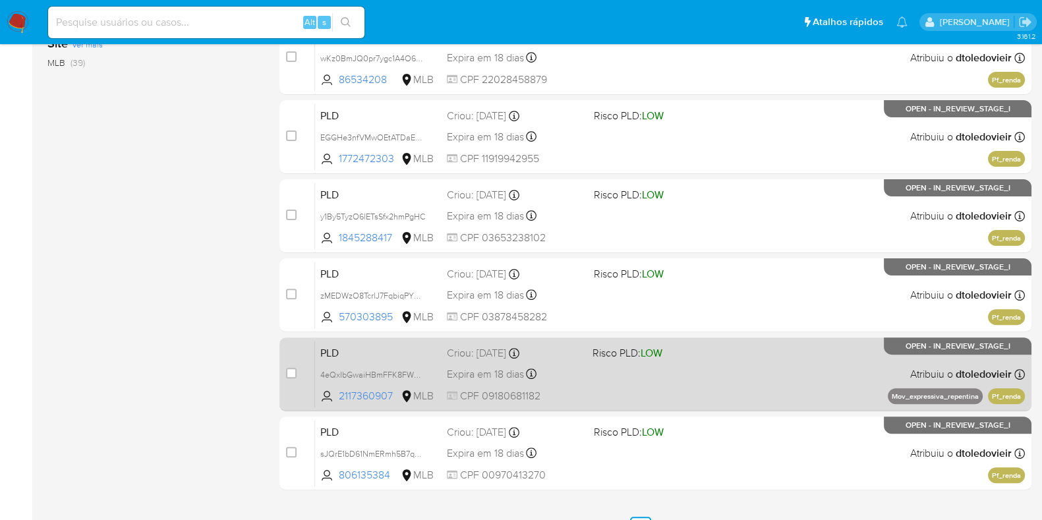
click at [720, 364] on div "PLD 4eQxIbGwaiHBmFFK8FWOPkCy 2117360907 MLB Risco PLD: LOW Criou: 12/09/2025 Cr…" at bounding box center [670, 374] width 710 height 67
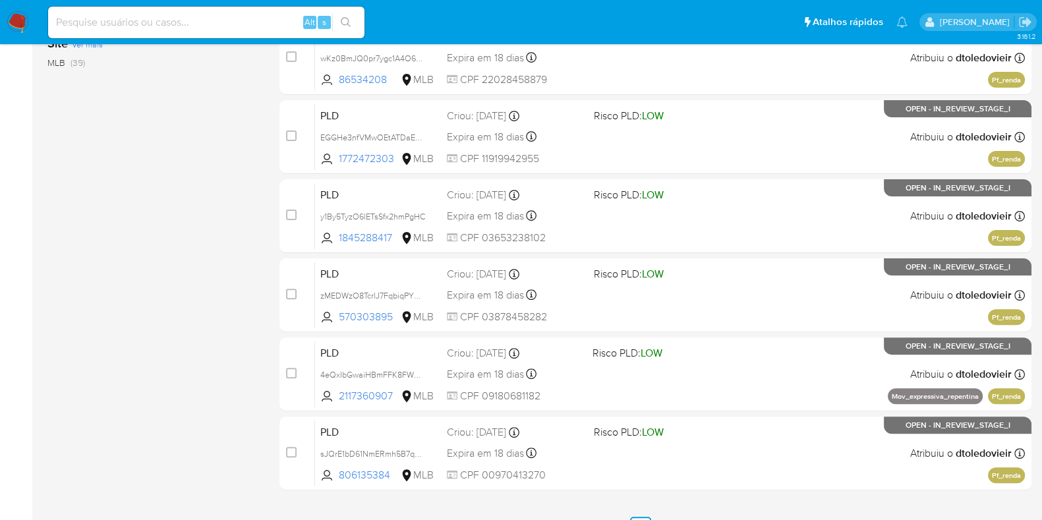
drag, startPoint x: 720, startPoint y: 436, endPoint x: 726, endPoint y: 414, distance: 22.1
click at [720, 436] on span "Risco PLD: LOW" at bounding box center [662, 430] width 136 height 17
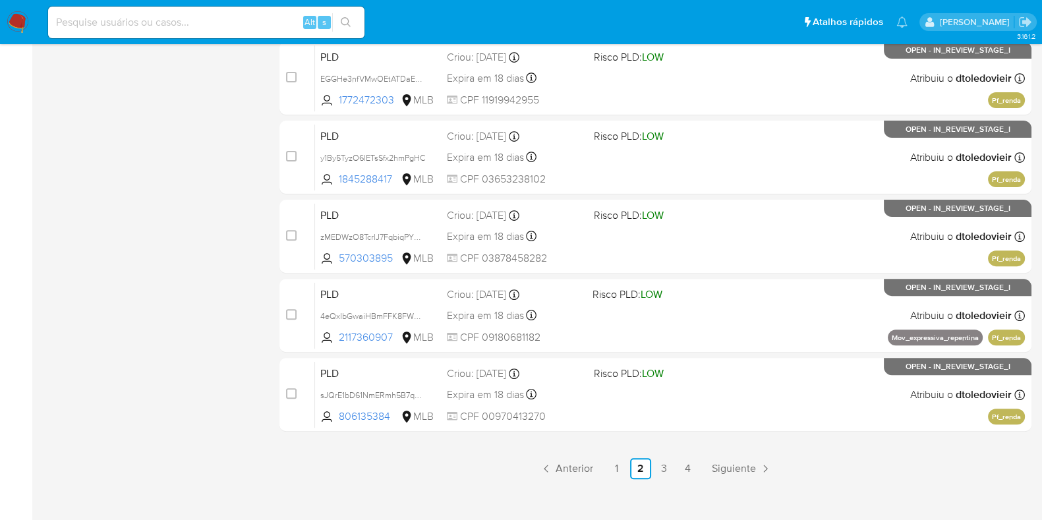
scroll to position [566, 0]
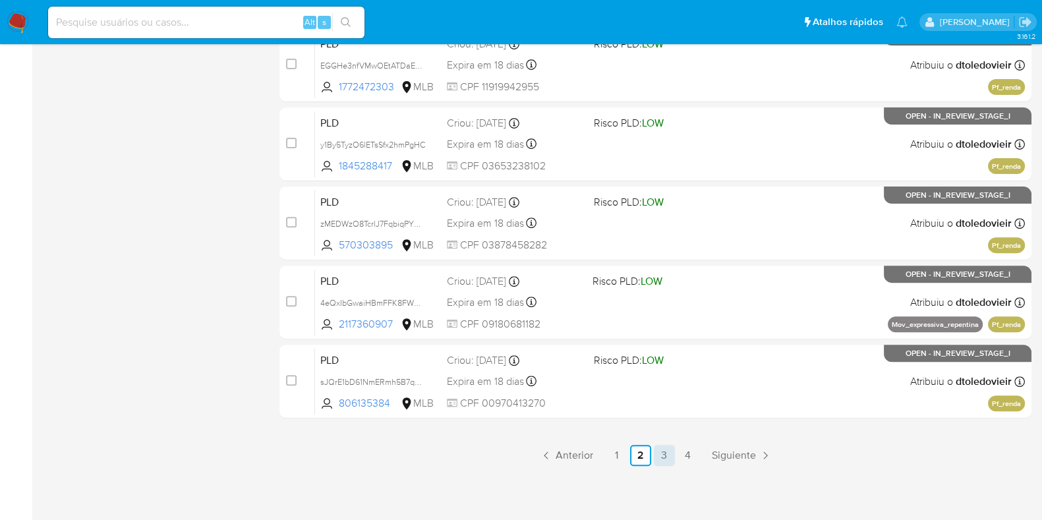
click at [658, 453] on link "3" at bounding box center [664, 455] width 21 height 21
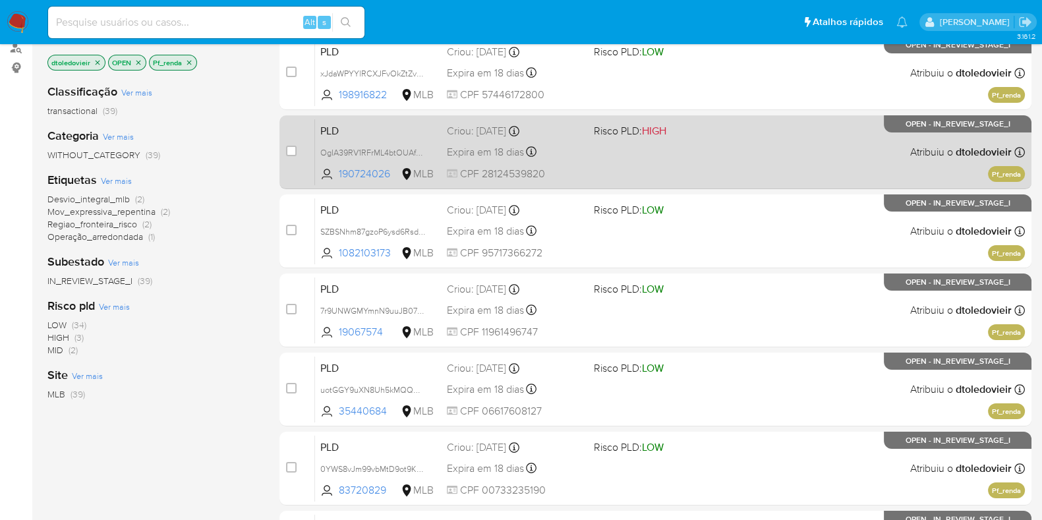
scroll to position [164, 0]
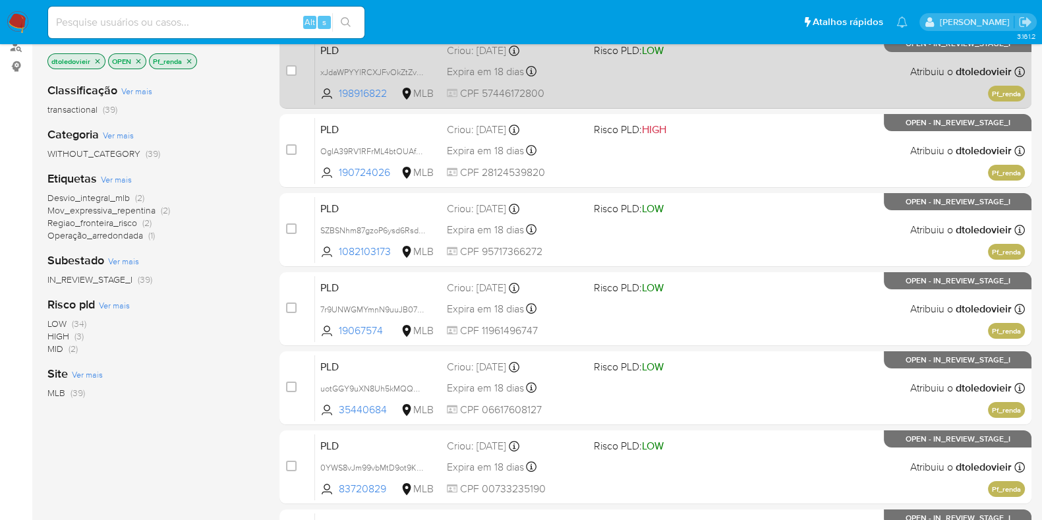
click at [710, 71] on span at bounding box center [662, 71] width 136 height 3
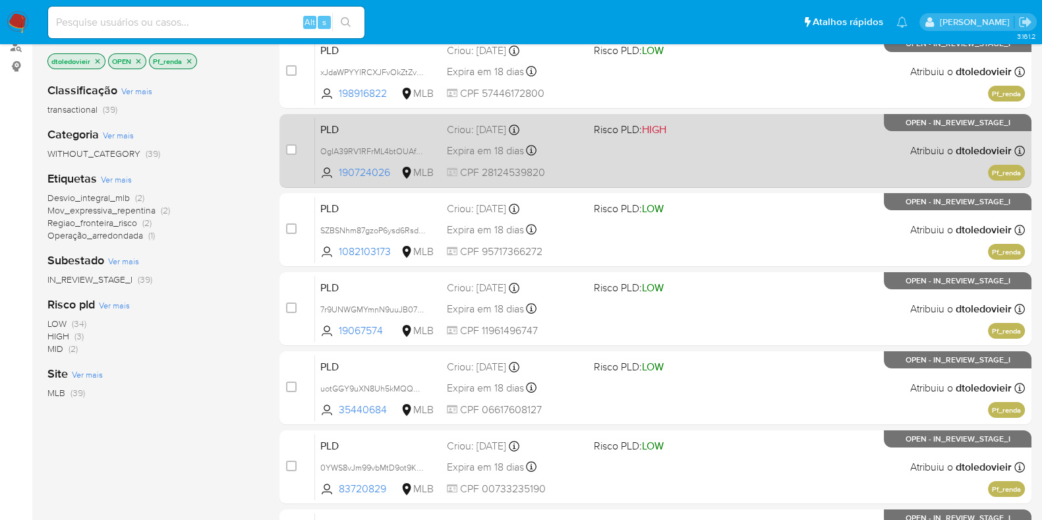
click at [706, 139] on div "PLD OgIA39RV1RFrML4btOUAf2sc 190724026 MLB Risco PLD: HIGH Criou: 12/09/2025 Cr…" at bounding box center [670, 150] width 710 height 67
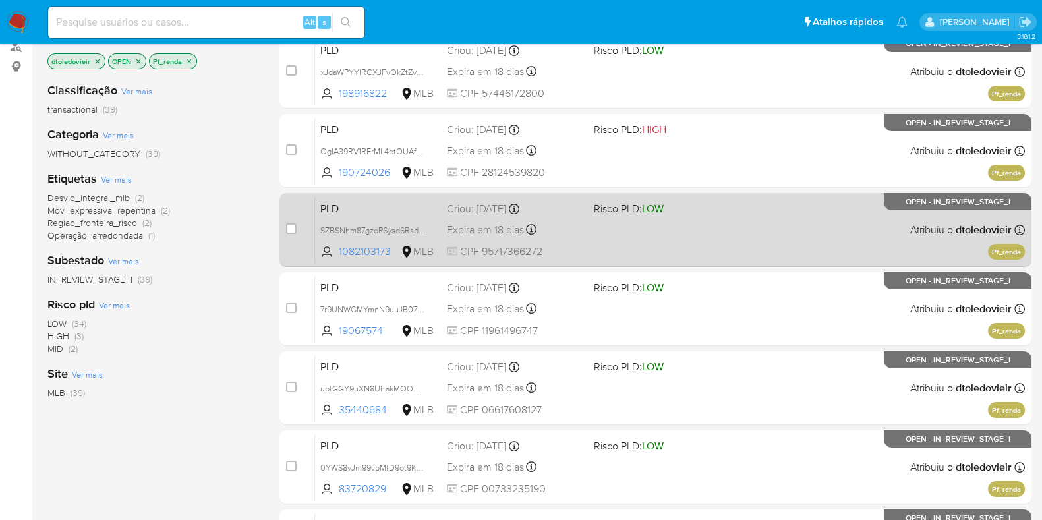
click at [718, 239] on div "PLD SZBSNhm87gzoP6ysd6RsdOl5 1082103173 MLB Risco PLD: LOW Criou: 12/09/2025 Cr…" at bounding box center [670, 229] width 710 height 67
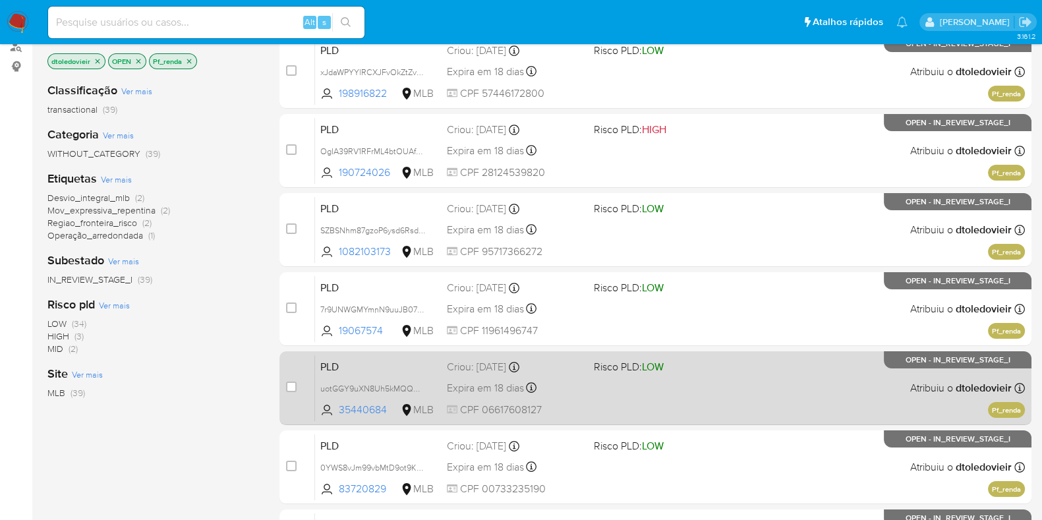
drag, startPoint x: 738, startPoint y: 327, endPoint x: 743, endPoint y: 399, distance: 72.7
click at [738, 327] on div "PLD 7r9UNWGMYmnN9uuJB07v0Yci 19067574 MLB Risco PLD: LOW Criou: 12/09/2025 Crio…" at bounding box center [670, 308] width 710 height 67
click at [743, 402] on div "PLD uotGGY9uXN8Uh5kMQQHc64tT 35440684 MLB Risco PLD: LOW Criou: 12/09/2025 Crio…" at bounding box center [670, 387] width 710 height 67
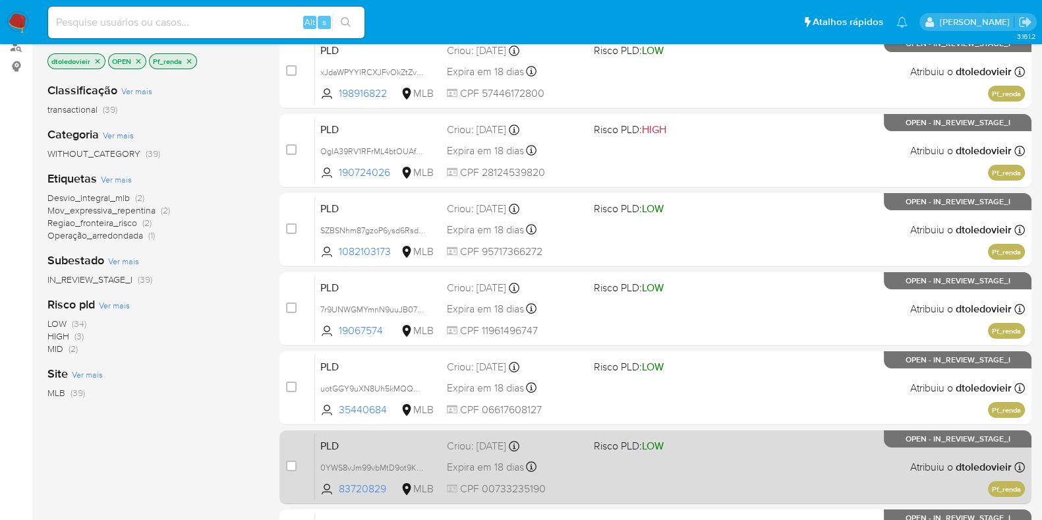
click at [728, 471] on div "PLD 0YWS8vJm99vbMtD9ot9KYjFK 83720829 MLB Risco PLD: LOW Criou: 12/09/2025 Crio…" at bounding box center [670, 467] width 710 height 67
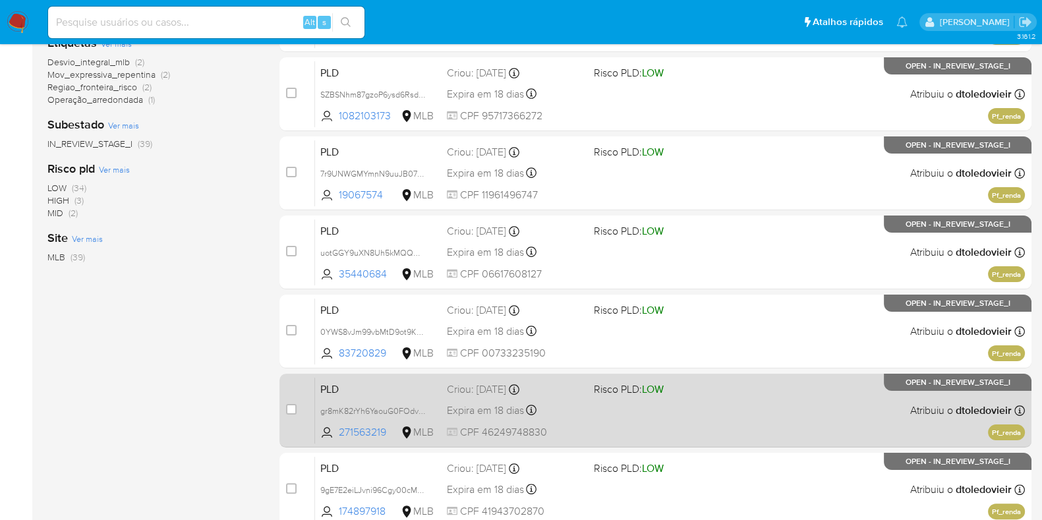
scroll to position [494, 0]
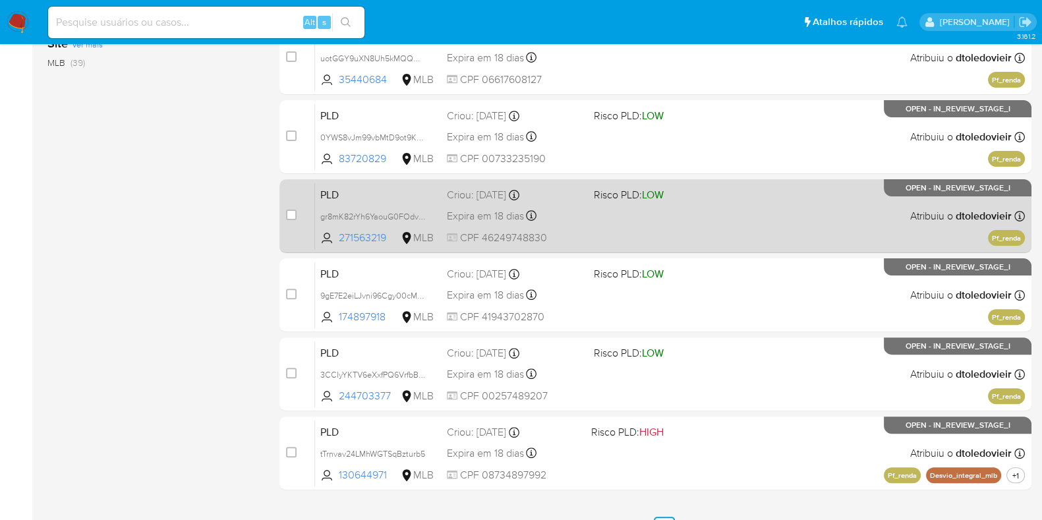
click at [721, 208] on div "PLD gr8mK82rYh6YaouG0FOdvsoj 271563219 MLB Risco PLD: LOW Criou: 12/09/2025 Cri…" at bounding box center [670, 216] width 710 height 67
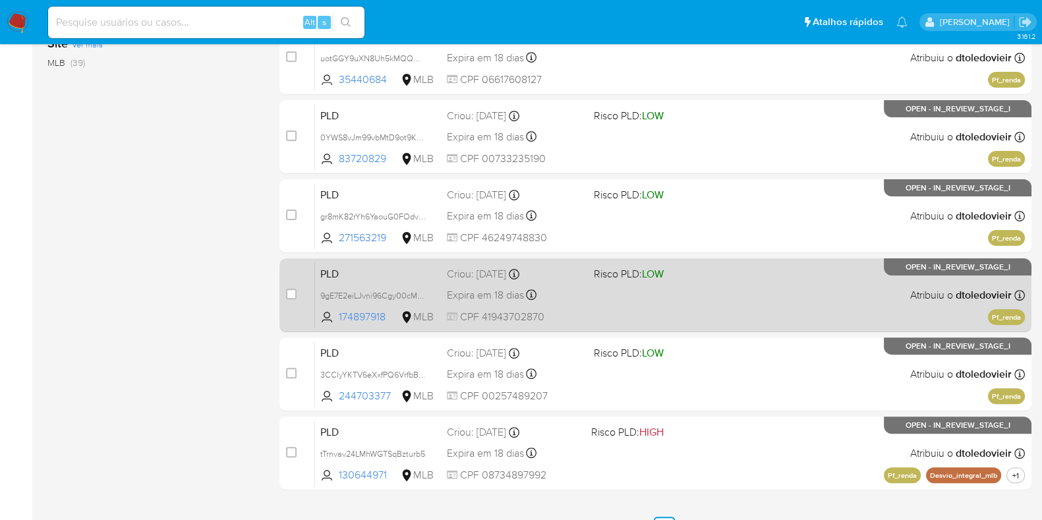
click at [708, 324] on div "PLD 9gE7E2eiLJvni96Cgy00cM0Z 174897918 MLB Risco PLD: LOW Criou: 12/09/2025 Cri…" at bounding box center [670, 295] width 710 height 67
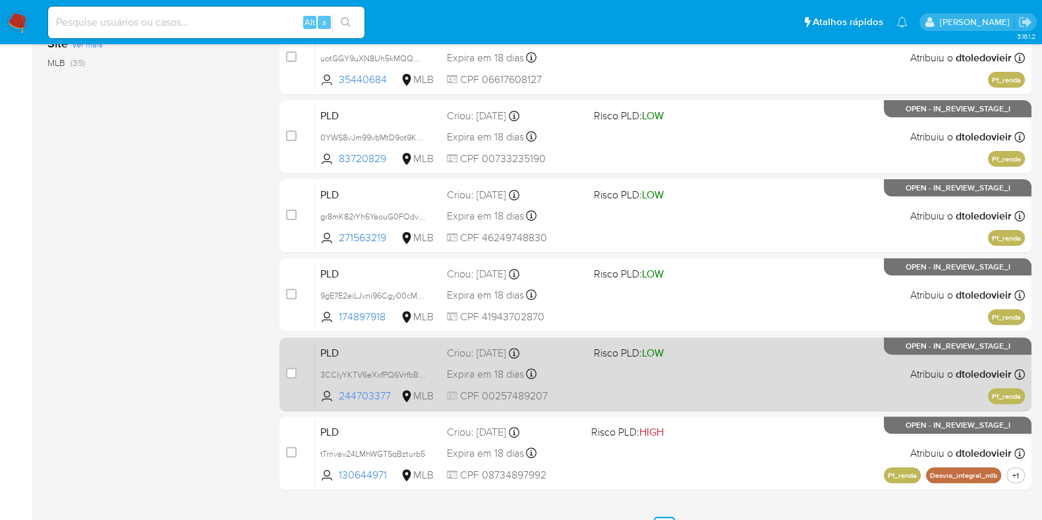
click at [715, 388] on div "PLD 3CCIyYKTV6eXxfPQ6VrfbBzh 244703377 MLB Risco PLD: LOW Criou: 12/09/2025 Cri…" at bounding box center [670, 374] width 710 height 67
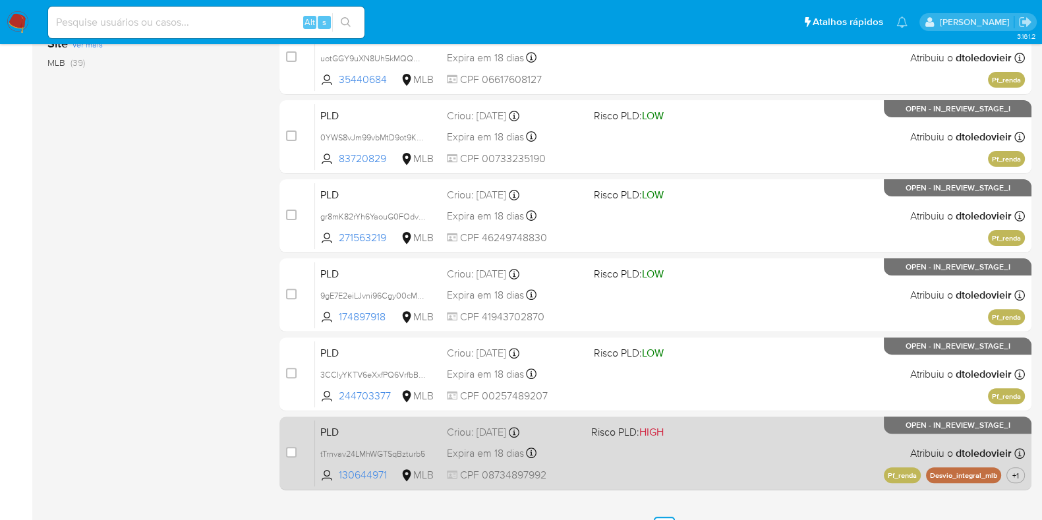
click at [710, 455] on div "PLD tTrnvav24LMhWGTSqBzturb5 130644971 MLB Risco PLD: HIGH Criou: 12/09/2025 Cr…" at bounding box center [670, 453] width 710 height 67
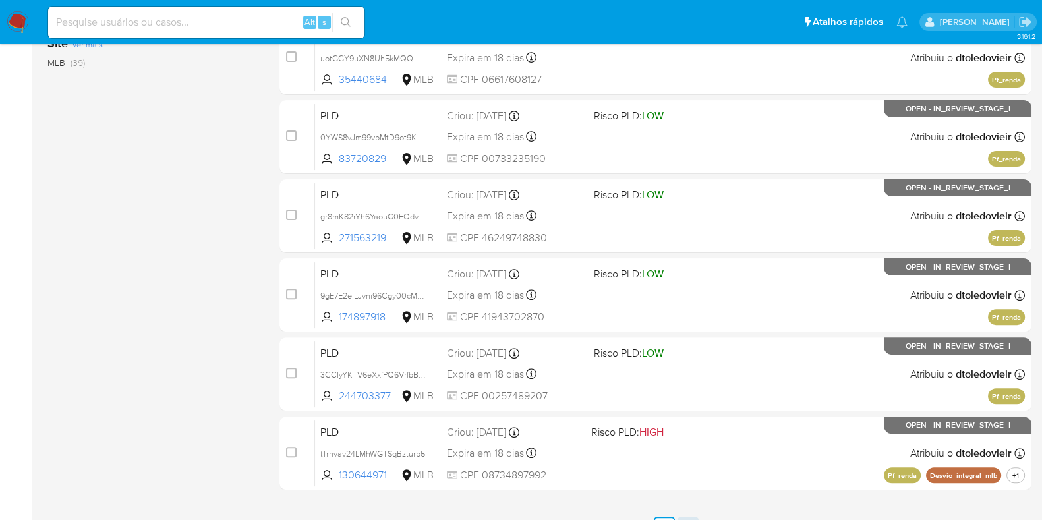
scroll to position [566, 0]
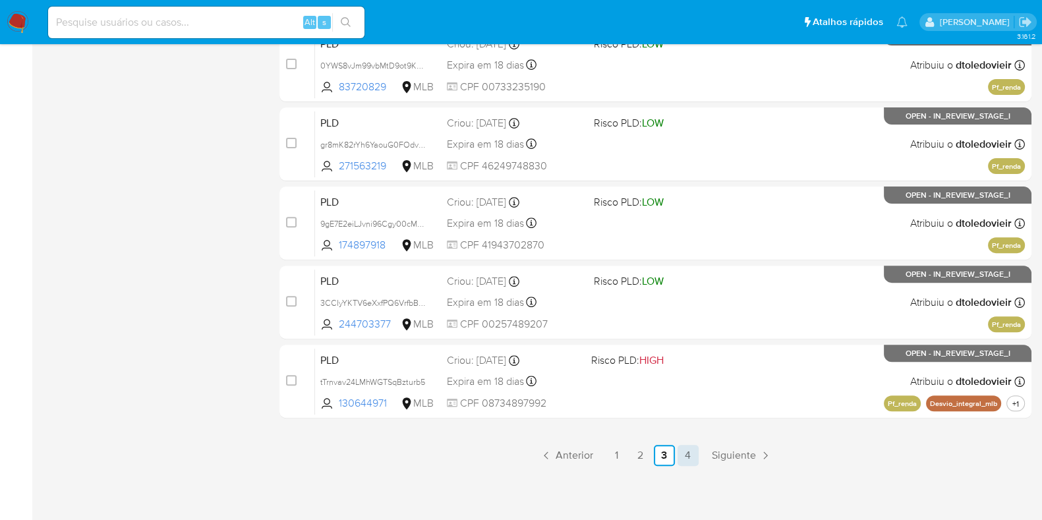
click at [686, 453] on link "4" at bounding box center [687, 455] width 21 height 21
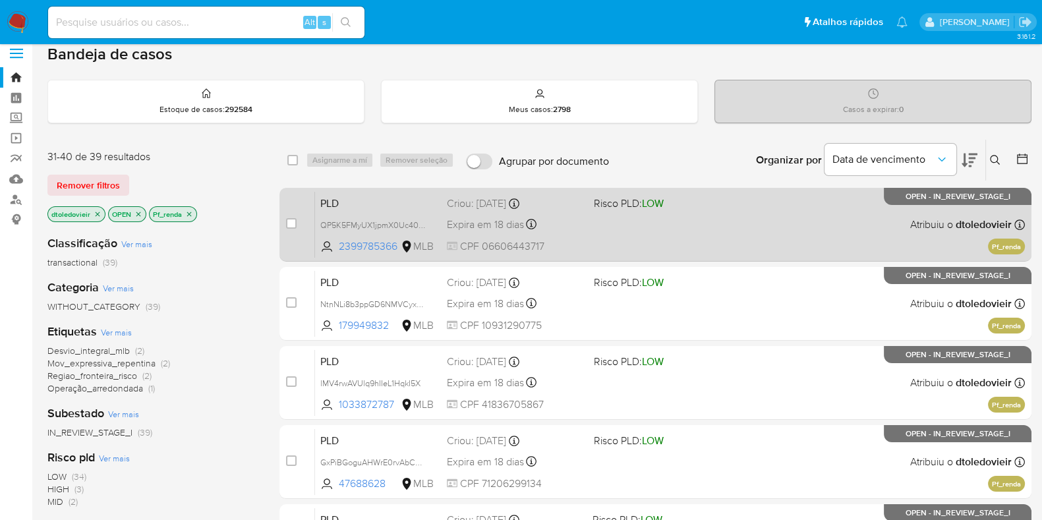
scroll to position [82, 0]
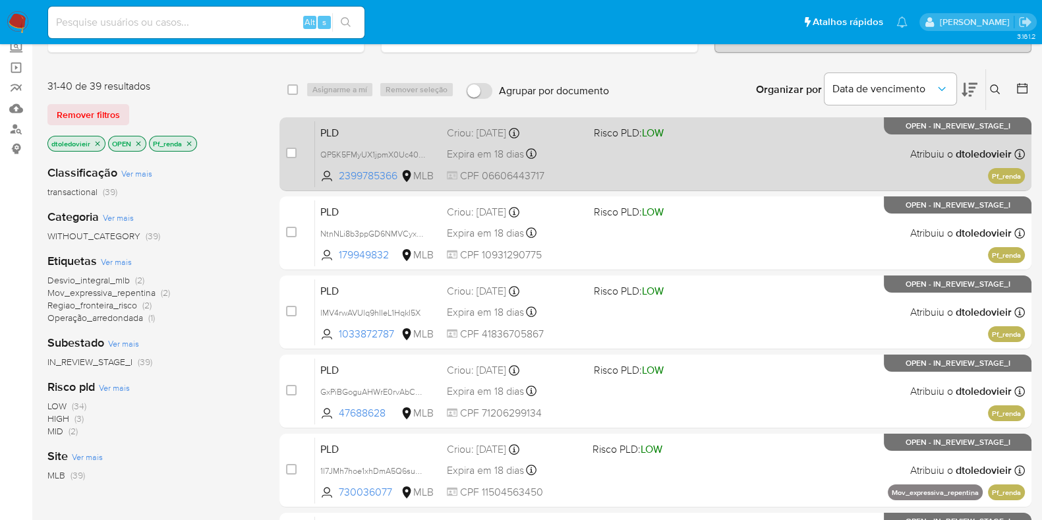
click at [715, 158] on div "PLD QP5K5FMyUX1jpmX0Uc40lfF0 2399785366 MLB Risco PLD: LOW Criou: 12/09/2025 Cr…" at bounding box center [670, 154] width 710 height 67
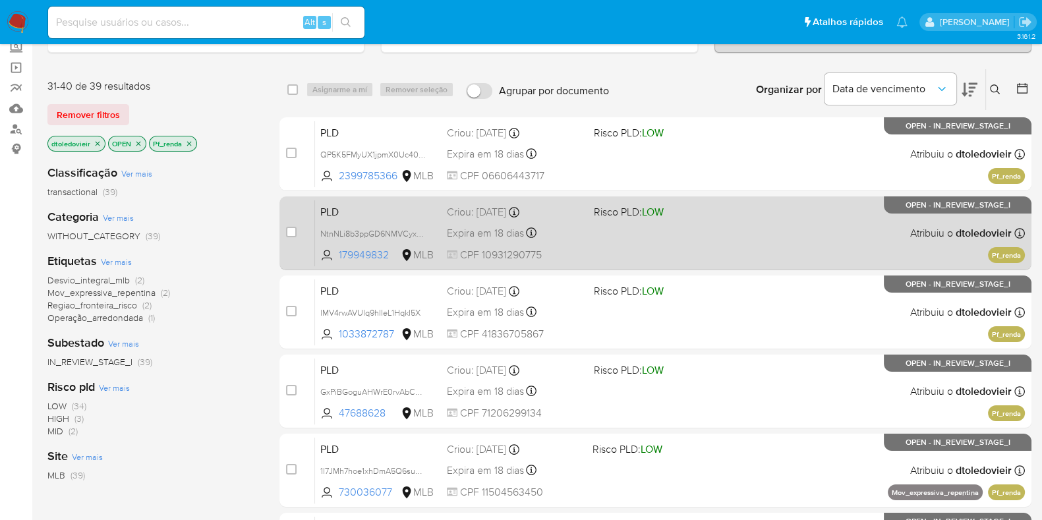
click at [689, 226] on div "PLD NtnNLi8b3ppGD6NMVCyx5YSP 179949832 MLB Risco PLD: LOW Criou: 12/09/2025 Cri…" at bounding box center [670, 233] width 710 height 67
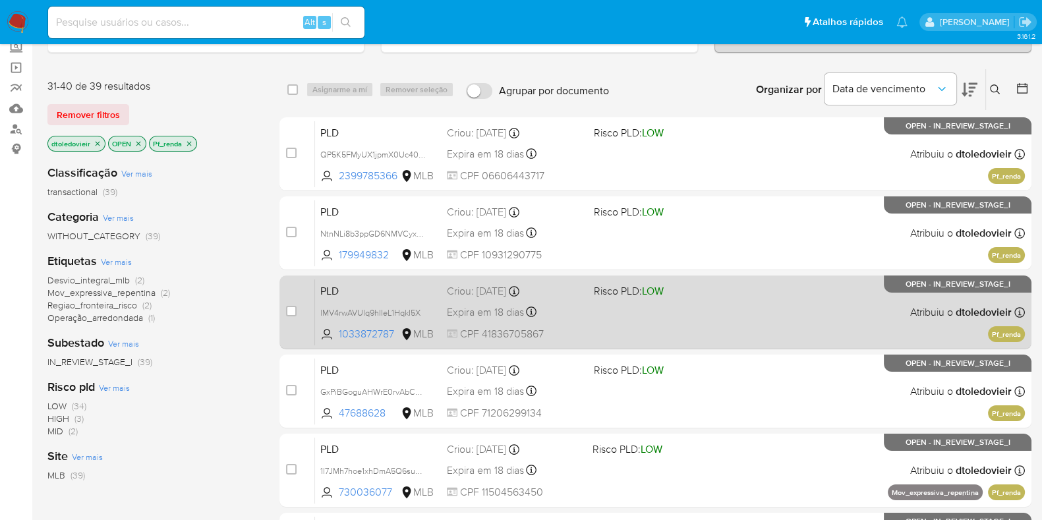
click at [737, 306] on div "PLD lMV4rwAVUlq9hIIeL1HqkI5X 1033872787 MLB Risco PLD: LOW Criou: 12/09/2025 Cr…" at bounding box center [670, 312] width 710 height 67
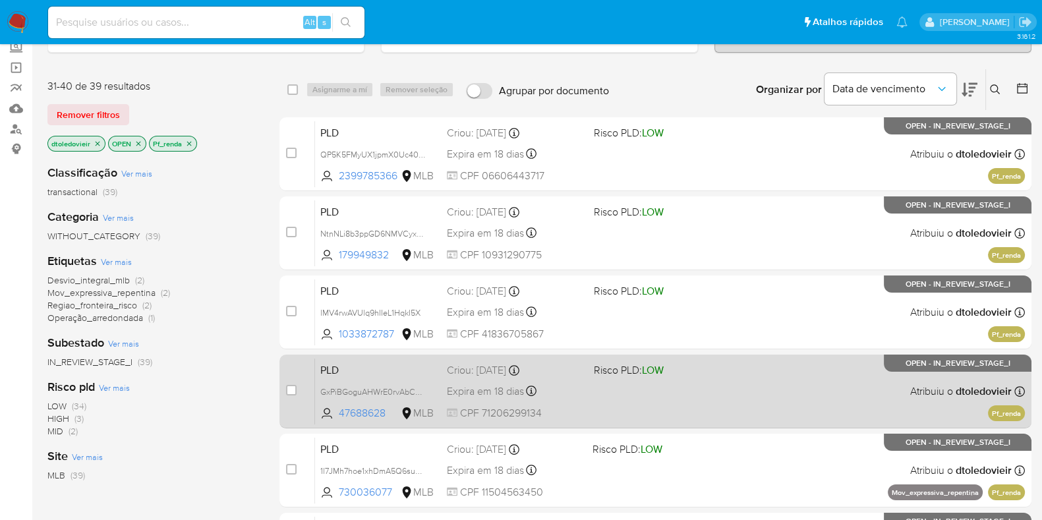
click at [725, 385] on div "PLD GxPiBGoguAHWrE0rvAbCRx9J 47688628 MLB Risco PLD: LOW Criou: 12/09/2025 Crio…" at bounding box center [670, 391] width 710 height 67
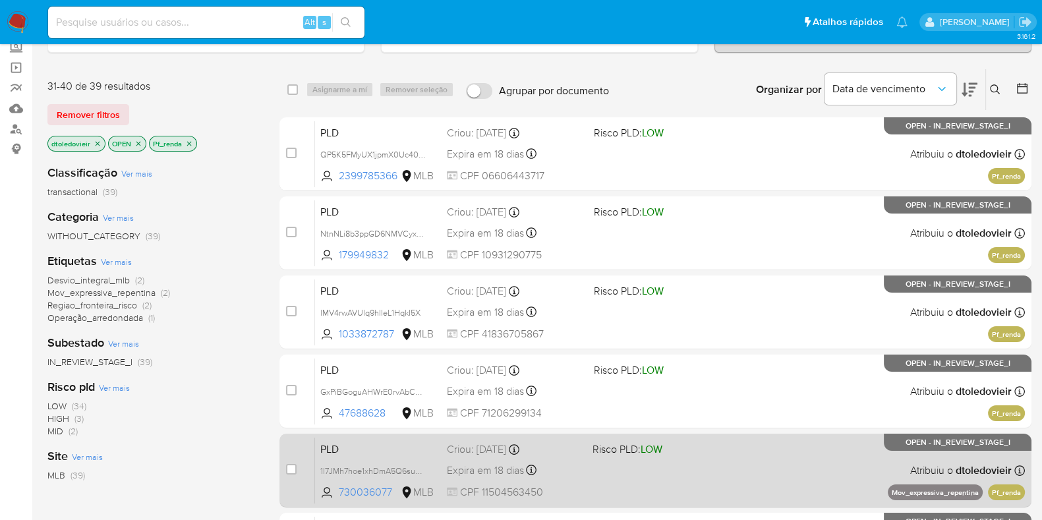
click at [723, 453] on span "Risco PLD: LOW" at bounding box center [659, 447] width 134 height 17
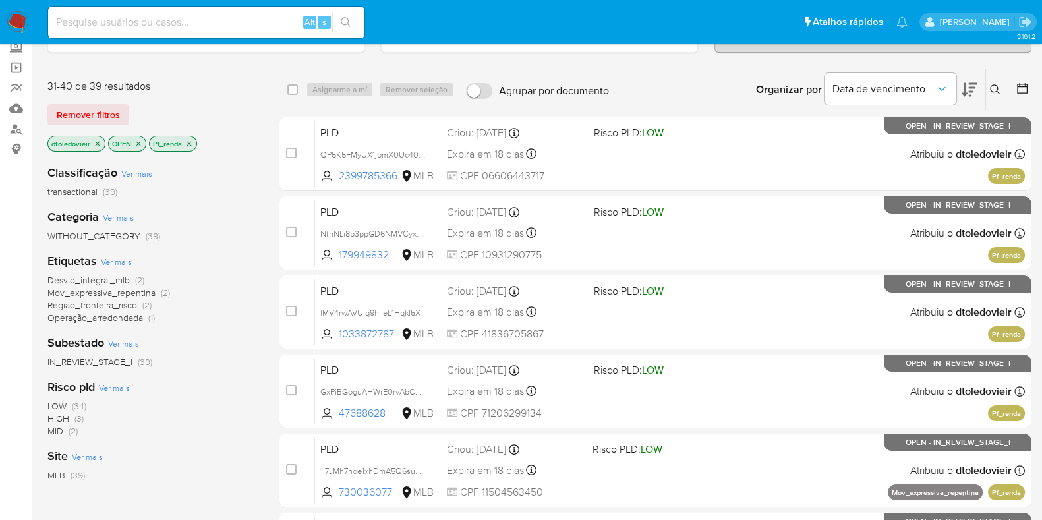
scroll to position [329, 0]
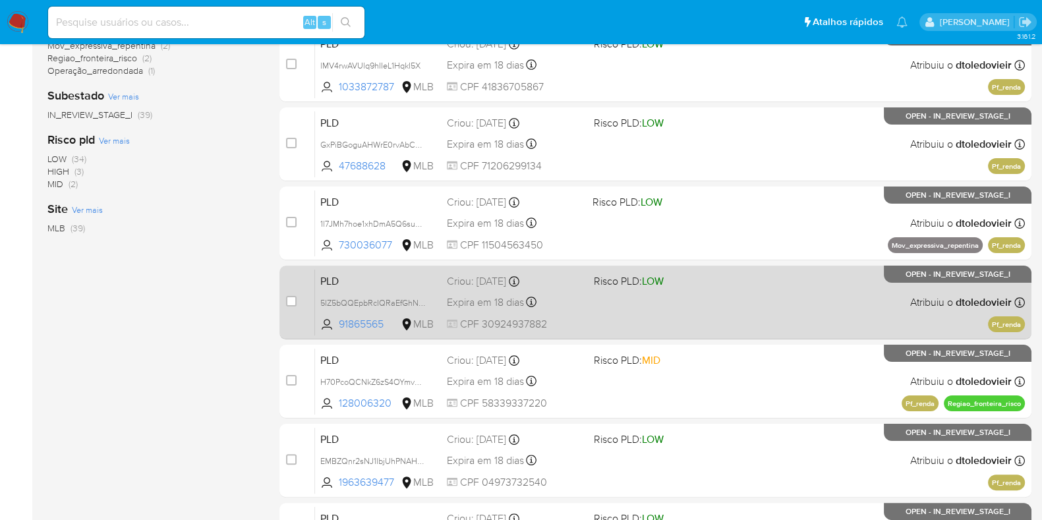
click at [717, 312] on div "PLD 5IZ5bQQEpbRcIQRaEfGhNoAs 91865565 MLB Risco PLD: LOW Criou: 12/09/2025 Crio…" at bounding box center [670, 302] width 710 height 67
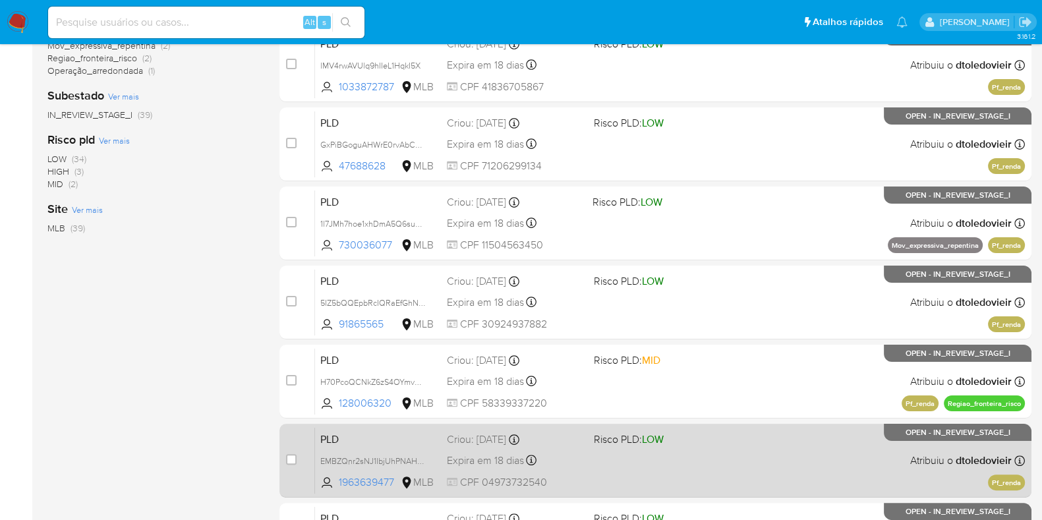
click at [685, 382] on div "PLD H70PcoQCNkZ6zS4OYmvot7mo 128006320 MLB Risco PLD: MID Criou: 12/09/2025 Cri…" at bounding box center [670, 381] width 710 height 67
click at [725, 456] on div "PLD EMBZQnr2sNJ1IbjUhPNAHXnW 1963639477 MLB Risco PLD: LOW Criou: 12/09/2025 Cr…" at bounding box center [670, 460] width 710 height 67
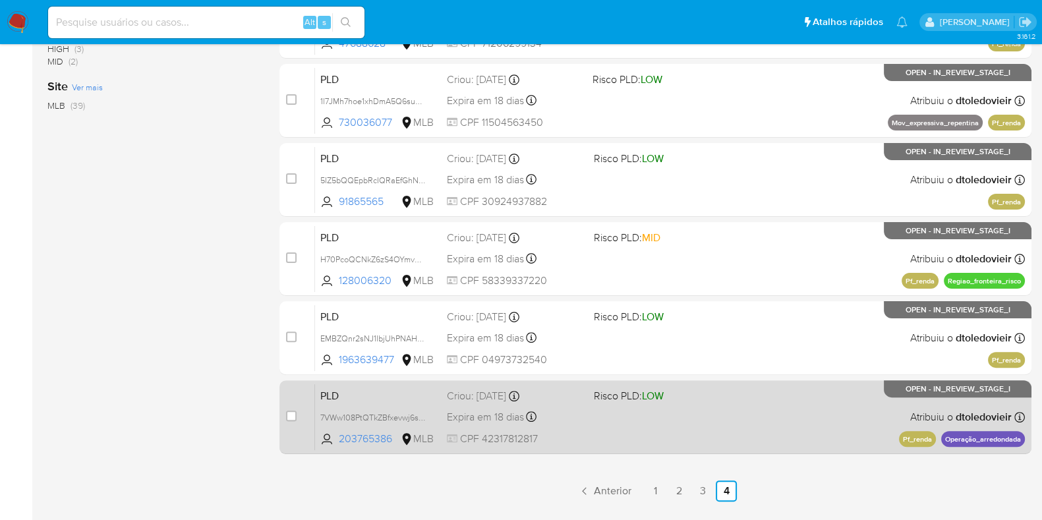
scroll to position [488, 0]
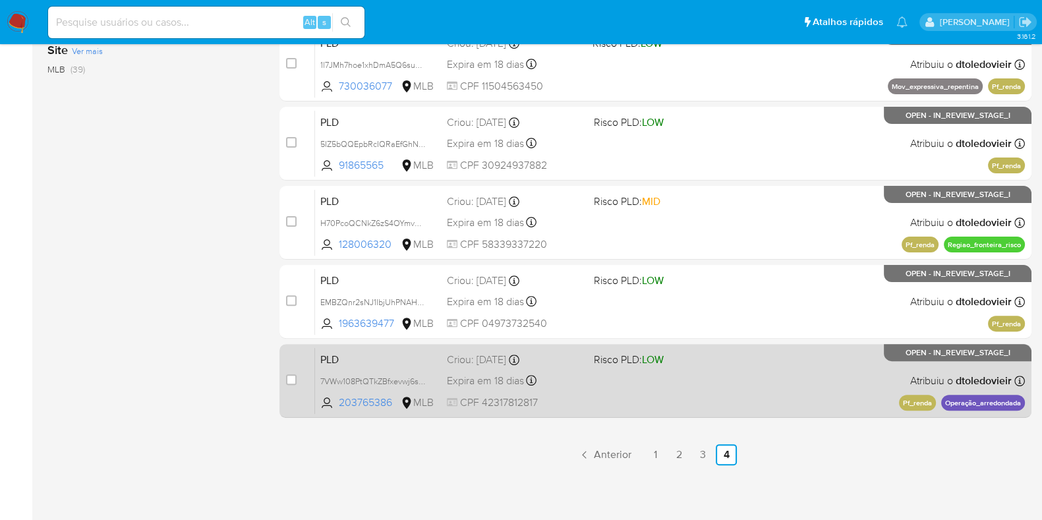
click at [726, 371] on div "PLD 7VWw108PtQTkZBfxevwj6sJA 203765386 MLB Risco PLD: LOW Criou: 12/09/2025 Cri…" at bounding box center [670, 380] width 710 height 67
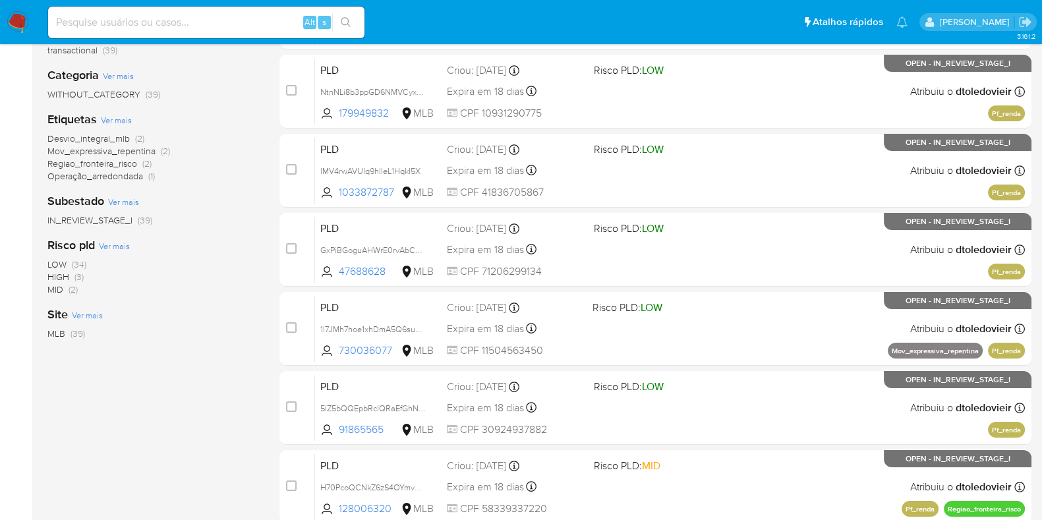
scroll to position [0, 0]
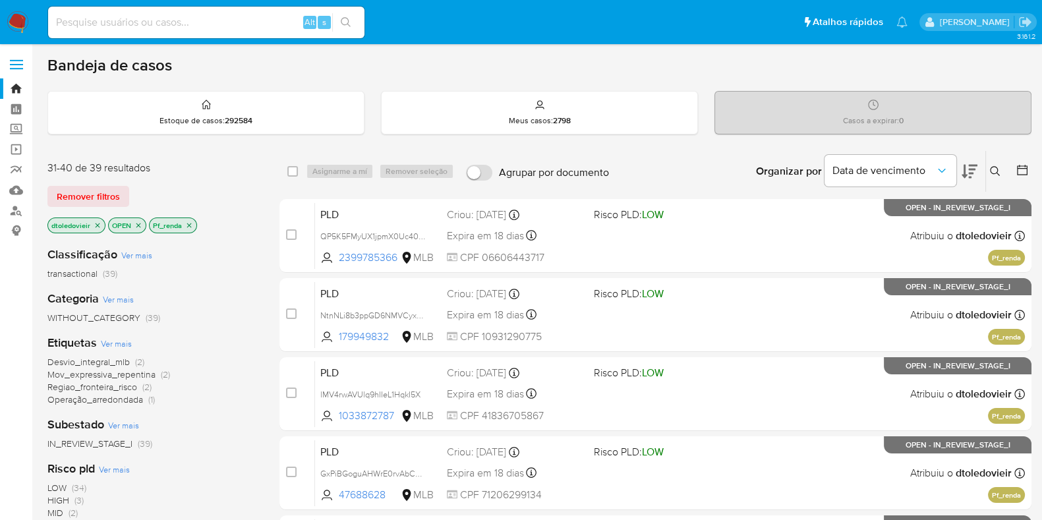
click at [191, 223] on icon "close-filter" at bounding box center [189, 225] width 8 height 8
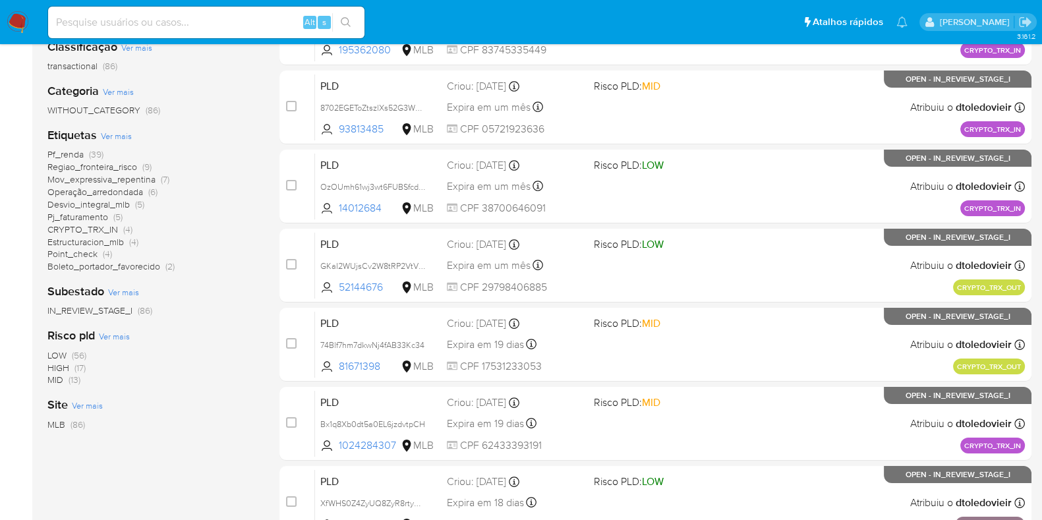
scroll to position [247, 0]
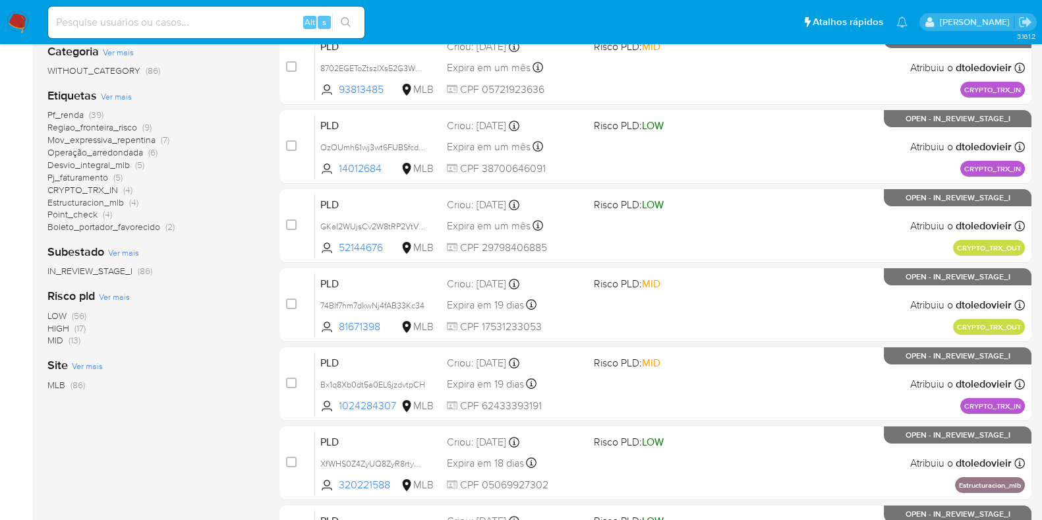
click at [140, 127] on span "Regiao_fronteira_risco (9)" at bounding box center [99, 127] width 104 height 13
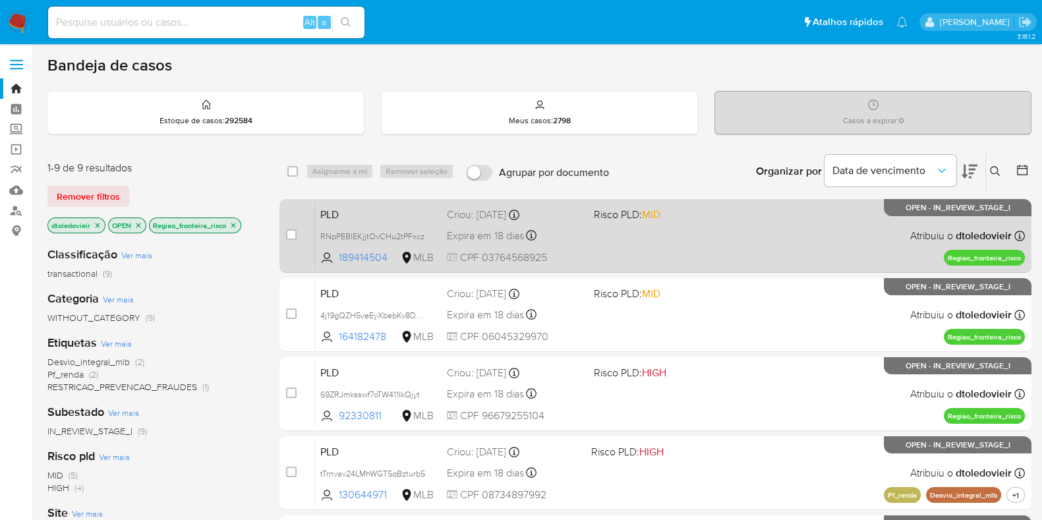
click at [695, 227] on div "PLD RNpPEBIEKjjtOvCHu2tPFxcz 189414504 MLB Risco PLD: MID Criou: 12/09/2025 Cri…" at bounding box center [670, 235] width 710 height 67
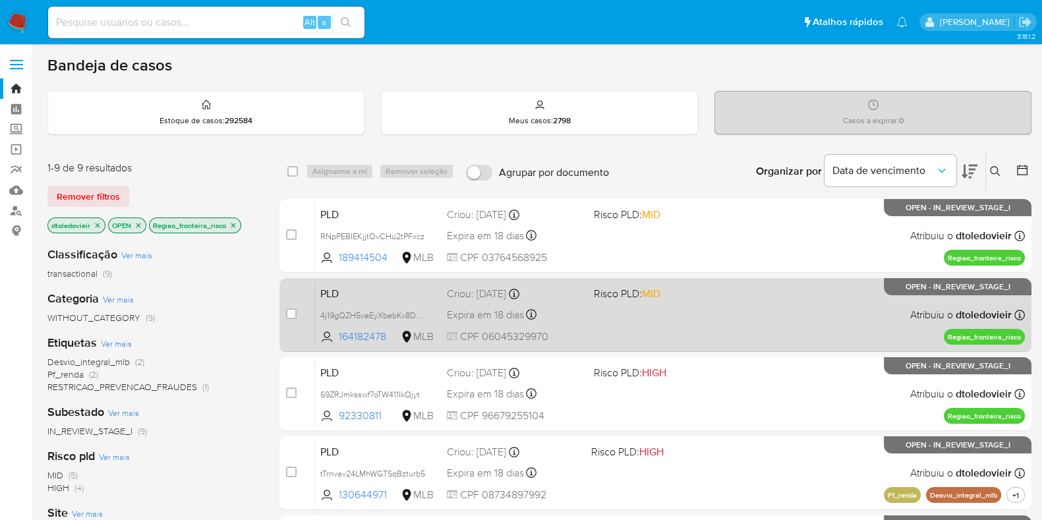
click at [692, 316] on div "PLD 4j19gQZH5veEyXbebKv8Dmsy 164182478 MLB Risco PLD: MID Criou: 12/09/2025 Cri…" at bounding box center [670, 314] width 710 height 67
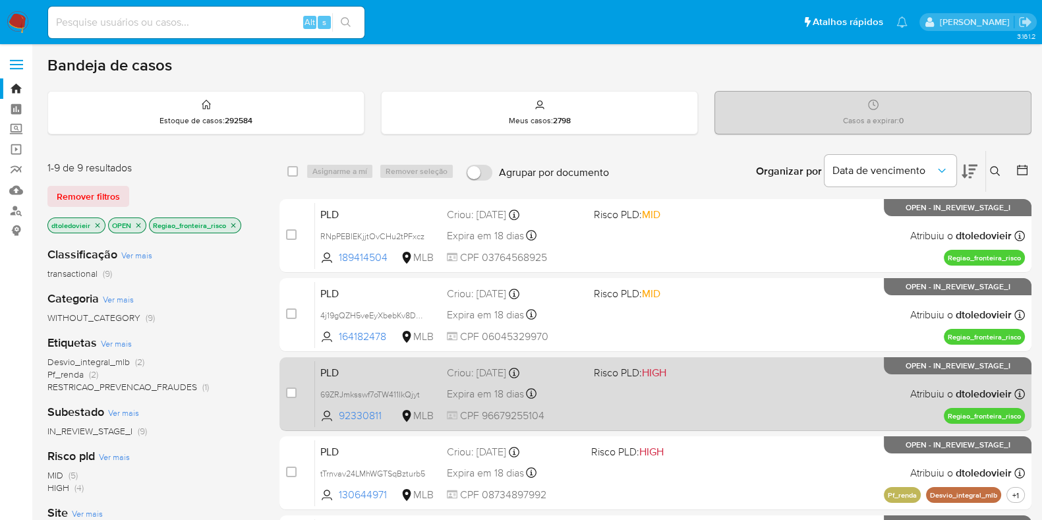
click at [685, 395] on div "PLD 69ZRJmksswf7oTW411IkQjyt 92330811 MLB Risco PLD: HIGH Criou: 12/09/2025 Cri…" at bounding box center [670, 393] width 710 height 67
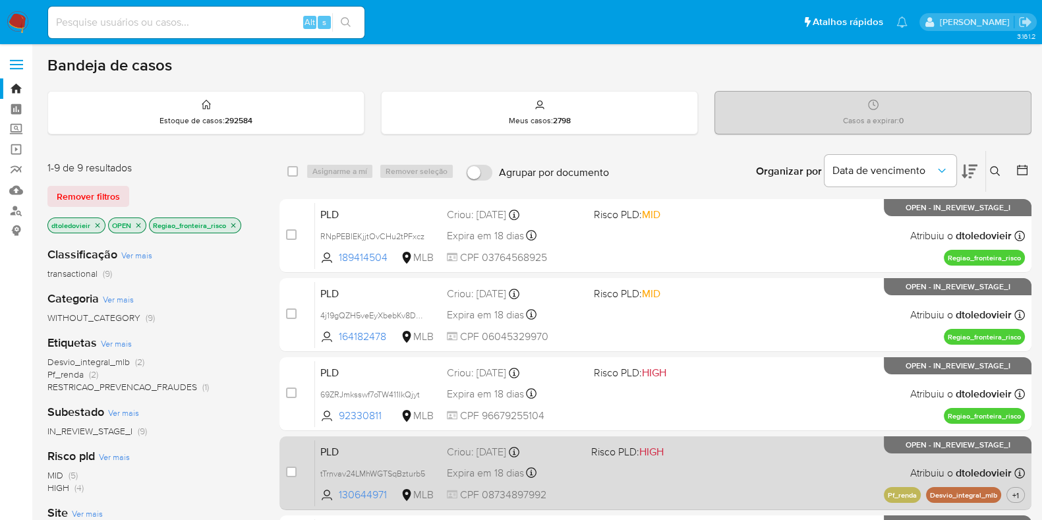
click at [699, 466] on div "PLD tTrnvav24LMhWGTSqBzturb5 130644971 MLB Risco PLD: HIGH Criou: 12/09/2025 Cr…" at bounding box center [670, 472] width 710 height 67
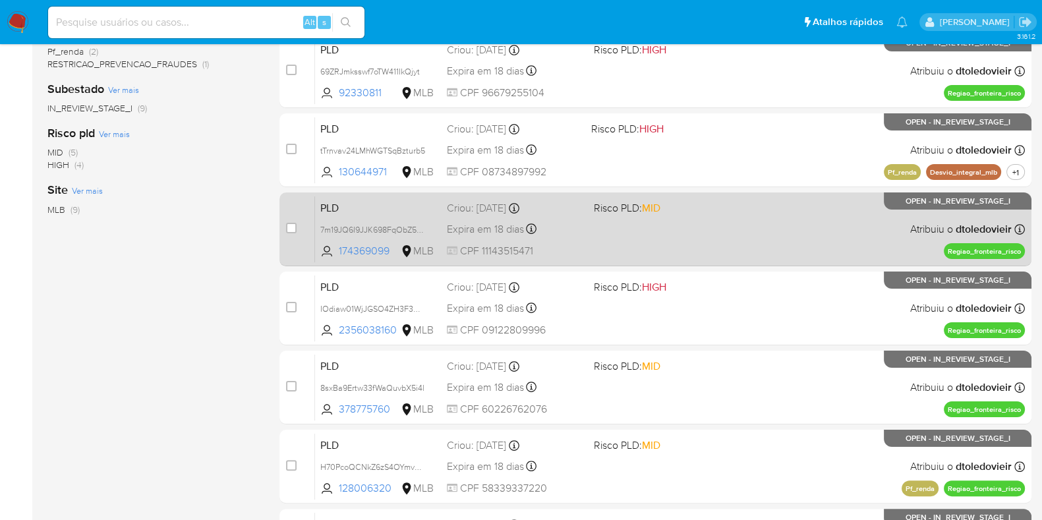
scroll to position [329, 0]
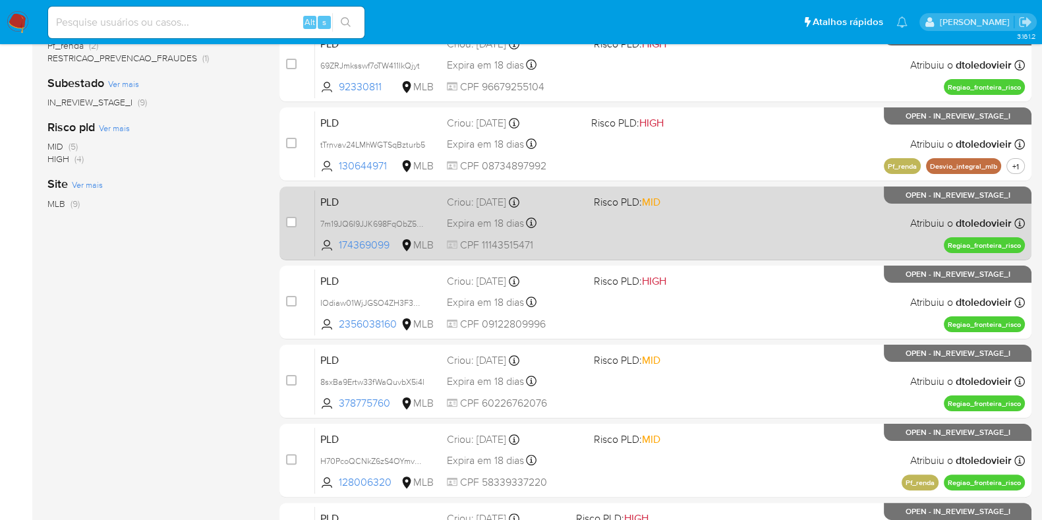
click at [716, 206] on span "Risco PLD: MID" at bounding box center [662, 200] width 136 height 17
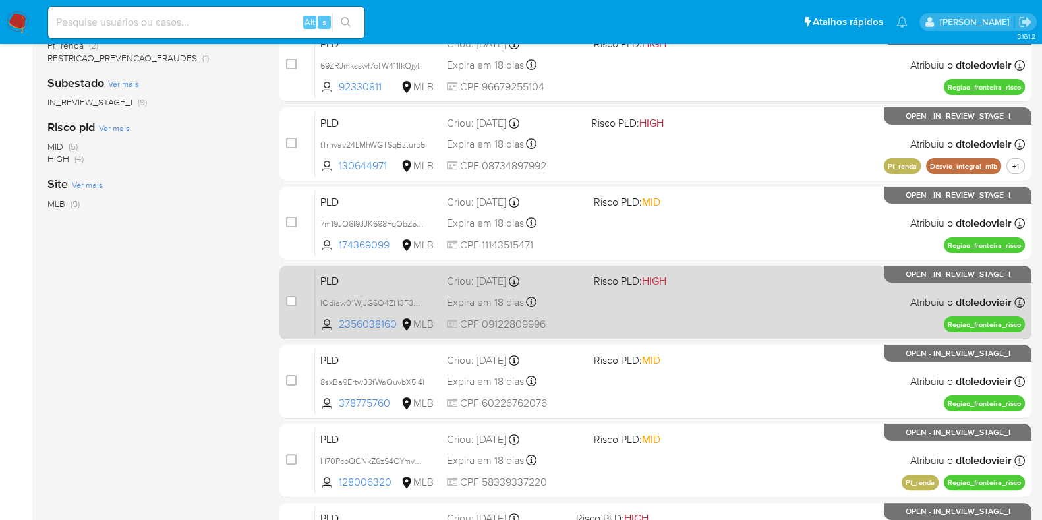
click at [692, 308] on div "PLD IOdiaw01WjJGSO4ZH3F3Hjyk 2356038160 MLB Risco PLD: HIGH Criou: 12/09/2025 C…" at bounding box center [670, 302] width 710 height 67
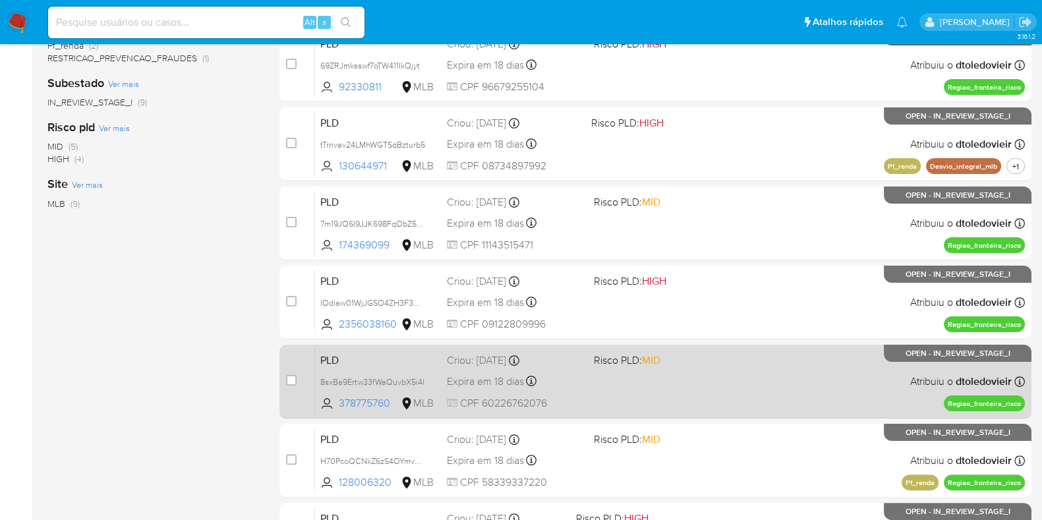
click at [675, 383] on div "PLD 8sxBa9Ertw33fWaQuvbX5i4l 378775760 MLB Risco PLD: MID Criou: 12/09/2025 Cri…" at bounding box center [670, 381] width 710 height 67
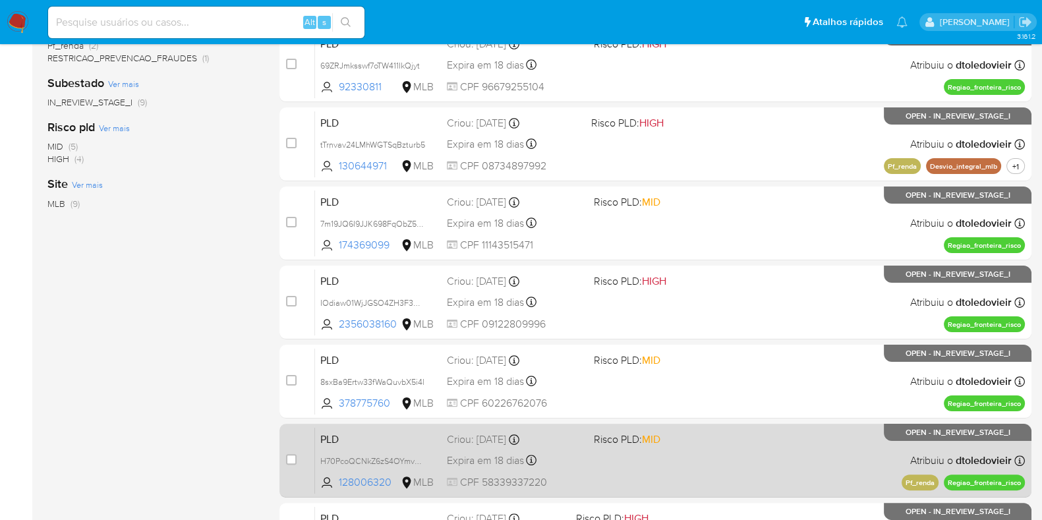
click at [689, 449] on div "PLD H70PcoQCNkZ6zS4OYmvot7mo 128006320 MLB Risco PLD: MID Criou: 12/09/2025 Cri…" at bounding box center [670, 460] width 710 height 67
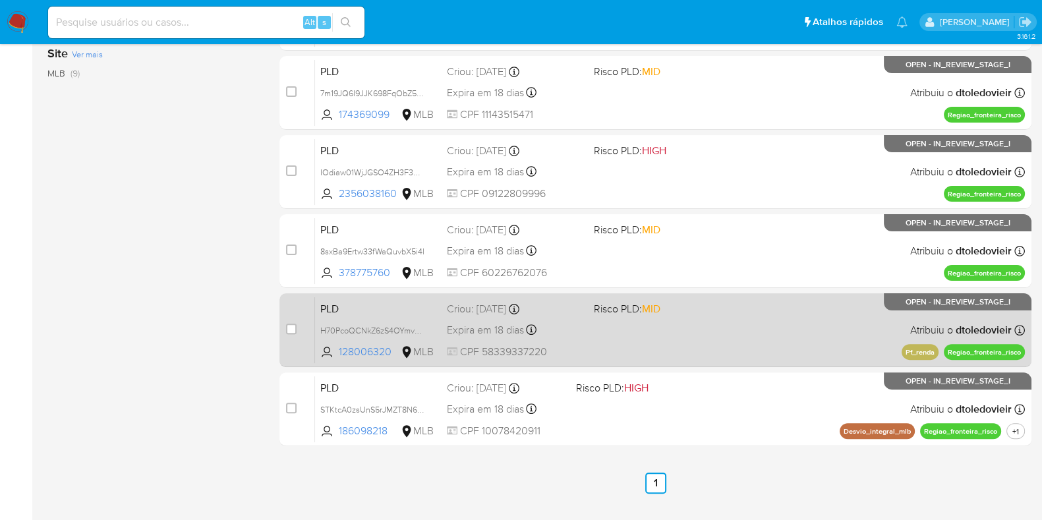
scroll to position [488, 0]
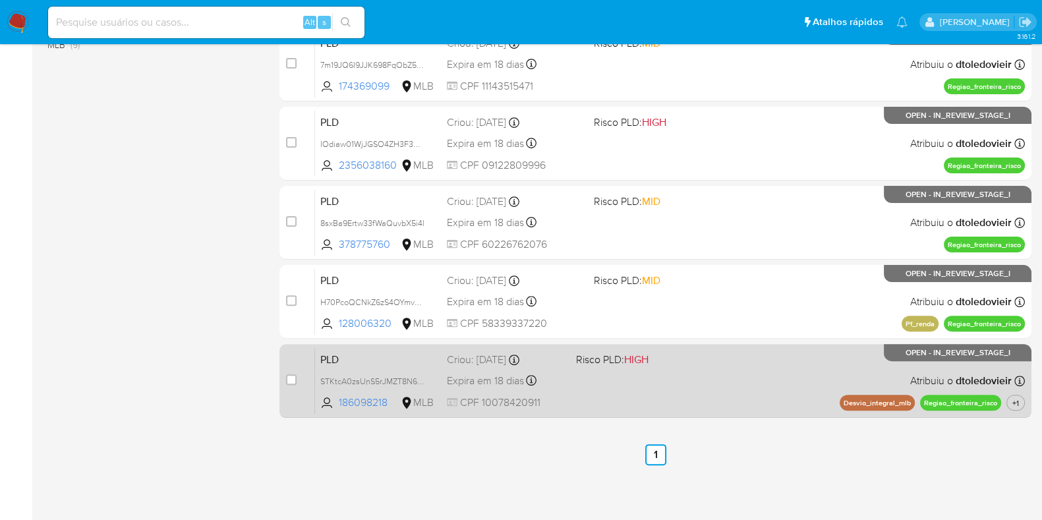
click at [646, 372] on div "PLD STKtcA0zsUnS5rJMZT8N6oS1 186098218 MLB Risco PLD: HIGH Criou: 12/09/2025 Cr…" at bounding box center [670, 380] width 710 height 67
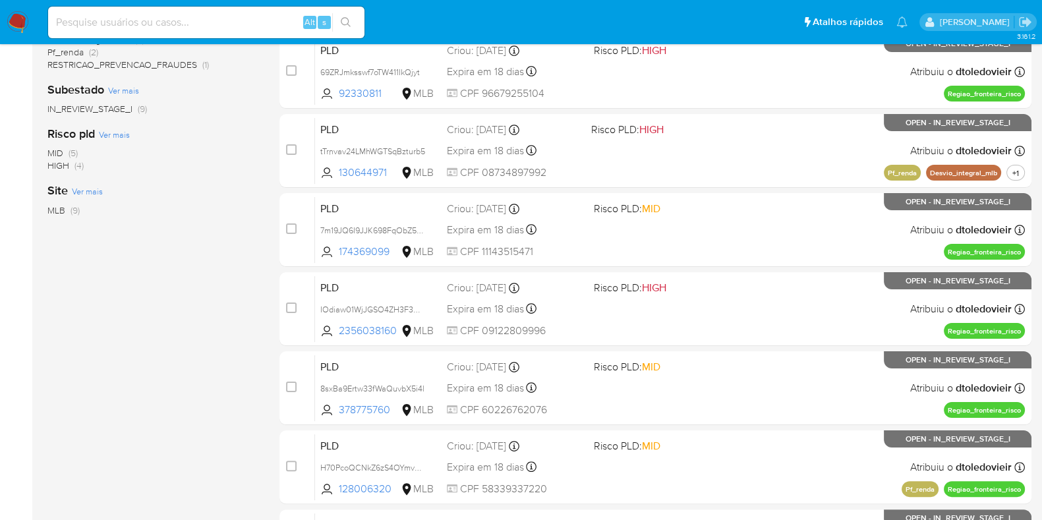
scroll to position [0, 0]
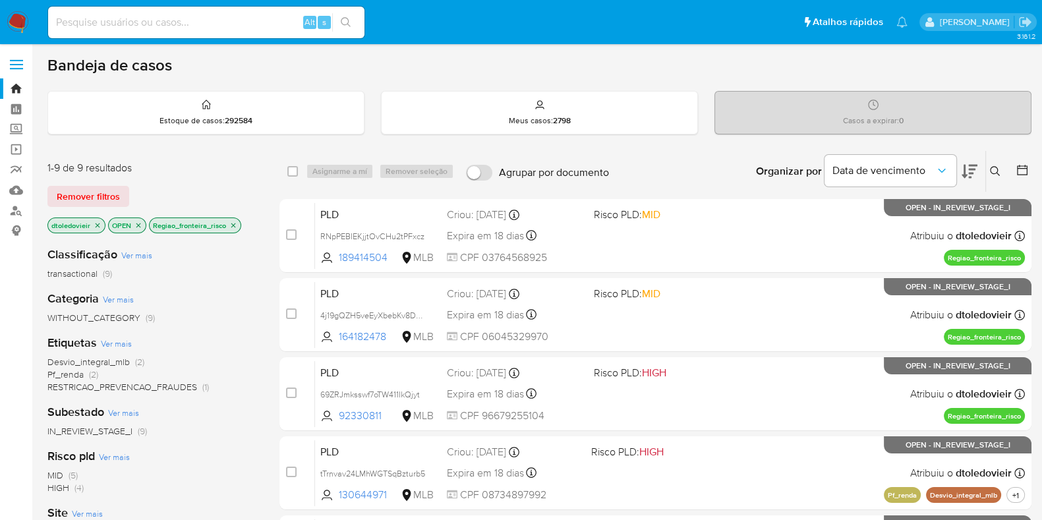
click at [232, 223] on icon "close-filter" at bounding box center [233, 225] width 5 height 5
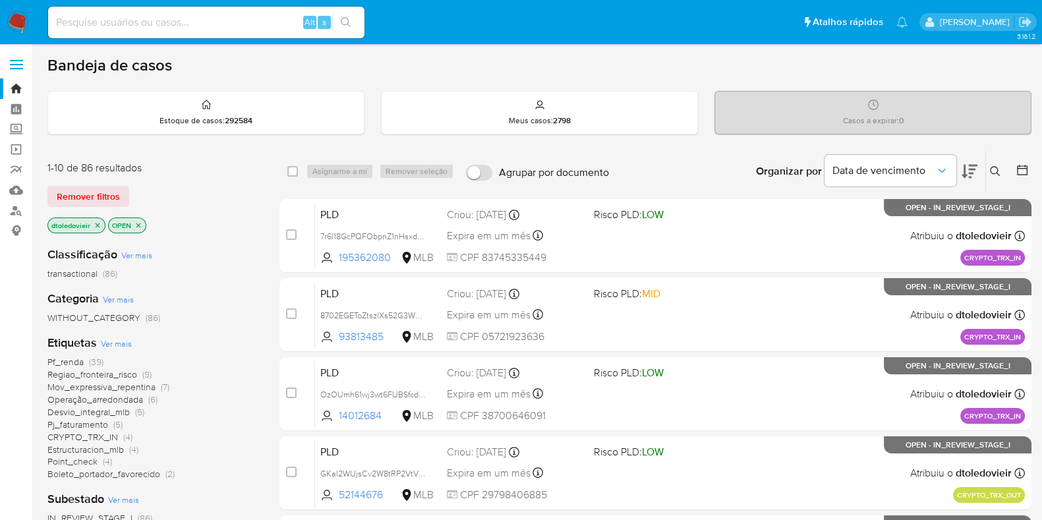
scroll to position [82, 0]
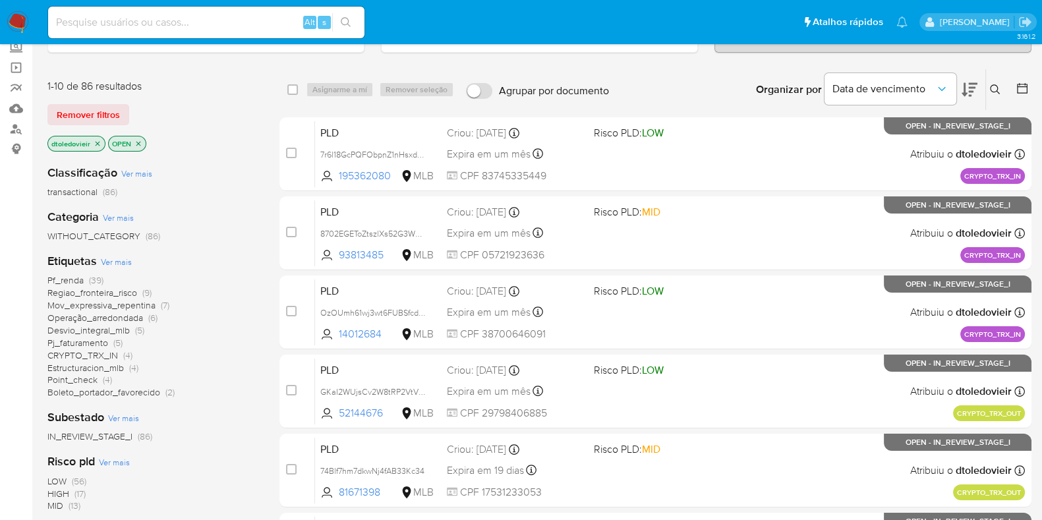
click at [149, 305] on span "Mov_expressiva_repentina" at bounding box center [101, 304] width 108 height 13
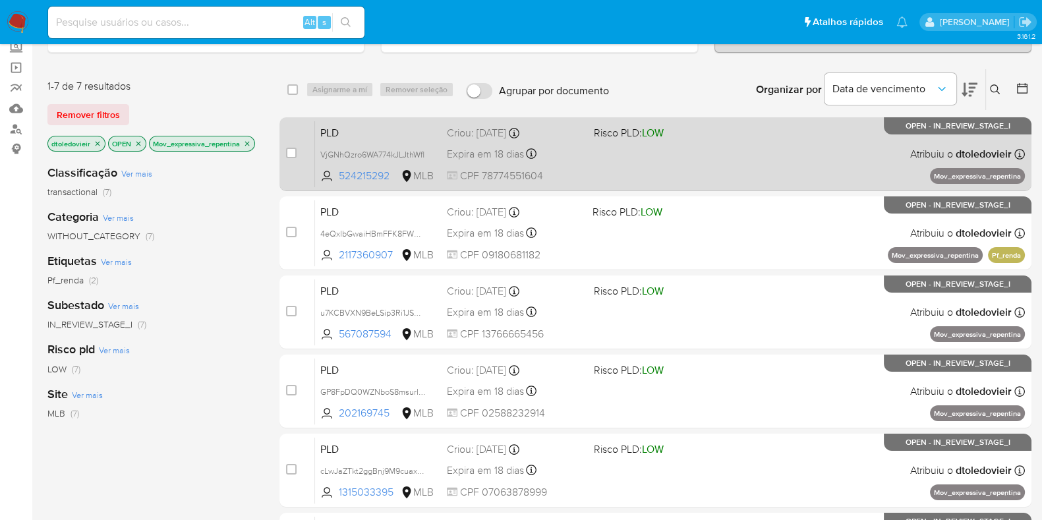
click at [715, 152] on span at bounding box center [662, 153] width 136 height 3
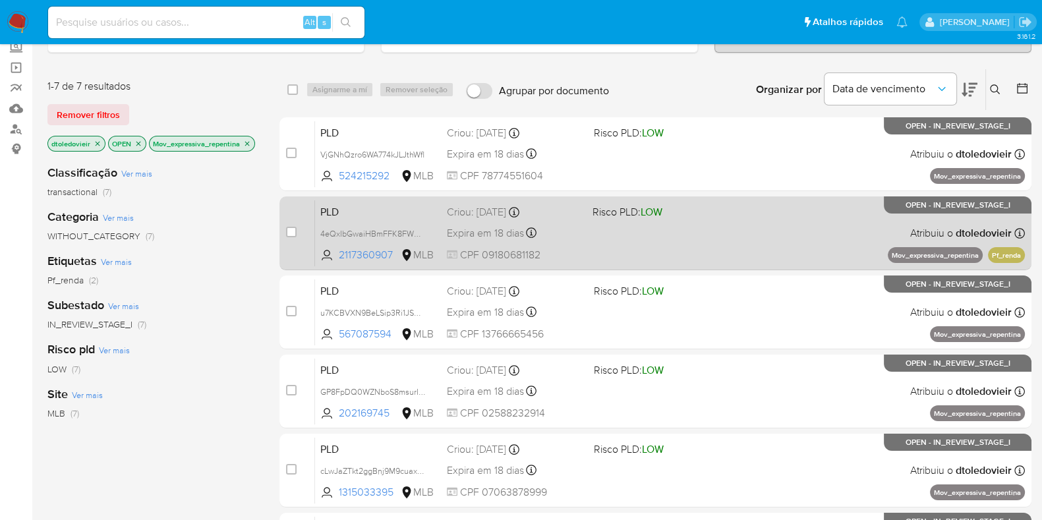
scroll to position [247, 0]
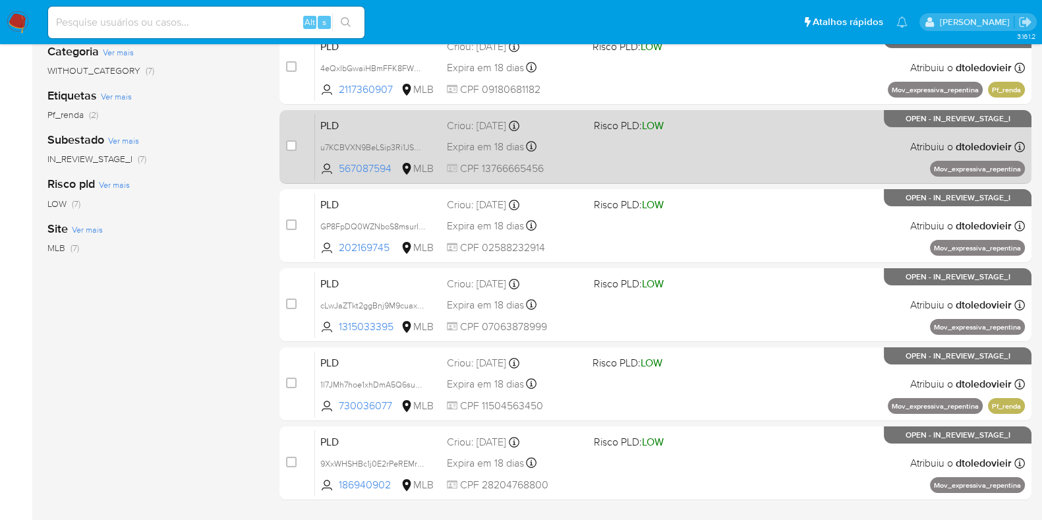
click at [768, 153] on div "PLD u7KCBVXN9BeLSip3Ri1JSY78 567087594 MLB Risco PLD: LOW Criou: 12/09/2025 Cri…" at bounding box center [670, 146] width 710 height 67
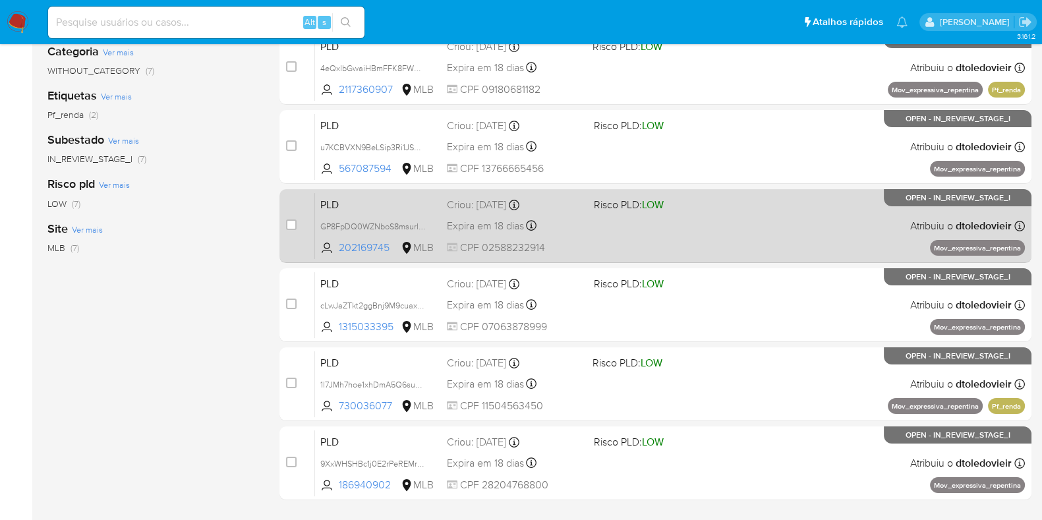
click at [723, 227] on div "PLD GP8FpDQ0WZNboS8msurItSOj 202169745 MLB Risco PLD: LOW Criou: 12/09/2025 Cri…" at bounding box center [670, 225] width 710 height 67
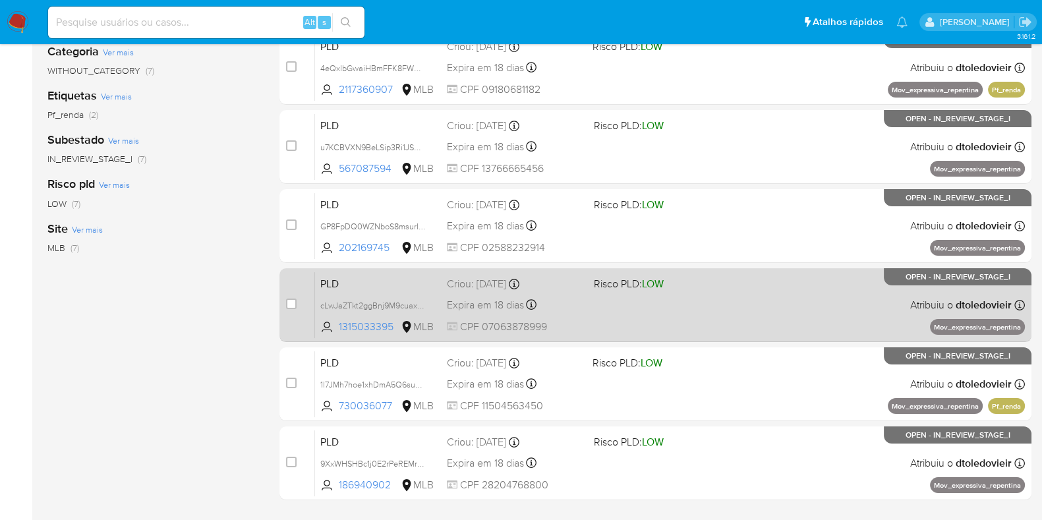
click at [750, 297] on div "PLD cLwJaZTkt2ggBnj9M9cuaxDL 1315033395 MLB Risco PLD: LOW Criou: 12/09/2025 Cr…" at bounding box center [670, 304] width 710 height 67
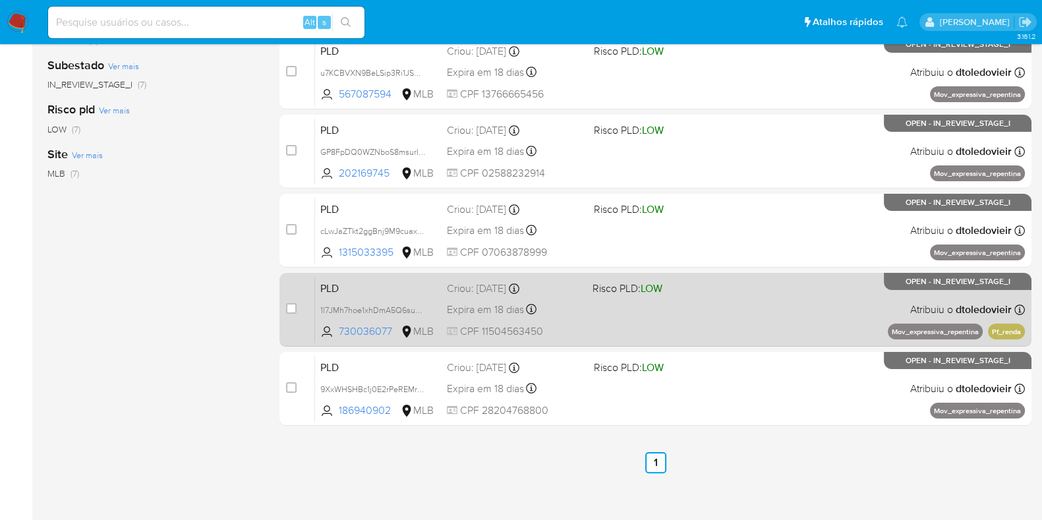
scroll to position [329, 0]
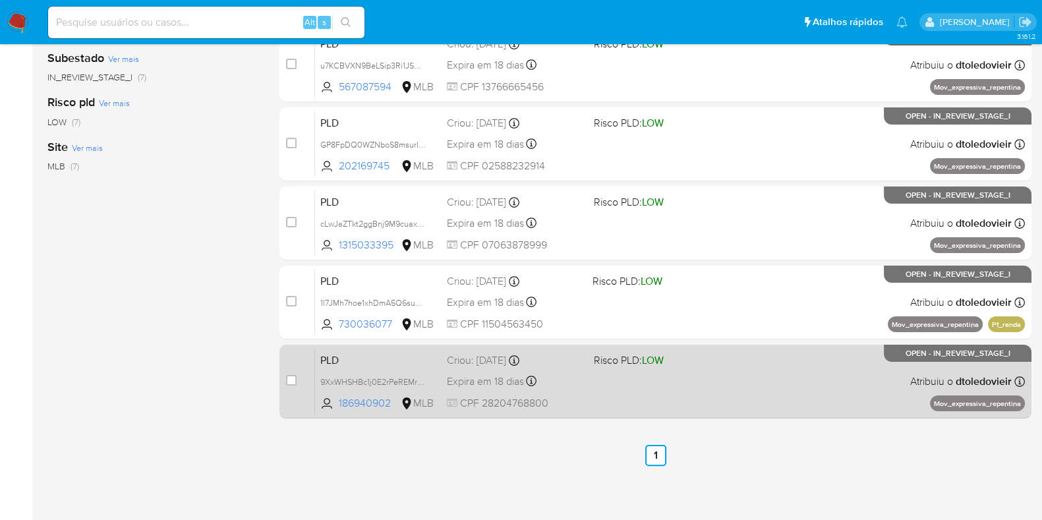
click at [745, 393] on div "PLD 9XxWHSHBc1j0E2rPeREMrVsH 186940902 MLB Risco PLD: LOW Criou: 12/09/2025 Cri…" at bounding box center [670, 381] width 710 height 67
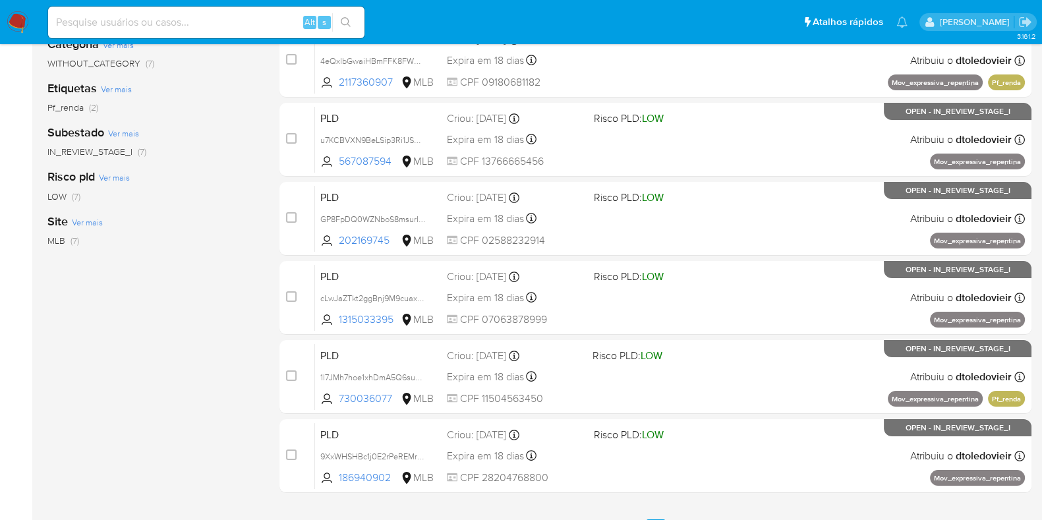
scroll to position [164, 0]
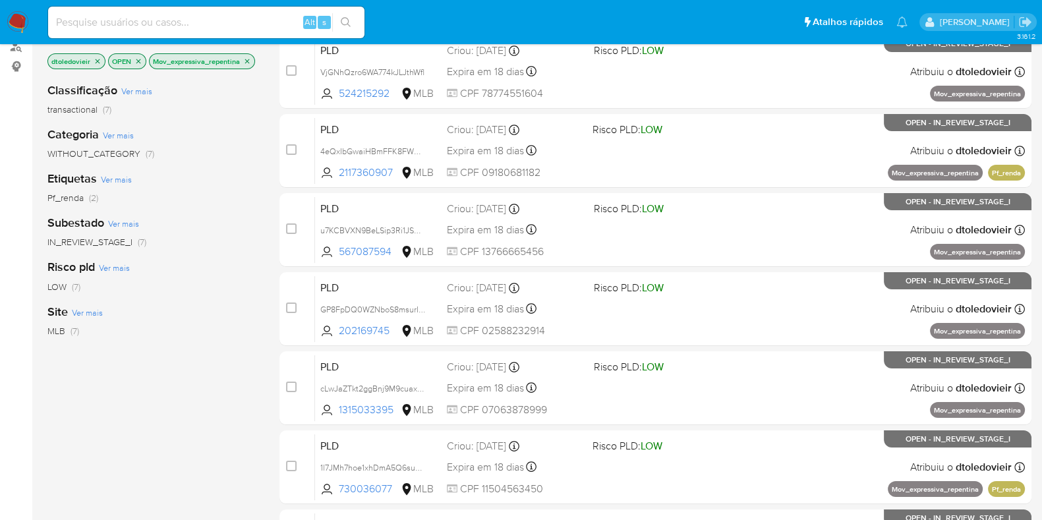
click at [245, 61] on icon "close-filter" at bounding box center [247, 61] width 8 height 8
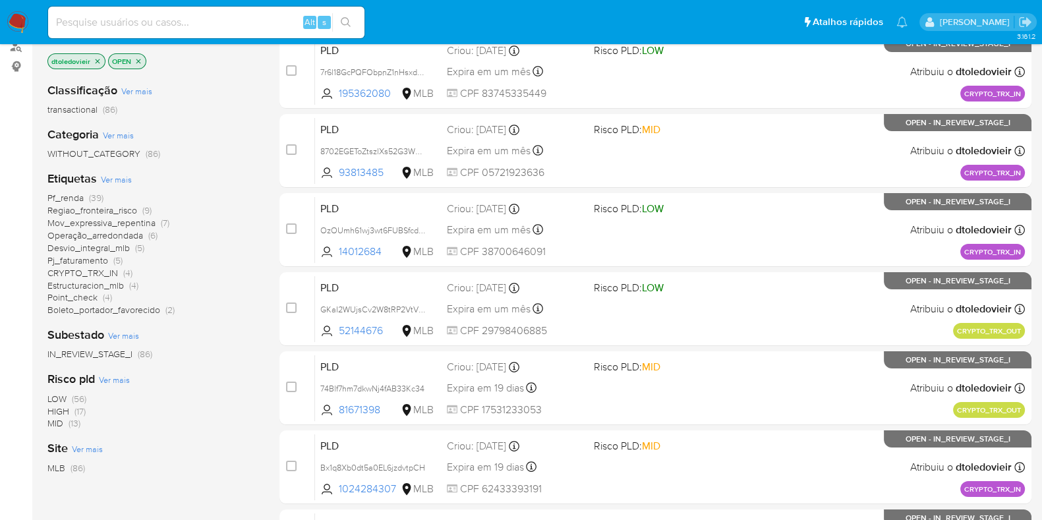
click at [124, 232] on span "Operação_arredondada" at bounding box center [95, 235] width 96 height 13
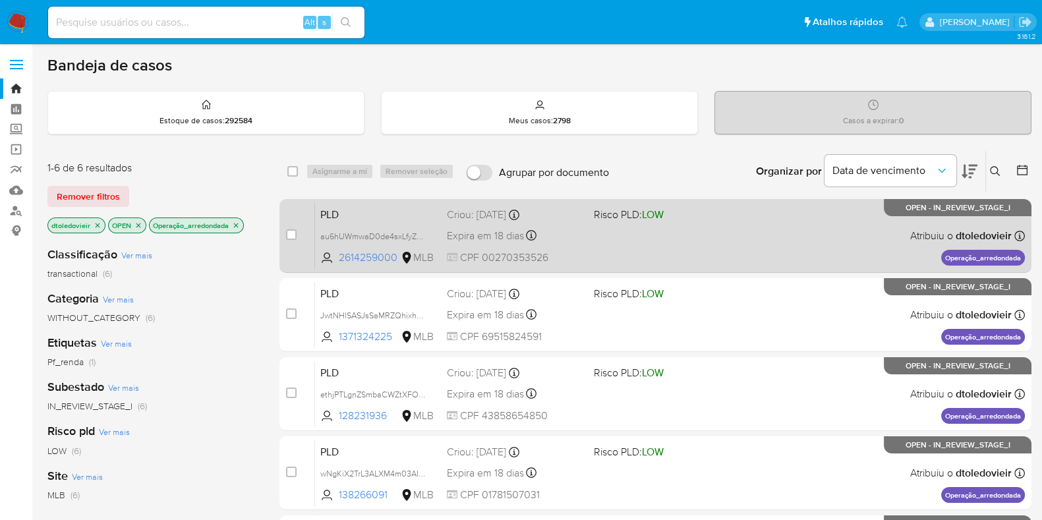
click at [701, 229] on div "PLD au6hUWmwaD0de4sxLfyZS1G4 2614259000 MLB Risco PLD: LOW Criou: 12/09/2025 Cr…" at bounding box center [670, 235] width 710 height 67
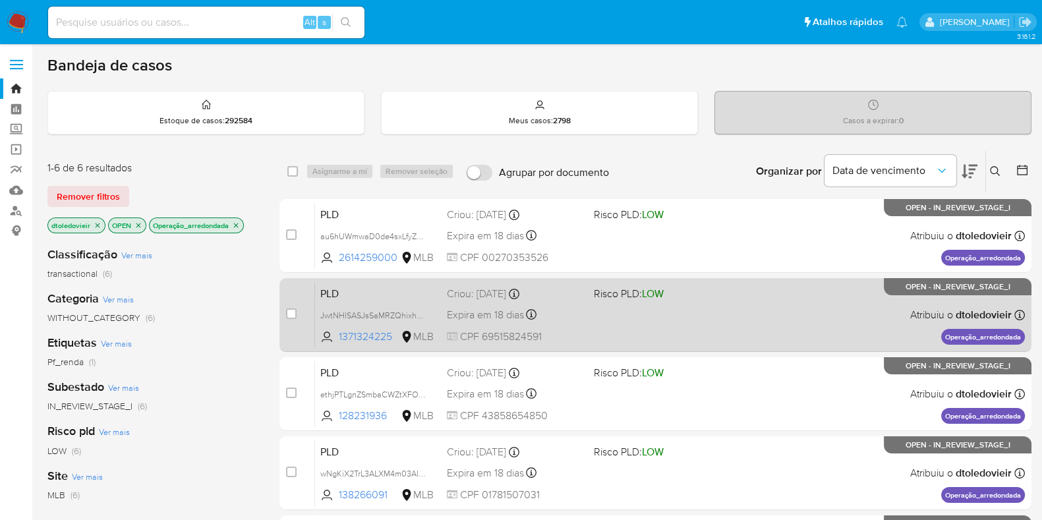
click at [712, 314] on span at bounding box center [662, 314] width 136 height 3
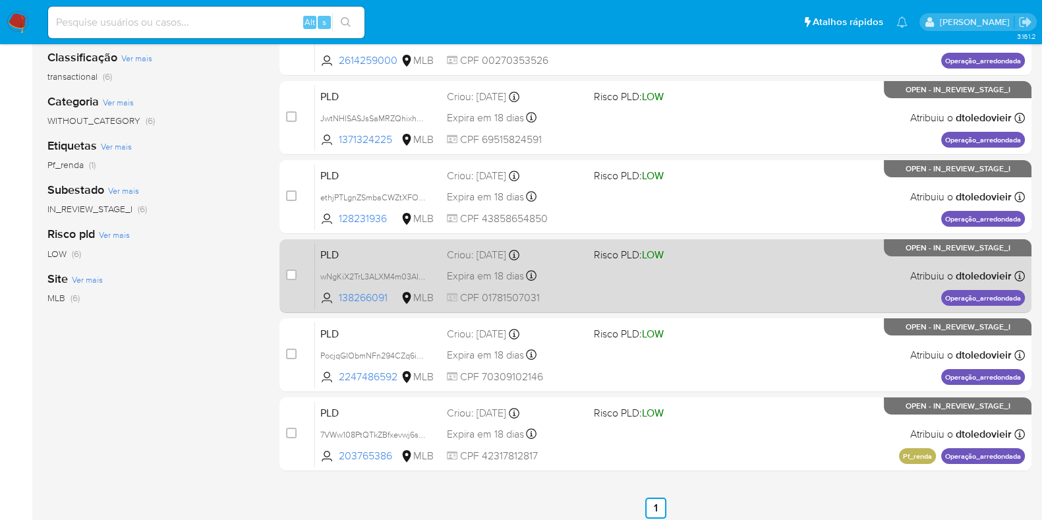
scroll to position [247, 0]
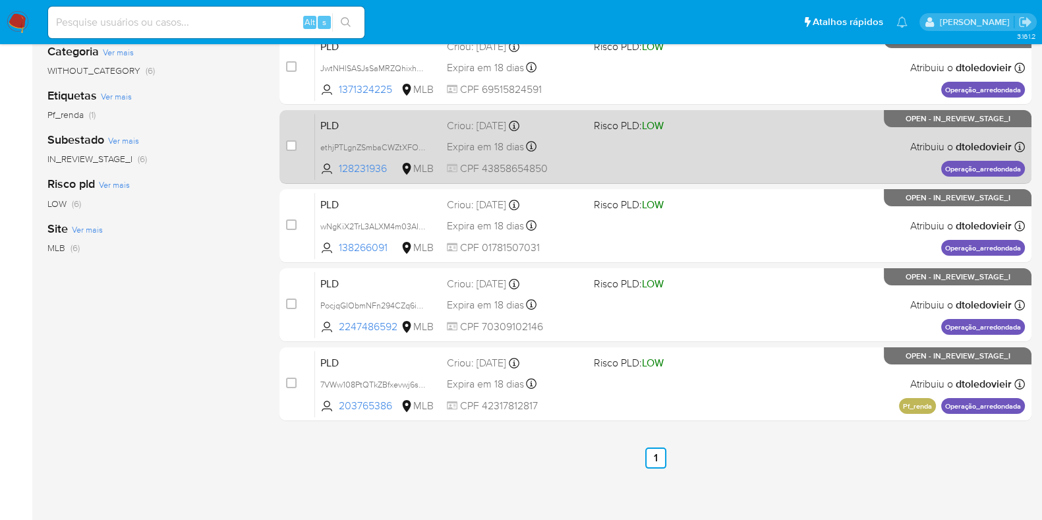
click at [752, 151] on div "PLD ethjPTLgnZSmbaCWZtXFOyVI 128231936 MLB Risco PLD: LOW Criou: 12/09/2025 Cri…" at bounding box center [670, 146] width 710 height 67
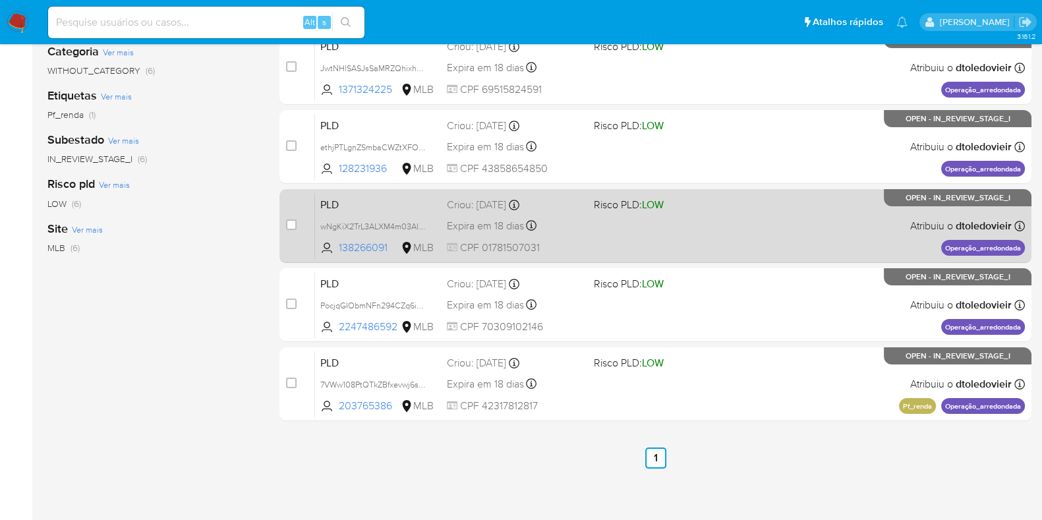
click at [716, 219] on div "PLD wNgKiX2TrL3ALXM4m03AIeEj 138266091 MLB Risco PLD: LOW Criou: 12/09/2025 Cri…" at bounding box center [670, 225] width 710 height 67
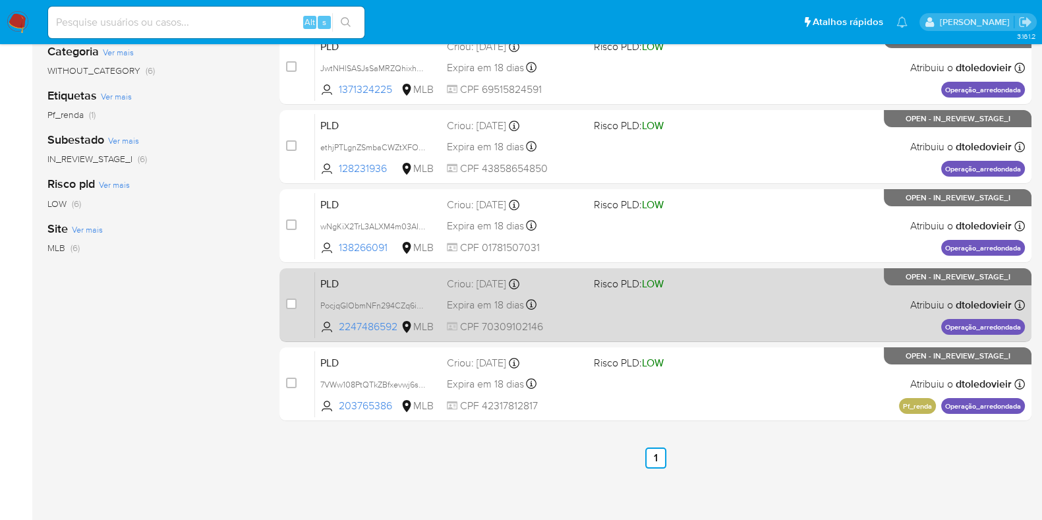
click at [708, 292] on div "PLD PocjqGIObmNFn294CZq6ipnI 2247486592 MLB Risco PLD: LOW Criou: 12/09/2025 Cr…" at bounding box center [670, 304] width 710 height 67
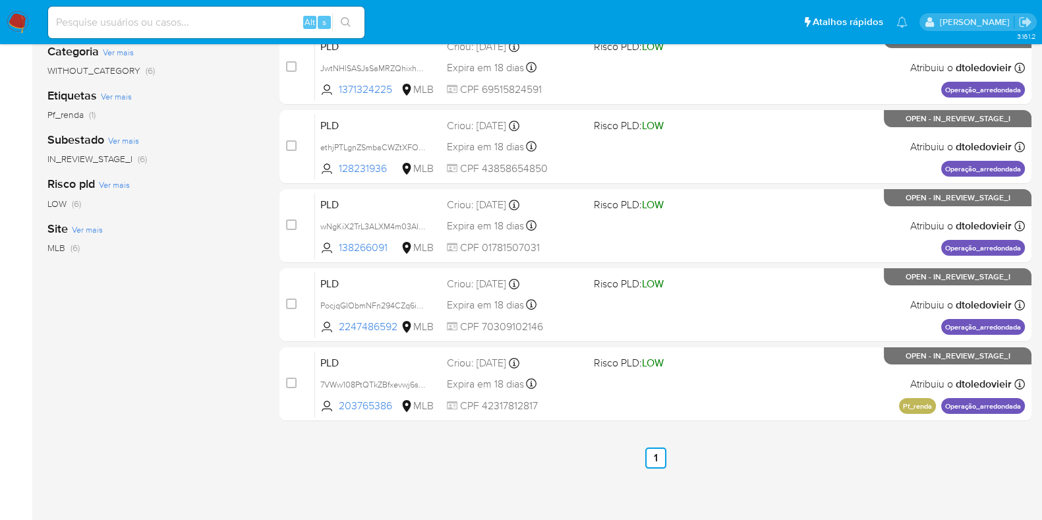
scroll to position [0, 0]
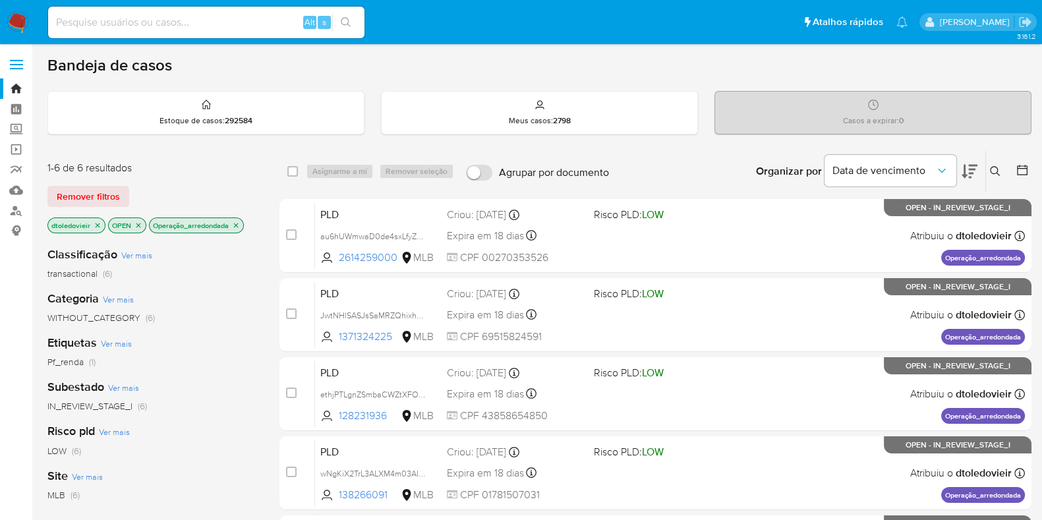
click at [235, 224] on icon "close-filter" at bounding box center [236, 225] width 8 height 8
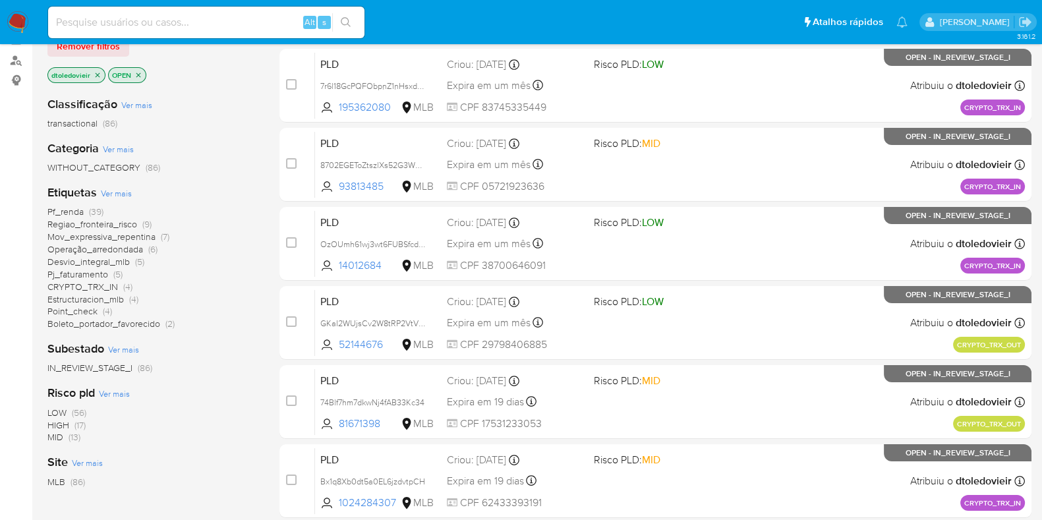
scroll to position [164, 0]
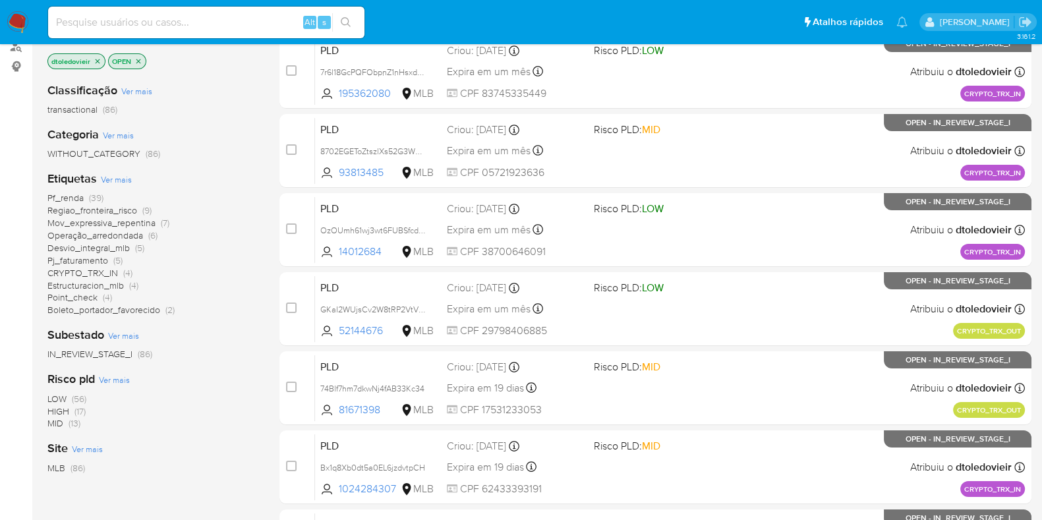
click at [109, 244] on span "Desvio_integral_mlb" at bounding box center [88, 247] width 82 height 13
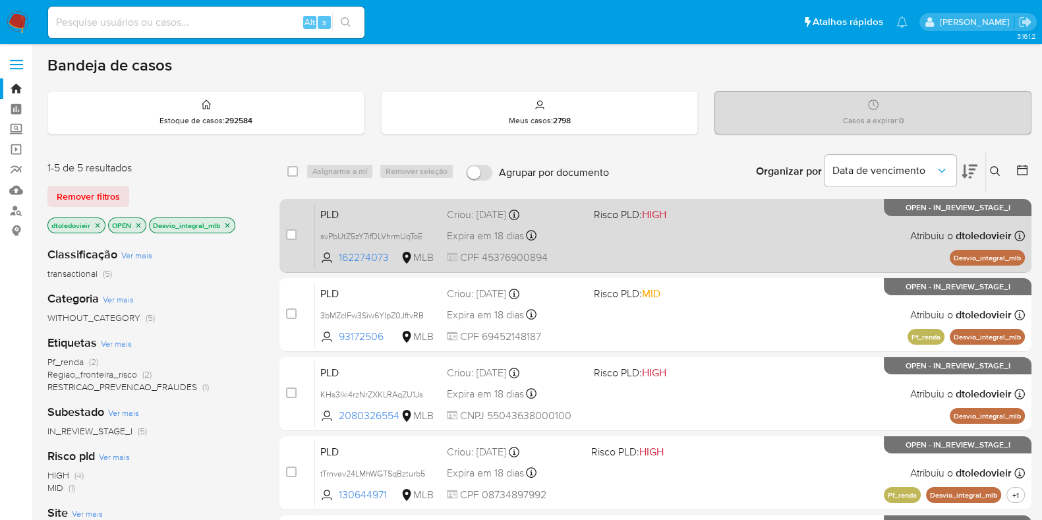
click at [649, 231] on div "PLD svPbUtZ5zY7ifDLVhrmUqToE 162274073 MLB Risco PLD: HIGH Criou: 12/09/2025 Cr…" at bounding box center [670, 235] width 710 height 67
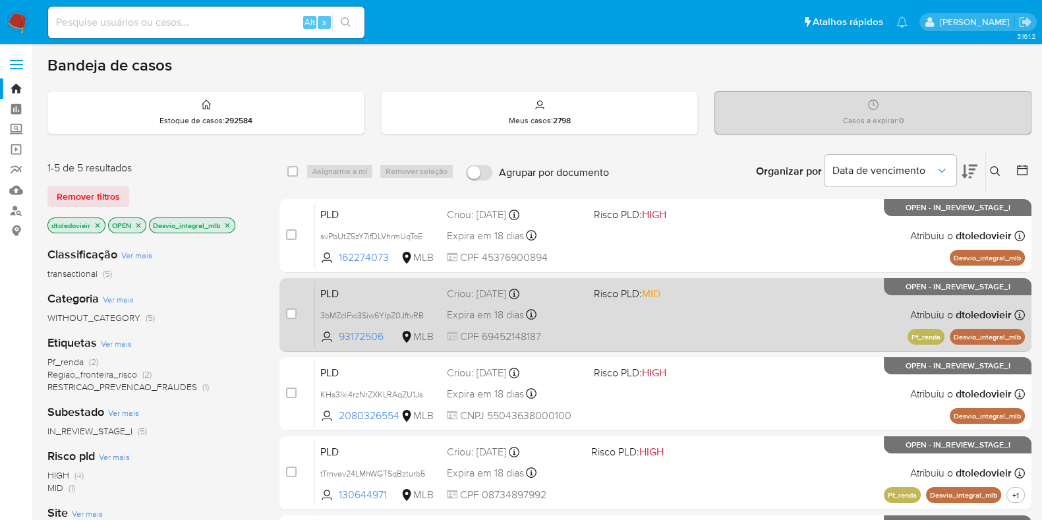
click at [643, 320] on div "PLD 3bMZclFw3Siw6YIpZ0JftvRB 93172506 MLB Risco PLD: MID Criou: 12/09/2025 Crio…" at bounding box center [670, 314] width 710 height 67
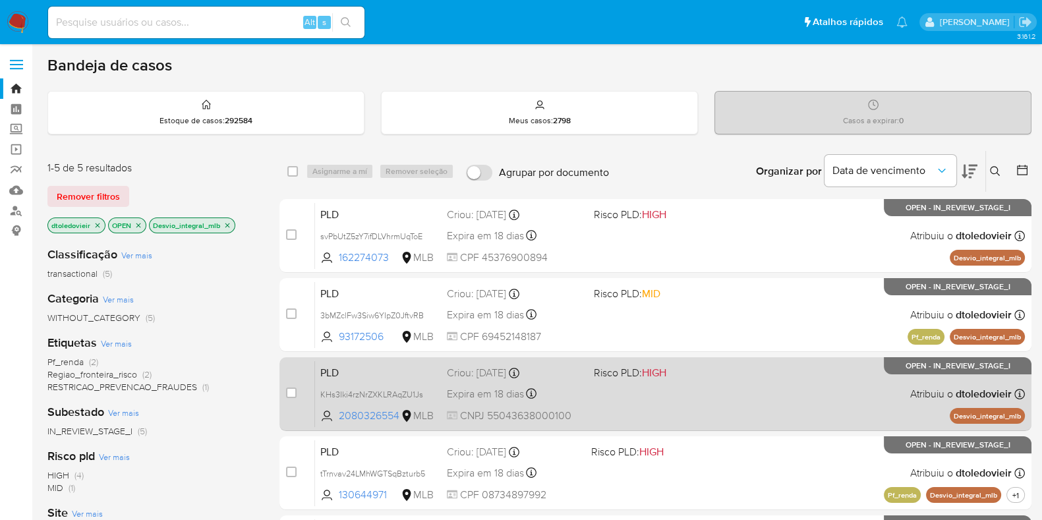
click at [663, 398] on div "PLD KHs3Iki4rzNrZXKLRAqZU1Js 2080326554 MLB Risco PLD: HIGH Criou: 12/09/2025 C…" at bounding box center [670, 393] width 710 height 67
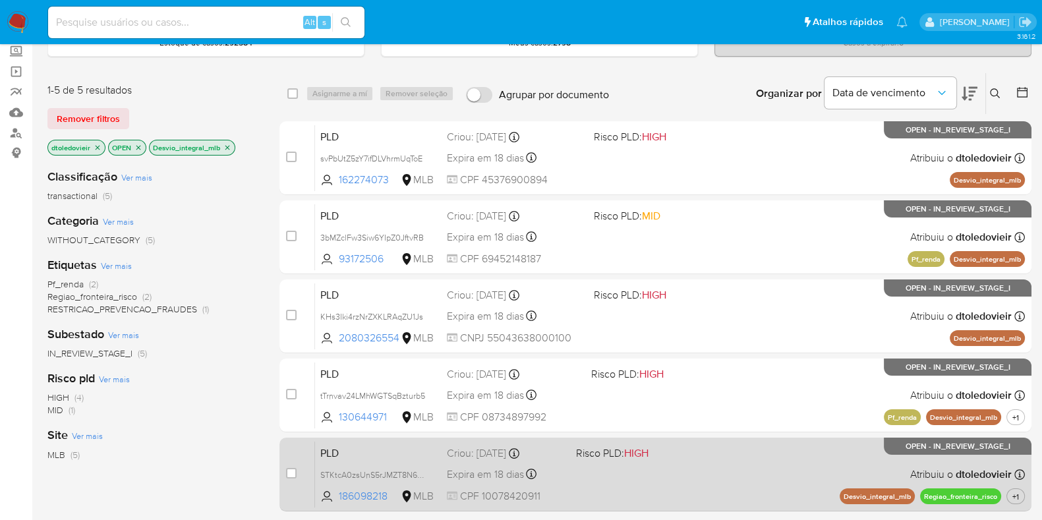
scroll to position [247, 0]
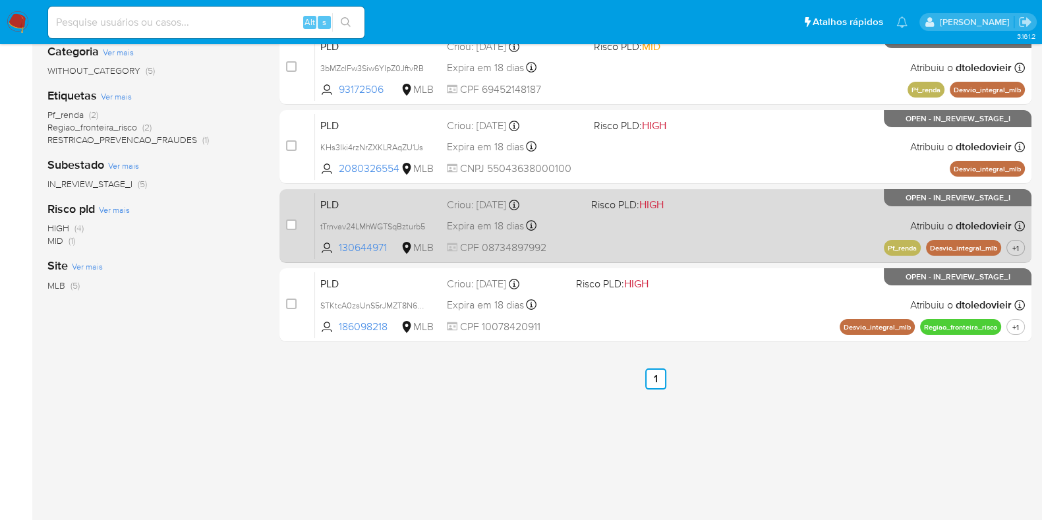
click at [701, 221] on div "PLD tTrnvav24LMhWGTSqBzturb5 130644971 MLB Risco PLD: HIGH Criou: 12/09/2025 Cr…" at bounding box center [670, 225] width 710 height 67
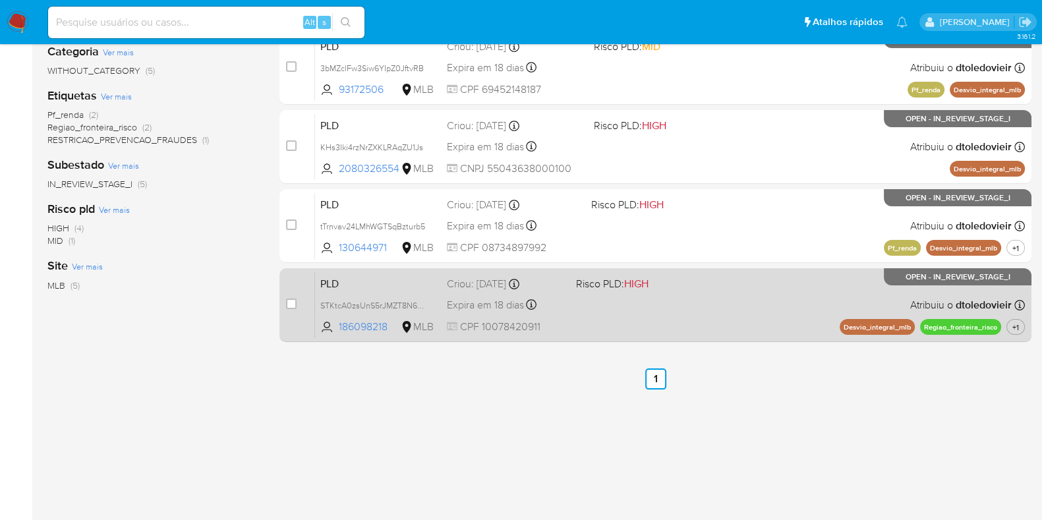
click at [663, 316] on div "PLD STKtcA0zsUnS5rJMZT8N6oS1 186098218 MLB Risco PLD: HIGH Criou: 12/09/2025 Cr…" at bounding box center [670, 304] width 710 height 67
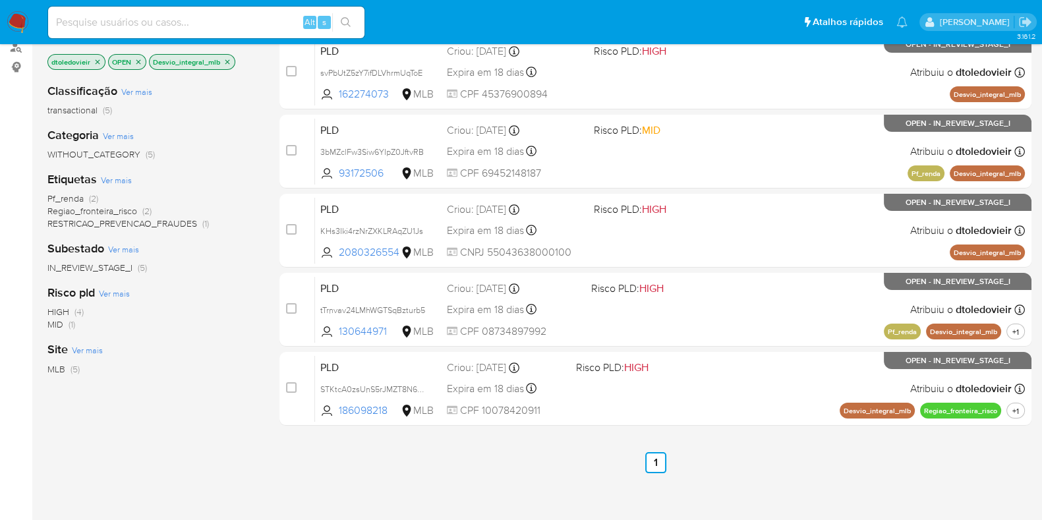
scroll to position [82, 0]
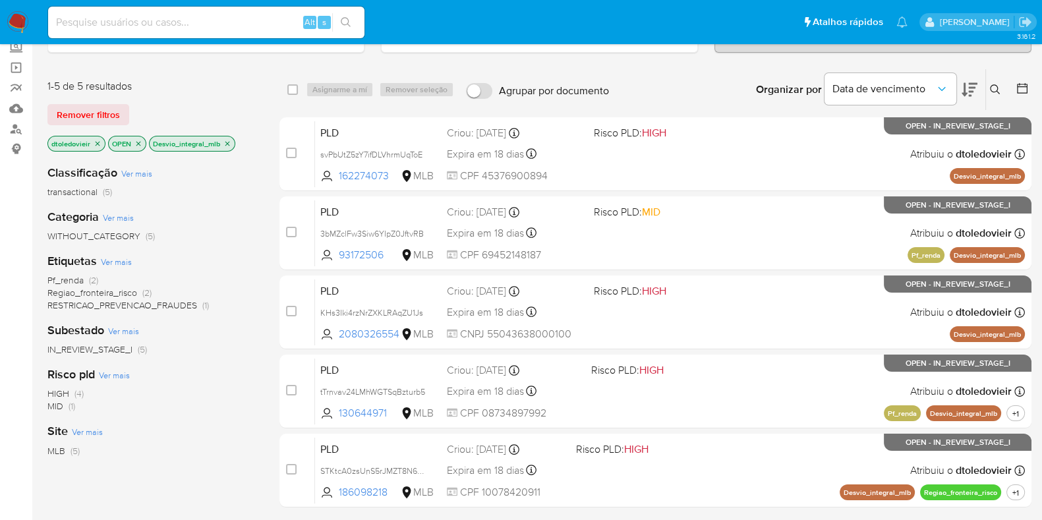
click at [228, 142] on icon "close-filter" at bounding box center [227, 144] width 8 height 8
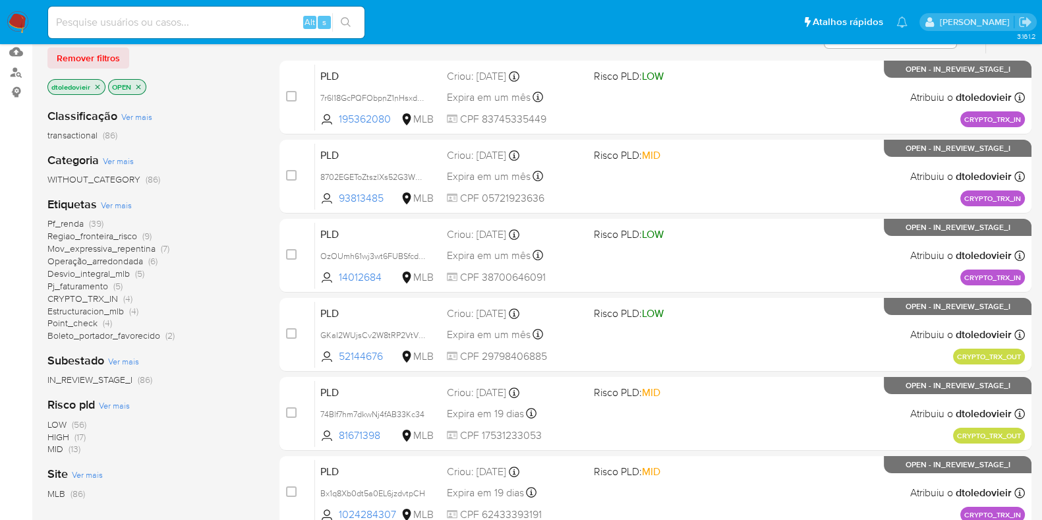
scroll to position [164, 0]
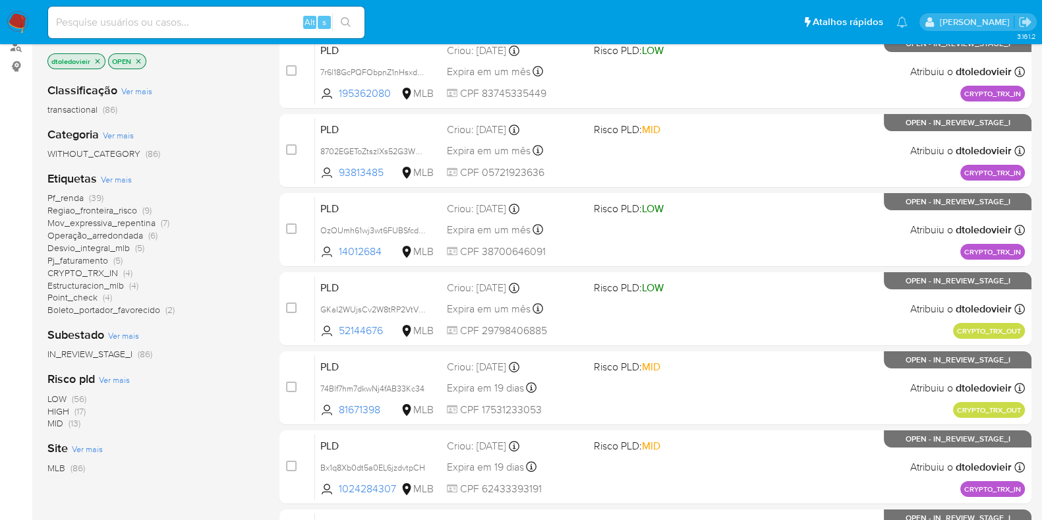
click at [99, 258] on span "Pj_faturamento" at bounding box center [77, 260] width 61 height 13
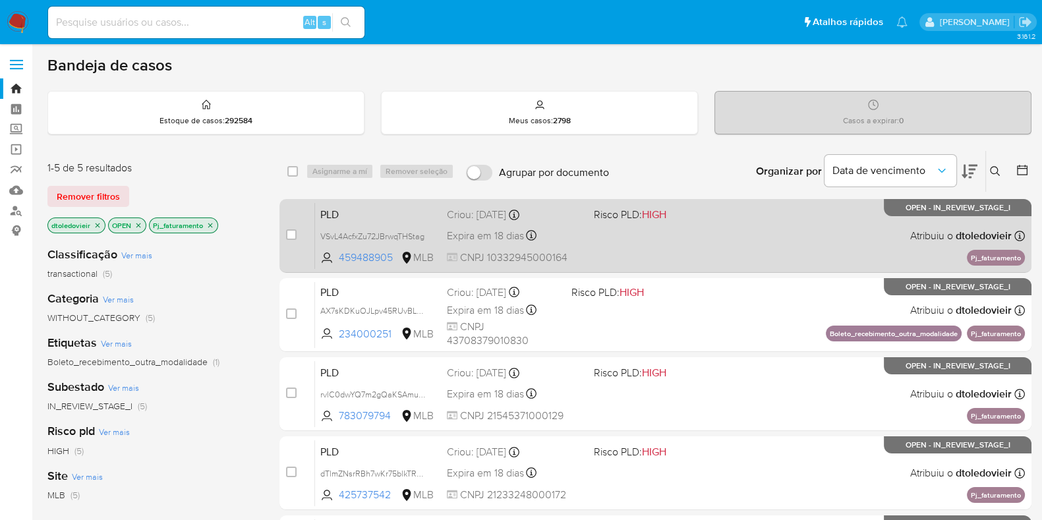
click at [710, 253] on div "PLD VSvL4AcfxZu72JBrwqTHStag 459488905 MLB Risco PLD: HIGH Criou: 12/09/2025 Cr…" at bounding box center [670, 235] width 710 height 67
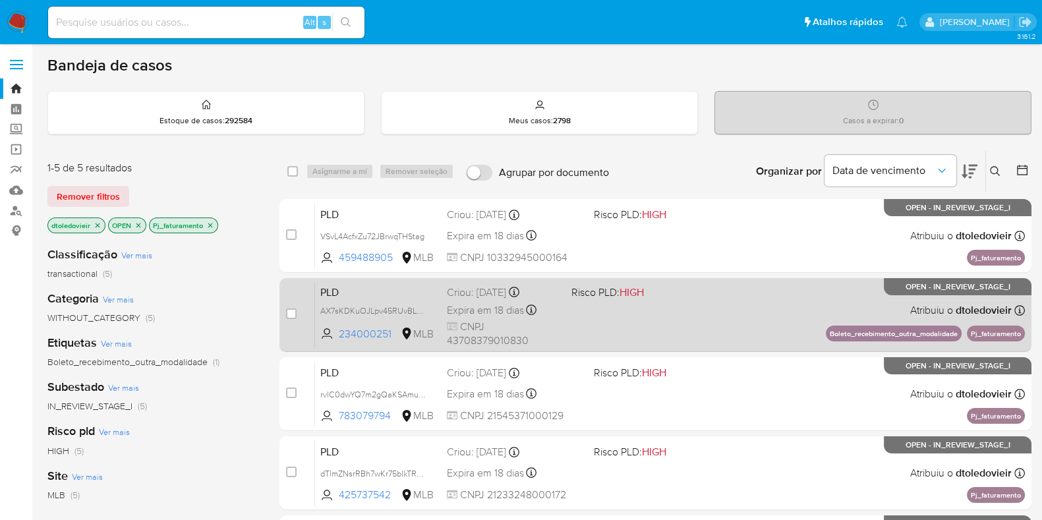
click at [708, 316] on div "PLD AX7sKDKuOJLpv45RUvBLwaei 234000251 MLB Risco PLD: HIGH Criou: 12/09/2025 Cr…" at bounding box center [670, 314] width 710 height 67
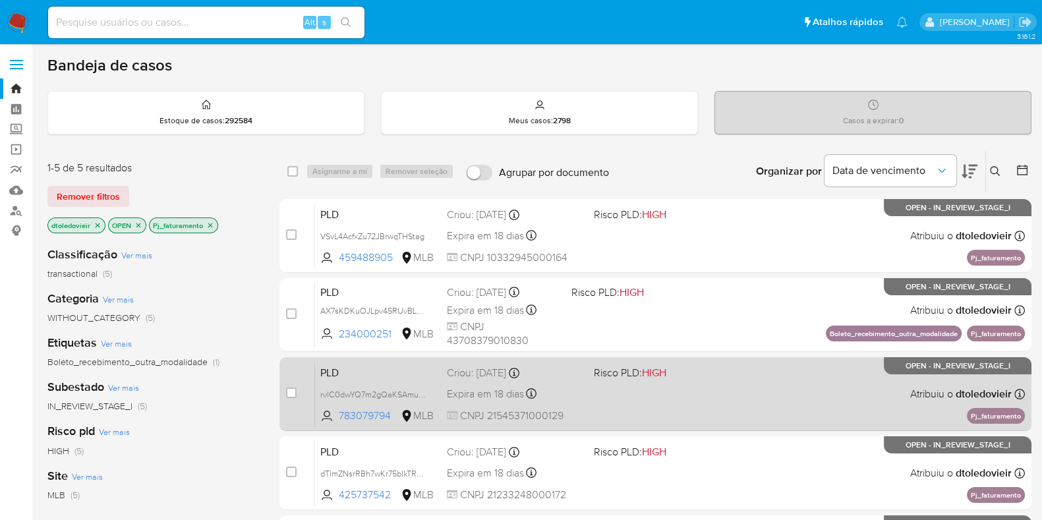
click at [709, 385] on div "PLD rvlC0dwYQ7m2gQaKSAmug1Rv 783079794 MLB Risco PLD: HIGH Criou: 12/09/2025 Cr…" at bounding box center [670, 393] width 710 height 67
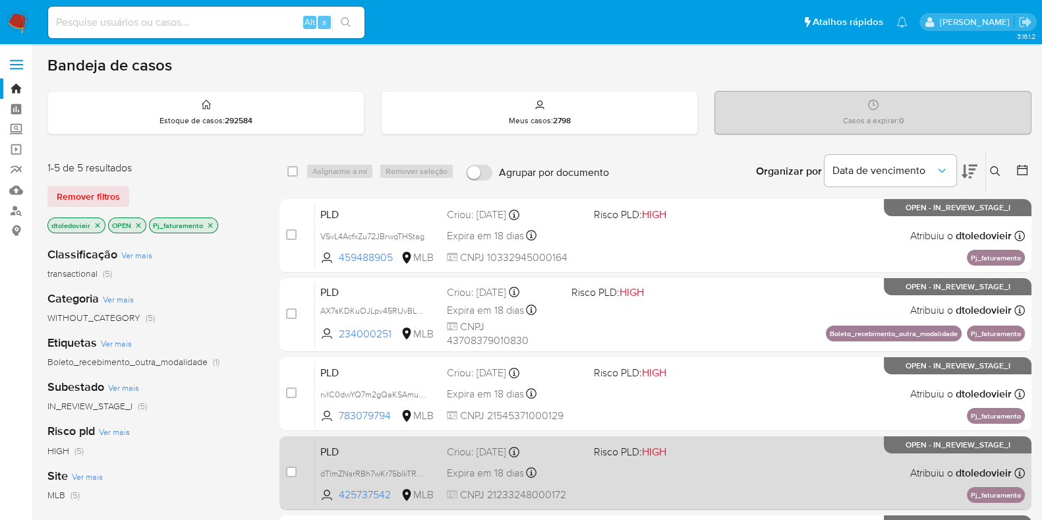
click at [704, 462] on div "PLD dTlmZNsrRBh7wKr75blkTRSK 425737542 MLB Risco PLD: HIGH Criou: 12/09/2025 Cr…" at bounding box center [670, 472] width 710 height 67
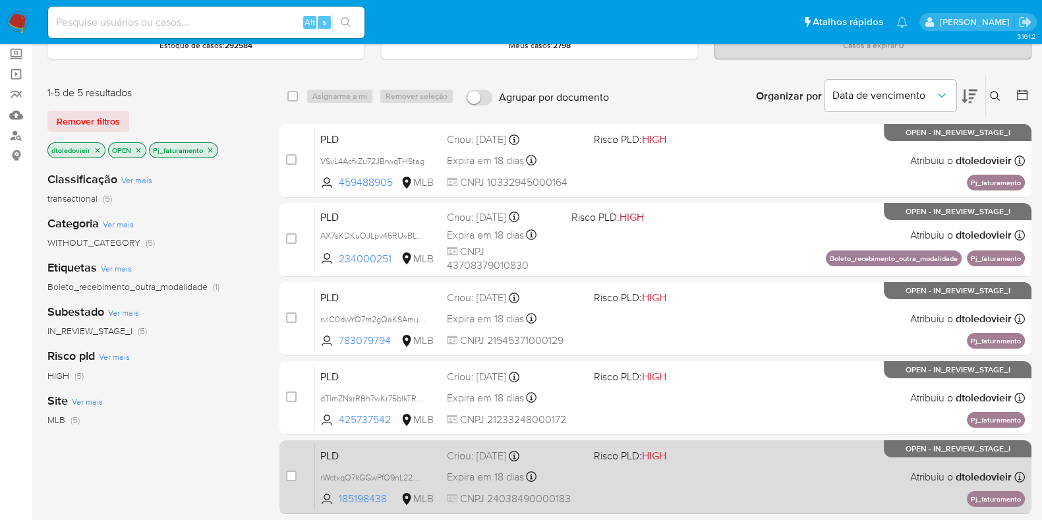
scroll to position [164, 0]
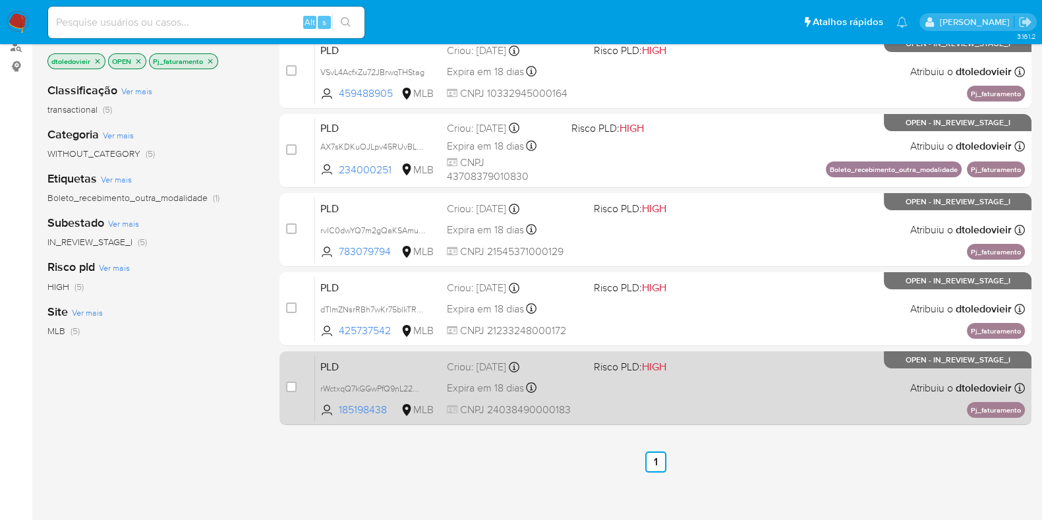
click at [730, 373] on div "PLD rWctxqQ7kGGwPfQ9nL22QMnB 185198438 MLB Risco PLD: HIGH Criou: 12/09/2025 Cr…" at bounding box center [670, 387] width 710 height 67
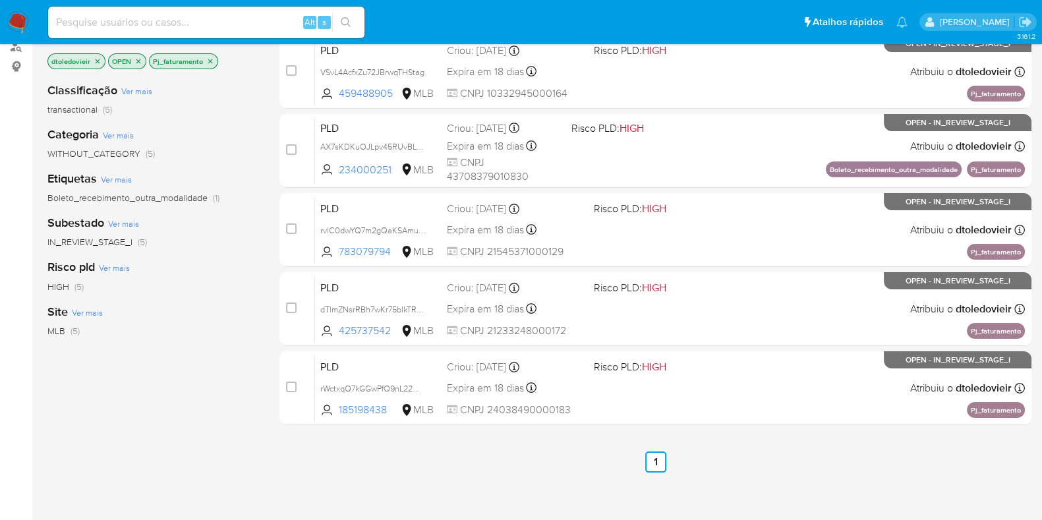
click at [210, 57] on icon "close-filter" at bounding box center [210, 61] width 8 height 8
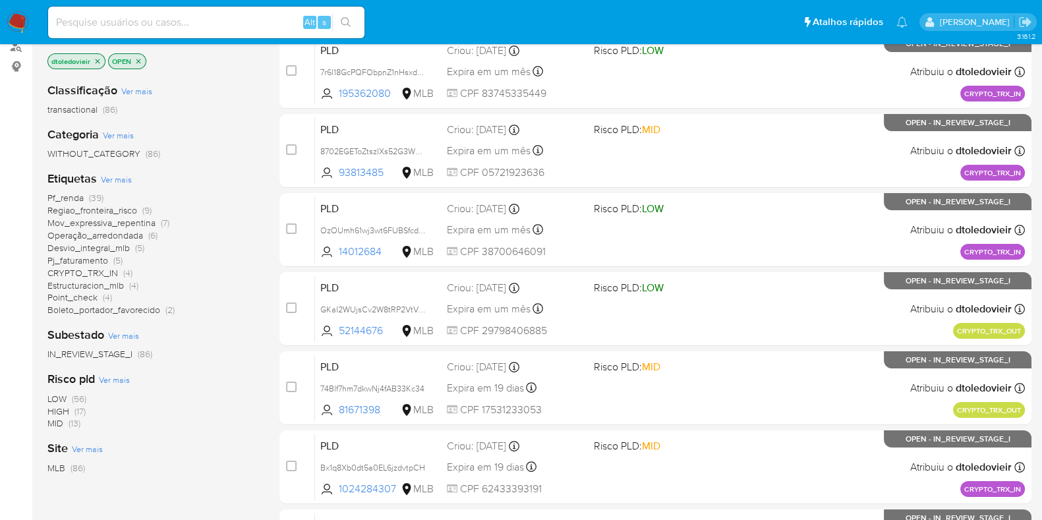
click at [112, 311] on span "Boleto_portador_favorecido" at bounding box center [103, 309] width 113 height 13
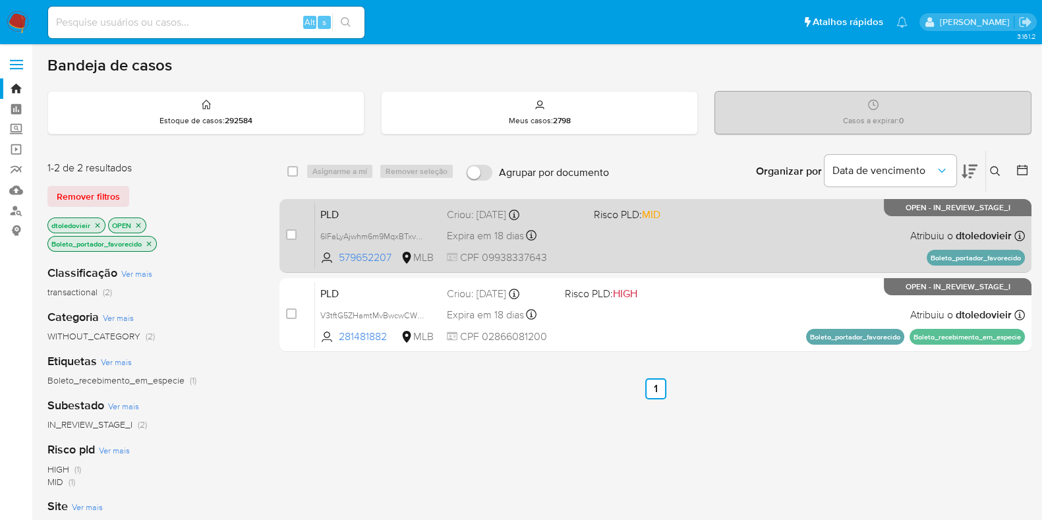
click at [679, 238] on div "PLD 6IFaLyAjwhm6m9MqxBTxv5Rc 579652207 MLB Risco PLD: MID Criou: 12/09/2025 Cri…" at bounding box center [670, 235] width 710 height 67
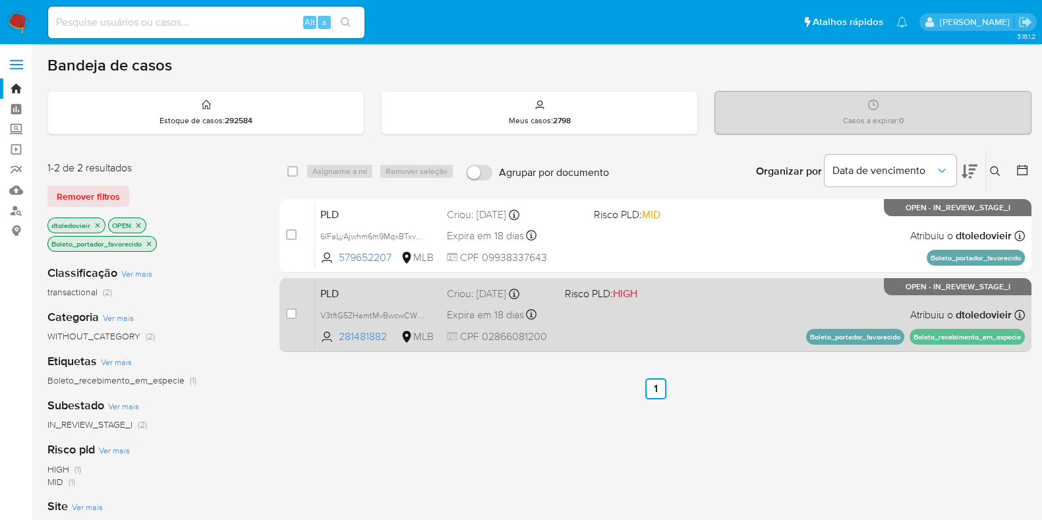
click at [681, 311] on div "PLD V3tftG5ZHamtMvBwcwCW9B5H 281481882 MLB Risco PLD: HIGH Criou: 12/09/2025 Cr…" at bounding box center [670, 314] width 710 height 67
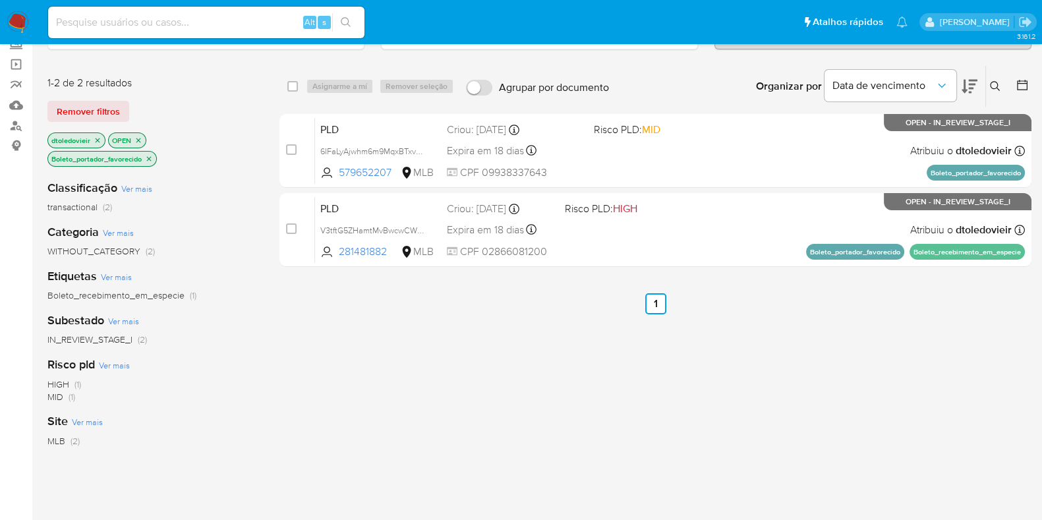
scroll to position [164, 0]
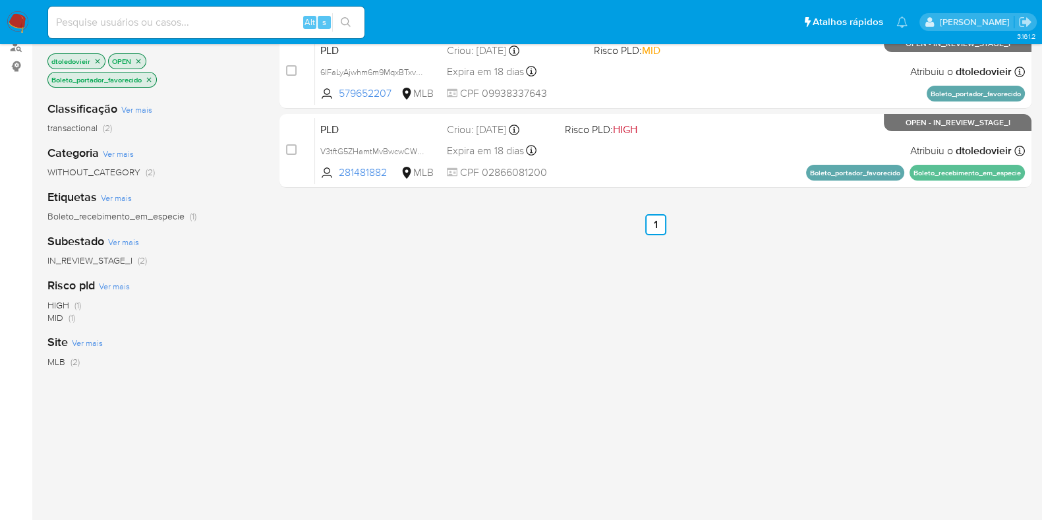
click at [147, 78] on icon "close-filter" at bounding box center [149, 80] width 8 height 8
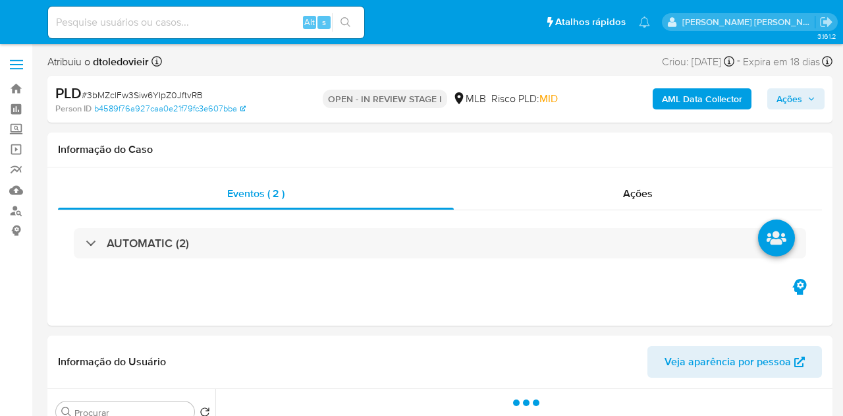
select select "10"
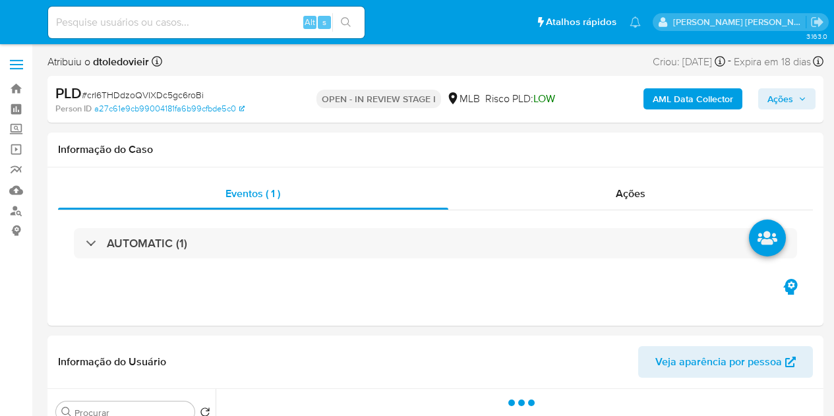
select select "10"
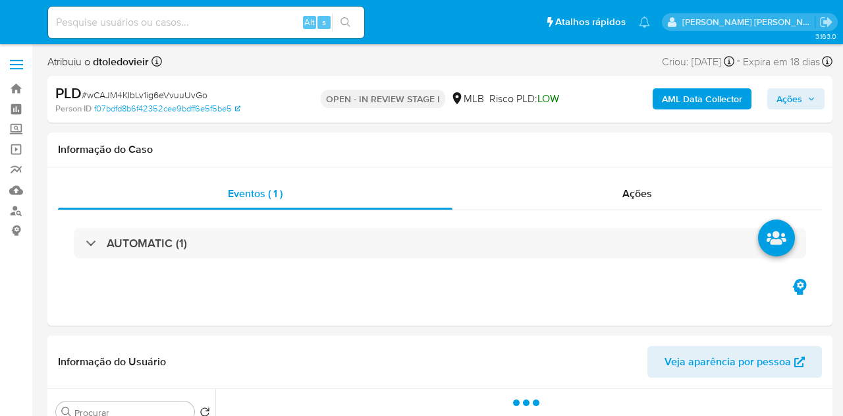
select select "10"
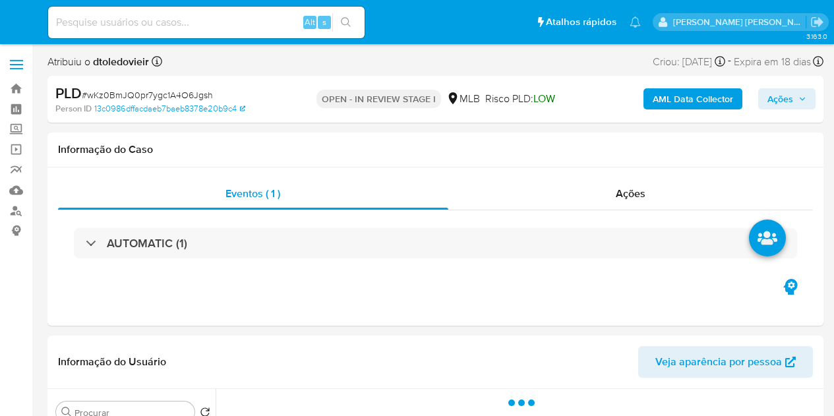
select select "10"
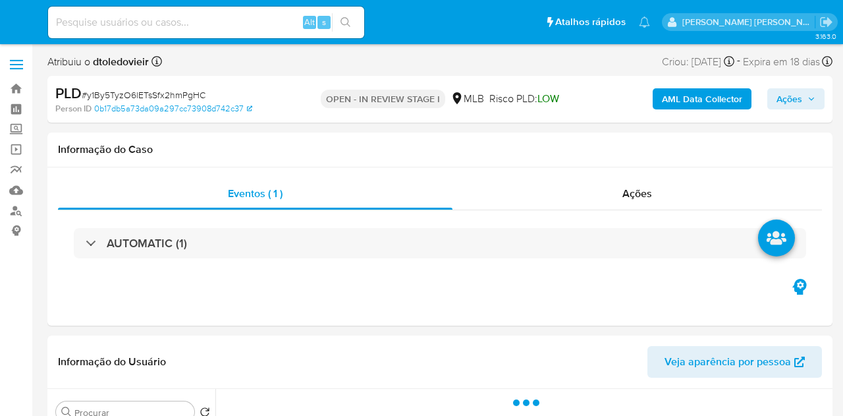
select select "10"
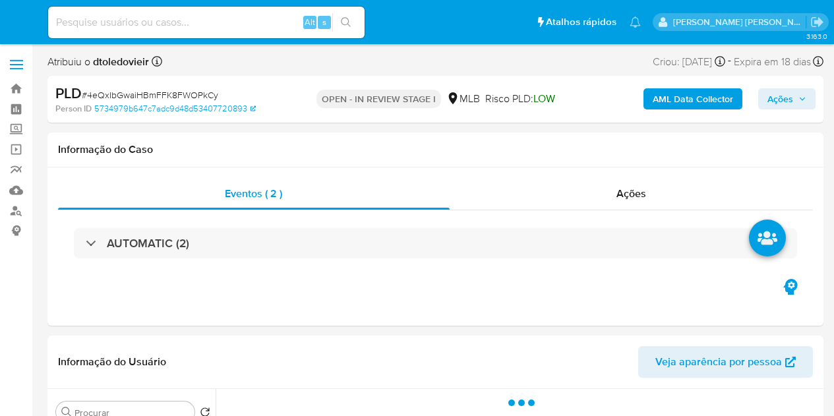
select select "10"
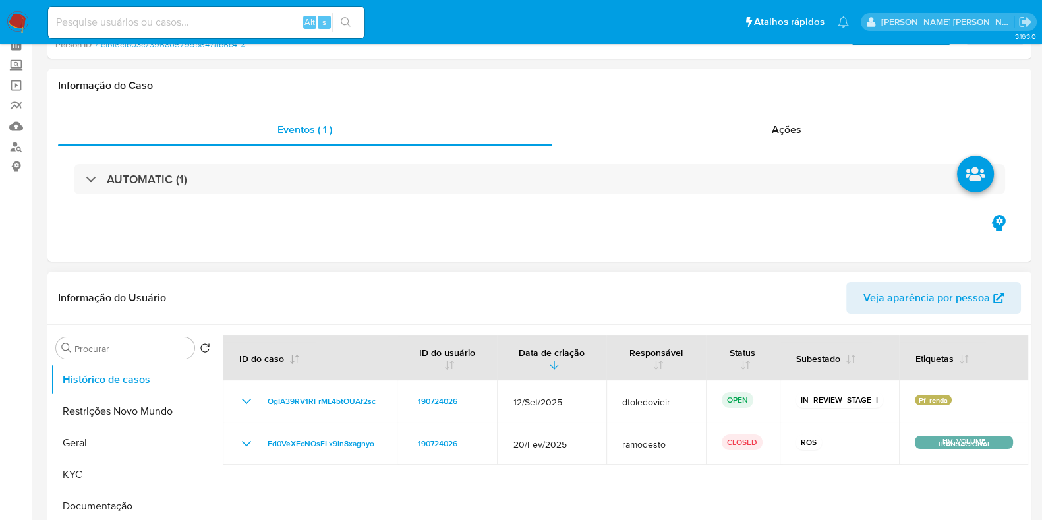
scroll to position [164, 0]
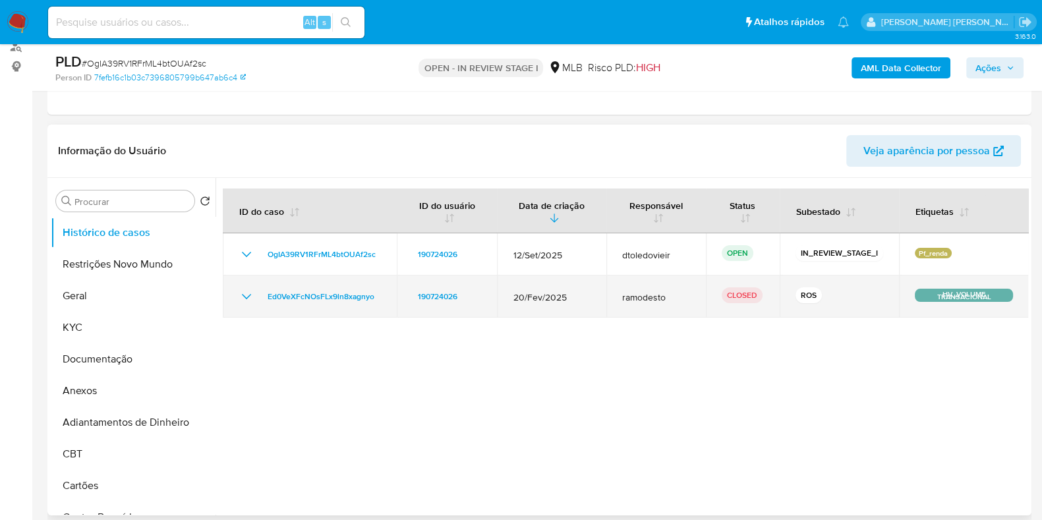
click at [247, 295] on icon "Mostrar/Ocultar" at bounding box center [247, 297] width 16 height 16
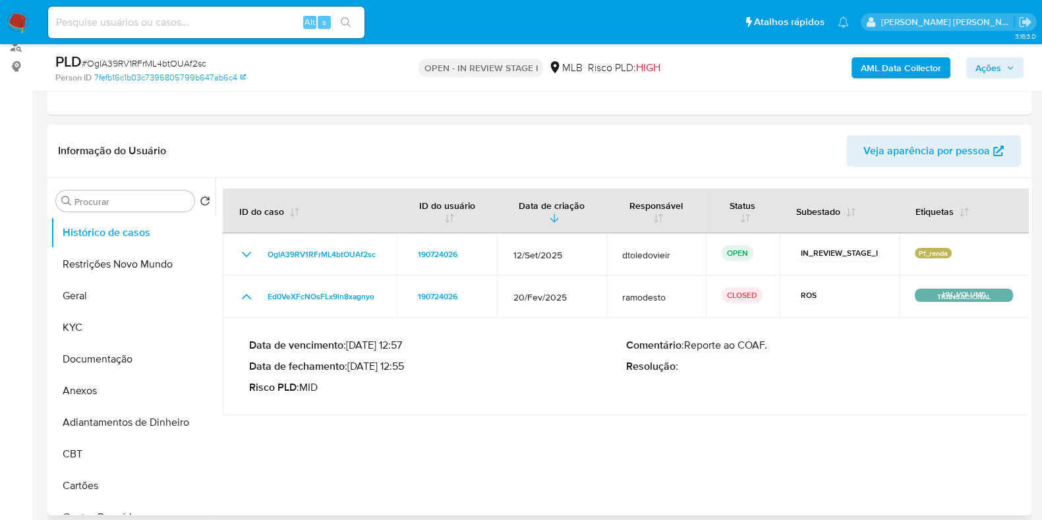
drag, startPoint x: 349, startPoint y: 363, endPoint x: 441, endPoint y: 363, distance: 91.6
click at [441, 363] on p "Data de fechamento : [DATE] 12:55" at bounding box center [437, 366] width 377 height 13
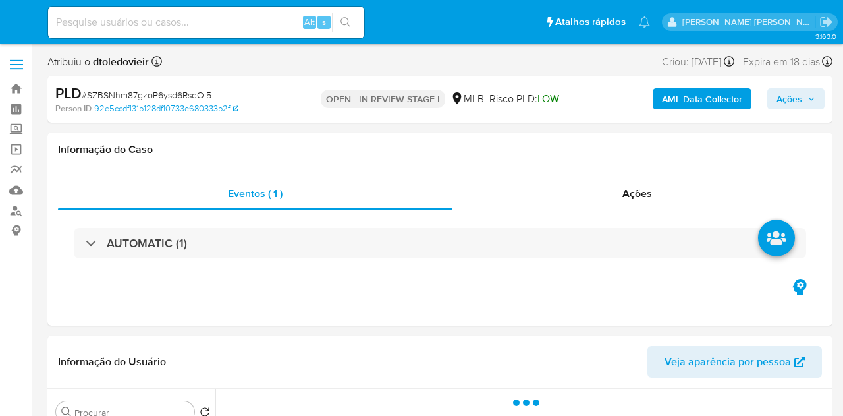
select select "10"
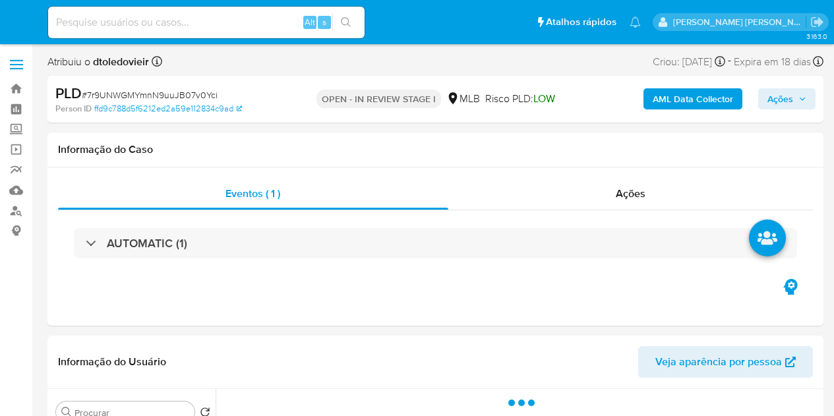
select select "10"
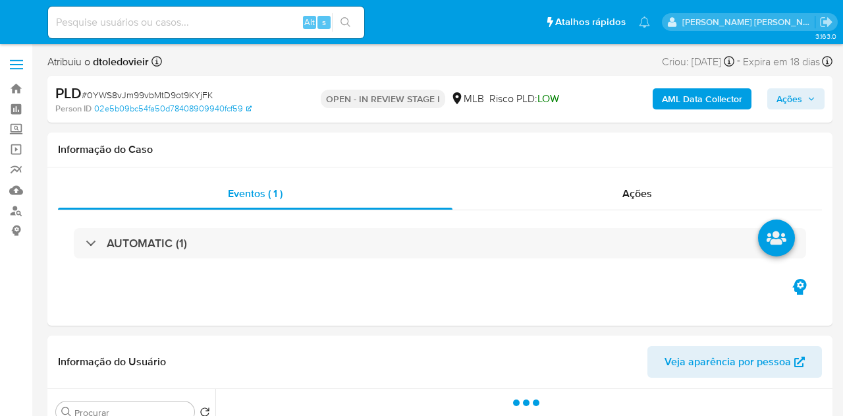
select select "10"
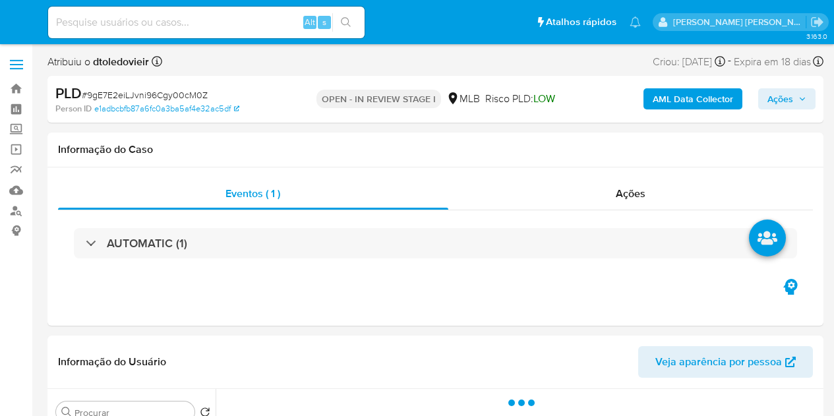
select select "10"
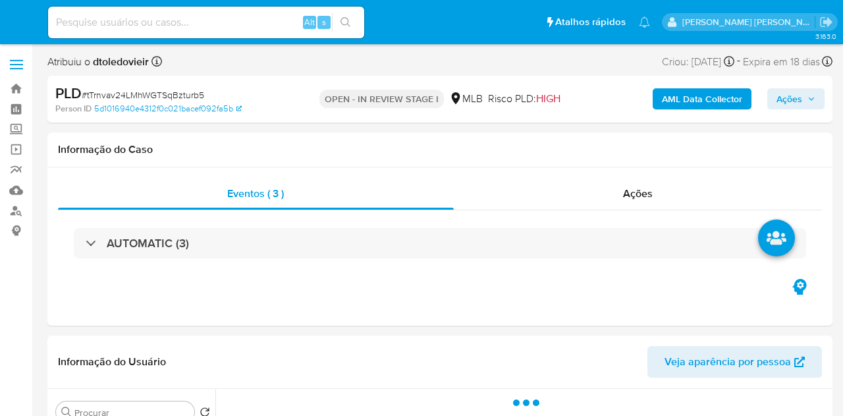
select select "10"
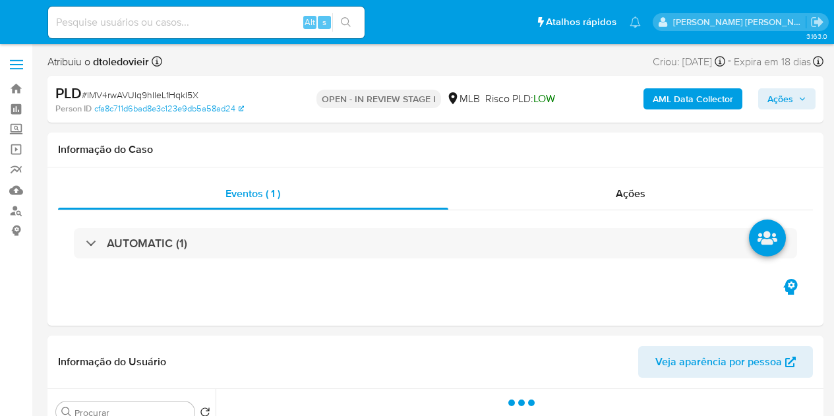
select select "10"
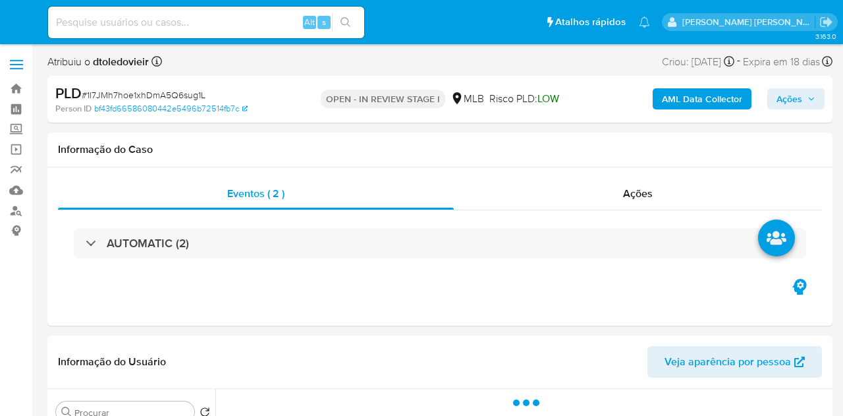
select select "10"
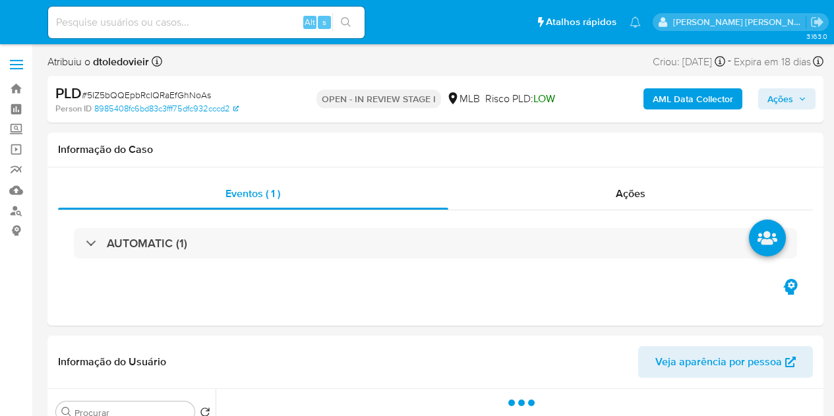
select select "10"
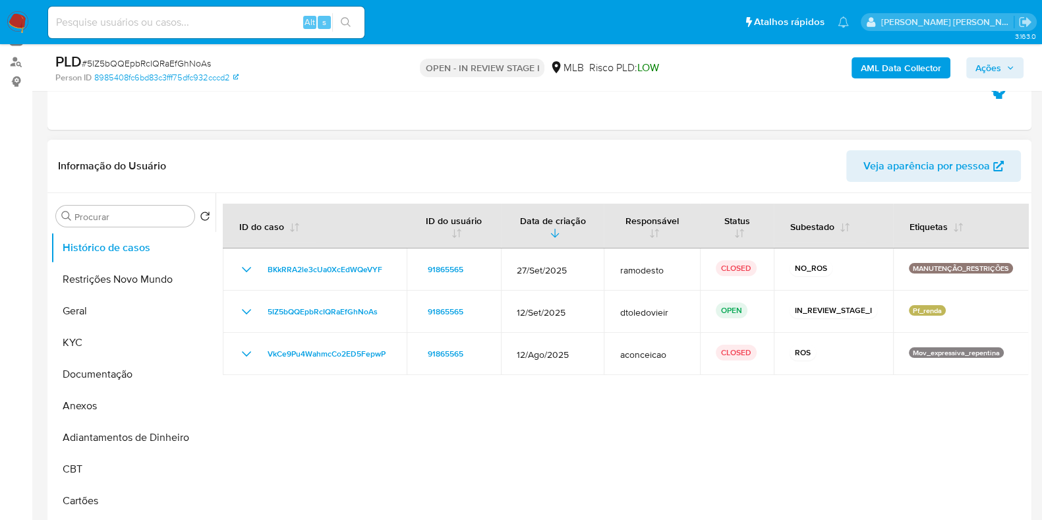
scroll to position [164, 0]
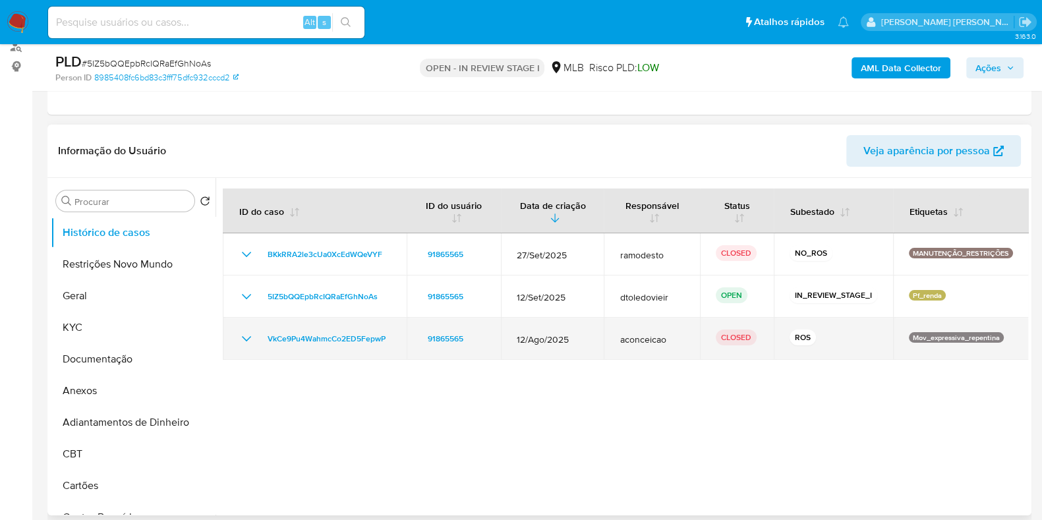
click at [645, 343] on span "aconceicao" at bounding box center [651, 339] width 65 height 12
click at [660, 343] on span "aconceicao" at bounding box center [651, 339] width 65 height 12
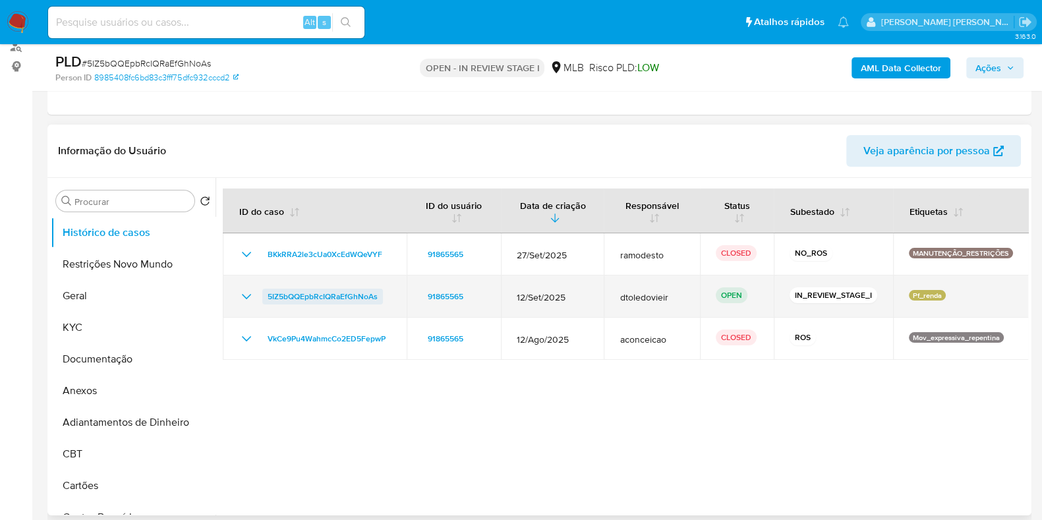
click at [336, 290] on span "5IZ5bQQEpbRcIQRaEfGhNoAs" at bounding box center [323, 297] width 110 height 16
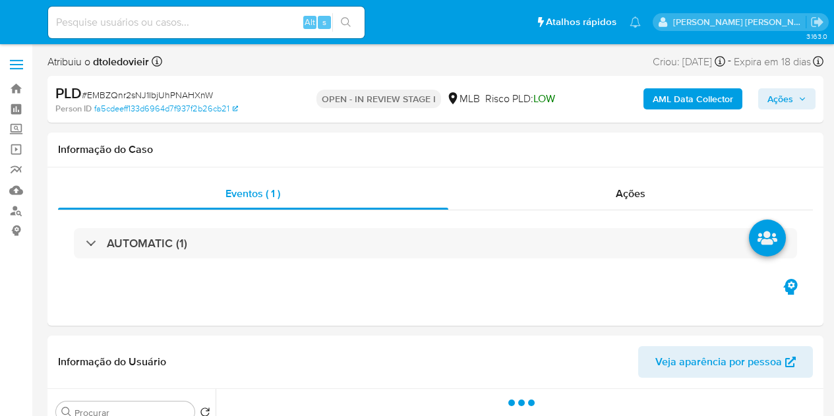
select select "10"
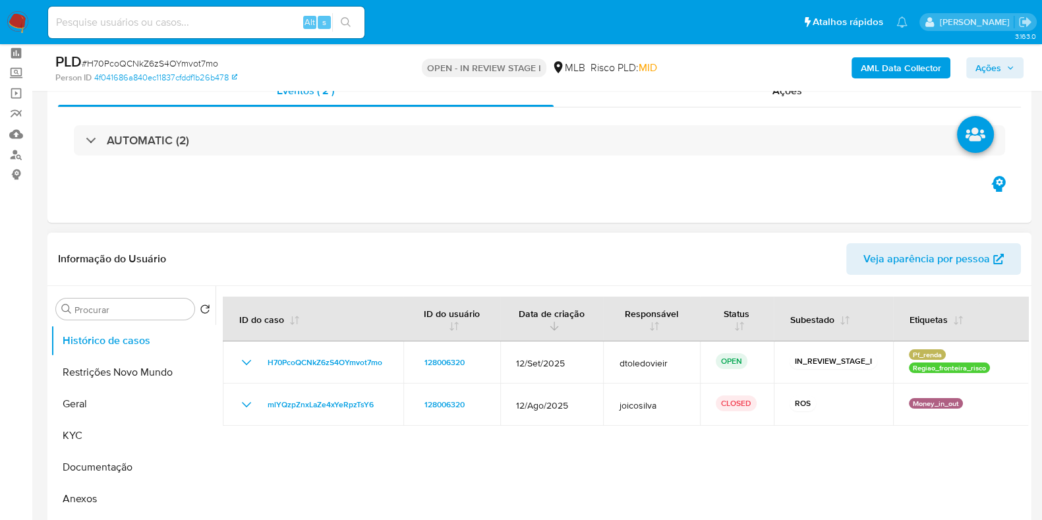
scroll to position [82, 0]
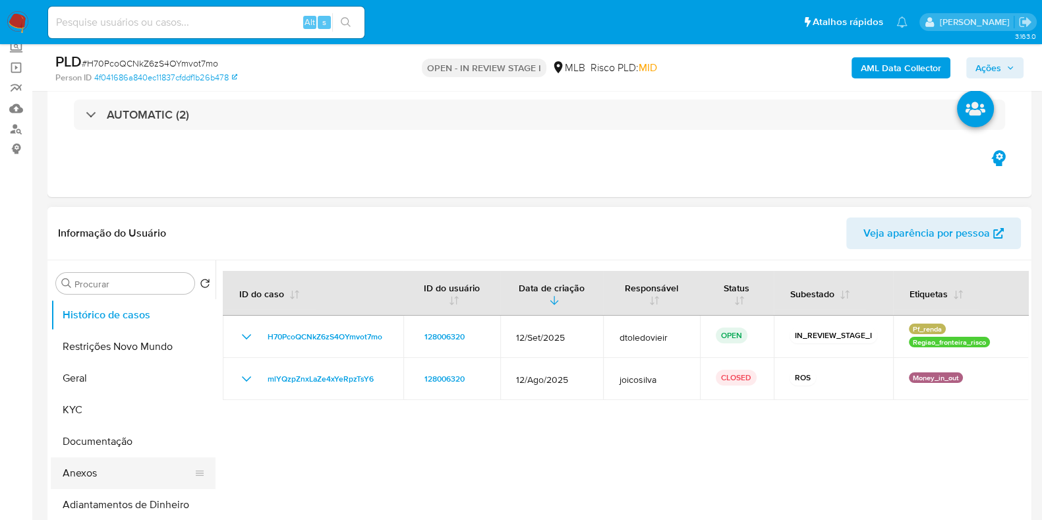
click at [109, 415] on button "Anexos" at bounding box center [128, 473] width 154 height 32
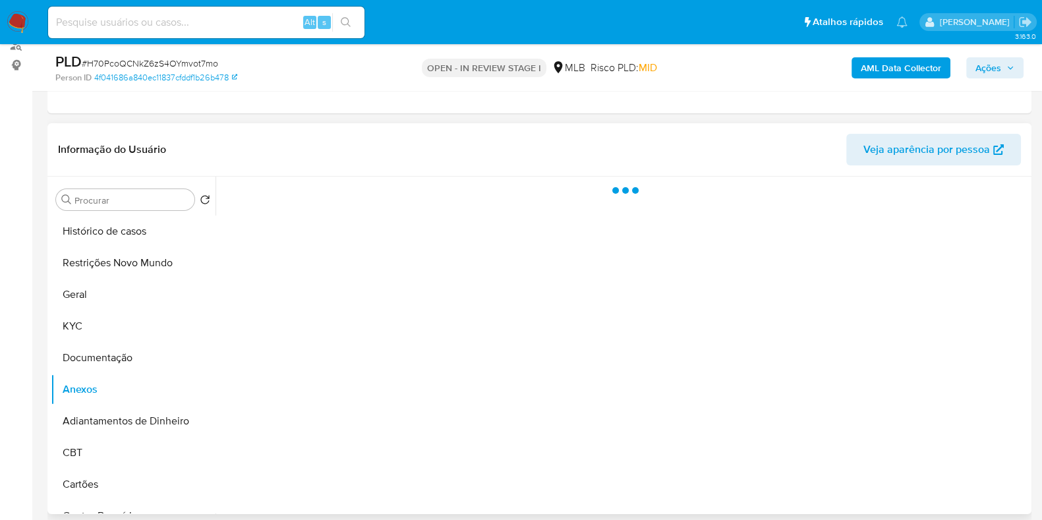
scroll to position [164, 0]
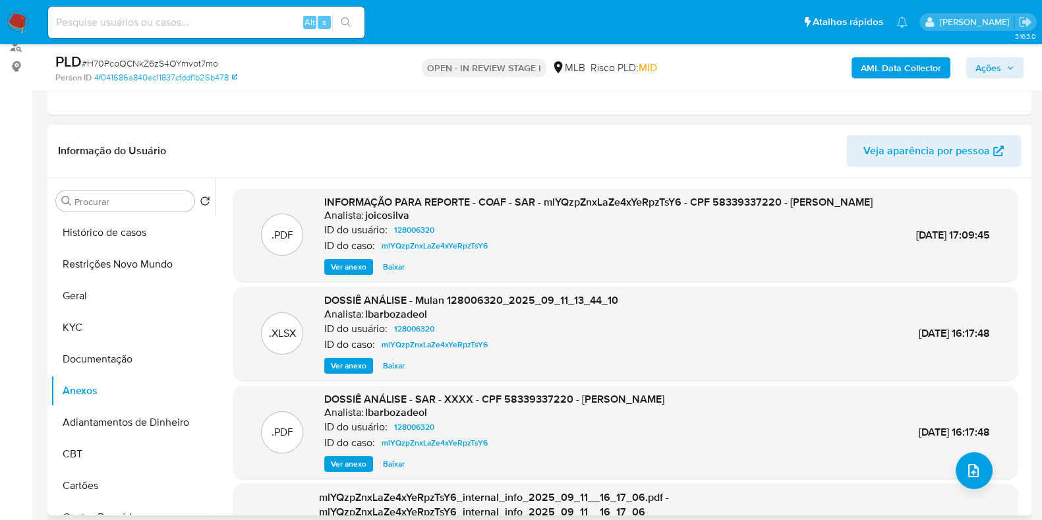
click at [349, 273] on span "Ver anexo" at bounding box center [349, 266] width 36 height 13
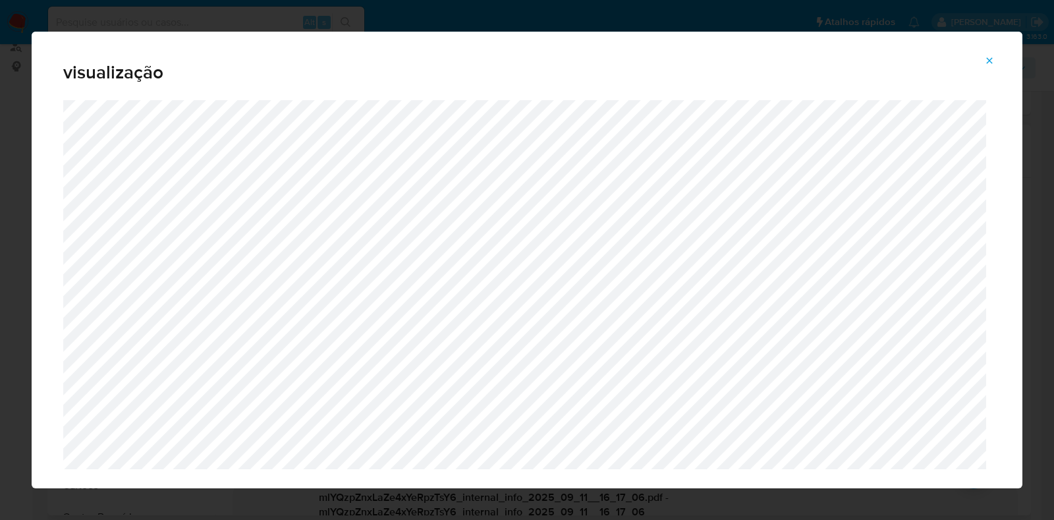
click at [0, 114] on div "visualização" at bounding box center [527, 260] width 1054 height 520
drag, startPoint x: 28, startPoint y: 203, endPoint x: 17, endPoint y: 206, distance: 11.5
click at [27, 204] on div "visualização" at bounding box center [527, 260] width 1054 height 520
click at [833, 65] on icon "Attachment preview" at bounding box center [989, 60] width 11 height 11
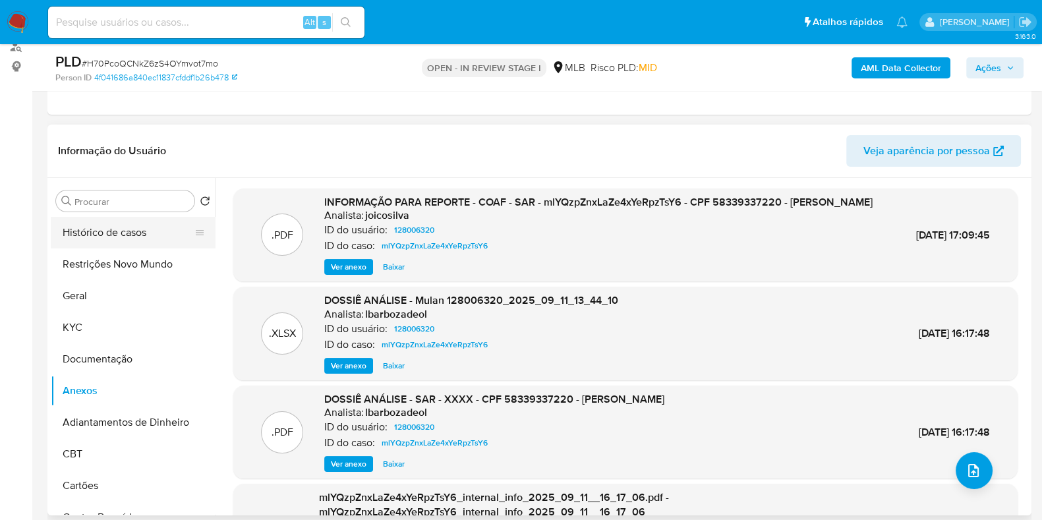
click at [148, 229] on button "Histórico de casos" at bounding box center [128, 233] width 154 height 32
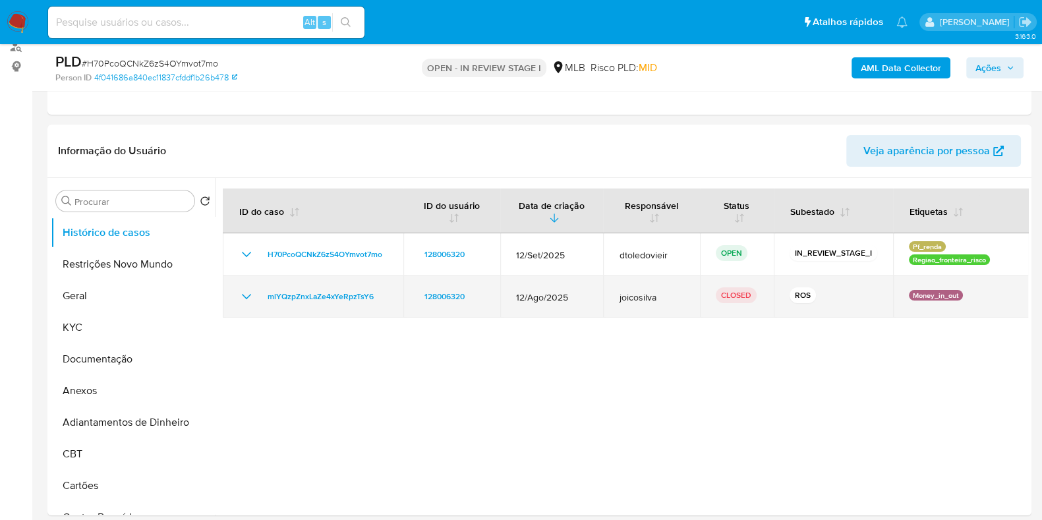
drag, startPoint x: 613, startPoint y: 301, endPoint x: 651, endPoint y: 291, distance: 38.8
click at [638, 291] on td "joicosilva" at bounding box center [651, 296] width 96 height 42
click at [661, 291] on span "joicosilva" at bounding box center [651, 297] width 65 height 12
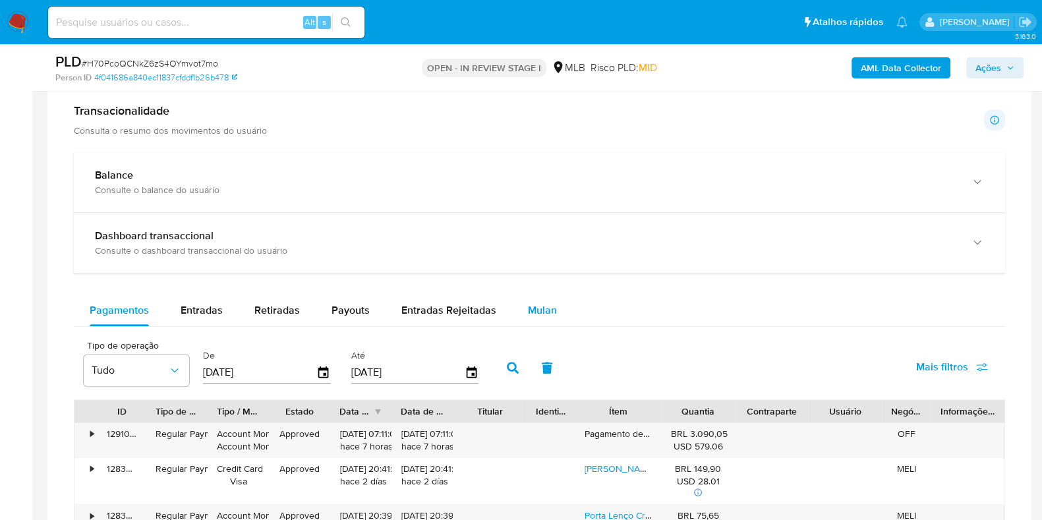
click at [534, 304] on span "Mulan" at bounding box center [542, 309] width 29 height 15
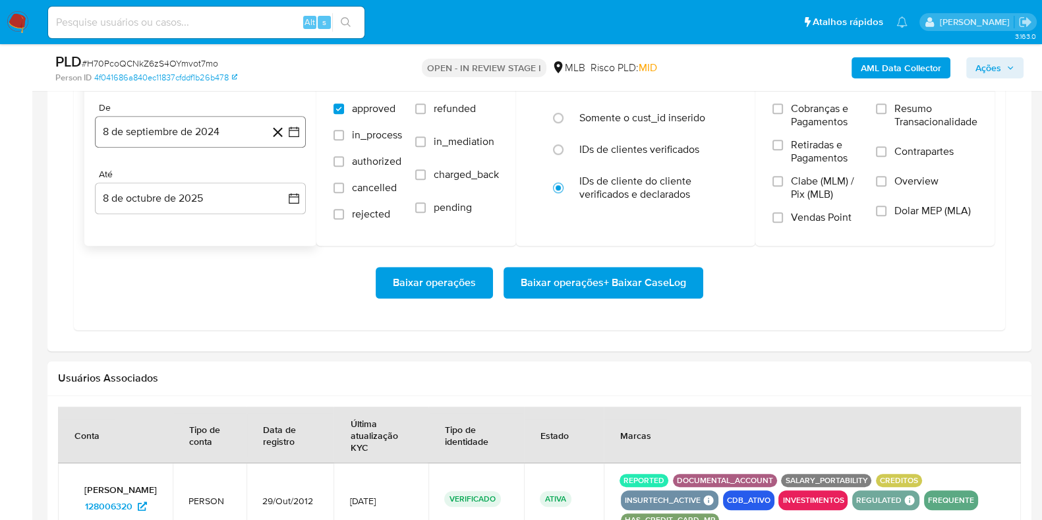
scroll to position [1235, 0]
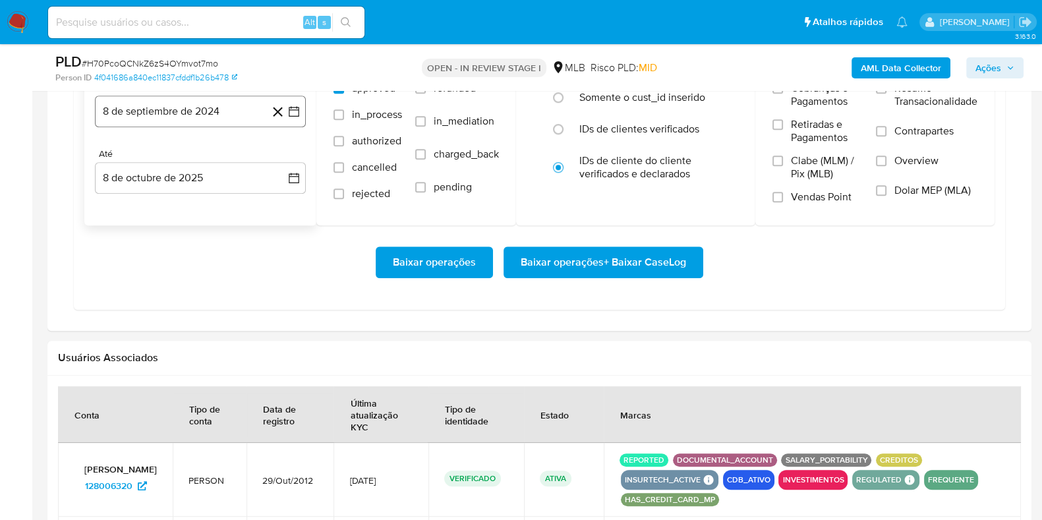
click at [196, 114] on button "8 de septiembre de 2024" at bounding box center [200, 112] width 211 height 32
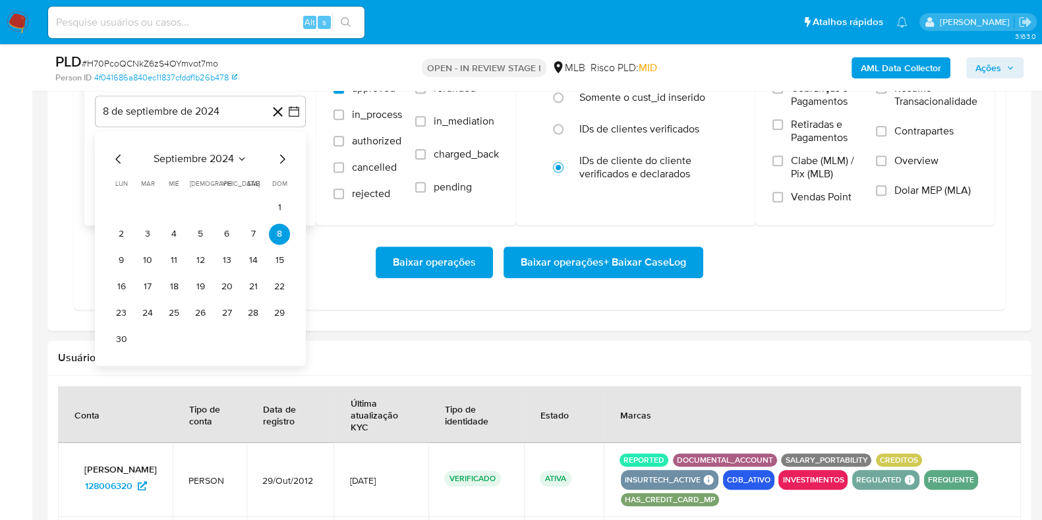
click at [279, 157] on icon "Mes siguiente" at bounding box center [282, 159] width 16 height 16
click at [280, 157] on icon "Mes siguiente" at bounding box center [282, 159] width 16 height 16
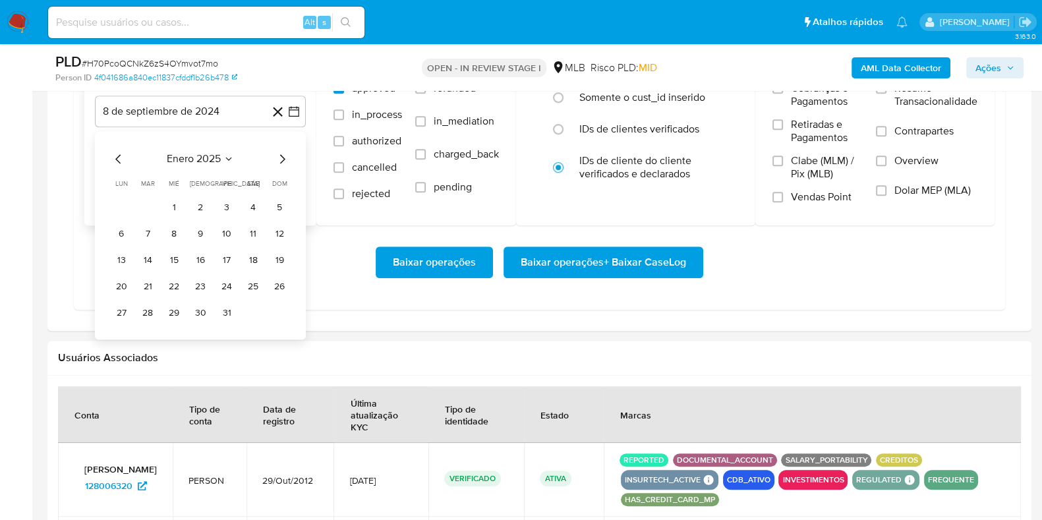
click at [280, 157] on icon "Mes siguiente" at bounding box center [282, 159] width 16 height 16
click at [280, 156] on icon "Mes siguiente" at bounding box center [282, 159] width 16 height 16
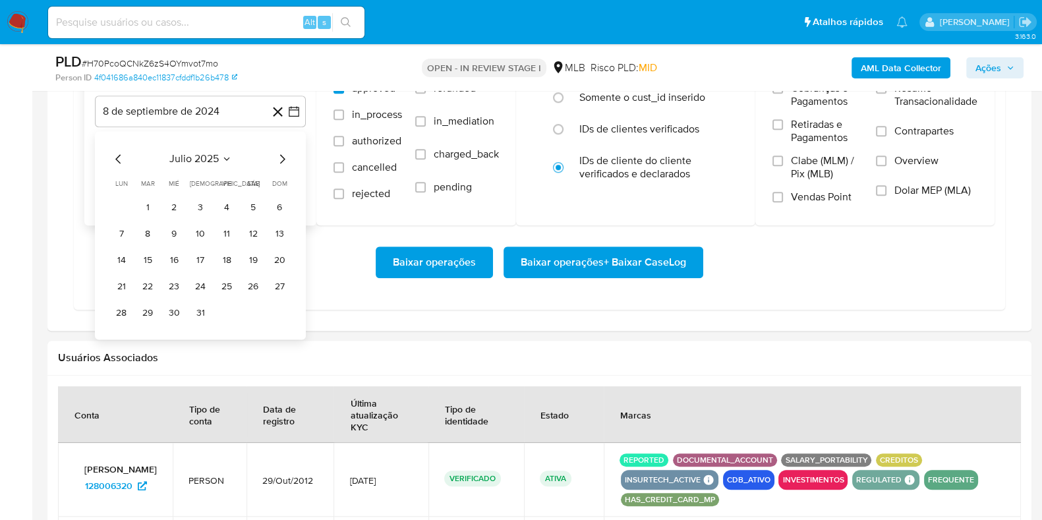
click at [280, 156] on icon "Mes siguiente" at bounding box center [282, 159] width 16 height 16
click at [226, 206] on button "1" at bounding box center [226, 207] width 21 height 21
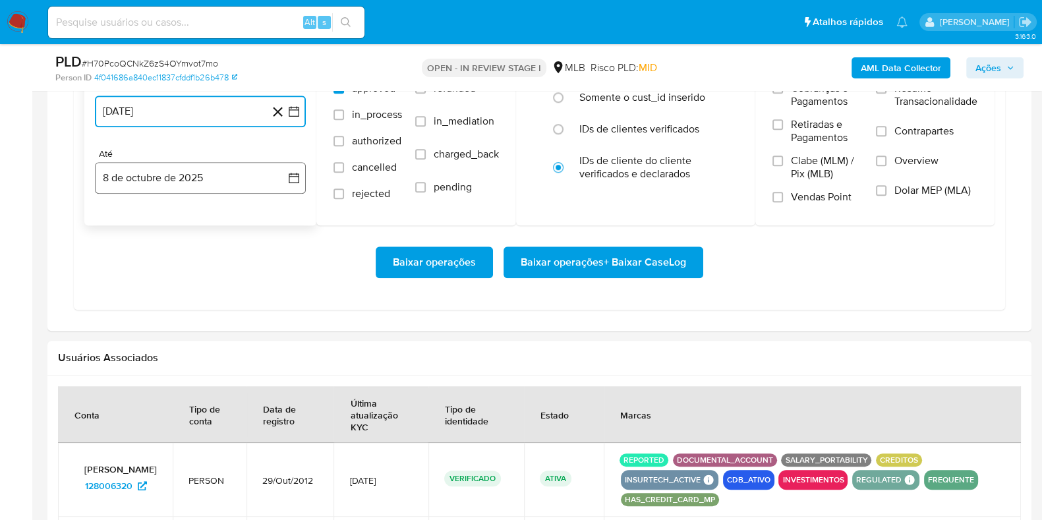
click at [204, 175] on button "8 de octubre de 2025" at bounding box center [200, 178] width 211 height 32
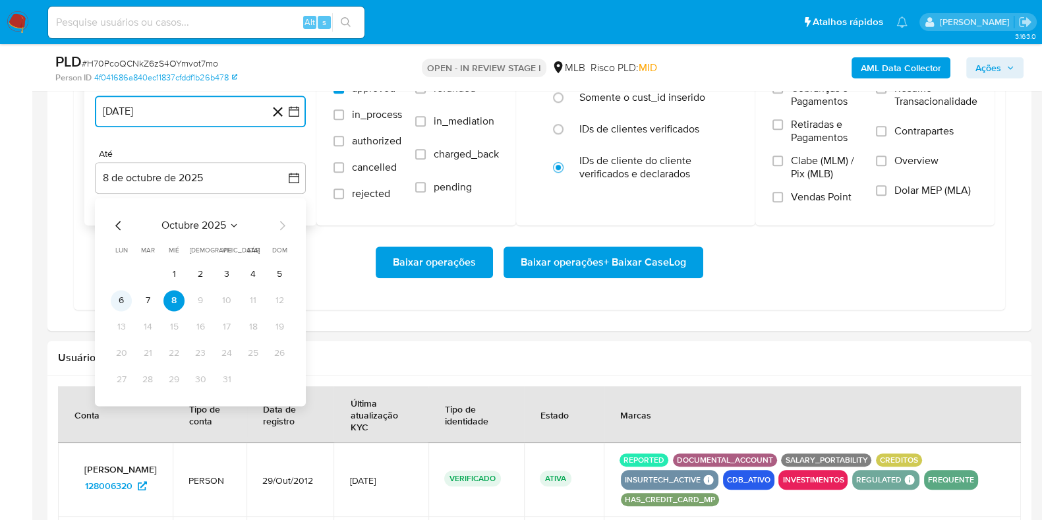
click at [118, 303] on button "6" at bounding box center [121, 300] width 21 height 21
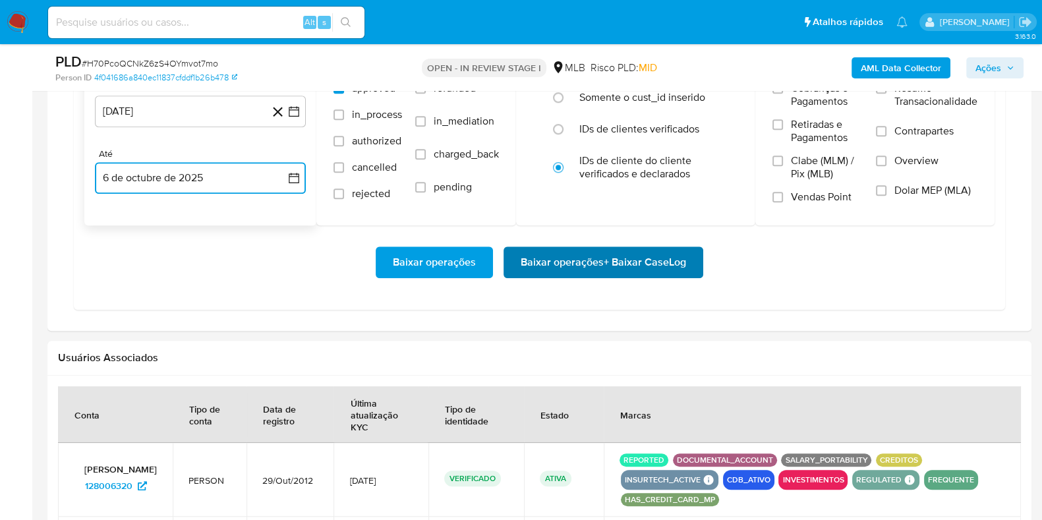
click at [550, 258] on span "Baixar operações + Baixar CaseLog" at bounding box center [603, 262] width 165 height 29
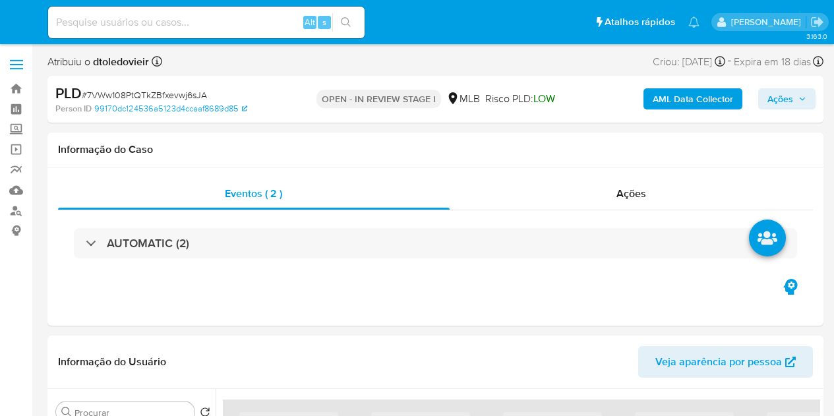
select select "10"
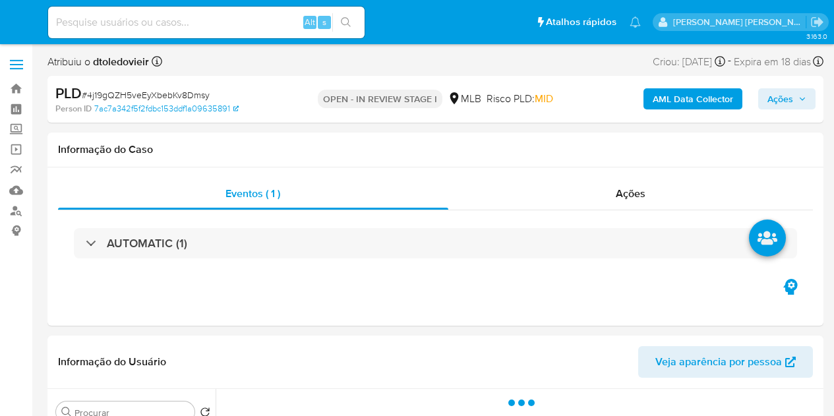
select select "10"
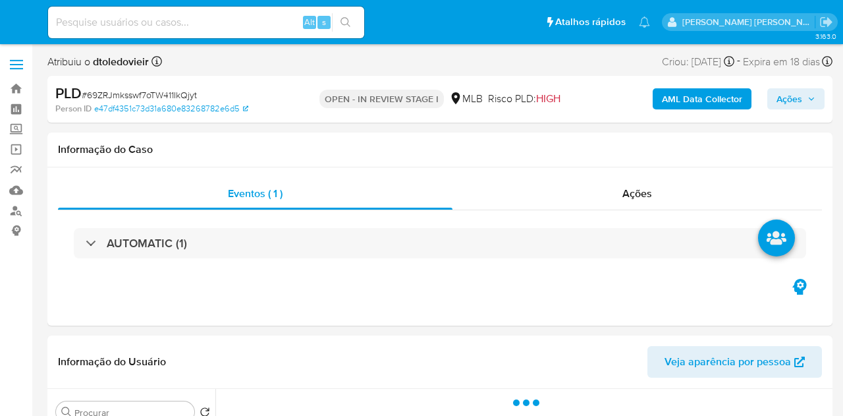
select select "10"
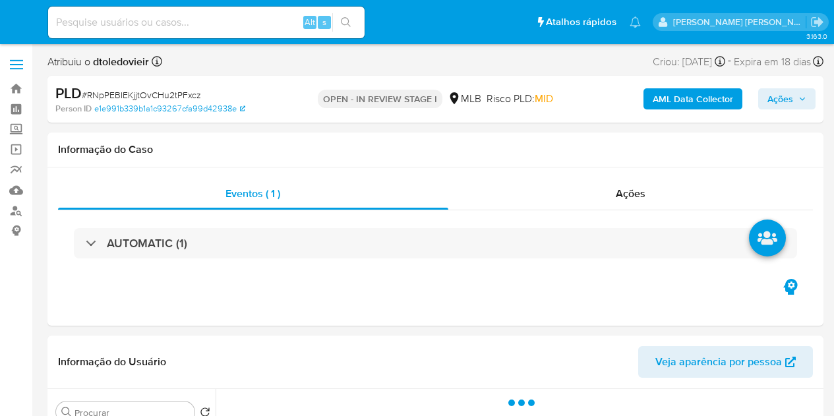
select select "10"
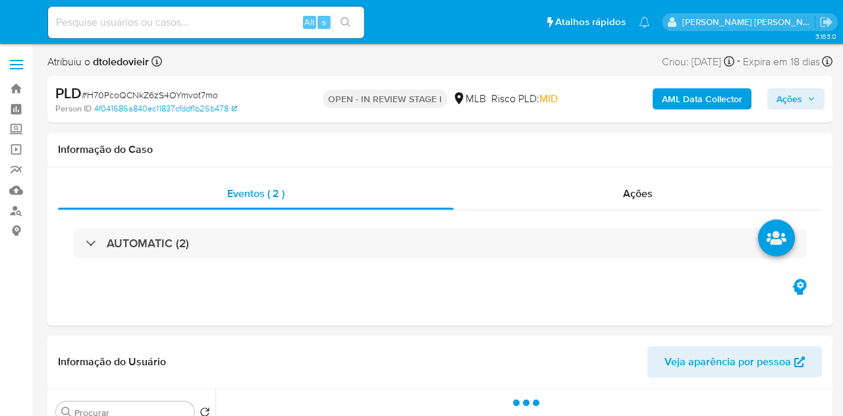
select select "10"
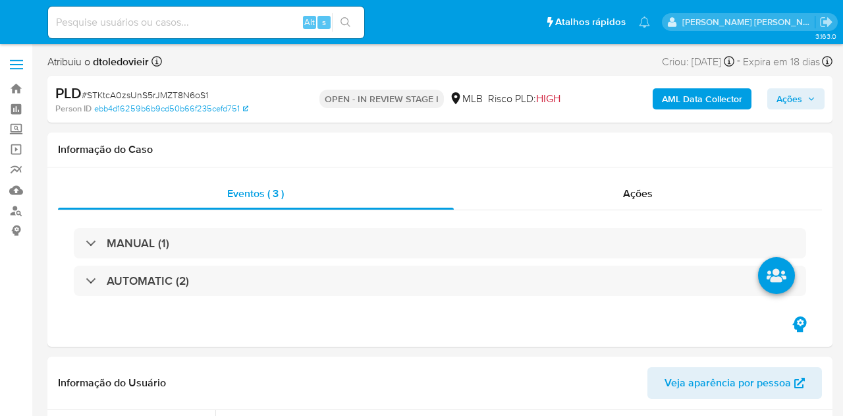
select select "10"
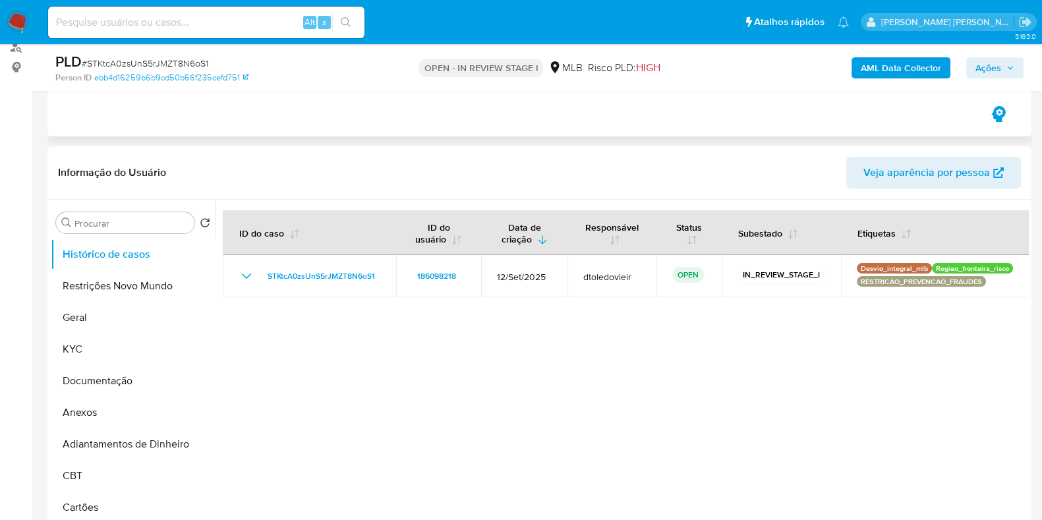
scroll to position [164, 0]
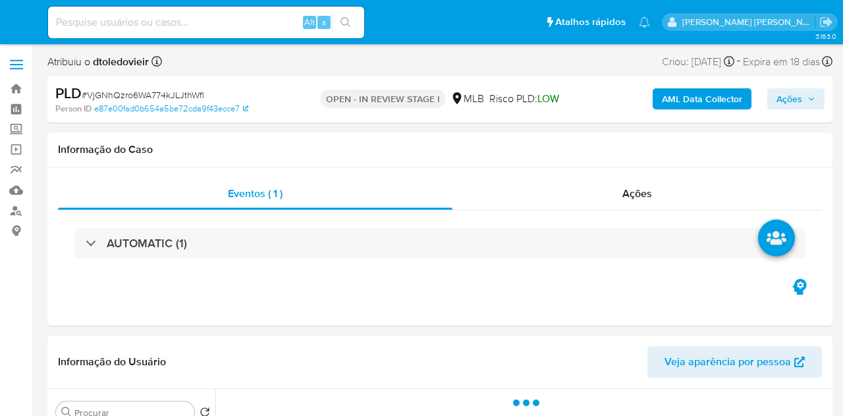
select select "10"
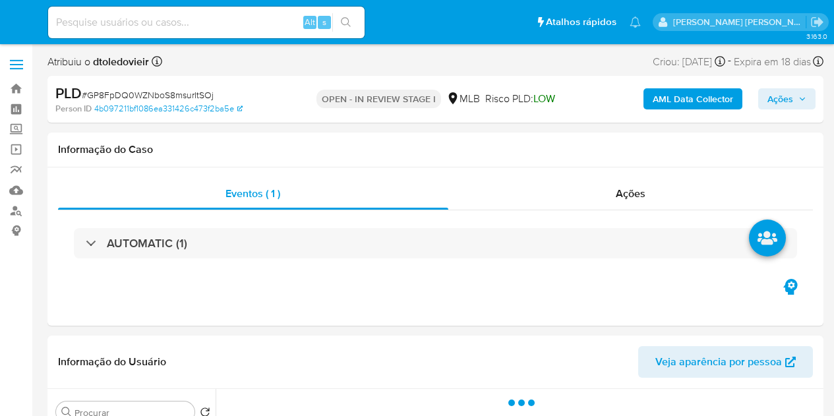
select select "10"
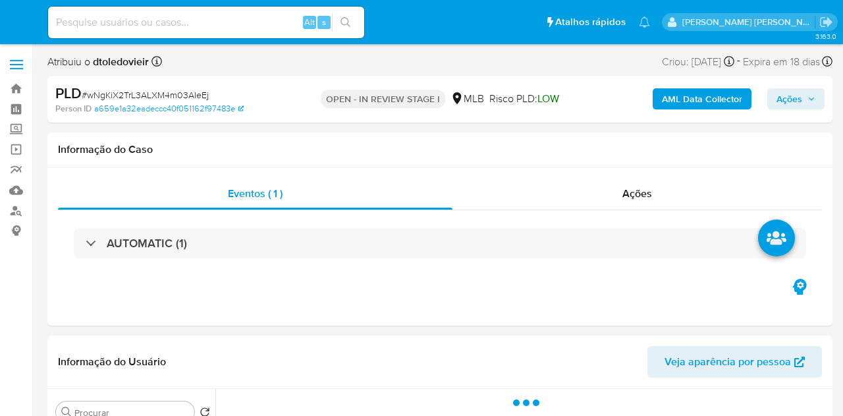
select select "10"
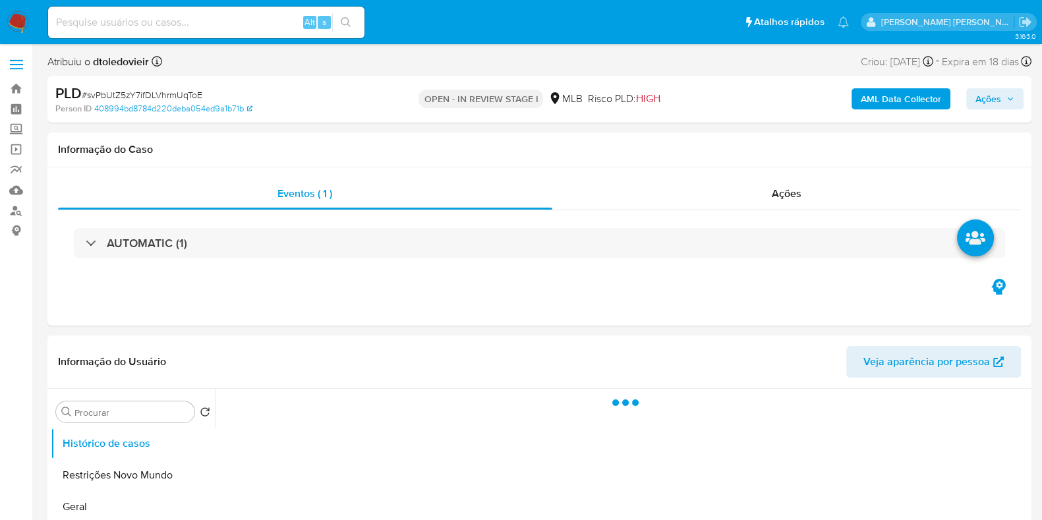
select select "10"
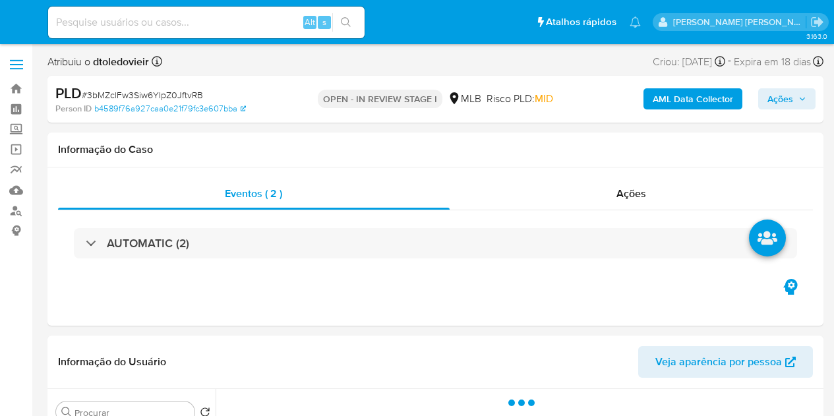
select select "10"
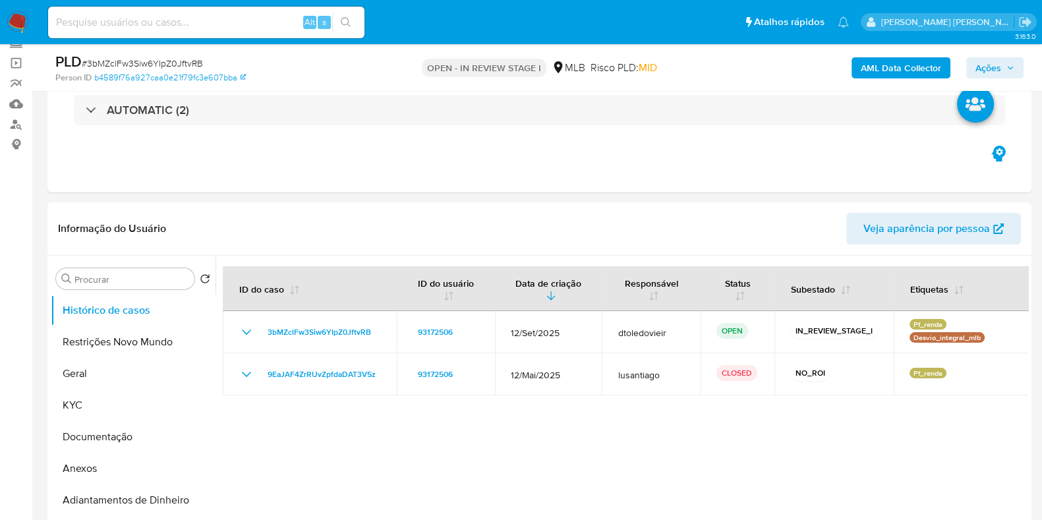
scroll to position [164, 0]
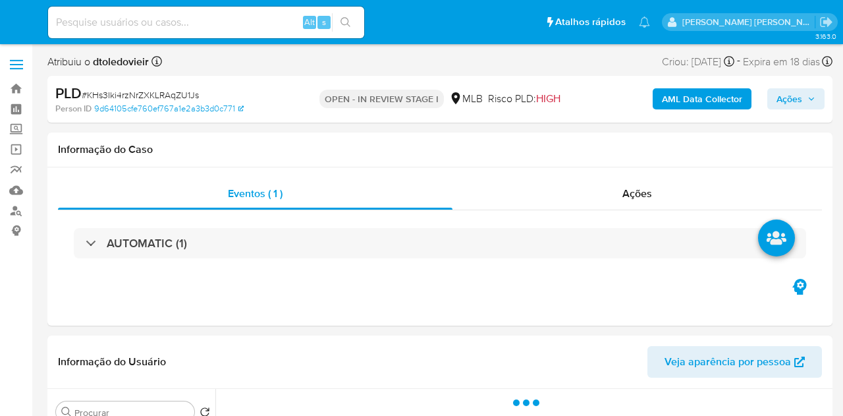
select select "10"
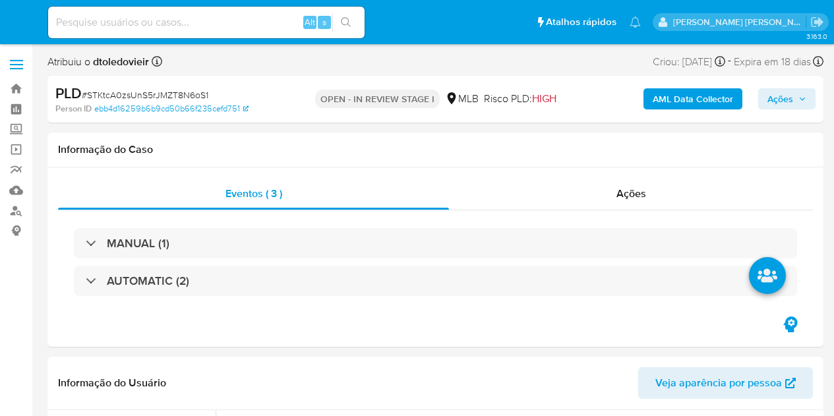
select select "10"
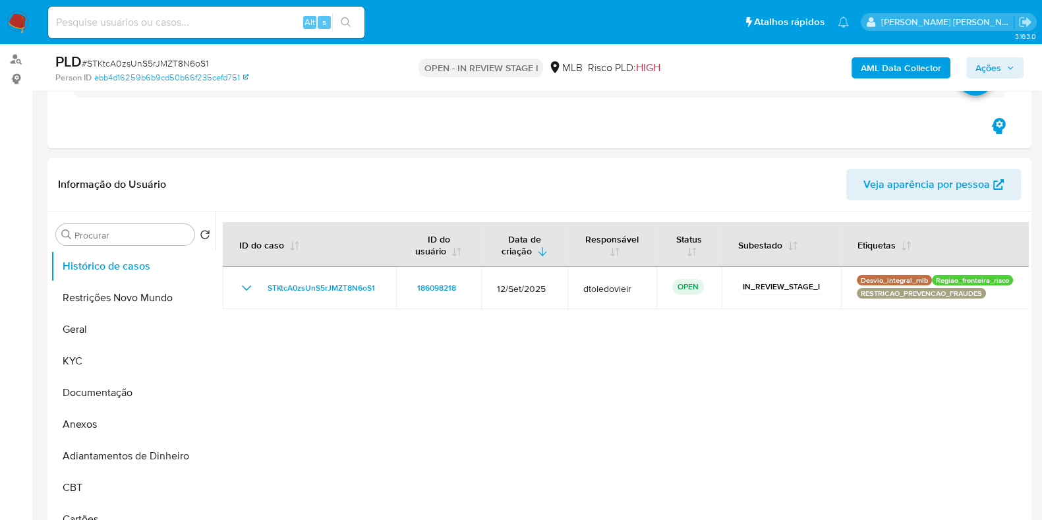
scroll to position [164, 0]
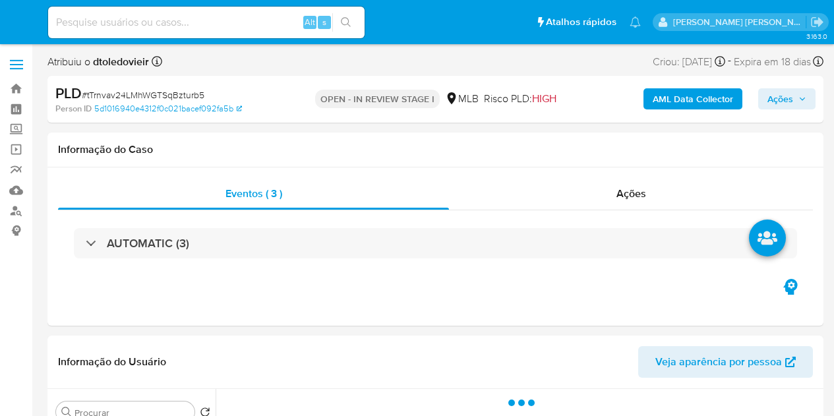
select select "10"
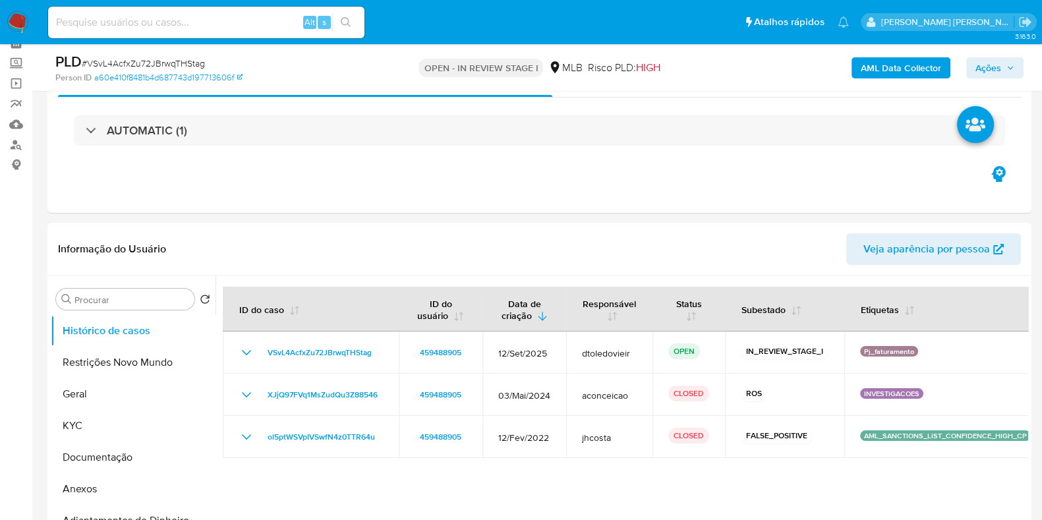
scroll to position [82, 0]
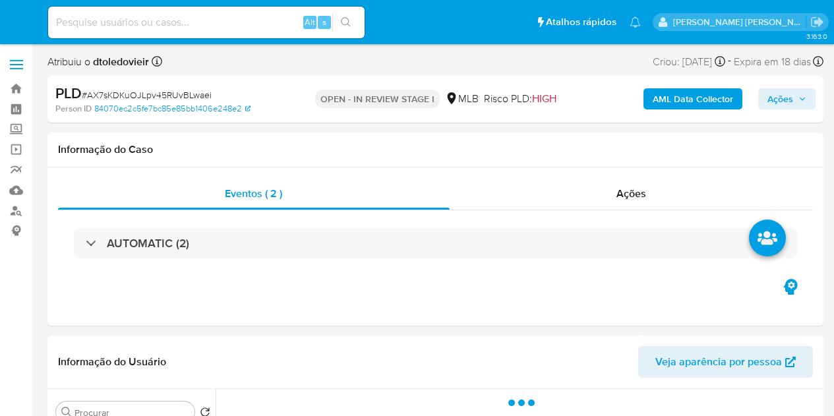
select select "10"
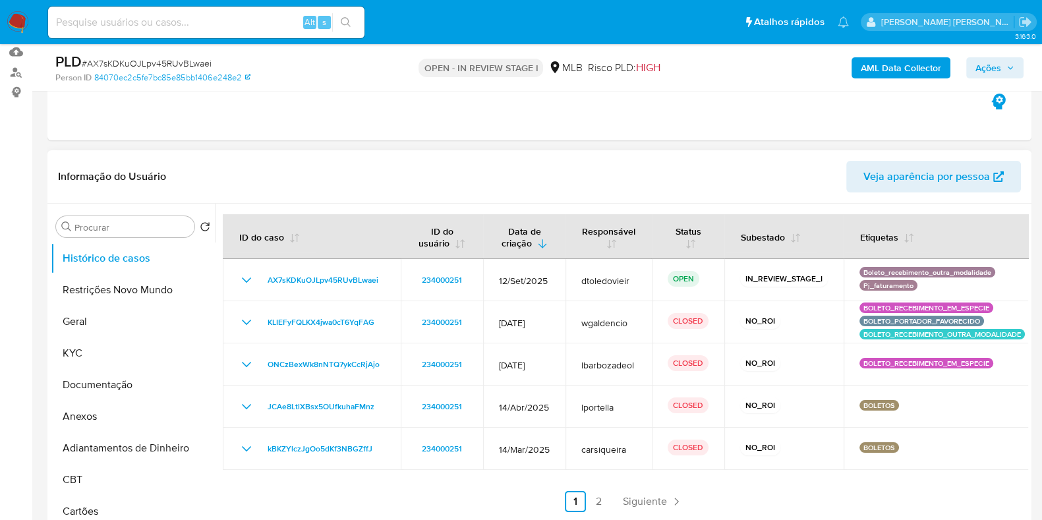
scroll to position [164, 0]
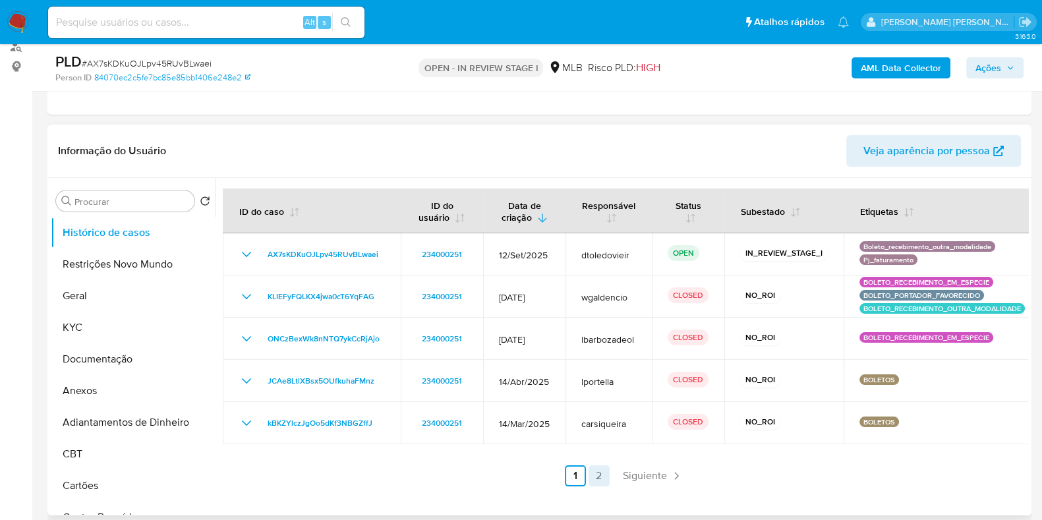
click at [592, 415] on link "2" at bounding box center [598, 475] width 21 height 21
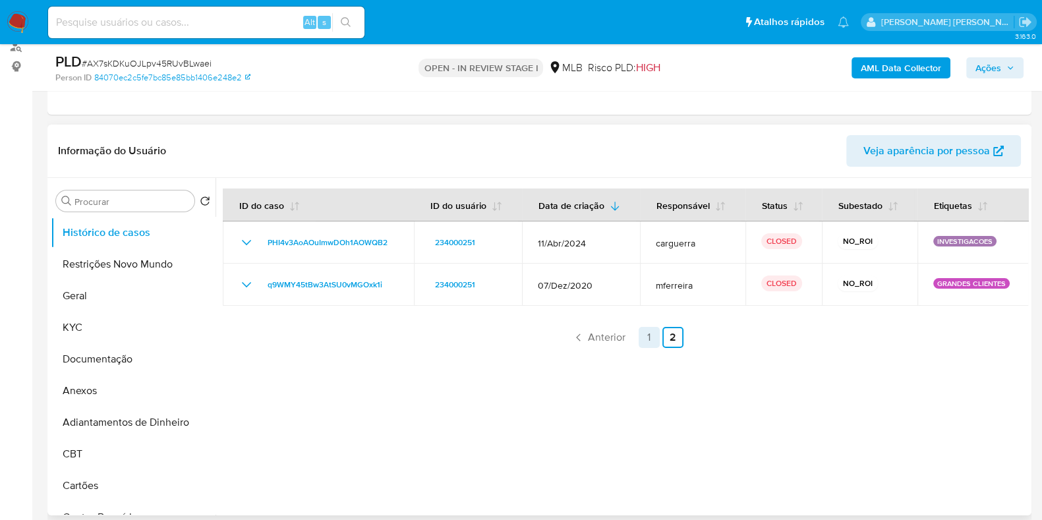
click at [646, 334] on link "1" at bounding box center [648, 337] width 21 height 21
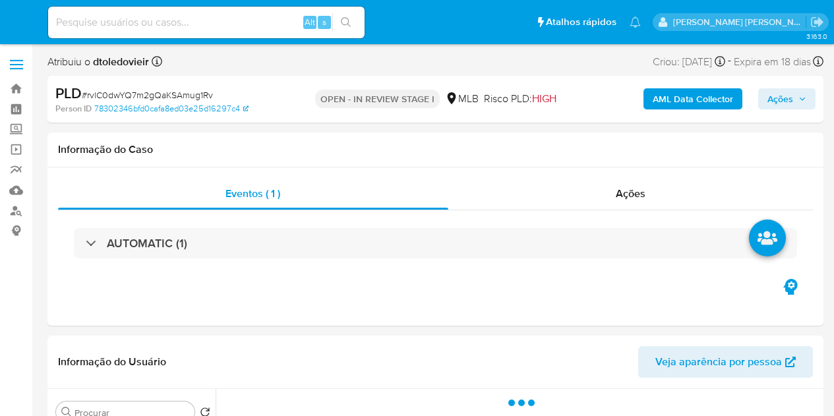
select select "10"
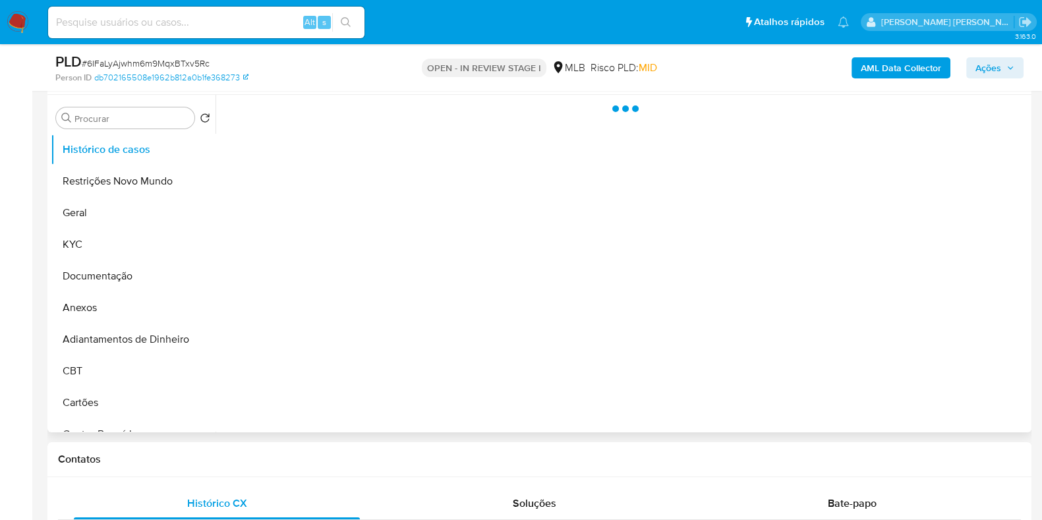
select select "10"
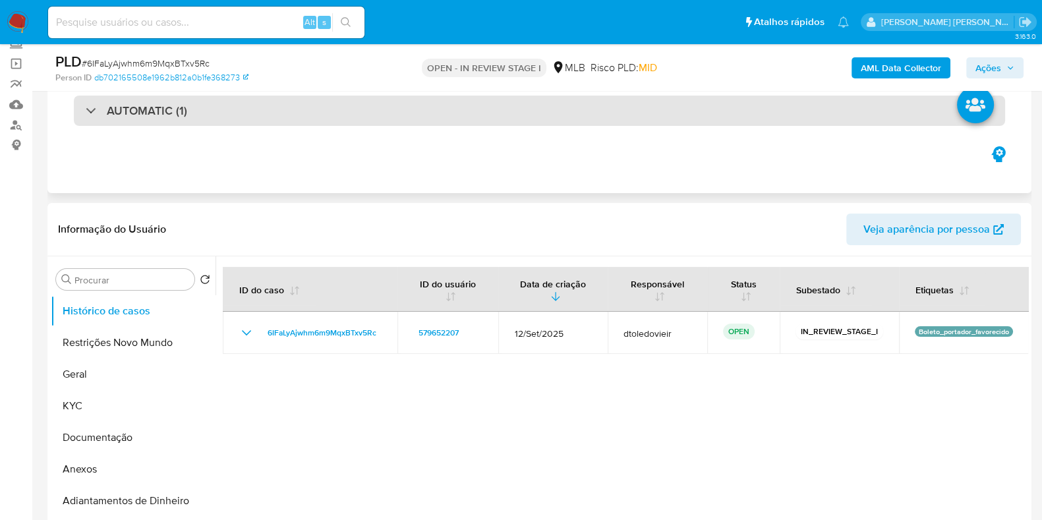
scroll to position [82, 0]
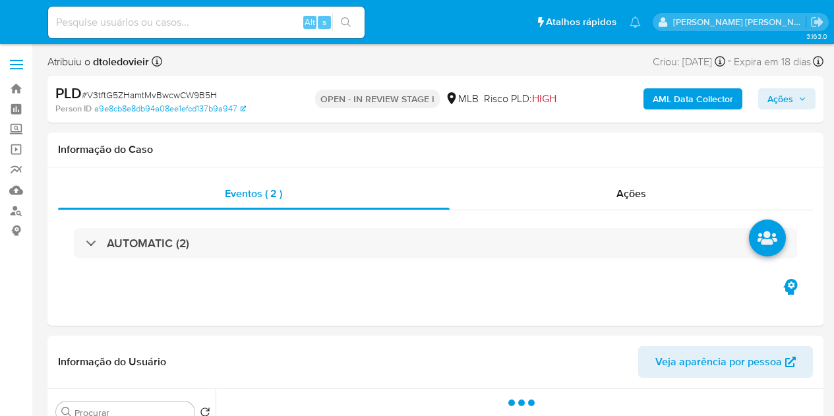
select select "10"
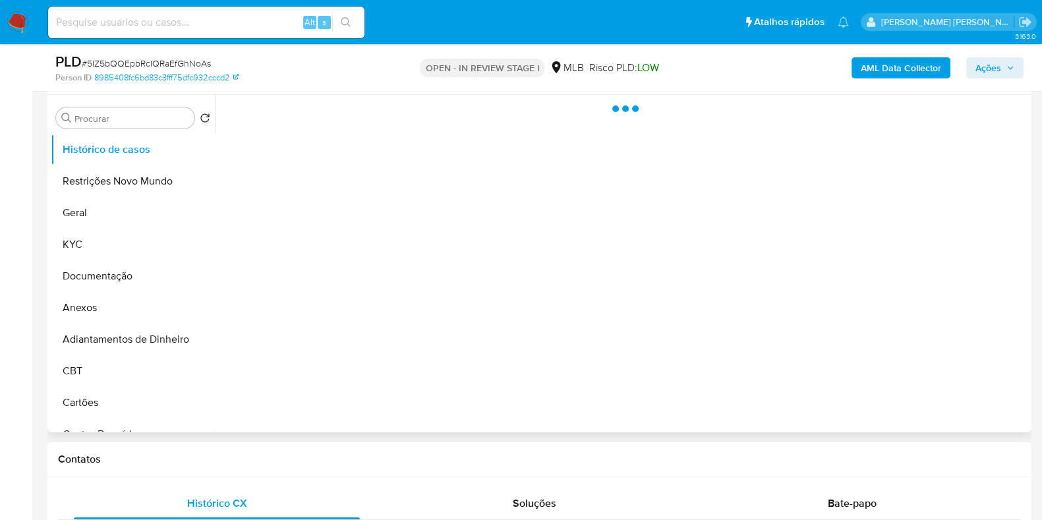
select select "10"
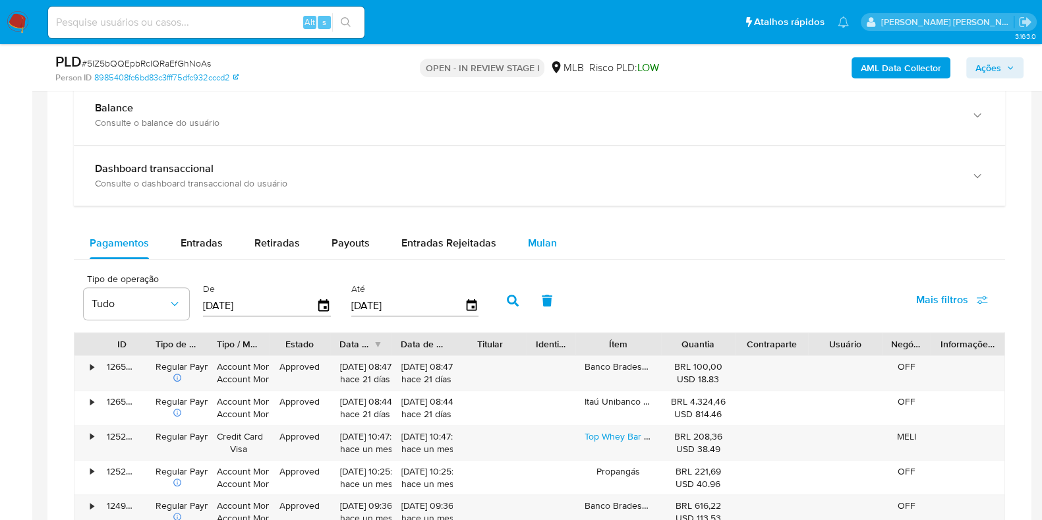
click at [538, 242] on span "Mulan" at bounding box center [542, 242] width 29 height 15
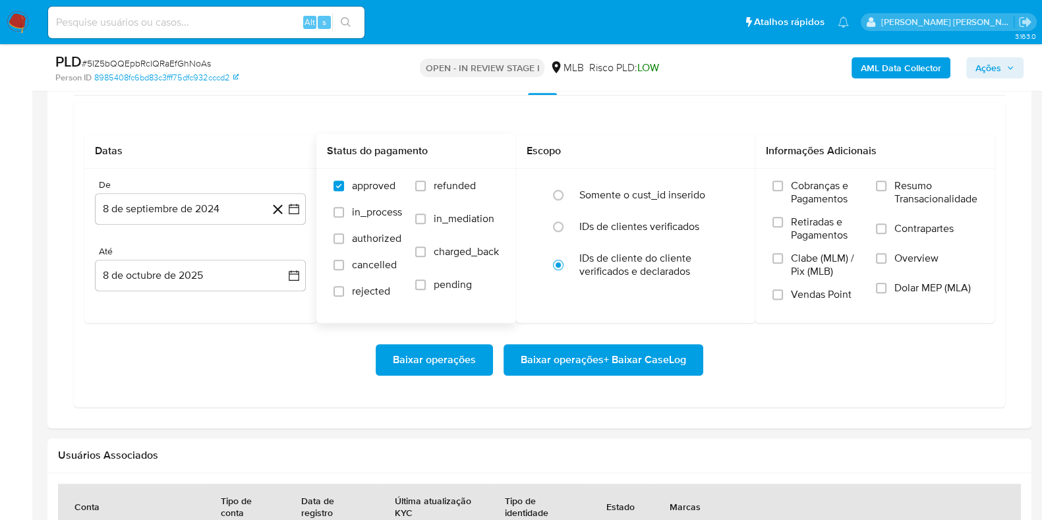
scroll to position [1152, 0]
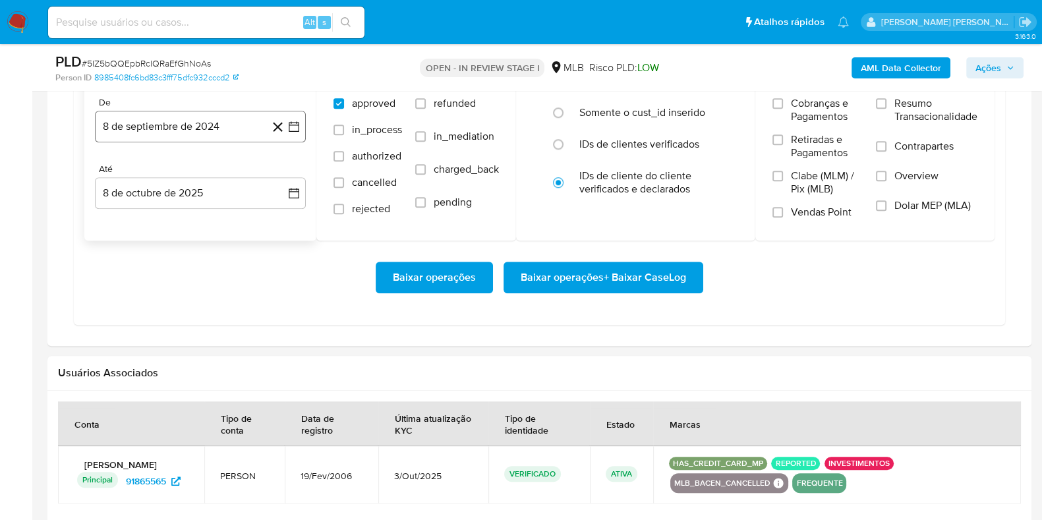
click at [235, 125] on button "8 de septiembre de 2024" at bounding box center [200, 127] width 211 height 32
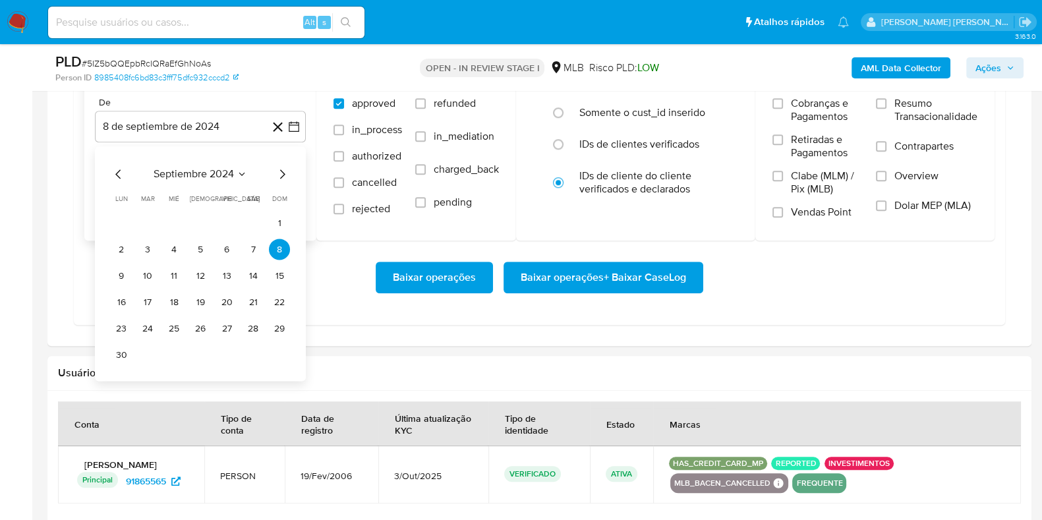
click at [283, 173] on icon "Mes siguiente" at bounding box center [282, 173] width 5 height 9
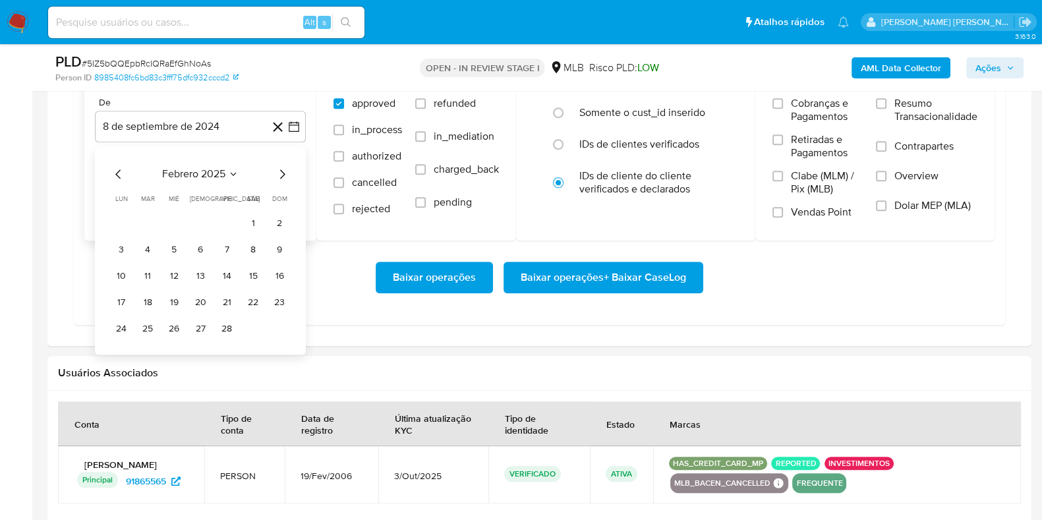
click at [283, 173] on icon "Mes siguiente" at bounding box center [282, 173] width 5 height 9
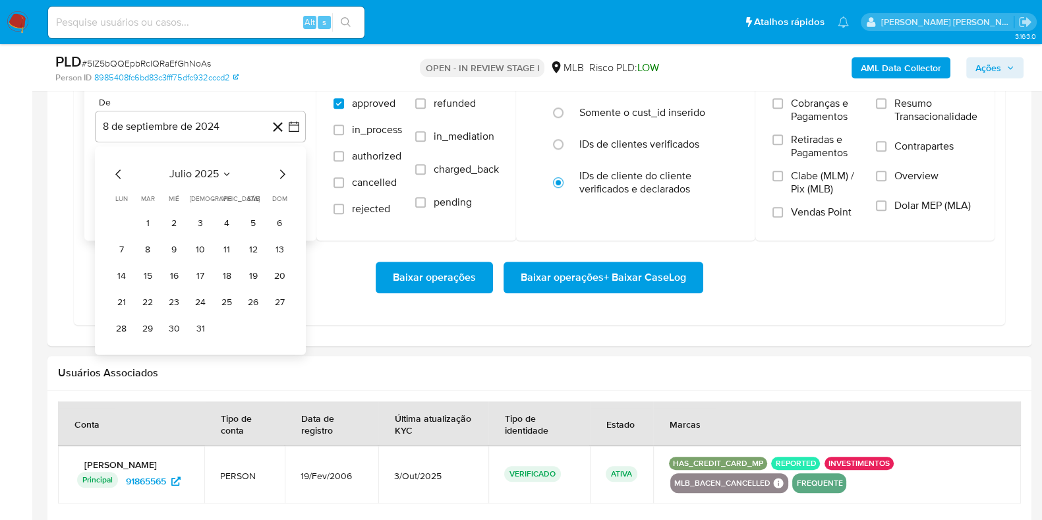
click at [283, 173] on icon "Mes siguiente" at bounding box center [282, 173] width 5 height 9
click at [116, 167] on icon "Mes anterior" at bounding box center [119, 174] width 16 height 16
click at [225, 220] on button "1" at bounding box center [226, 222] width 21 height 21
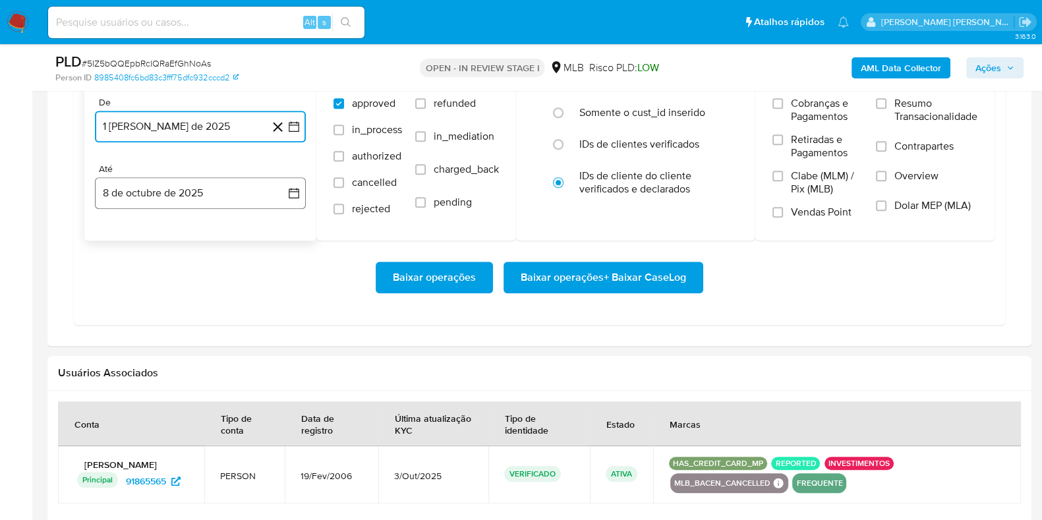
click at [188, 198] on button "8 de octubre de 2025" at bounding box center [200, 193] width 211 height 32
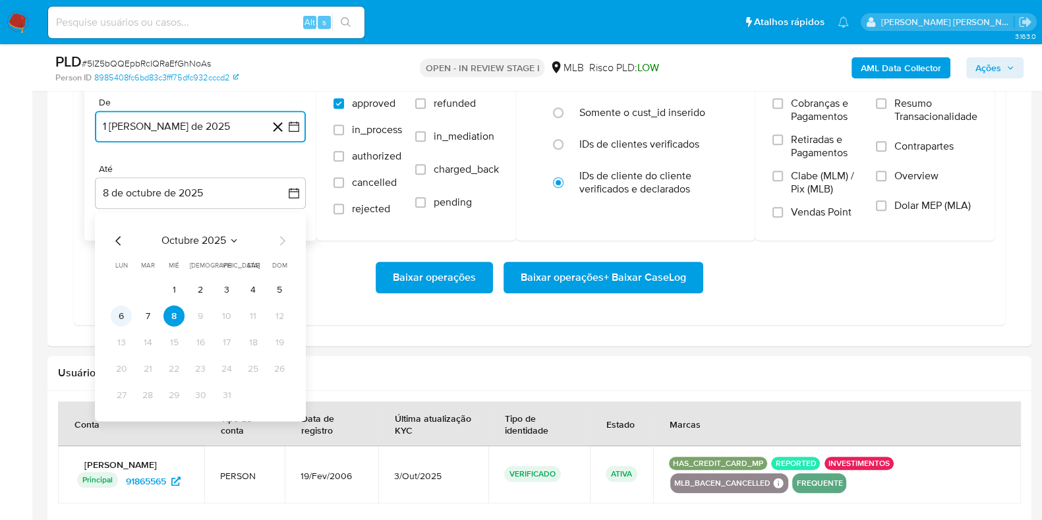
click at [123, 314] on button "6" at bounding box center [121, 315] width 21 height 21
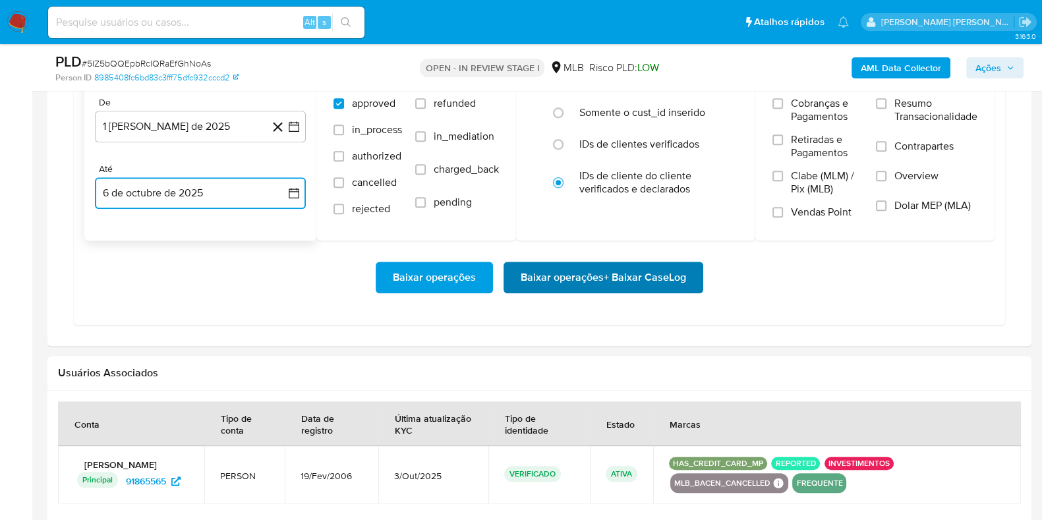
click at [556, 277] on span "Baixar operações + Baixar CaseLog" at bounding box center [603, 277] width 165 height 29
